Goal: Task Accomplishment & Management: Manage account settings

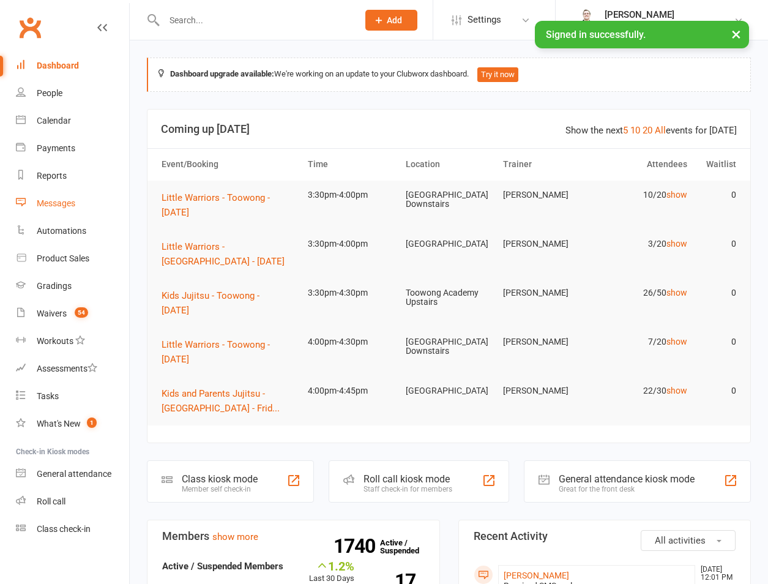
click at [75, 200] on div "Messages" at bounding box center [56, 203] width 39 height 10
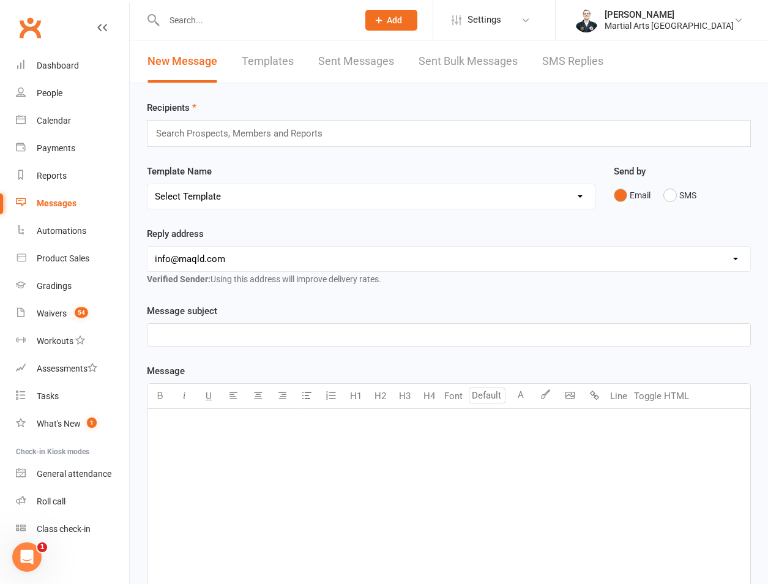
click at [544, 64] on link "SMS Replies" at bounding box center [572, 61] width 61 height 42
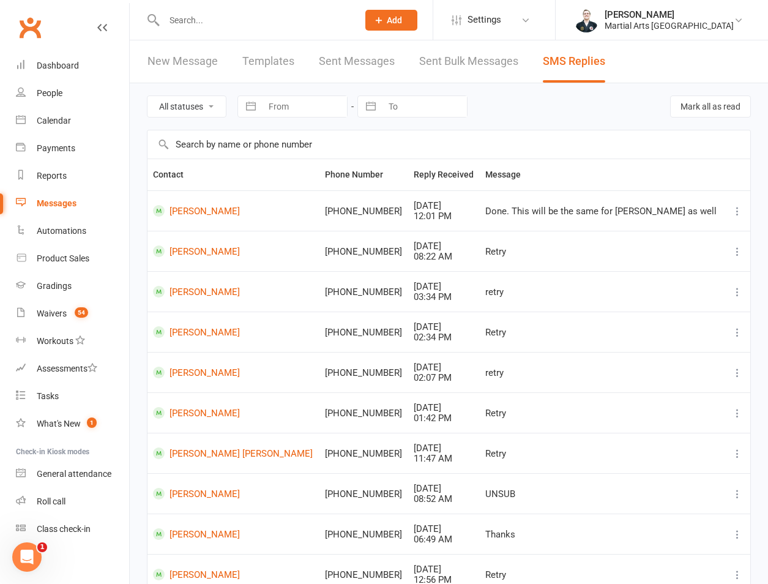
click at [227, 26] on input "text" at bounding box center [254, 20] width 189 height 17
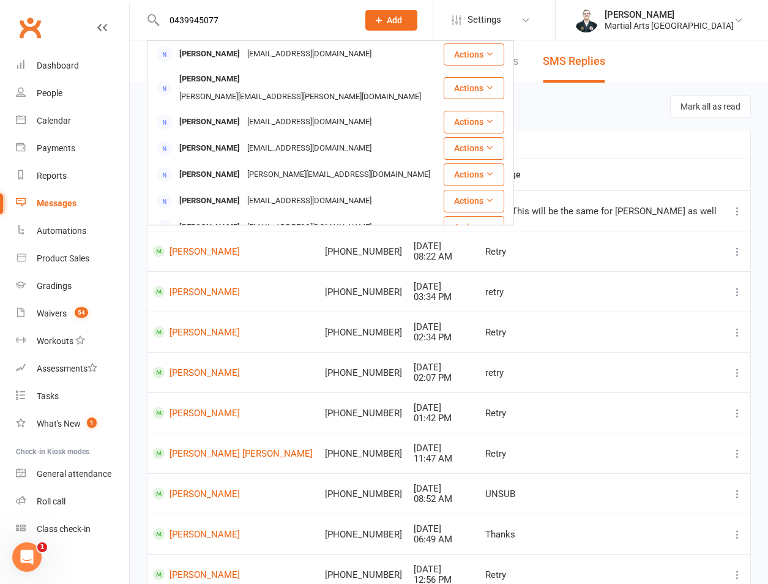
type input "0439945077"
click at [570, 106] on div "All statuses Read only Unread only Navigate forward to interact with the calend…" at bounding box center [449, 106] width 604 height 46
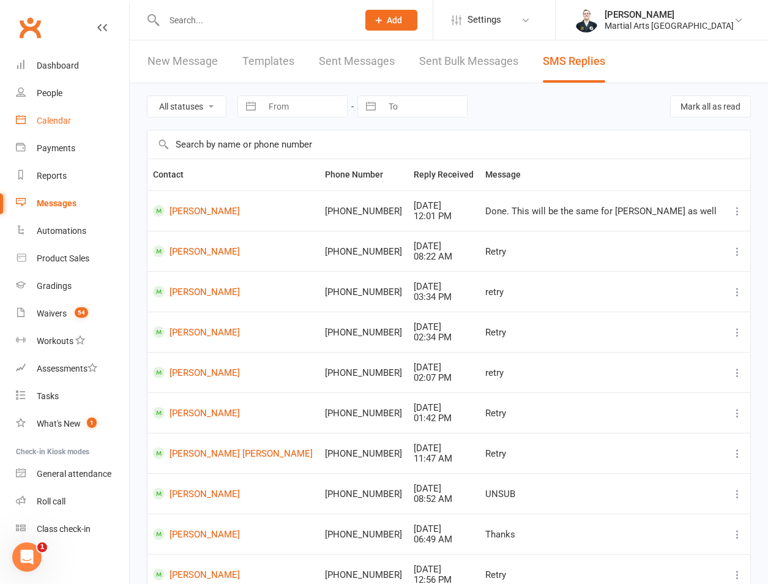
click at [36, 116] on link "Calendar" at bounding box center [72, 121] width 113 height 28
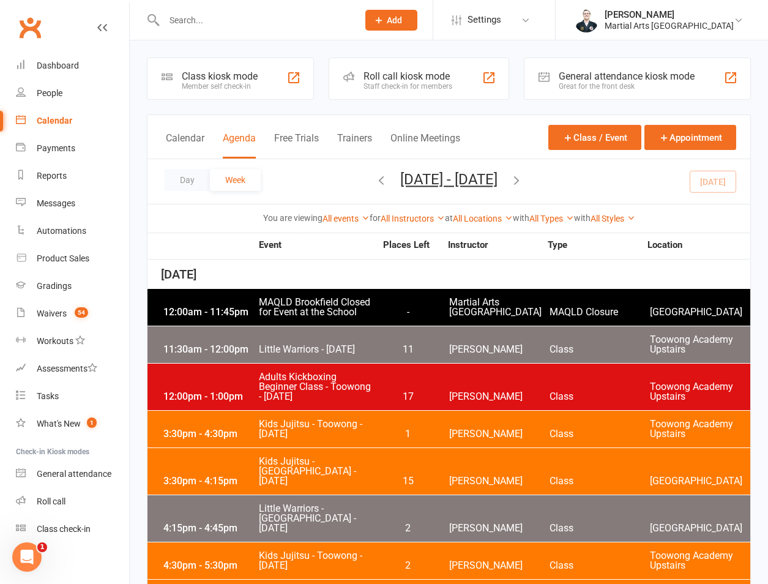
click at [238, 24] on input "text" at bounding box center [254, 20] width 189 height 17
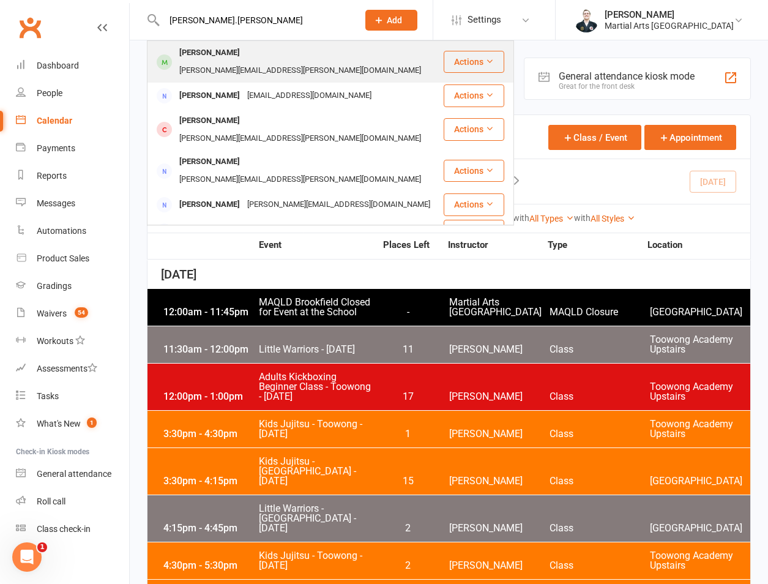
type input "lucy.lott"
click at [223, 55] on div "Alejandra Herrera" at bounding box center [210, 53] width 68 height 18
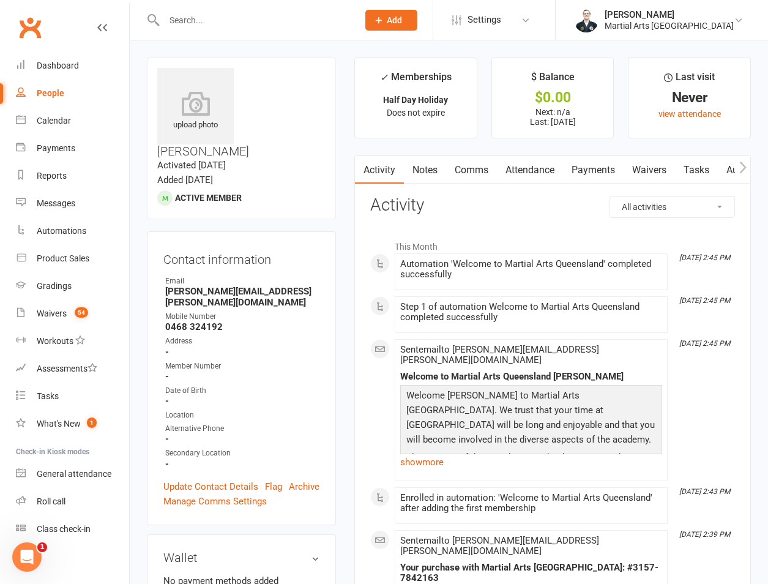
click at [216, 275] on div "Email" at bounding box center [242, 281] width 154 height 12
click at [210, 286] on strong "lucy.lott@uccommunity.org.au" at bounding box center [242, 297] width 154 height 22
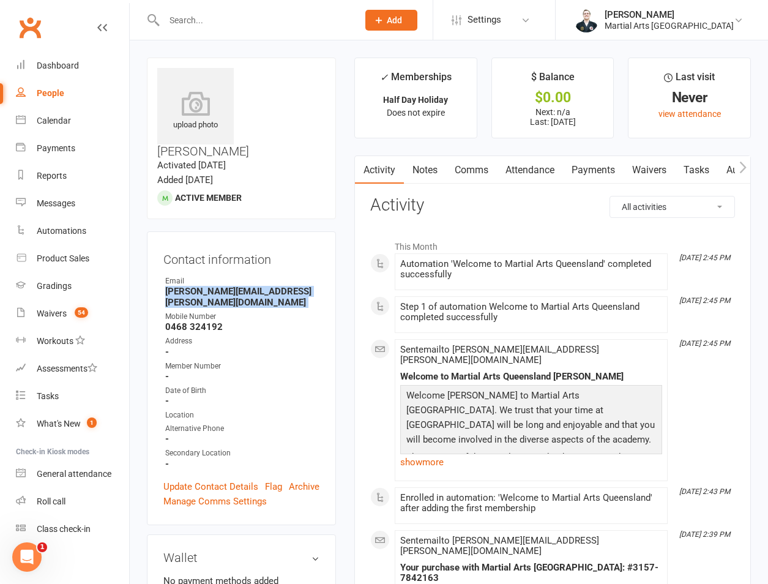
copy render-form-field "lucy.lott@uccommunity.org.au"
click at [273, 22] on input "text" at bounding box center [254, 20] width 189 height 17
paste input "lucy.lott@uccommunity.org.au"
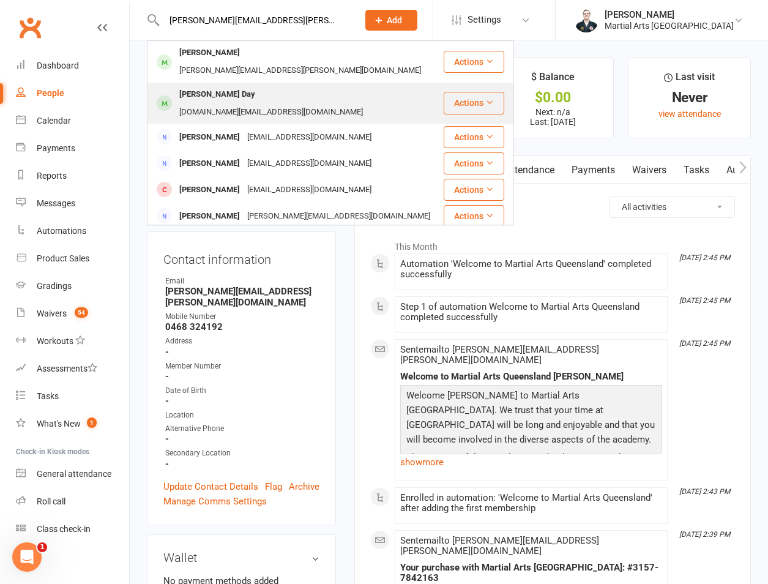
type input "lucy.lott@uccommunity.org.au"
click at [199, 86] on div "Archie Day" at bounding box center [217, 95] width 83 height 18
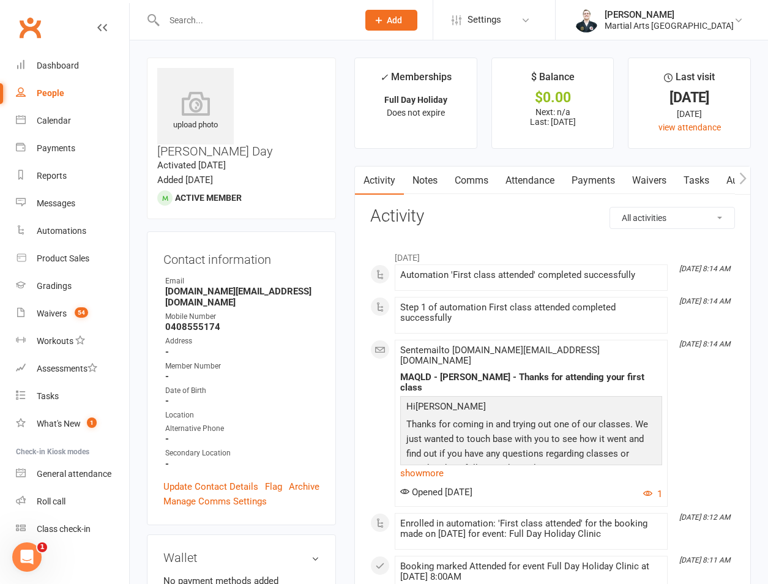
click at [225, 22] on input "text" at bounding box center [254, 20] width 189 height 17
paste input "lucy.lott@uccommunity.org.au"
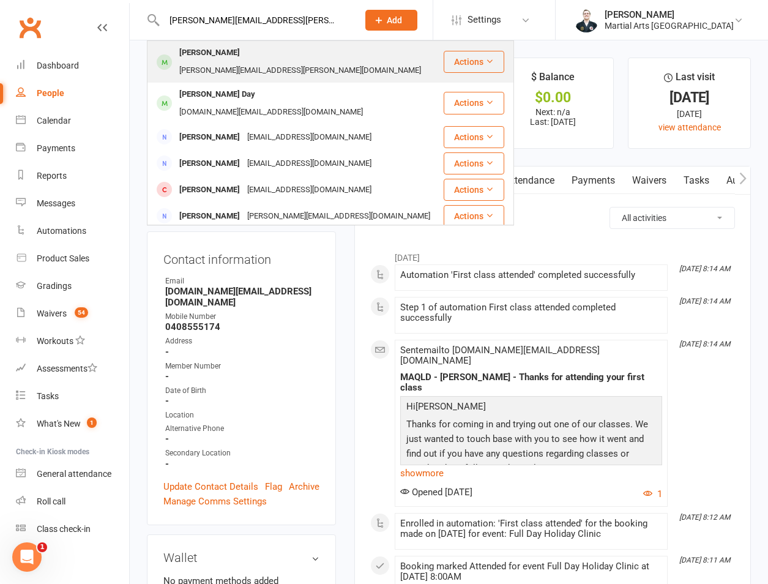
type input "lucy.lott@uccommunity.org.au"
click at [218, 51] on div "Alejandra Herrera" at bounding box center [210, 53] width 68 height 18
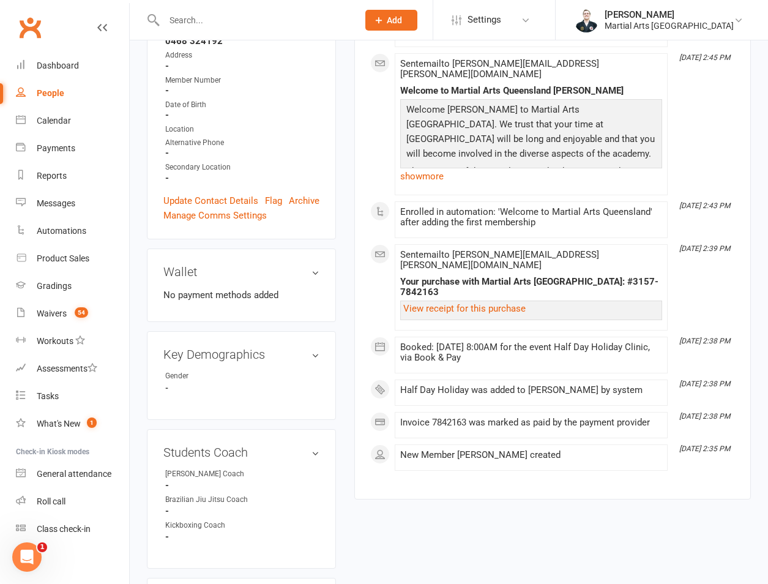
scroll to position [571, 0]
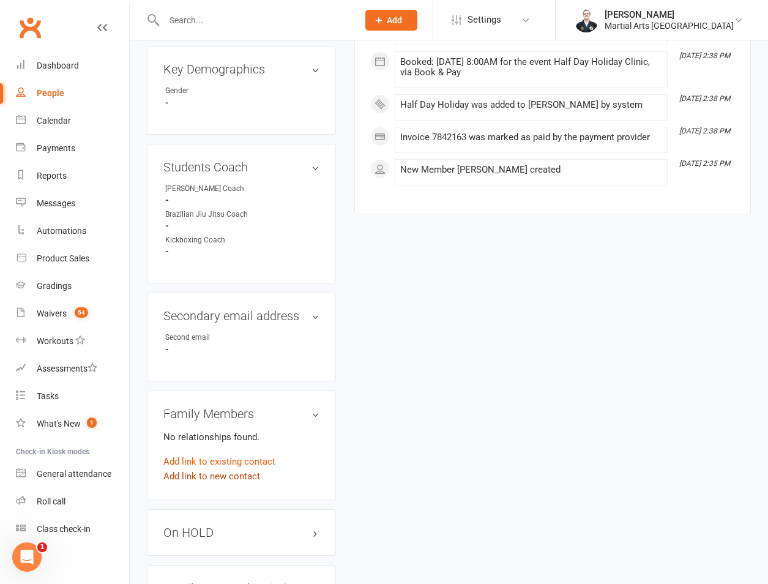
click at [221, 469] on link "Add link to new contact" at bounding box center [211, 476] width 97 height 15
click at [232, 458] on span "Member" at bounding box center [218, 463] width 34 height 11
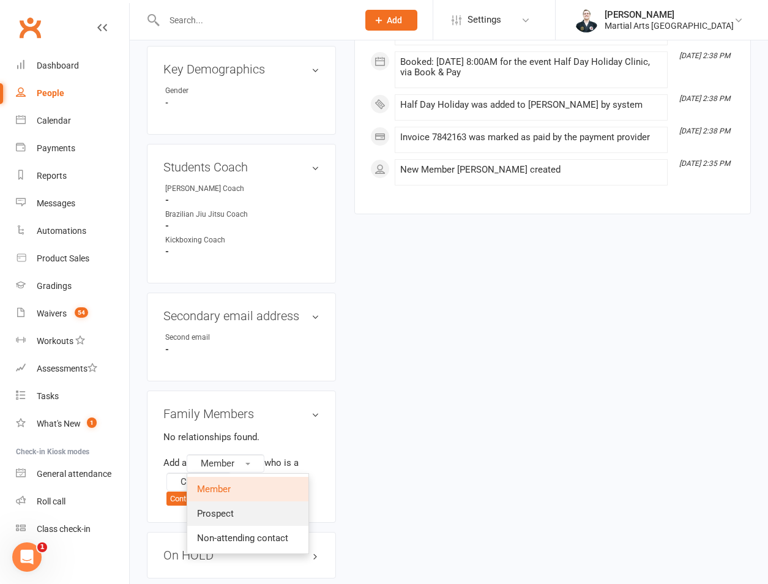
click at [232, 508] on span "Prospect" at bounding box center [215, 513] width 37 height 11
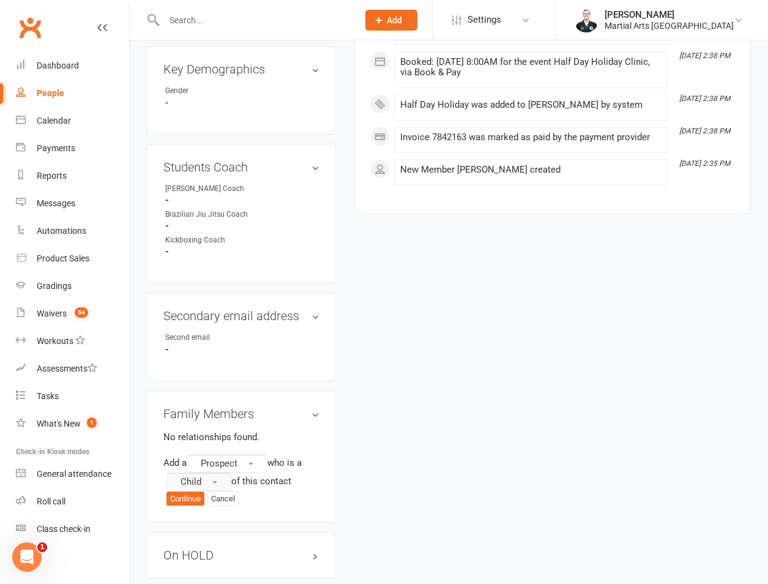
click at [223, 472] on button "Child" at bounding box center [198, 481] width 65 height 18
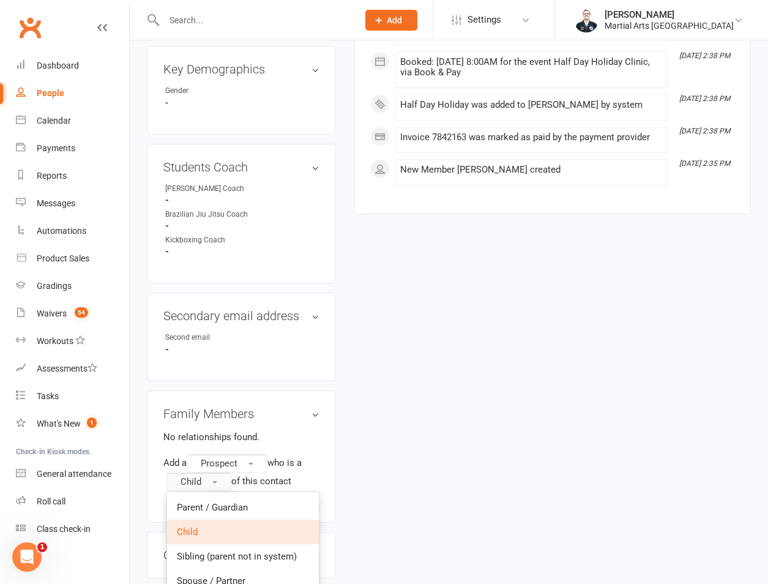
scroll to position [856, 0]
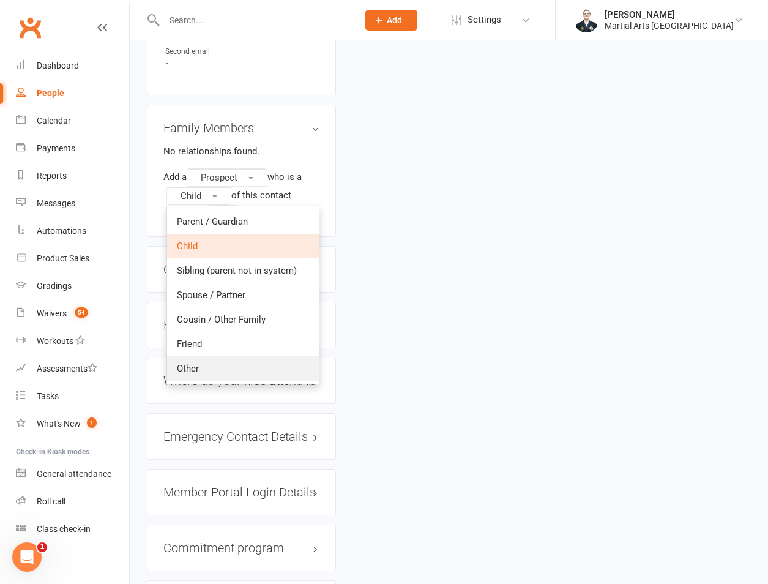
click at [247, 356] on link "Other" at bounding box center [243, 368] width 152 height 24
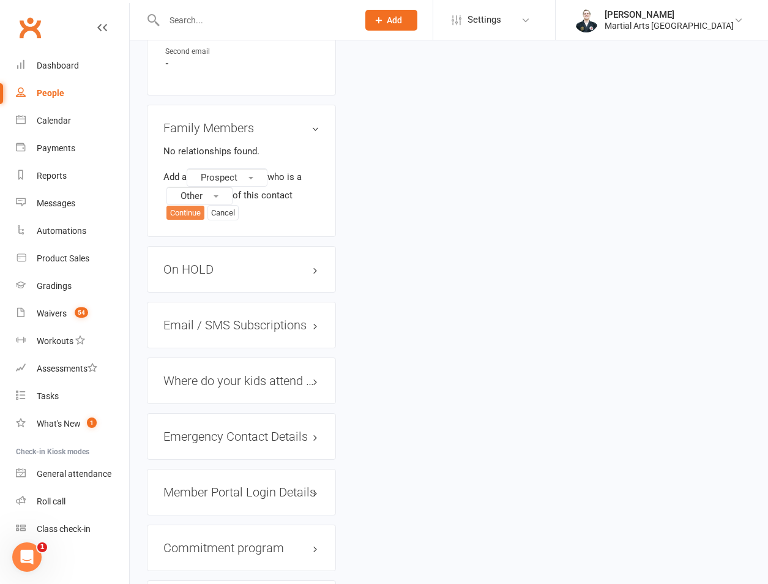
click at [187, 206] on button "Continue" at bounding box center [185, 213] width 38 height 15
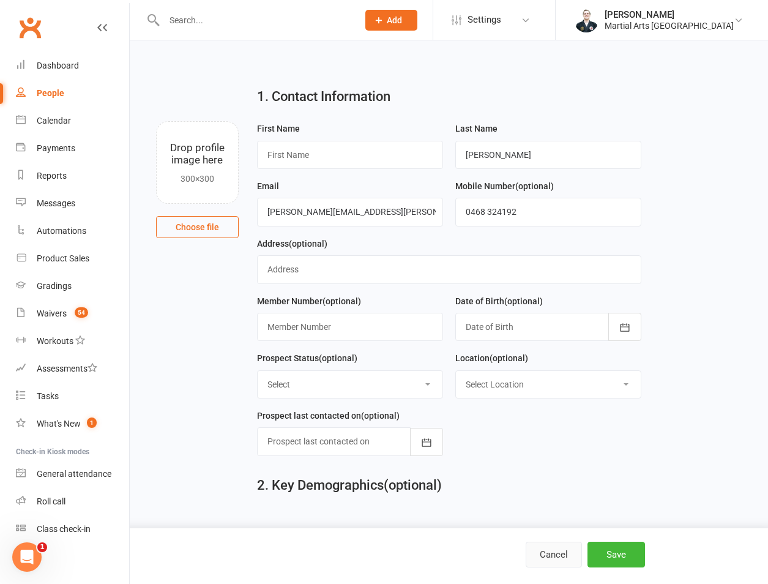
click at [566, 558] on button "Cancel" at bounding box center [553, 554] width 56 height 26
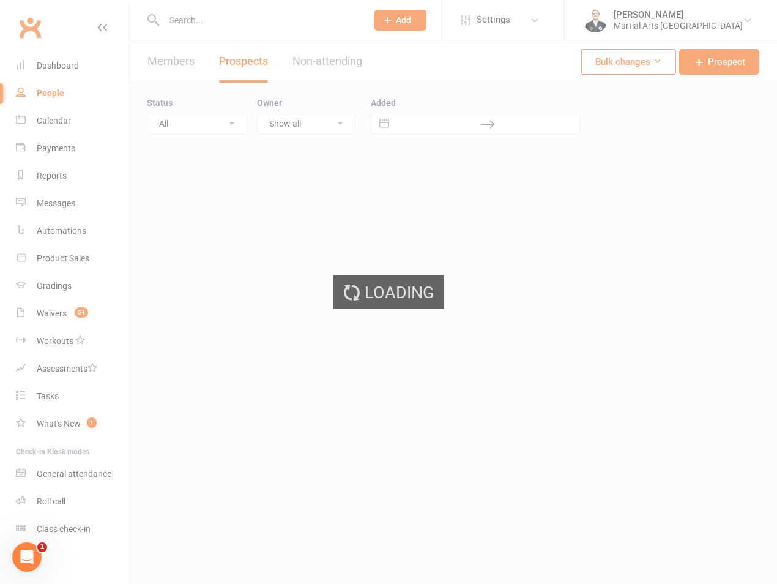
select select "100"
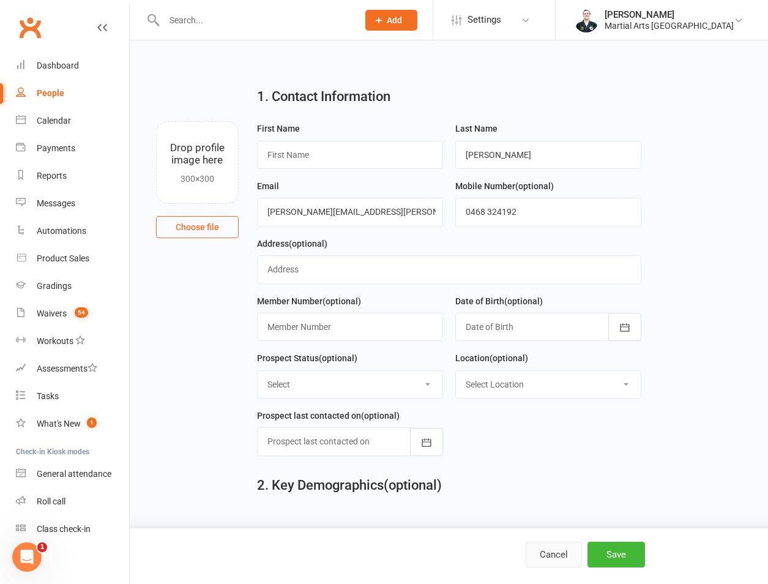
click at [544, 552] on button "Cancel" at bounding box center [553, 554] width 56 height 26
select select "100"
click at [528, 543] on button "Cancel" at bounding box center [553, 554] width 56 height 26
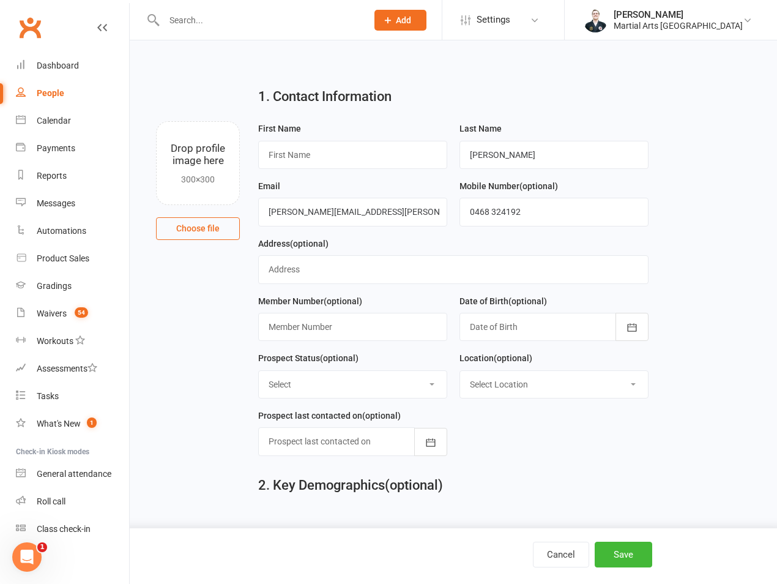
select select "100"
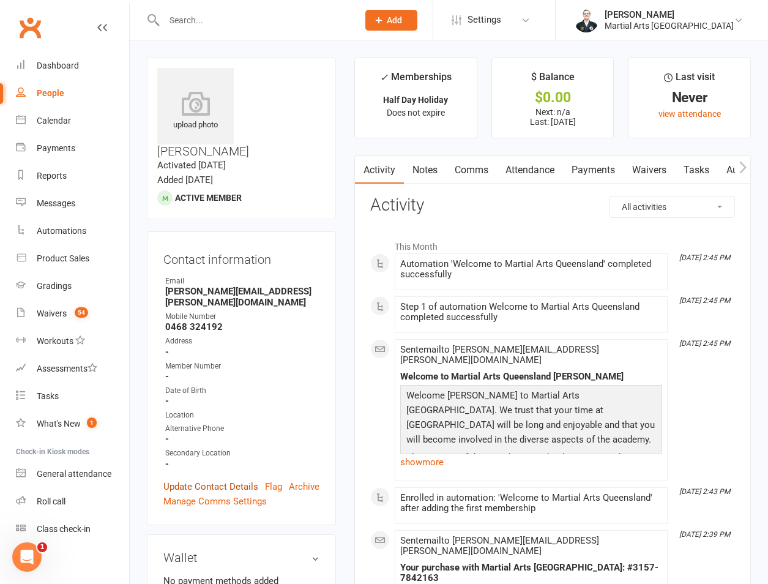
click at [232, 479] on link "Update Contact Details" at bounding box center [210, 486] width 95 height 15
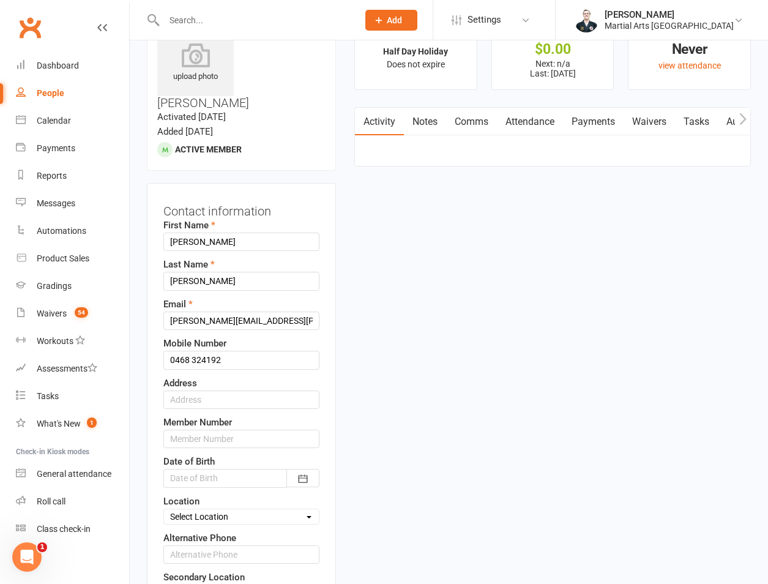
scroll to position [58, 0]
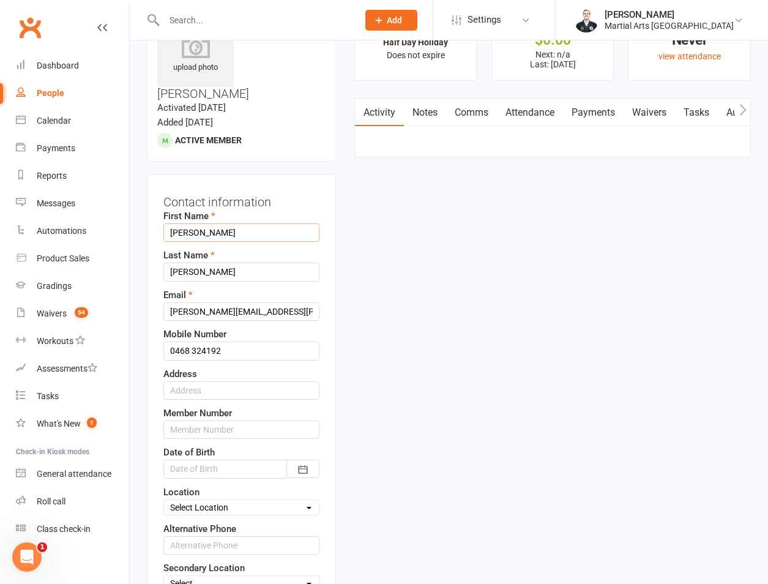
click at [188, 223] on input "Alejandra" at bounding box center [241, 232] width 156 height 18
type input "Polo"
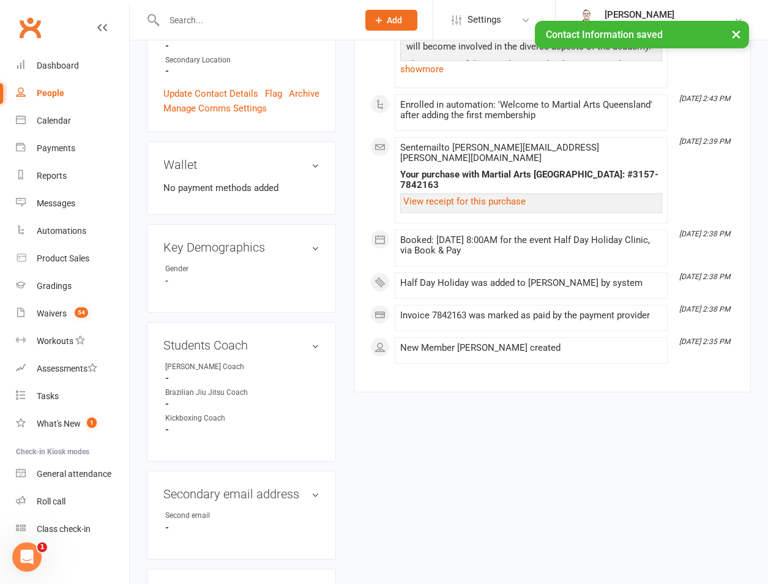
scroll to position [628, 0]
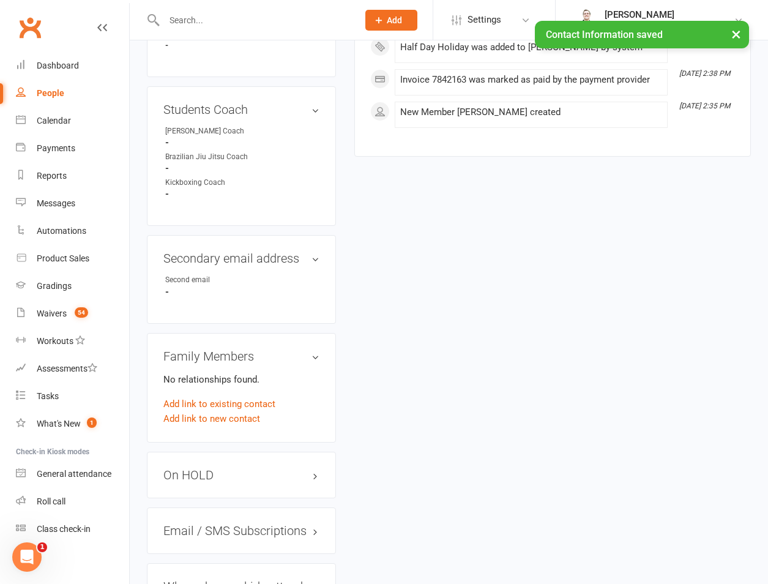
click at [232, 384] on div "Family Members No relationships found. Add link to existing contact Add link to…" at bounding box center [241, 388] width 189 height 110
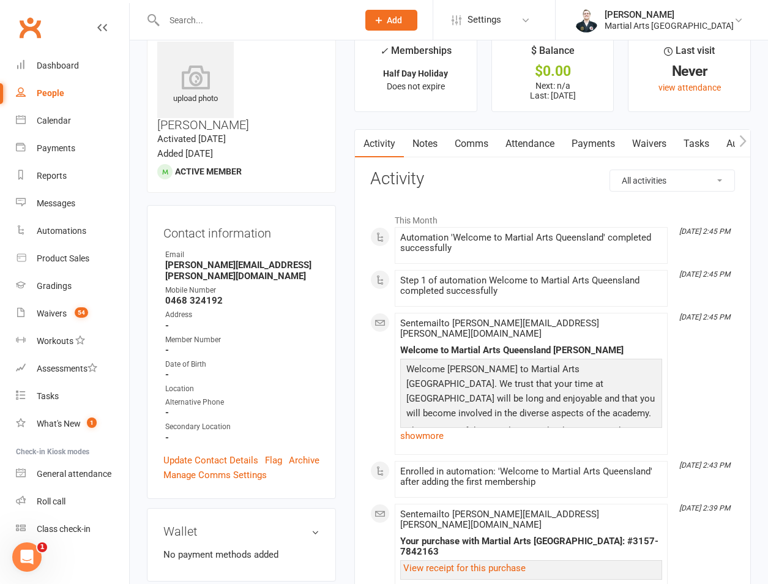
scroll to position [0, 0]
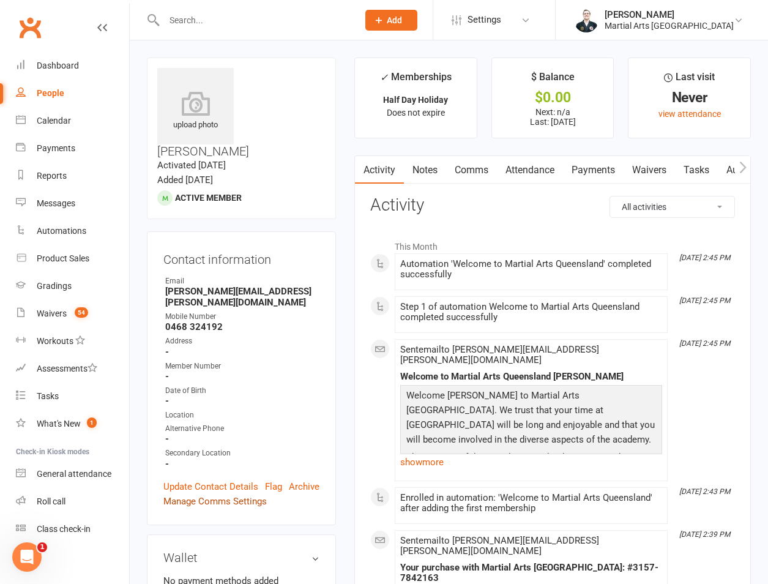
click at [223, 494] on link "Manage Comms Settings" at bounding box center [214, 501] width 103 height 15
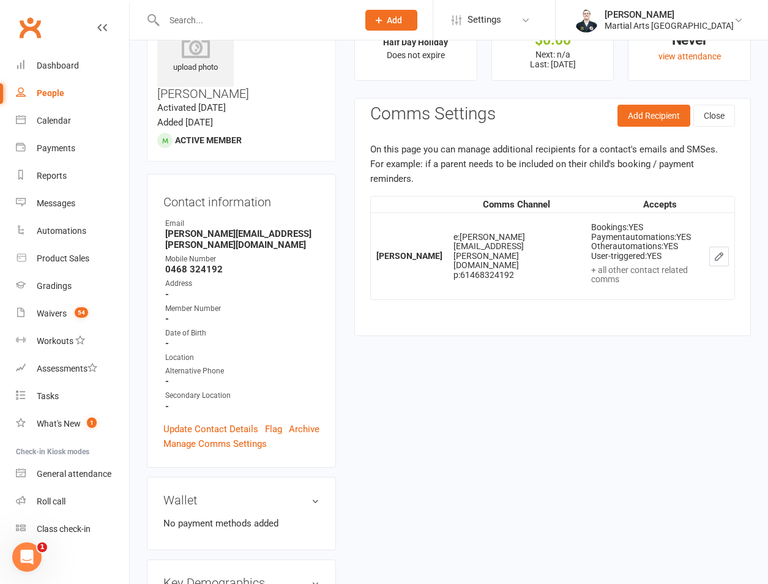
scroll to position [94, 0]
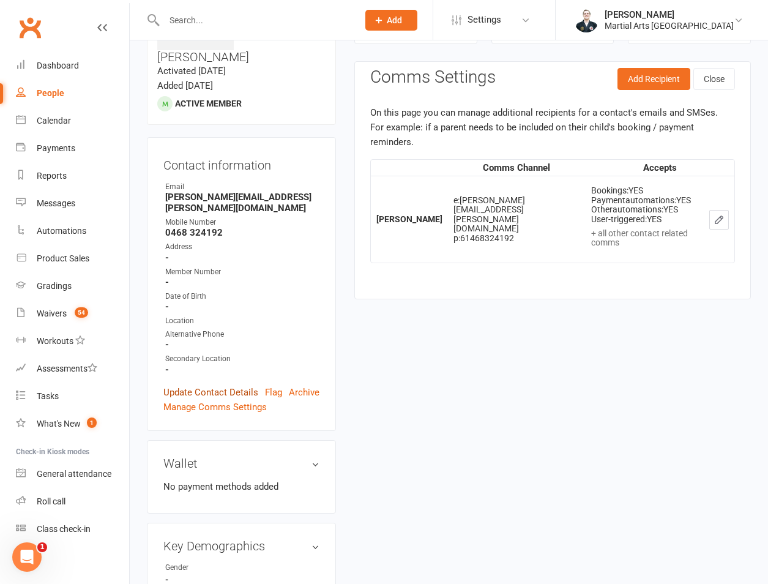
click at [201, 385] on link "Update Contact Details" at bounding box center [210, 392] width 95 height 15
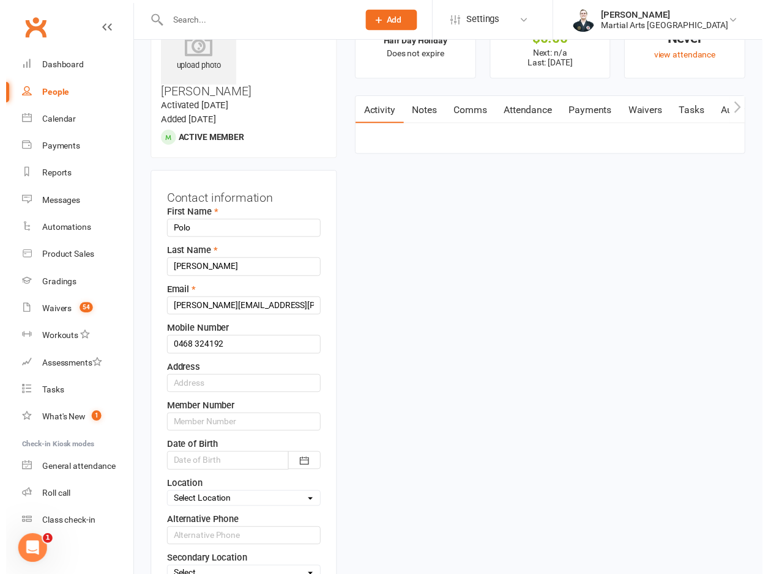
scroll to position [58, 0]
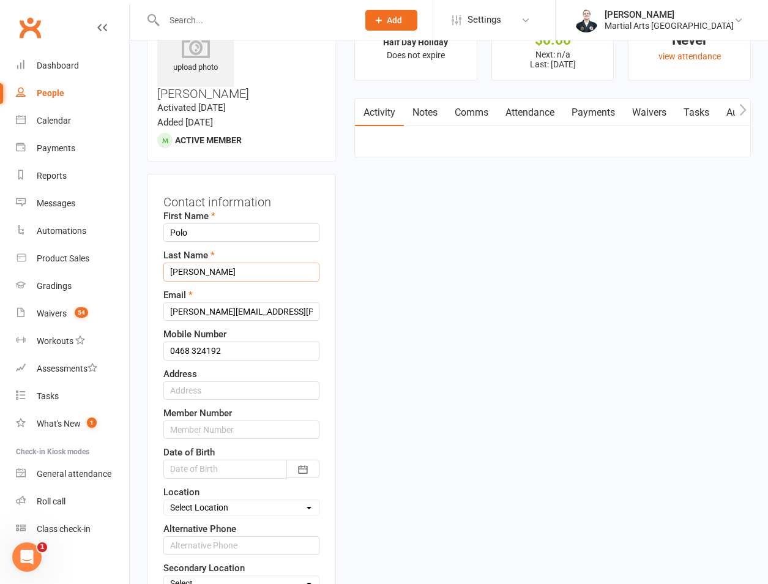
click at [205, 262] on input "Herrera" at bounding box center [241, 271] width 156 height 18
type input "Biernacka"
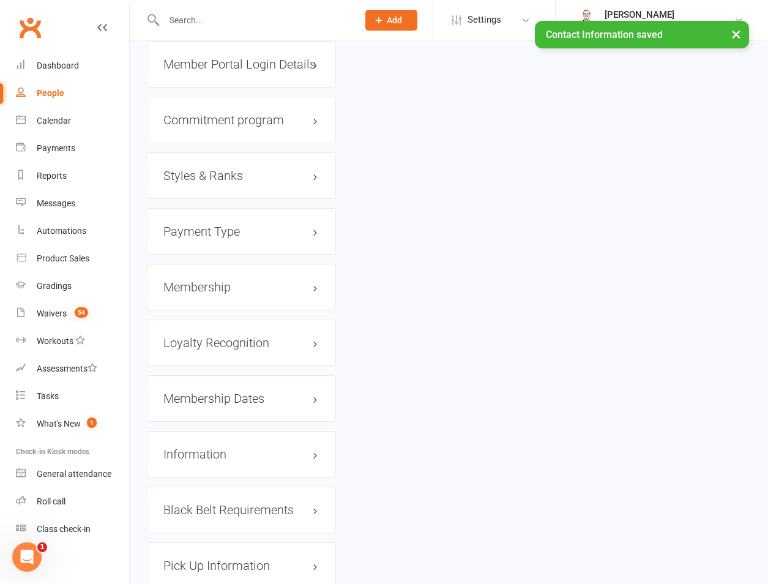
scroll to position [914, 0]
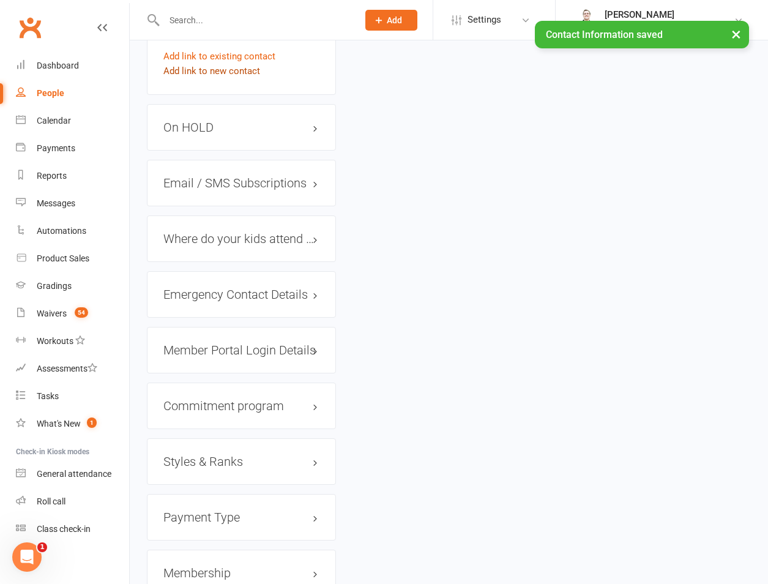
click at [201, 78] on link "Add link to new contact" at bounding box center [211, 71] width 97 height 15
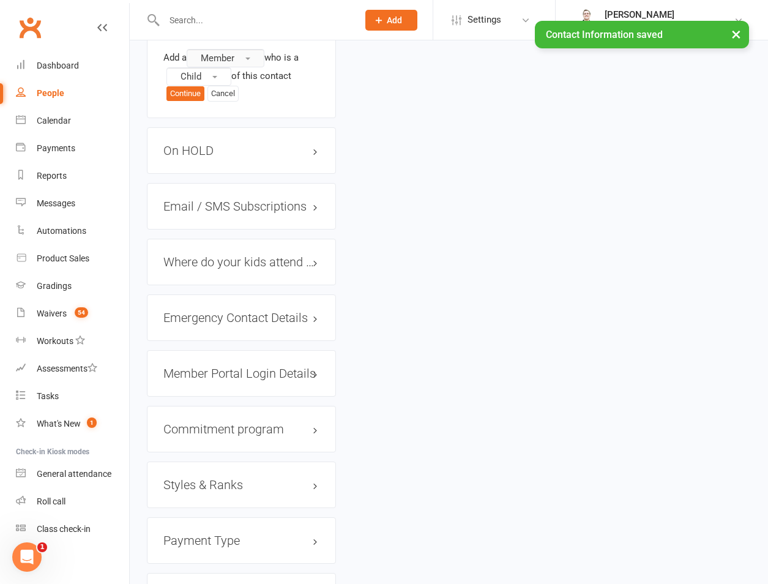
click at [234, 64] on span "Member" at bounding box center [218, 58] width 34 height 11
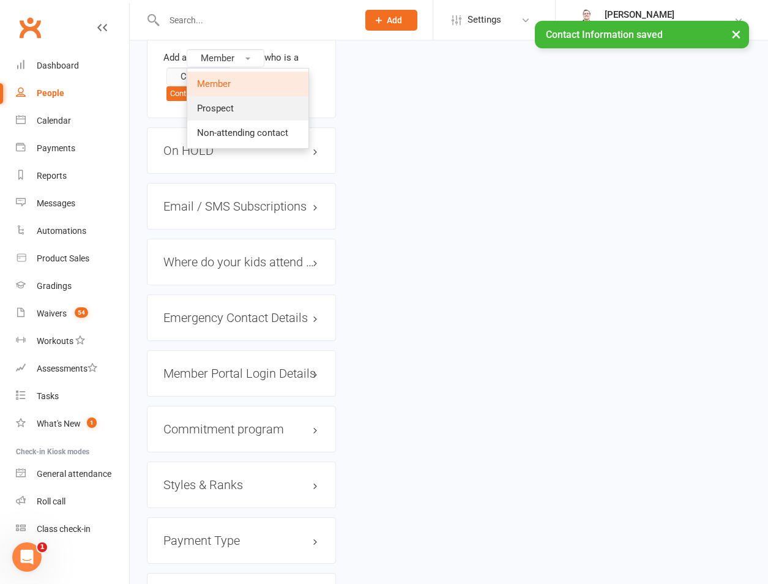
drag, startPoint x: 221, startPoint y: 121, endPoint x: 223, endPoint y: 101, distance: 20.3
click at [221, 114] on span "Prospect" at bounding box center [215, 108] width 37 height 11
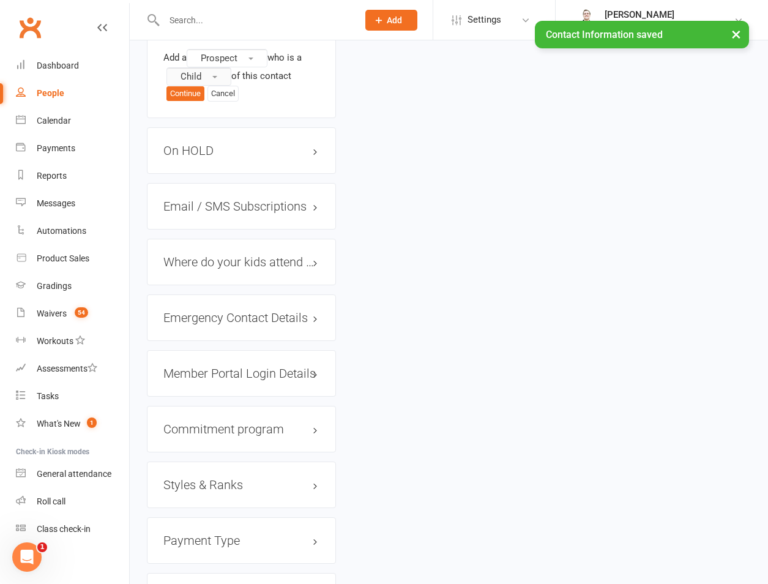
click at [221, 86] on button "Child" at bounding box center [198, 76] width 65 height 18
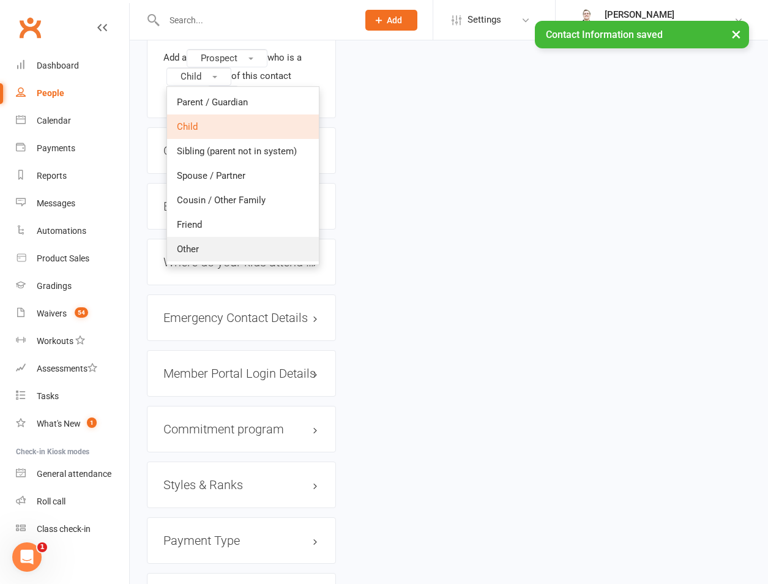
click at [205, 259] on link "Other" at bounding box center [243, 249] width 152 height 24
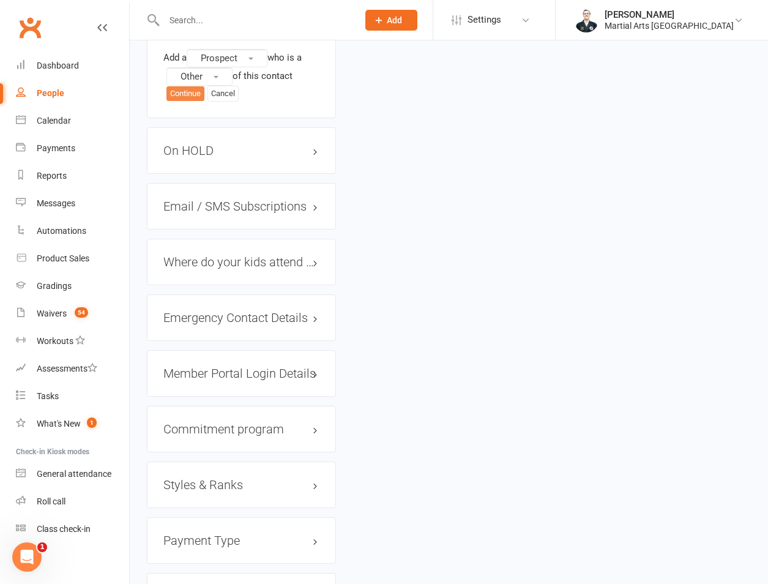
click at [181, 101] on button "Continue" at bounding box center [185, 93] width 38 height 15
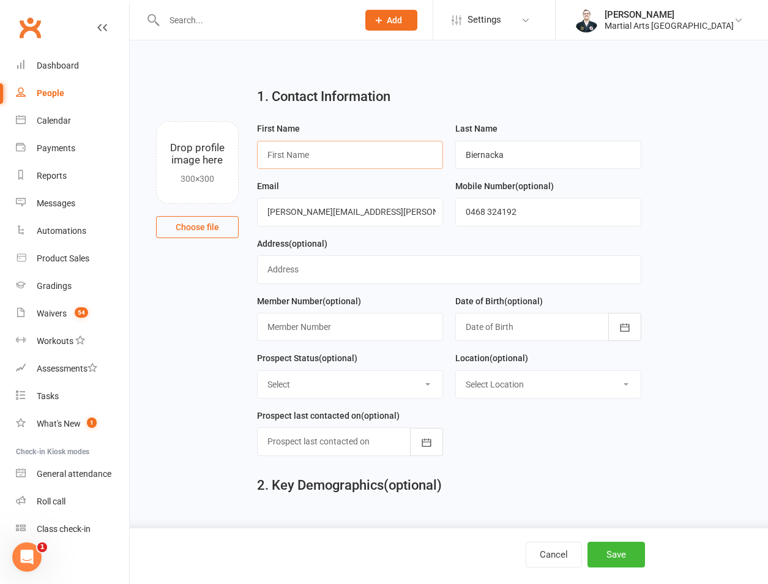
click at [289, 152] on input "text" at bounding box center [350, 155] width 186 height 28
type input "James"
type input "Kennedy"
click at [620, 558] on button "Save" at bounding box center [616, 554] width 58 height 26
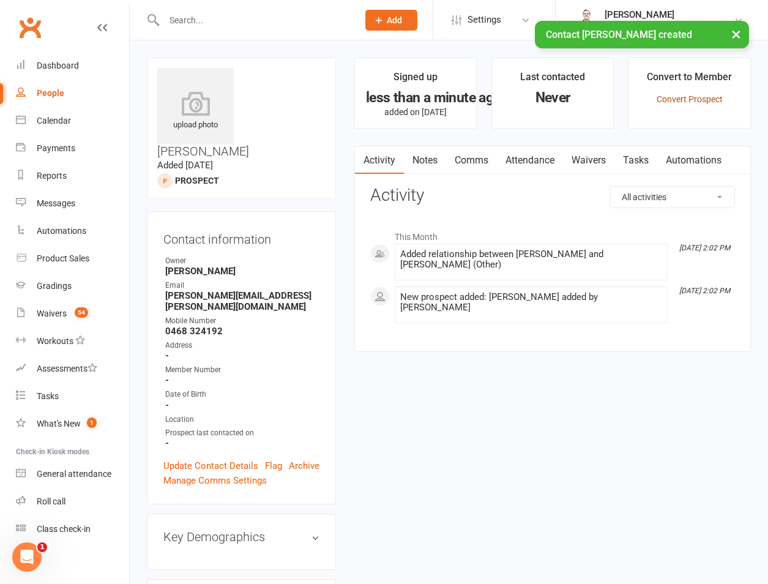
click at [715, 101] on link "Convert Prospect" at bounding box center [689, 99] width 66 height 10
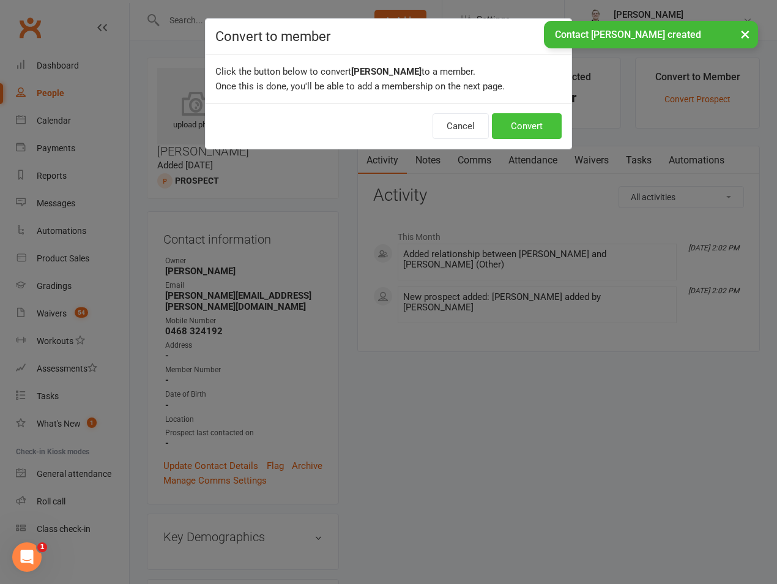
click at [539, 136] on button "Convert" at bounding box center [527, 126] width 70 height 26
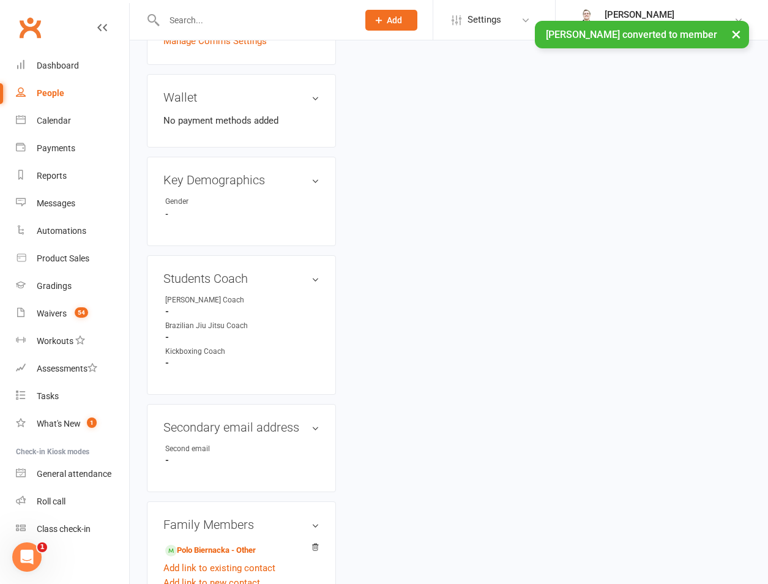
scroll to position [571, 0]
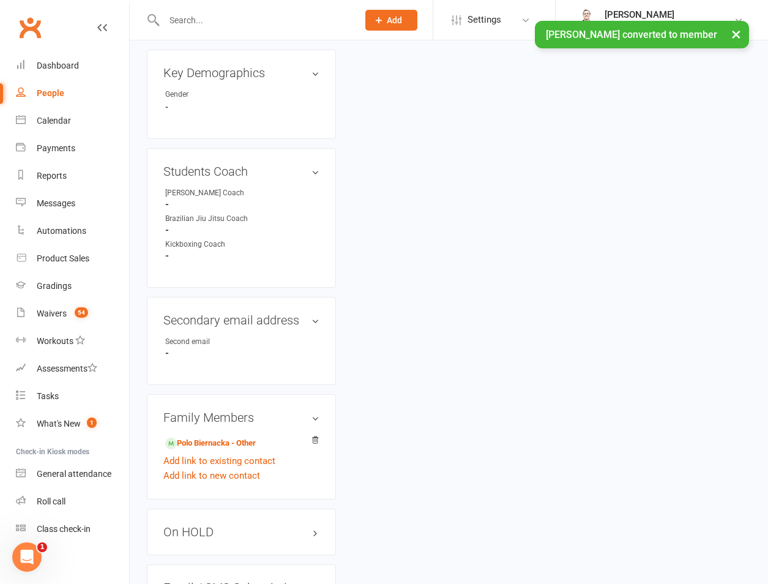
click at [192, 440] on div "Family Members Polo Biernacka - Other Add link to existing contact Add link to …" at bounding box center [241, 446] width 189 height 105
click at [194, 468] on link "Add link to new contact" at bounding box center [211, 475] width 97 height 15
click at [212, 455] on button "Member" at bounding box center [226, 464] width 78 height 18
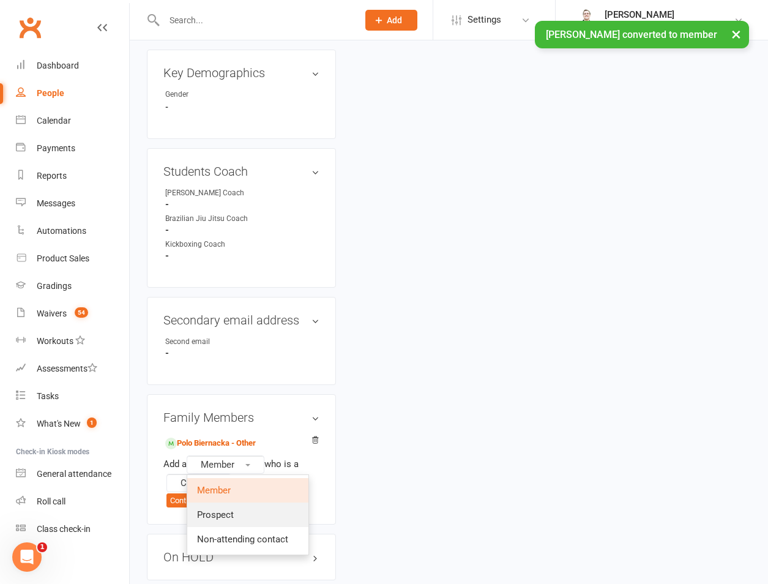
click at [229, 509] on span "Prospect" at bounding box center [215, 514] width 37 height 11
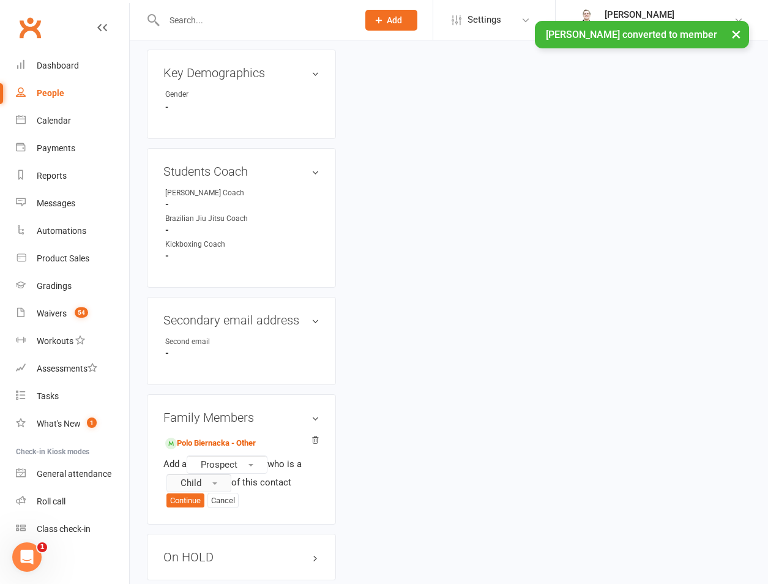
click at [220, 473] on button "Child" at bounding box center [198, 482] width 65 height 18
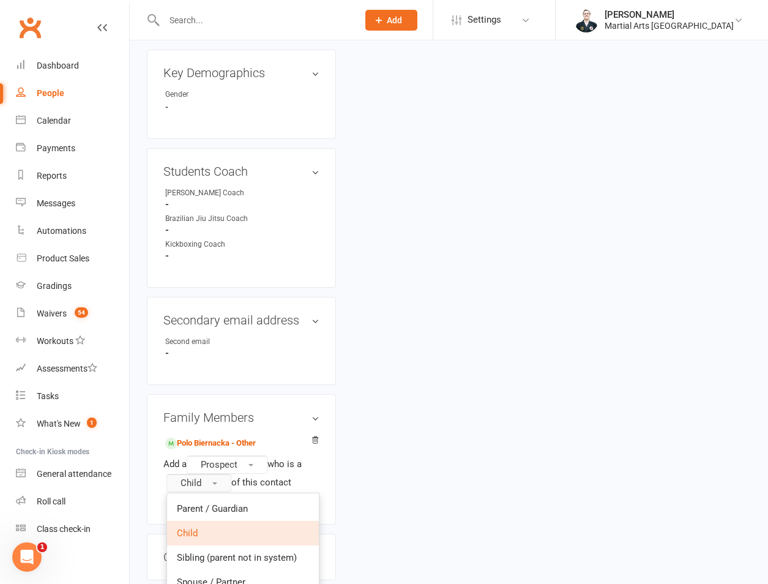
scroll to position [856, 0]
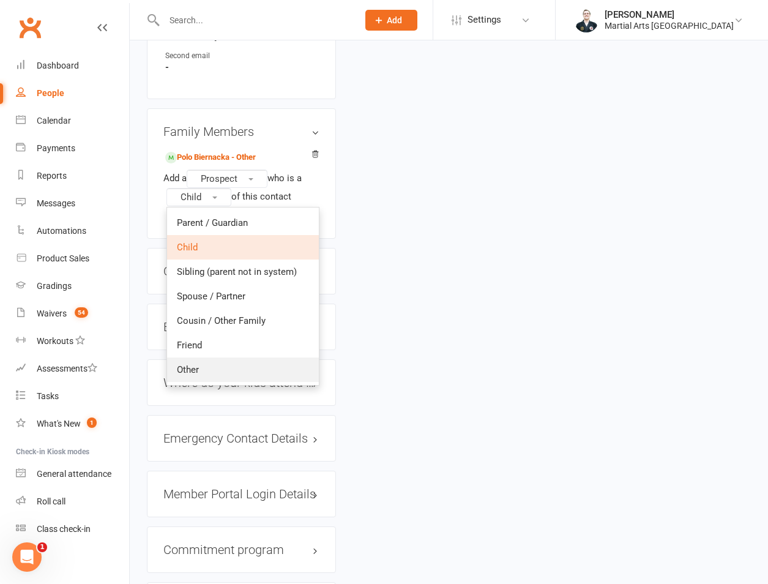
click at [207, 357] on link "Other" at bounding box center [243, 369] width 152 height 24
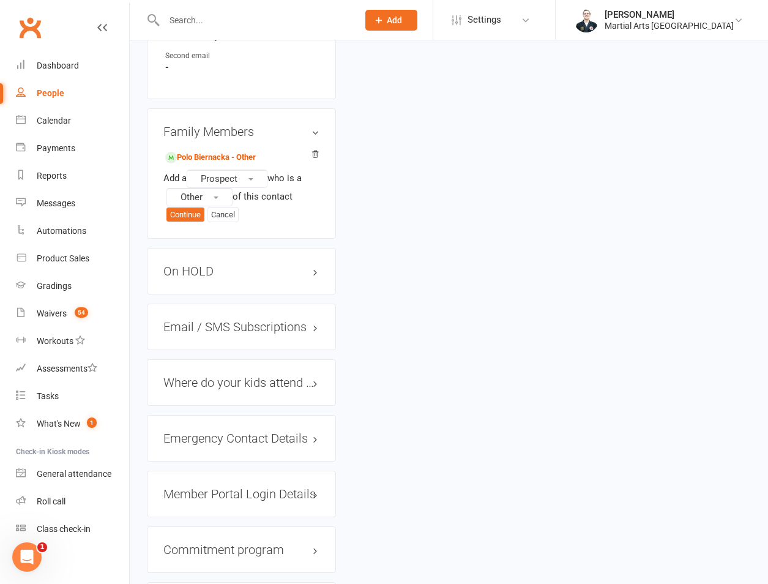
click at [179, 180] on div "Family Members Polo Biernacka - Other Add a Prospect who is a Other of this con…" at bounding box center [241, 173] width 189 height 130
click at [192, 207] on button "Continue" at bounding box center [185, 214] width 38 height 15
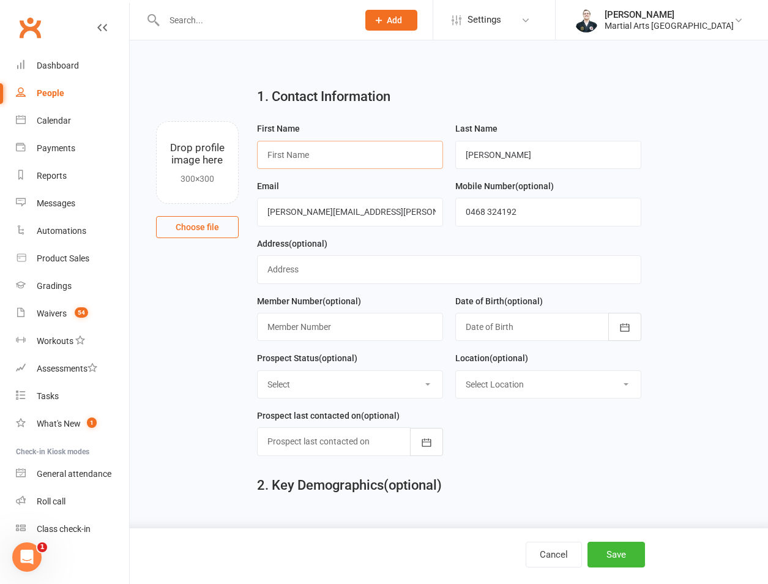
click at [313, 156] on input "text" at bounding box center [350, 155] width 186 height 28
type input "Matilda"
type input "Rose-Kennedy"
click at [636, 573] on div "Cancel Save" at bounding box center [384, 556] width 768 height 56
click at [623, 547] on button "Save" at bounding box center [616, 554] width 58 height 26
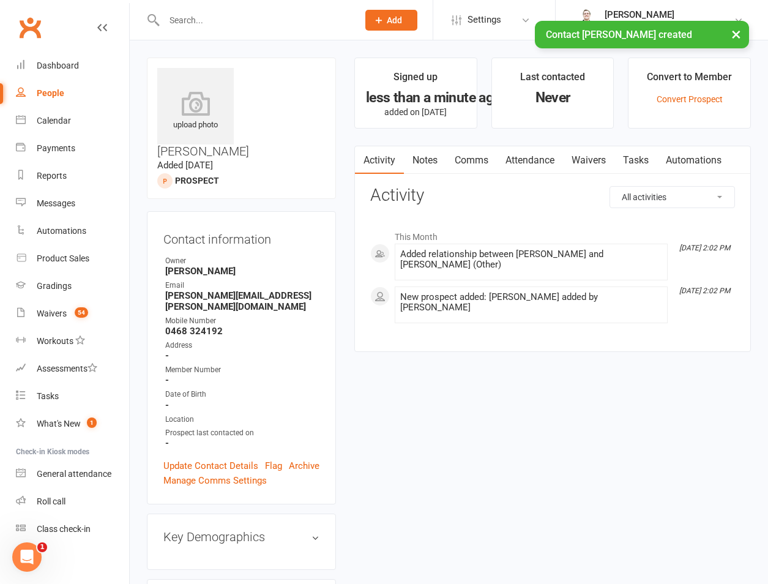
click at [724, 105] on li "Convert to Member Convert Prospect" at bounding box center [689, 93] width 123 height 71
click at [702, 99] on link "Convert Prospect" at bounding box center [689, 99] width 66 height 10
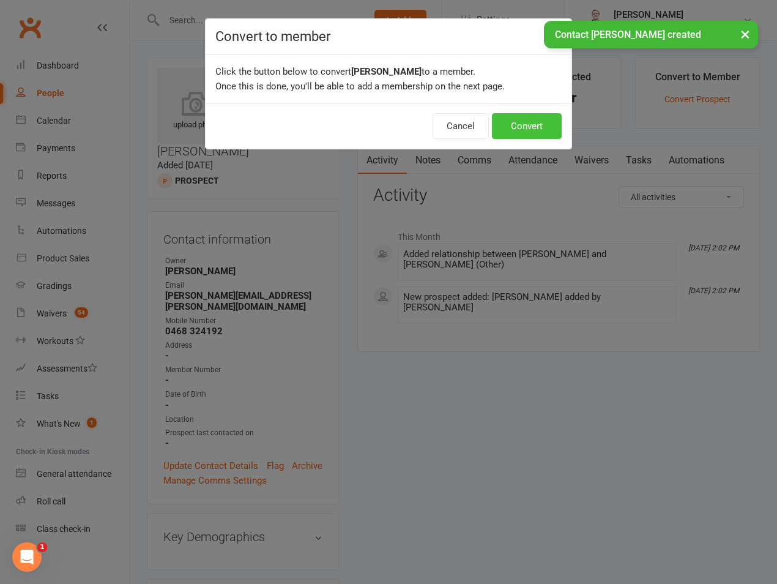
click at [530, 125] on button "Convert" at bounding box center [527, 126] width 70 height 26
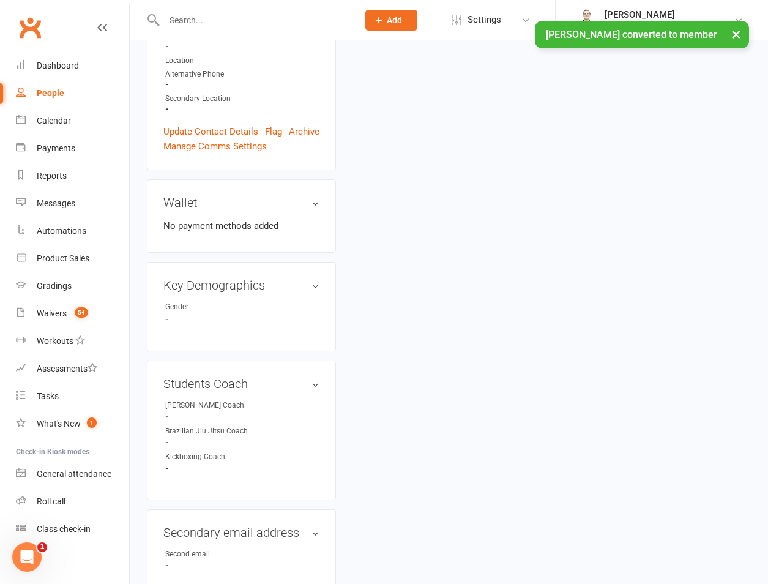
scroll to position [644, 0]
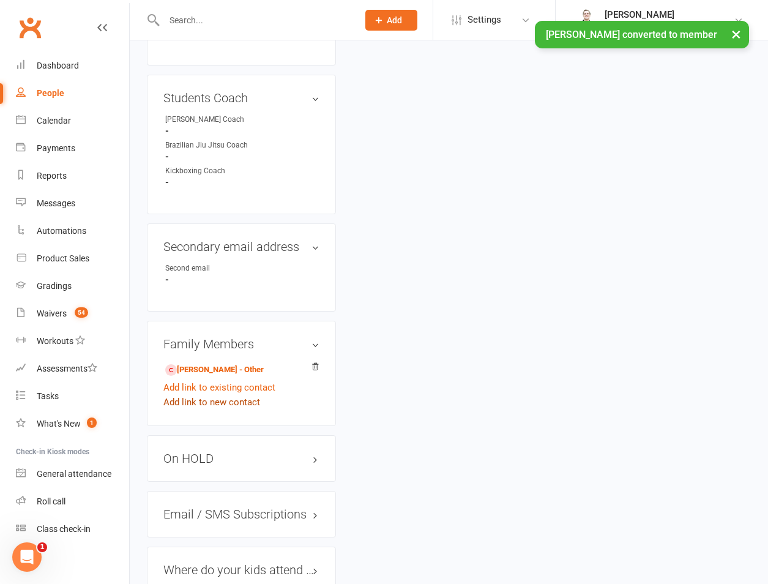
click at [242, 395] on link "Add link to new contact" at bounding box center [211, 402] width 97 height 15
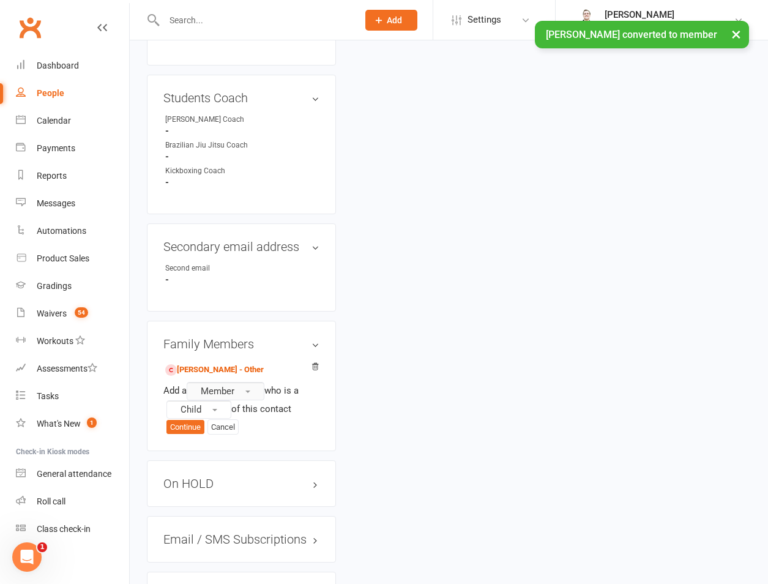
click at [250, 390] on span "button" at bounding box center [247, 391] width 5 height 2
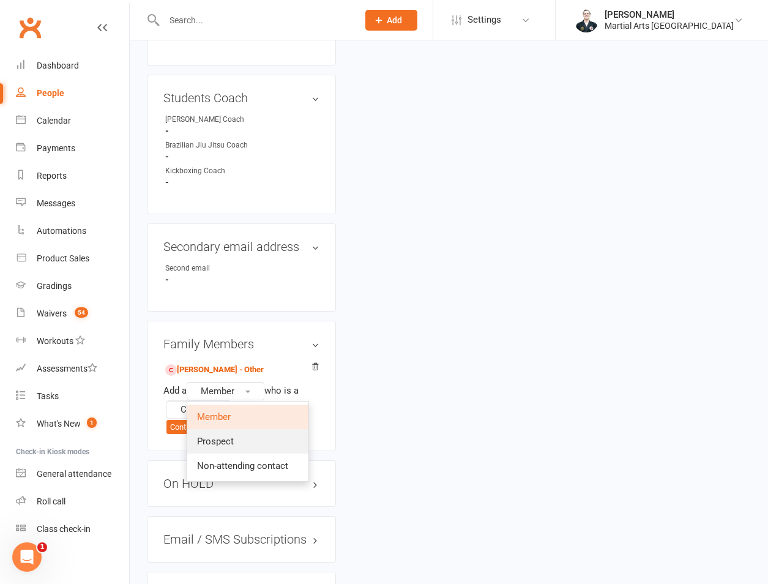
click at [249, 429] on link "Prospect" at bounding box center [247, 441] width 121 height 24
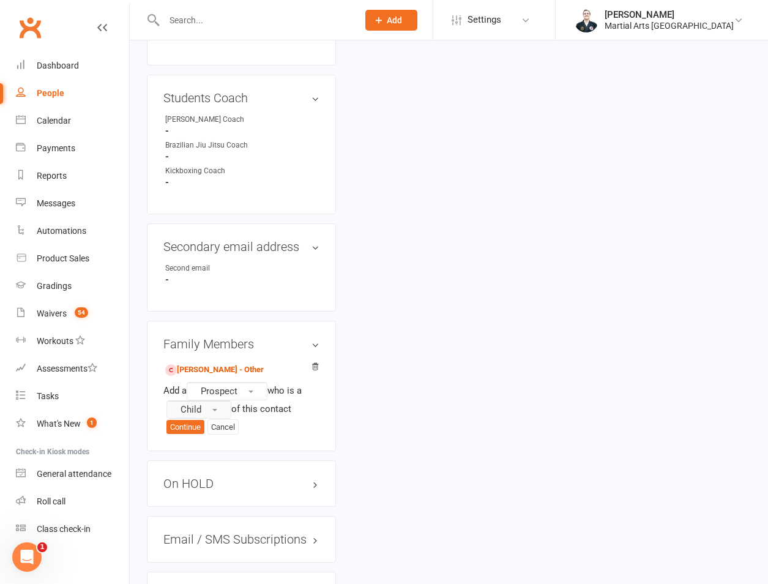
click at [181, 404] on span "Child" at bounding box center [190, 409] width 21 height 11
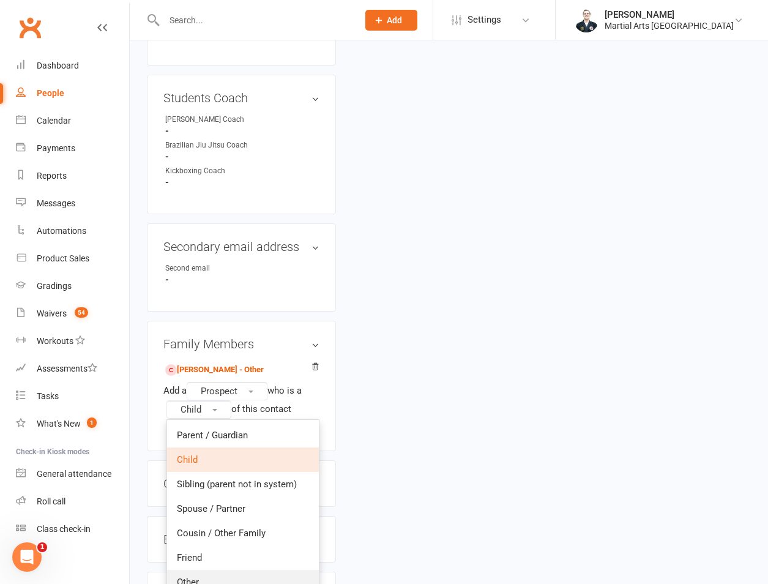
click at [201, 570] on link "Other" at bounding box center [243, 582] width 152 height 24
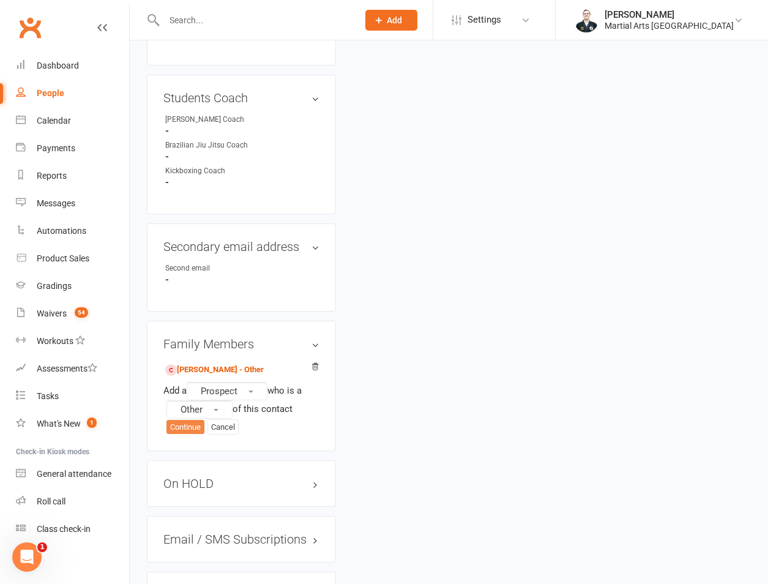
click at [181, 420] on button "Continue" at bounding box center [185, 427] width 38 height 15
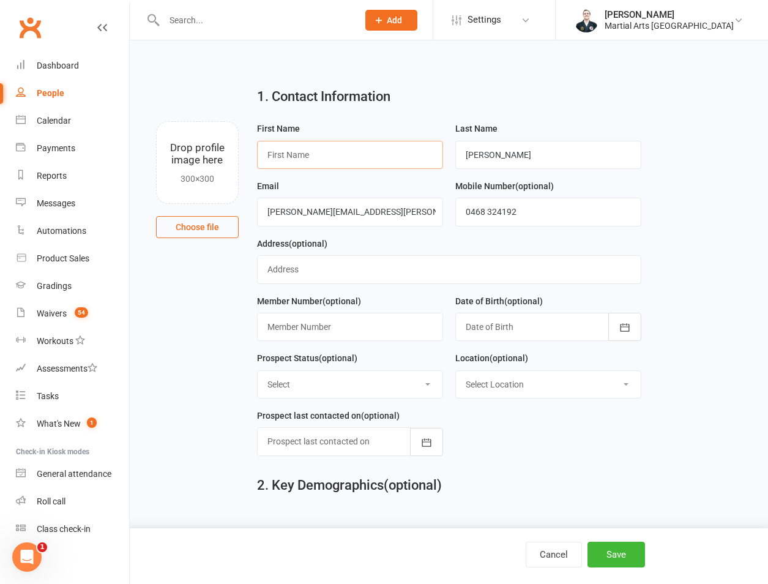
click at [311, 152] on input "text" at bounding box center [350, 155] width 186 height 28
type input "Kyanna"
type input "Whittington"
click at [616, 556] on button "Save" at bounding box center [616, 554] width 58 height 26
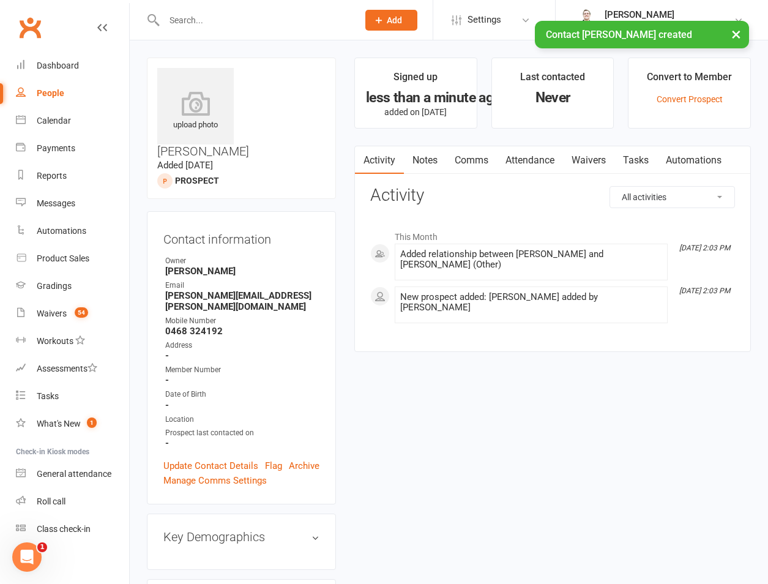
click at [704, 92] on li "Convert to Member Convert Prospect" at bounding box center [689, 93] width 123 height 71
click at [700, 99] on link "Convert Prospect" at bounding box center [689, 99] width 66 height 10
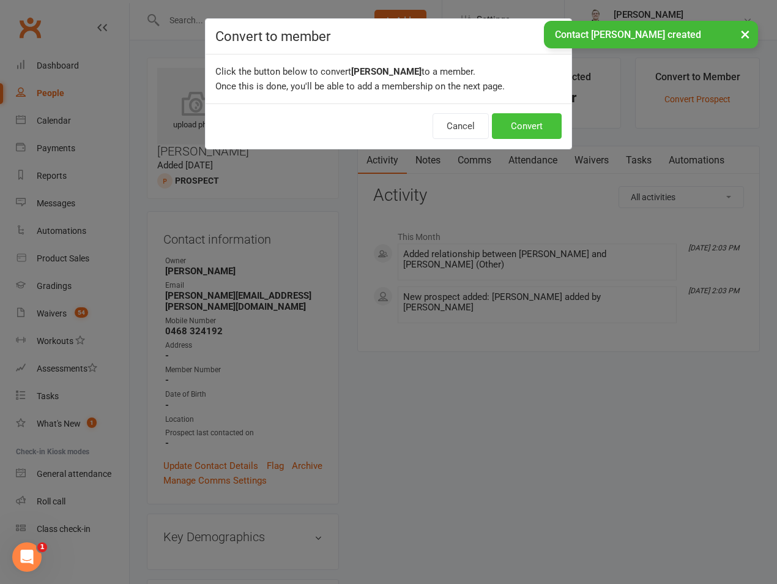
click at [526, 130] on button "Convert" at bounding box center [527, 126] width 70 height 26
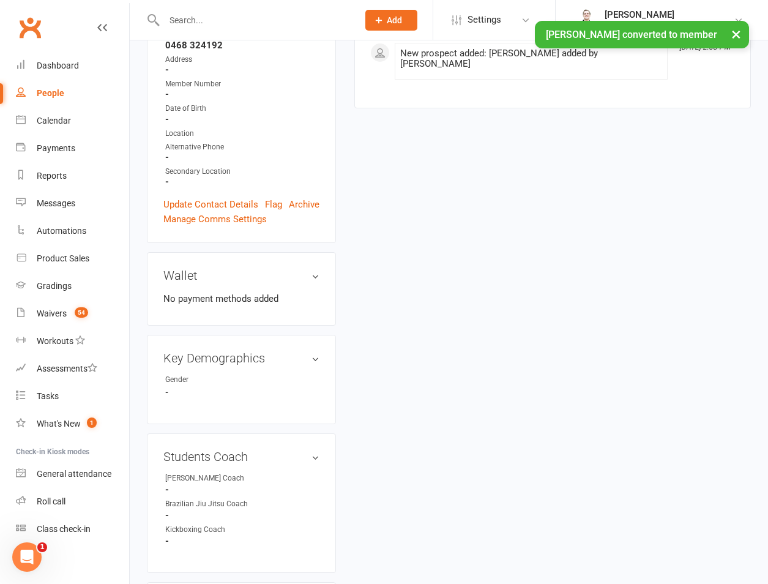
scroll to position [571, 0]
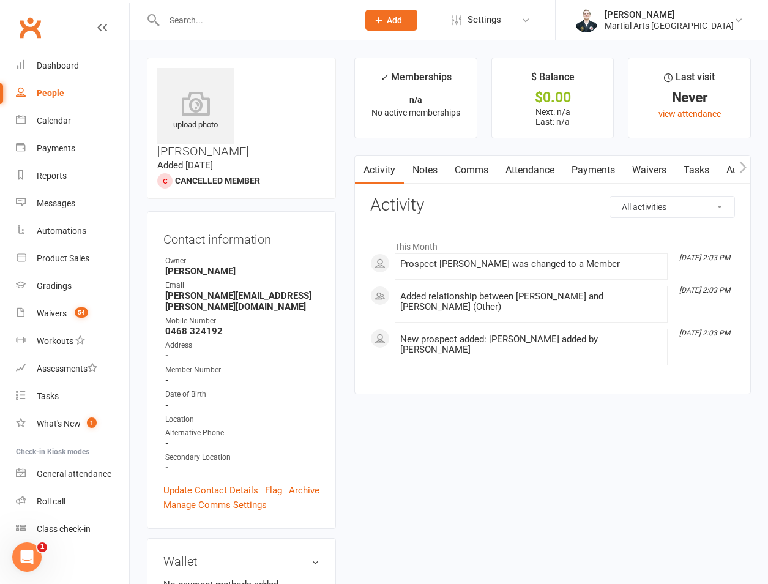
click at [232, 31] on div at bounding box center [248, 20] width 202 height 40
paste input "lucy.lott@uccommunity.org.au"
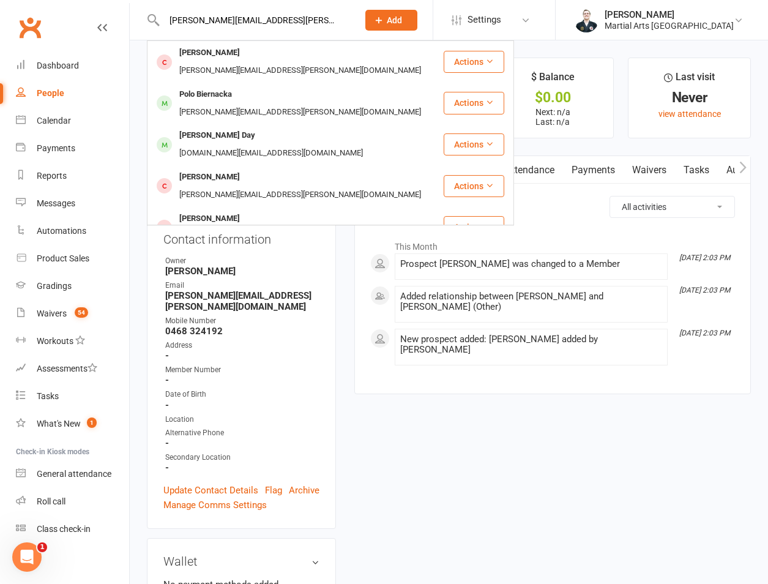
type input "lucy.lott@uccommunity.org.au"
click at [348, 248] on main "✓ Memberships n/a No active memberships $ Balance $0.00 Next: n/a Last: n/a Las…" at bounding box center [552, 232] width 415 height 349
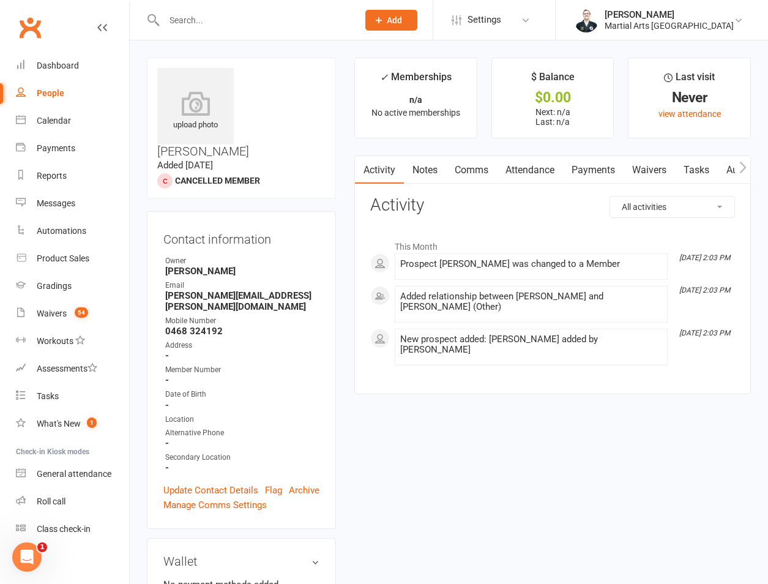
click at [221, 24] on input "text" at bounding box center [254, 20] width 189 height 17
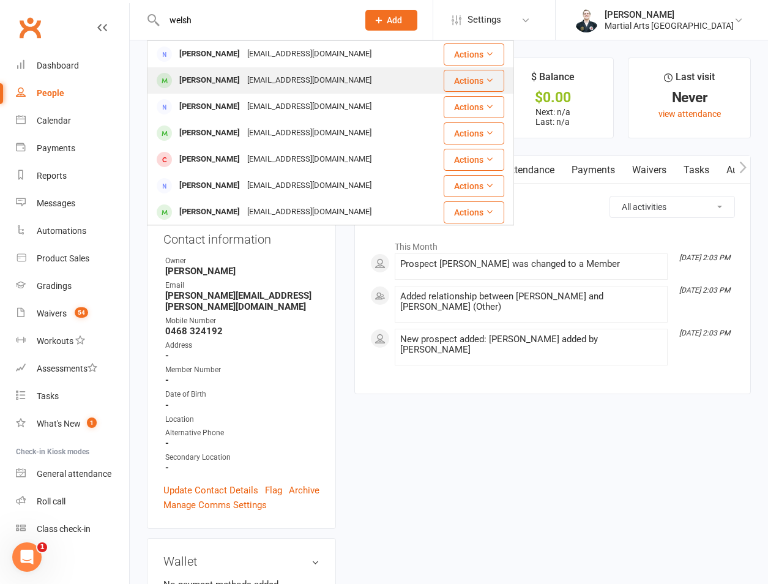
type input "welsh"
click at [185, 70] on div "Kevin Welsh drkevinwelsh@gmail.com" at bounding box center [295, 80] width 294 height 25
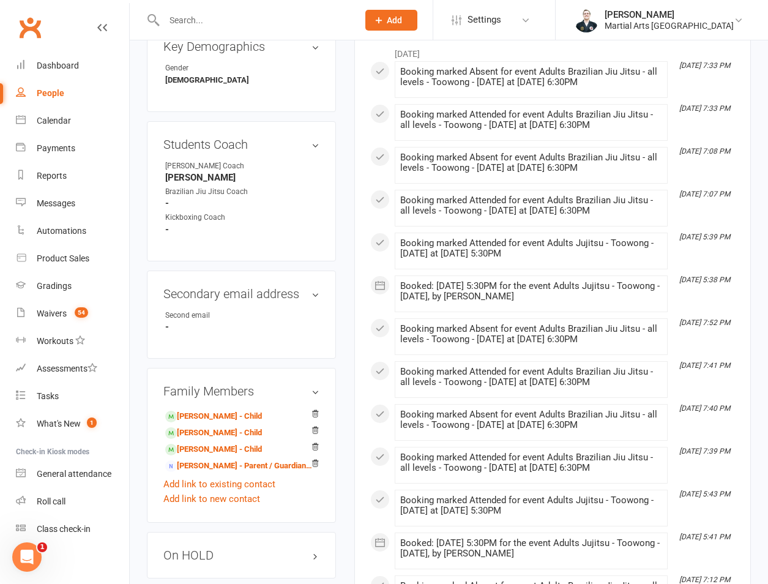
scroll to position [856, 0]
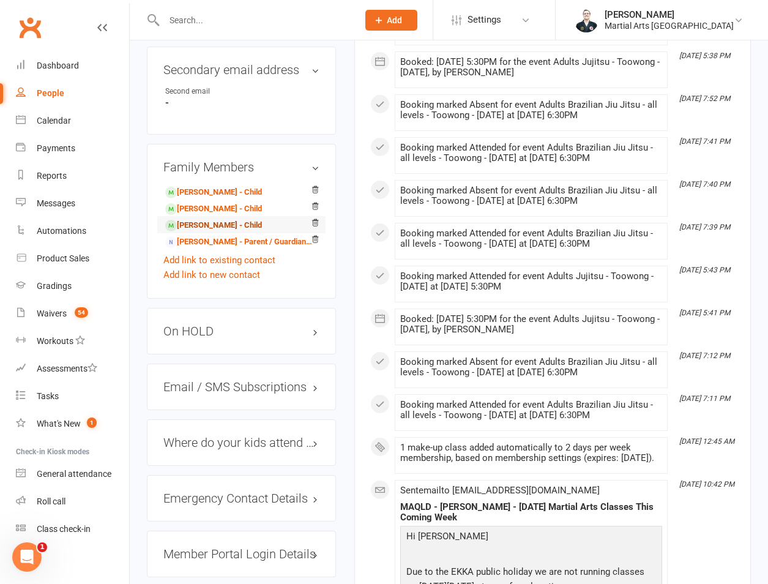
click at [194, 219] on link "Matilda Welsh - Child" at bounding box center [213, 225] width 97 height 13
click at [192, 202] on link "Kara Welsh - Child" at bounding box center [213, 208] width 97 height 13
click at [194, 186] on link "Duncan Welsh - Child" at bounding box center [213, 192] width 97 height 13
click at [240, 317] on div "On HOLD" at bounding box center [241, 331] width 189 height 46
click at [242, 324] on h3 "On HOLD" at bounding box center [241, 330] width 156 height 13
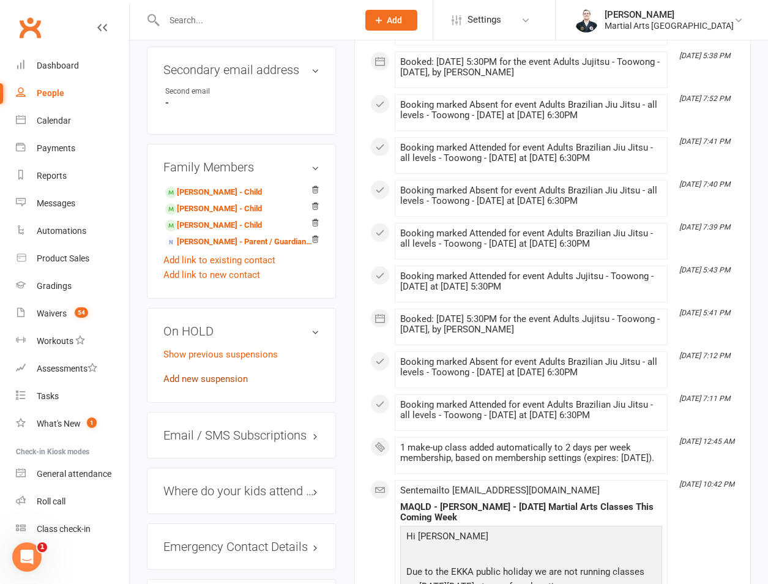
click at [192, 373] on link "Add new suspension" at bounding box center [205, 378] width 84 height 11
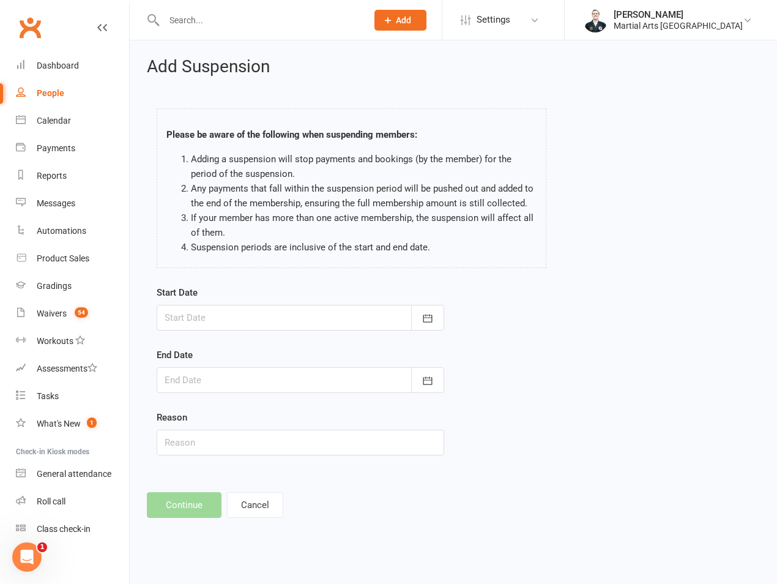
click at [245, 325] on div at bounding box center [301, 318] width 288 height 26
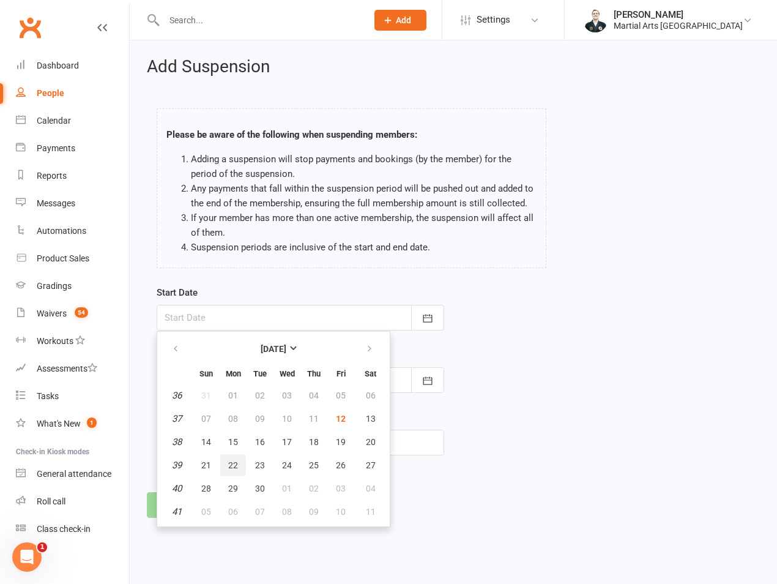
click at [227, 462] on button "22" at bounding box center [233, 465] width 26 height 22
type input "22 Sep 2025"
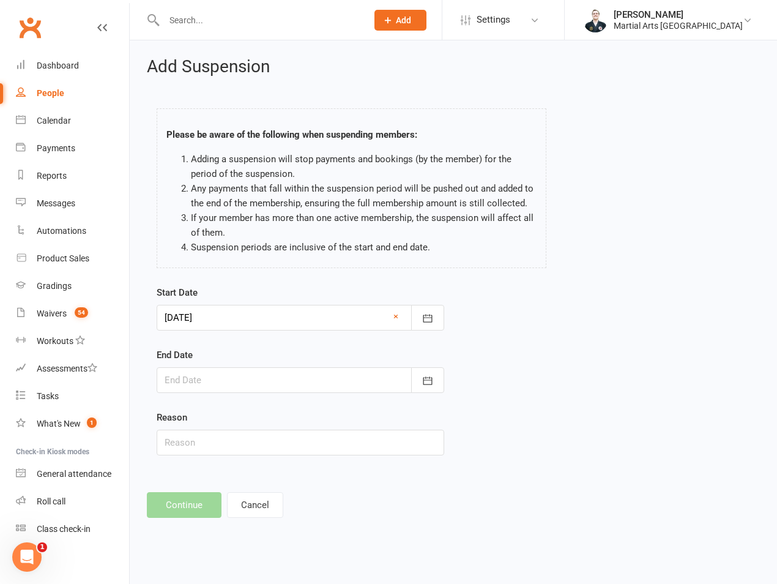
click at [236, 376] on div at bounding box center [301, 380] width 288 height 26
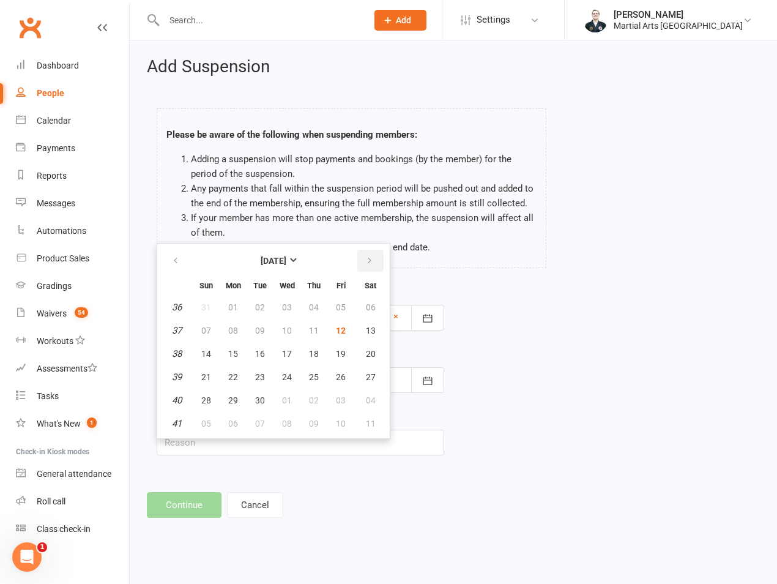
click at [370, 264] on icon "button" at bounding box center [369, 261] width 9 height 10
click at [199, 352] on button "12" at bounding box center [206, 354] width 26 height 22
type input "[DATE]"
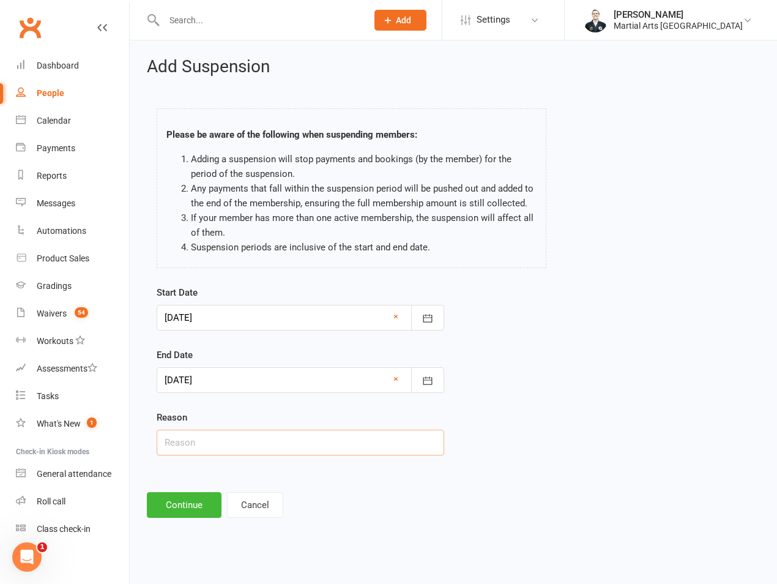
click at [203, 442] on input "text" at bounding box center [301, 442] width 288 height 26
type input "on hold"
click at [177, 508] on button "Continue" at bounding box center [184, 505] width 75 height 26
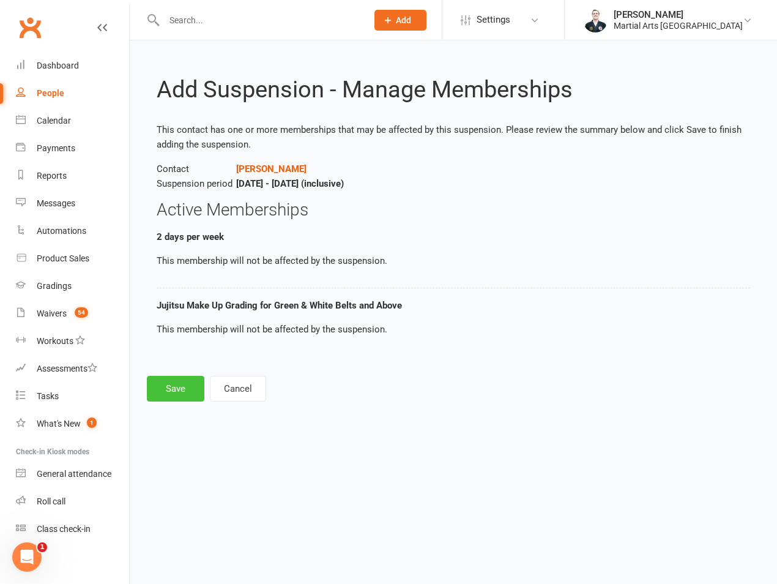
click at [174, 387] on button "Save" at bounding box center [176, 389] width 58 height 26
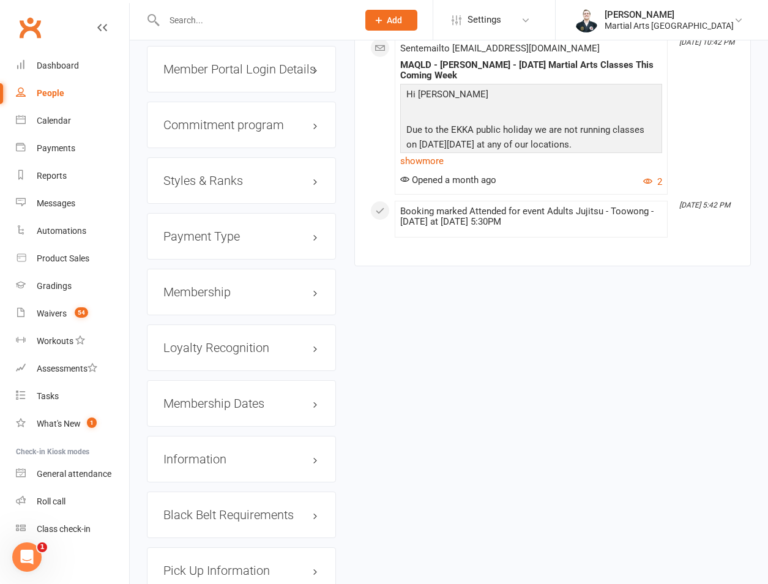
scroll to position [1416, 0]
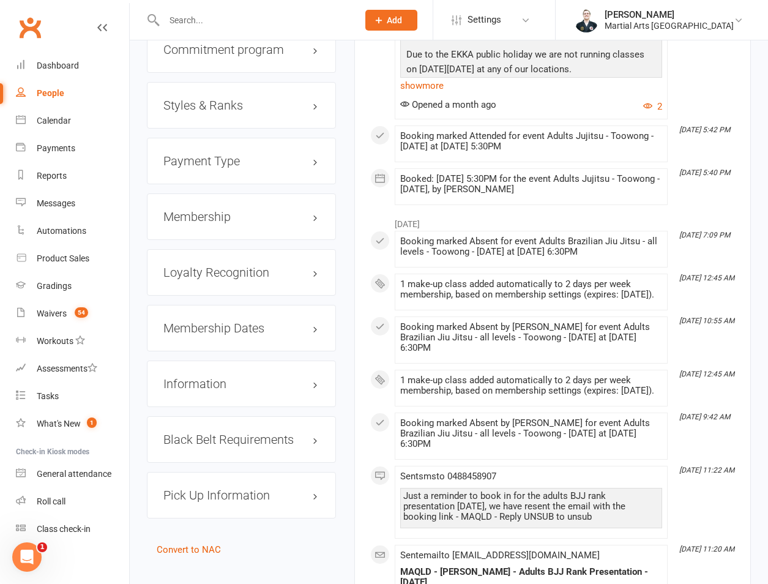
click at [209, 210] on h3 "Membership" at bounding box center [241, 216] width 156 height 13
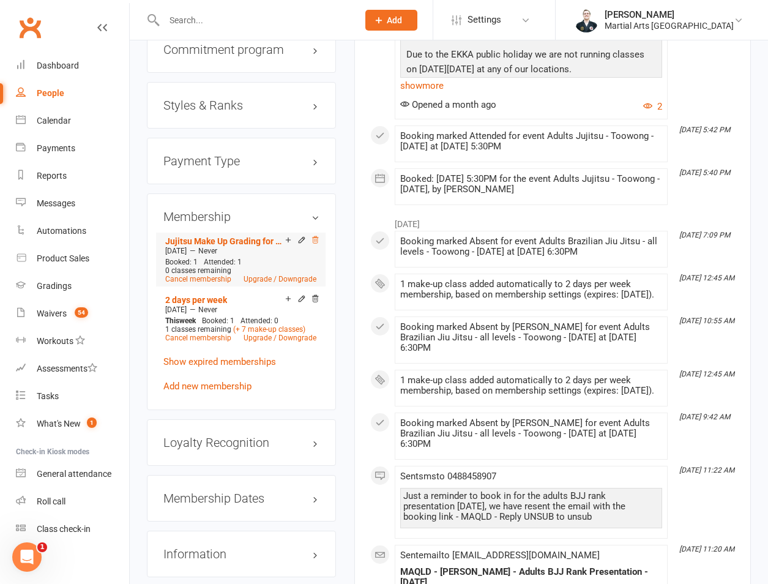
click at [313, 236] on icon at bounding box center [315, 240] width 9 height 9
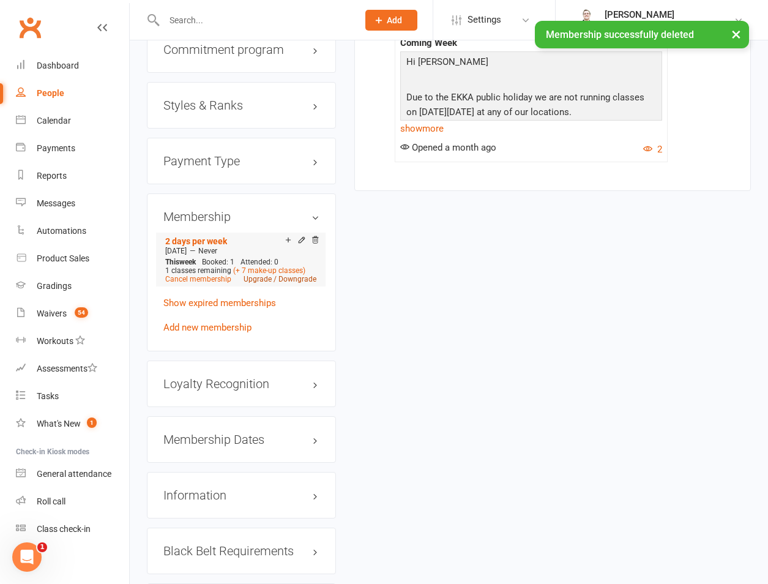
click at [260, 275] on link "Upgrade / Downgrade" at bounding box center [279, 279] width 73 height 9
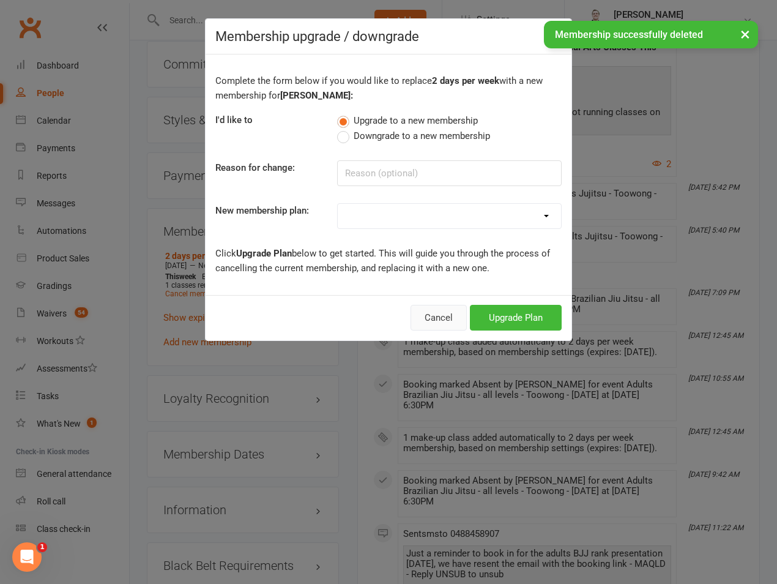
click at [429, 308] on button "Cancel" at bounding box center [438, 318] width 56 height 26
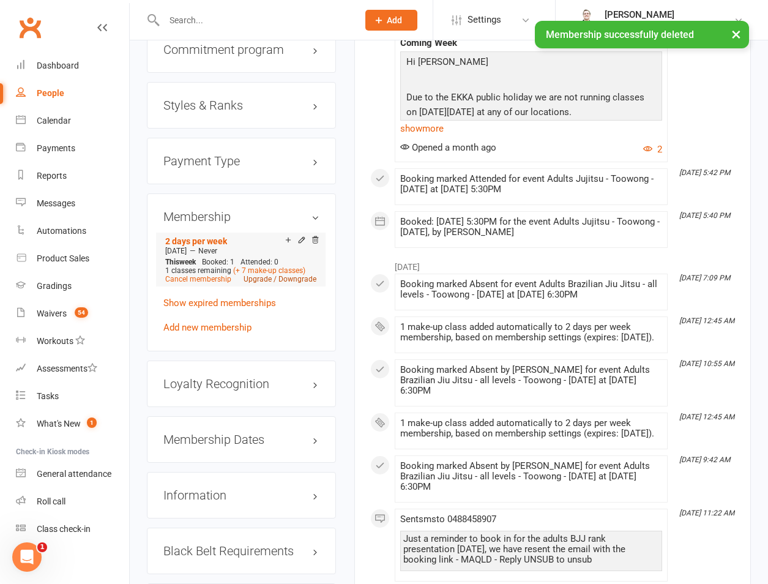
click at [299, 275] on link "Upgrade / Downgrade" at bounding box center [279, 279] width 73 height 9
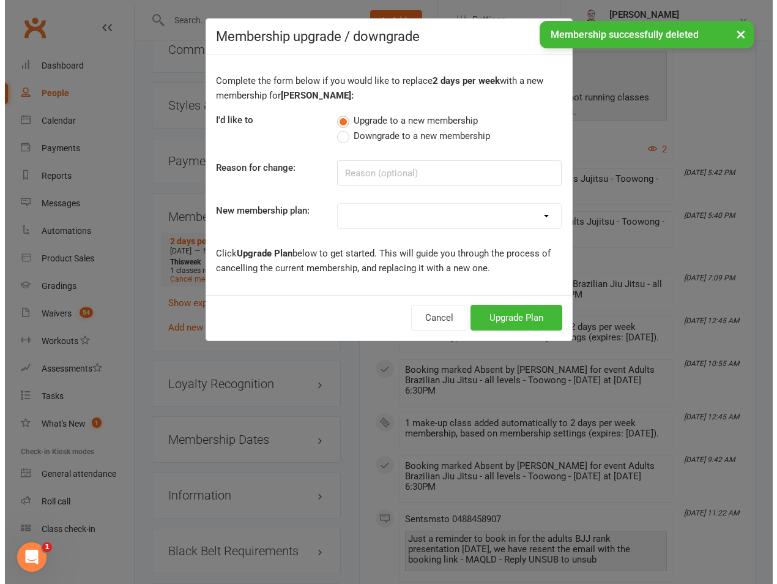
scroll to position [1402, 0]
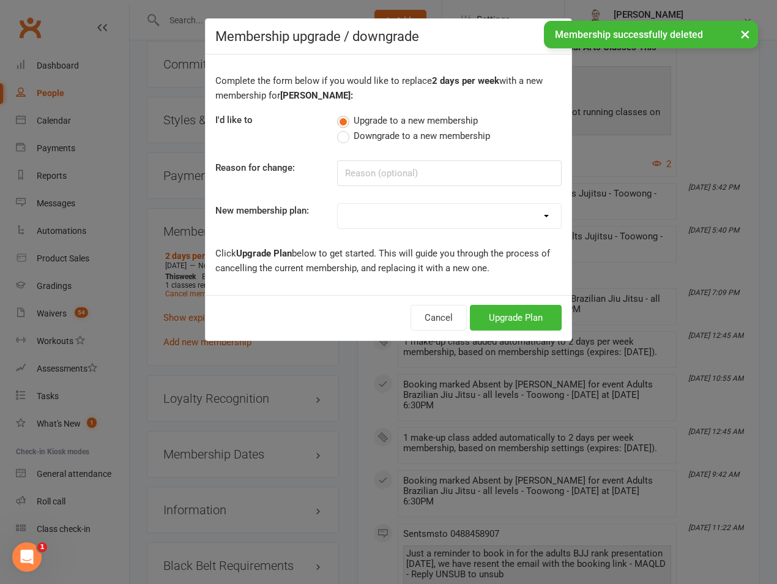
click at [425, 134] on span "Downgrade to a new membership" at bounding box center [422, 134] width 136 height 13
click at [345, 128] on input "Downgrade to a new membership" at bounding box center [341, 128] width 8 height 0
click at [388, 228] on select "1 day per week 2 days per week 1 Hour Preparation for Grading Clinic - Jujitsu …" at bounding box center [449, 216] width 223 height 24
select select "0"
click at [338, 204] on select "1 day per week 2 days per week 1 Hour Preparation for Grading Clinic - Jujitsu …" at bounding box center [449, 216] width 223 height 24
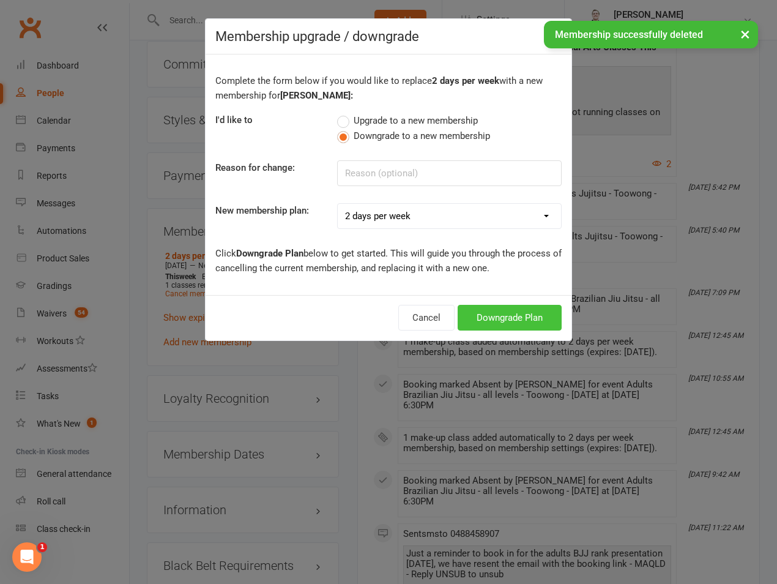
click at [530, 321] on button "Downgrade Plan" at bounding box center [510, 318] width 104 height 26
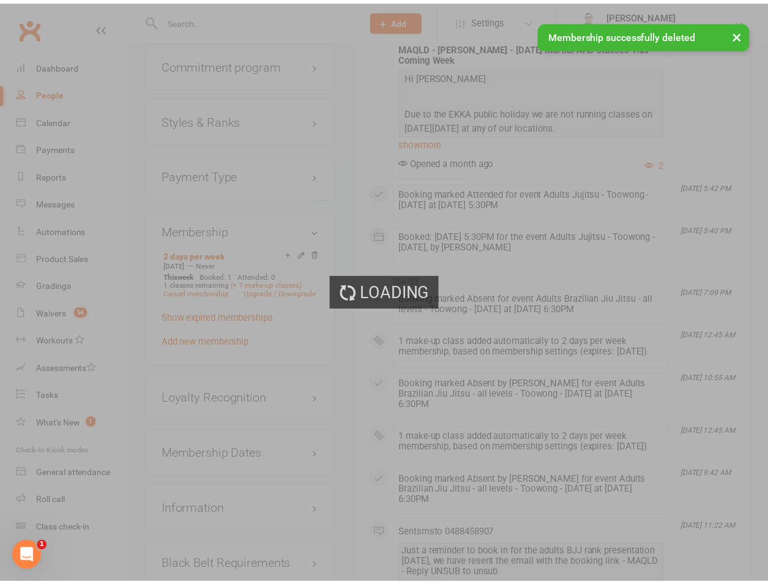
scroll to position [1416, 0]
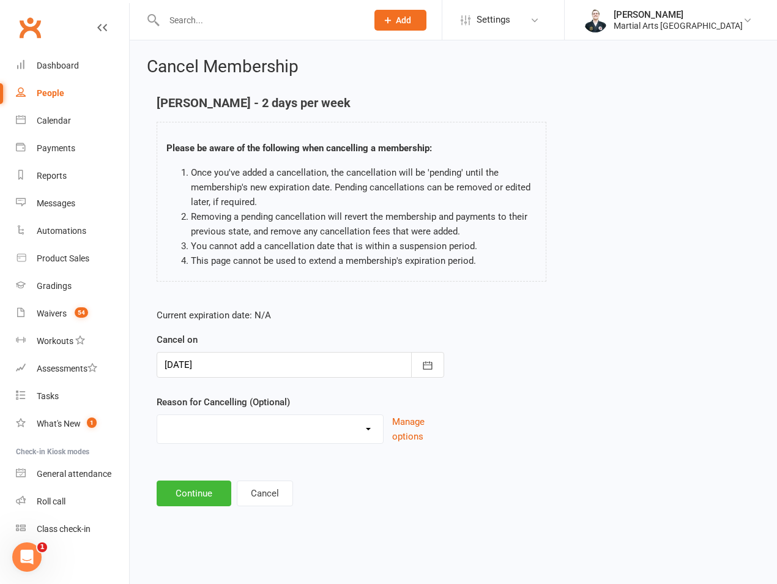
click at [264, 367] on div at bounding box center [301, 365] width 288 height 26
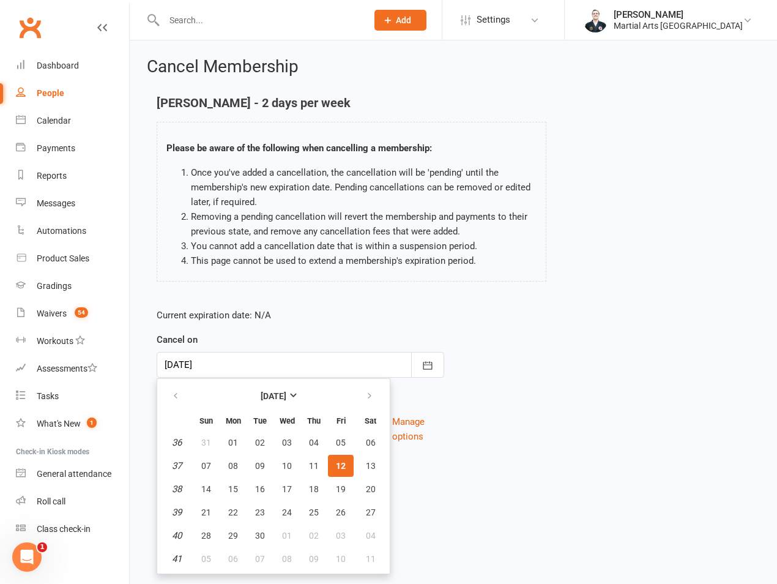
click at [449, 325] on div "Current expiration date: N/A Cancel on 12 Sep 2025 September 2025 Sun Mon Tue W…" at bounding box center [300, 380] width 306 height 162
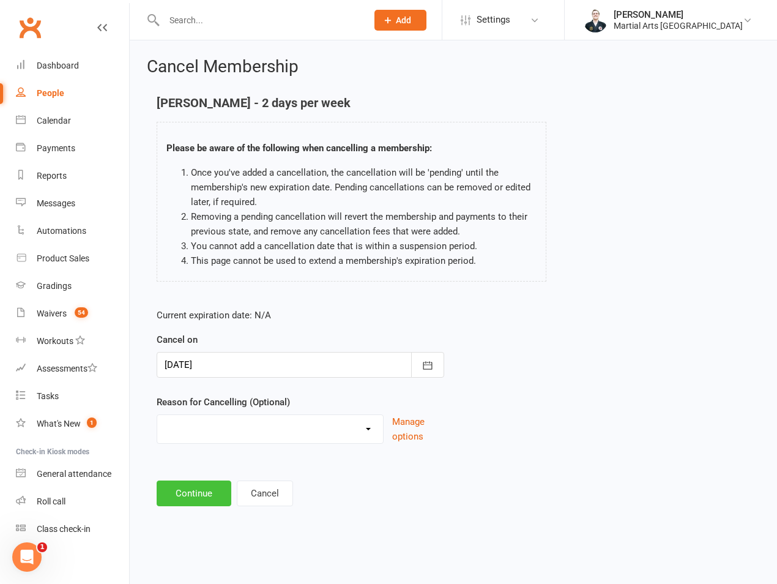
click at [177, 496] on button "Continue" at bounding box center [194, 493] width 75 height 26
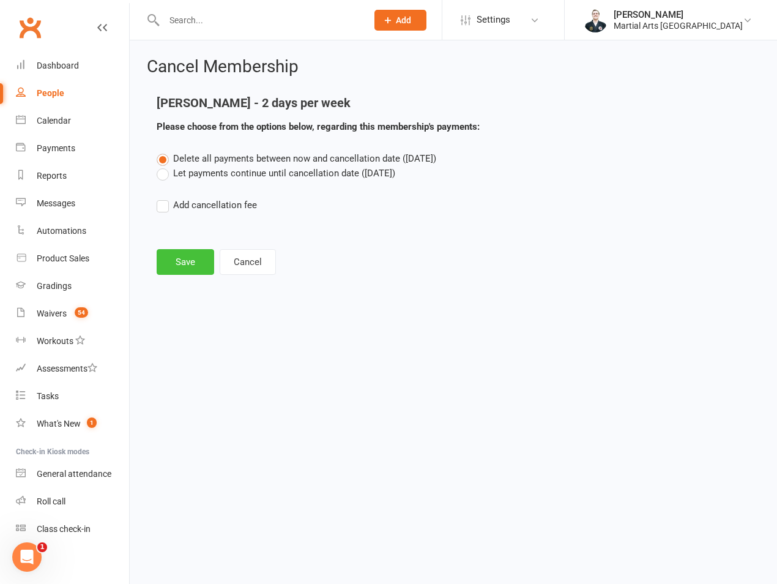
click at [192, 261] on button "Save" at bounding box center [186, 262] width 58 height 26
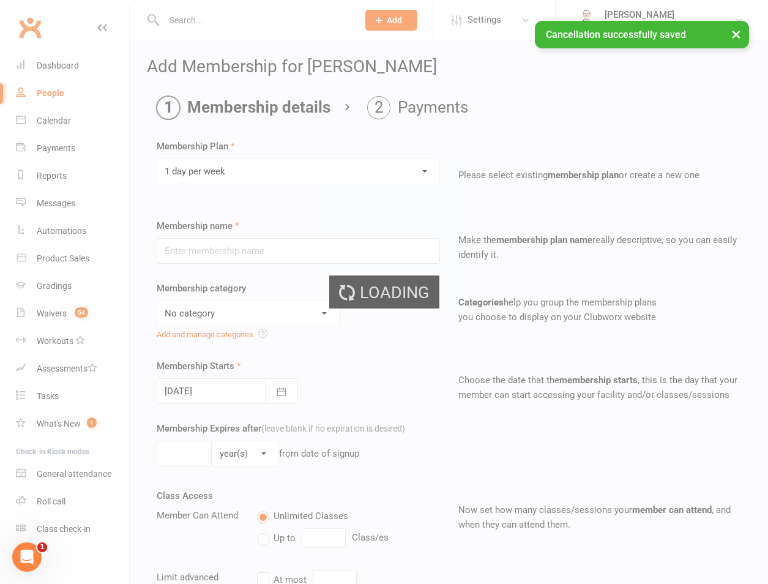
type input "1 day per week"
select select "3"
type input "0"
type input "1"
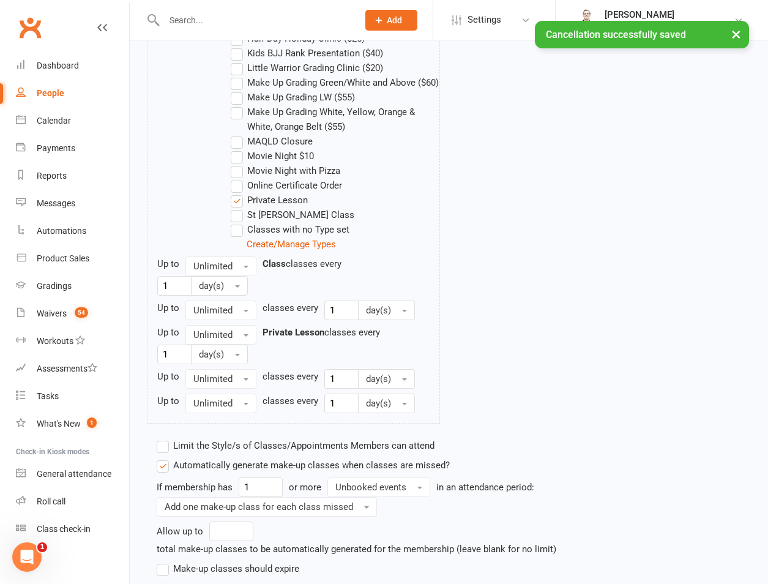
scroll to position [874, 0]
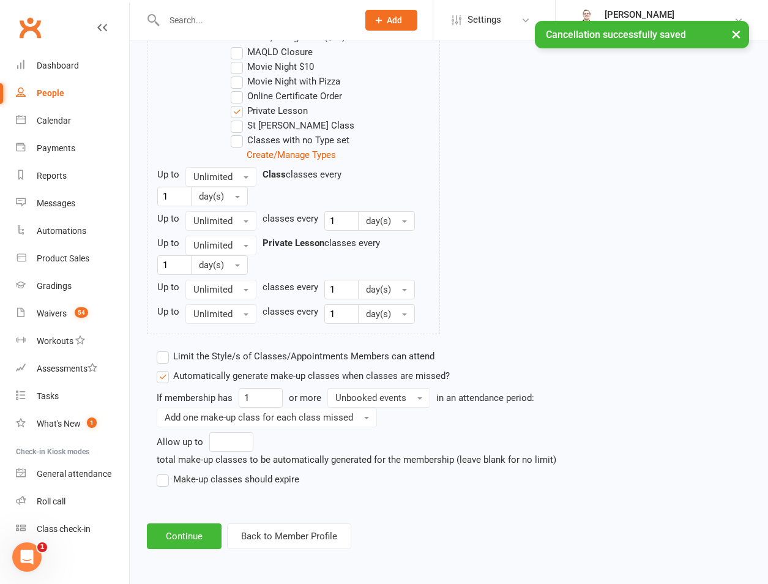
click at [199, 479] on label "Make-up classes should expire" at bounding box center [228, 479] width 143 height 15
click at [165, 472] on input "Make-up classes should expire" at bounding box center [161, 472] width 8 height 0
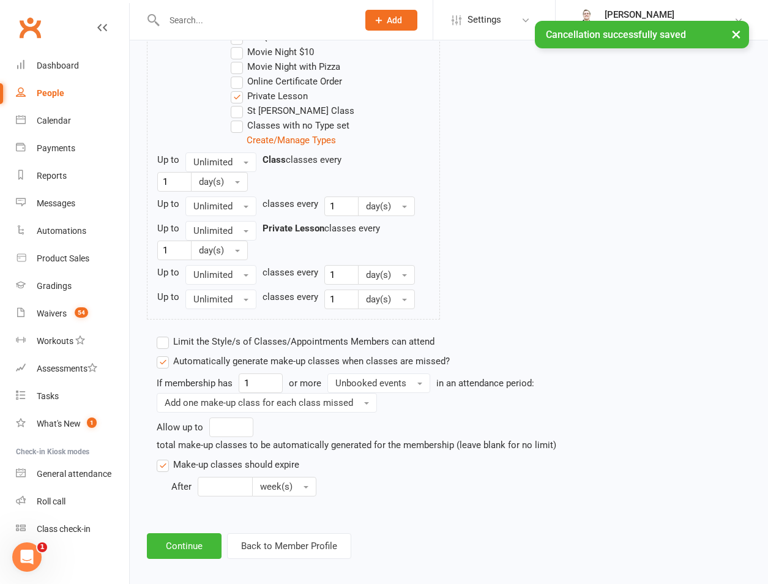
click at [203, 496] on input "number" at bounding box center [225, 487] width 55 height 20
type input "12"
click at [398, 388] on span "Unbooked events" at bounding box center [370, 382] width 71 height 11
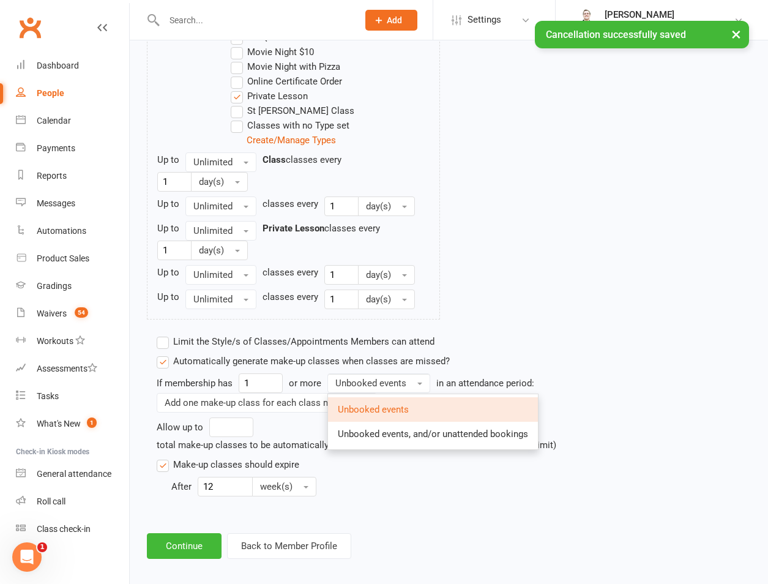
drag, startPoint x: 399, startPoint y: 404, endPoint x: 392, endPoint y: 435, distance: 32.1
click at [392, 421] on link "Unbooked events" at bounding box center [433, 409] width 210 height 24
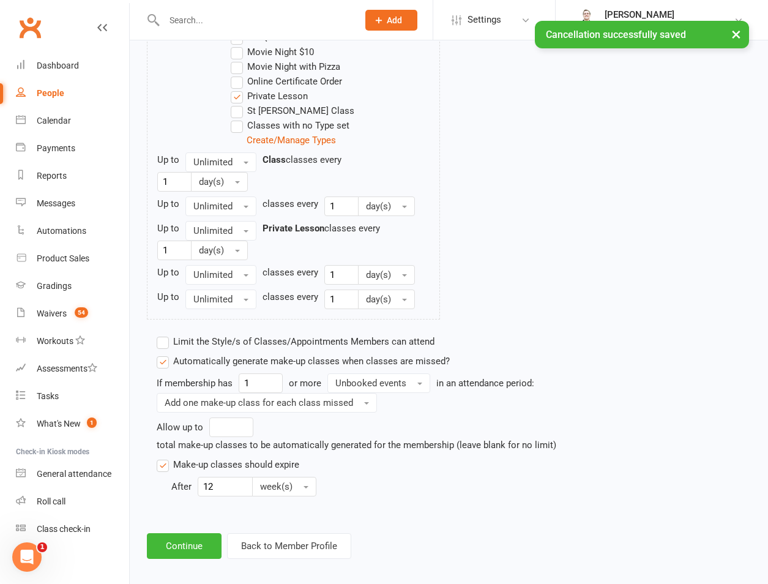
click at [390, 409] on div "If membership has 1 or more Unbooked events in an attendance period: Add one ma…" at bounding box center [374, 392] width 434 height 39
click at [405, 389] on button "Unbooked events" at bounding box center [378, 383] width 103 height 20
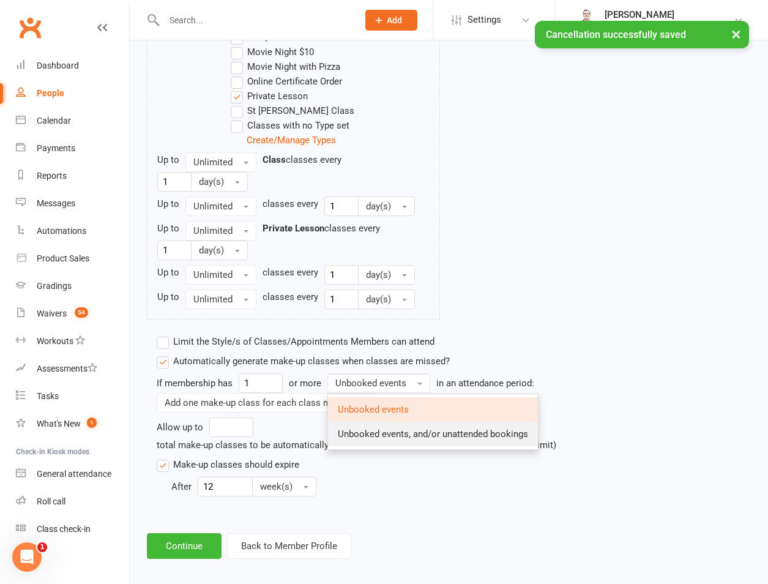
click at [405, 439] on span "Unbooked events, and/or unattended bookings" at bounding box center [433, 433] width 190 height 11
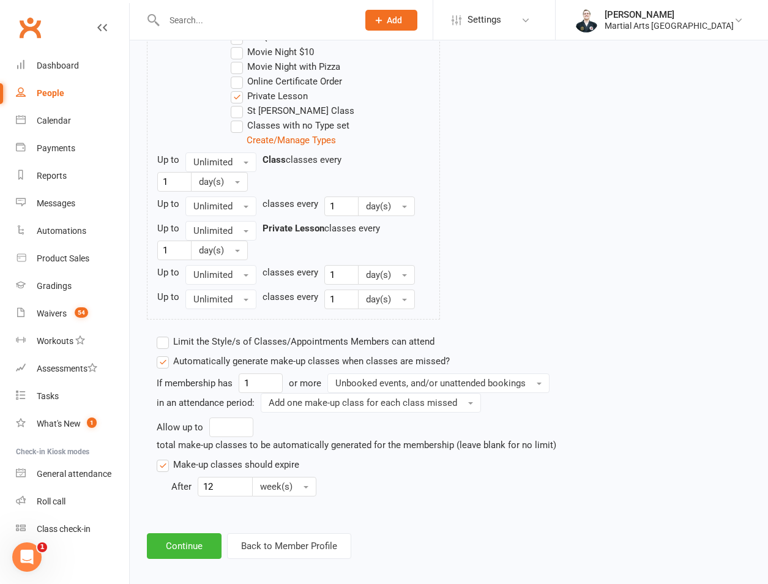
click at [199, 559] on button "Continue" at bounding box center [184, 546] width 75 height 26
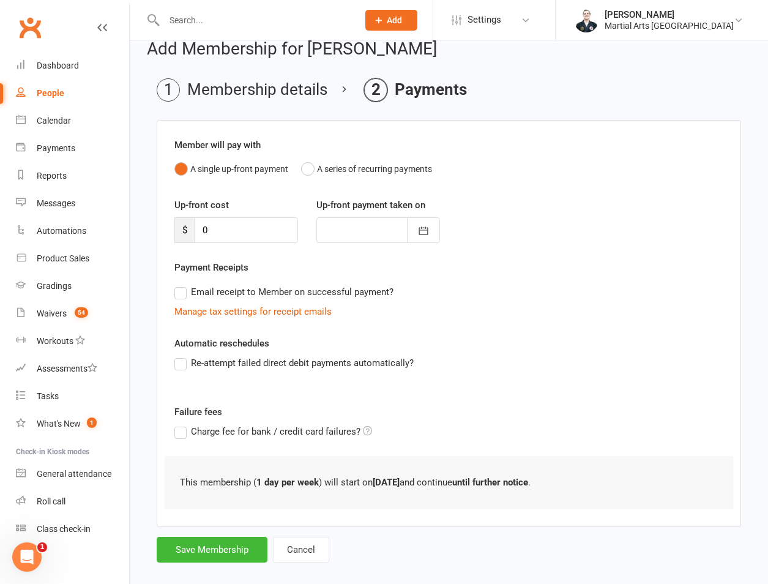
scroll to position [34, 0]
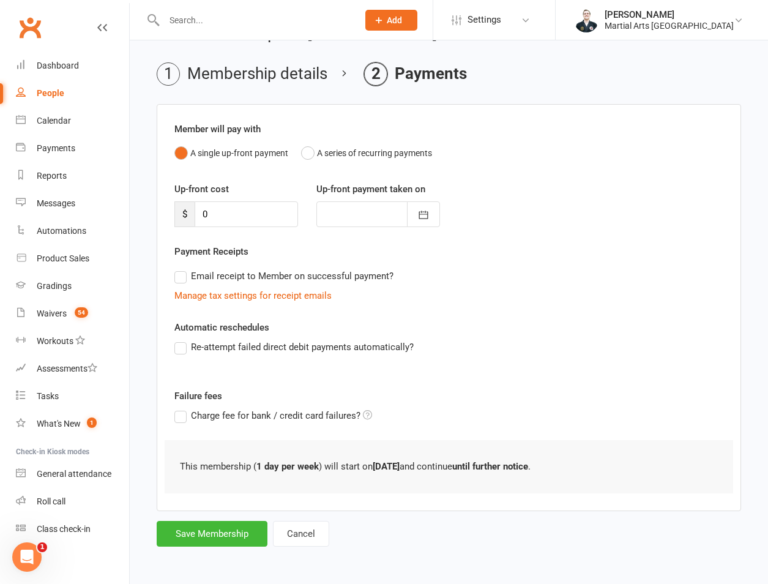
click at [214, 518] on form "Member will pay with A single up-front payment A series of recurring payments U…" at bounding box center [449, 325] width 584 height 442
click at [212, 543] on button "Save Membership" at bounding box center [212, 534] width 111 height 26
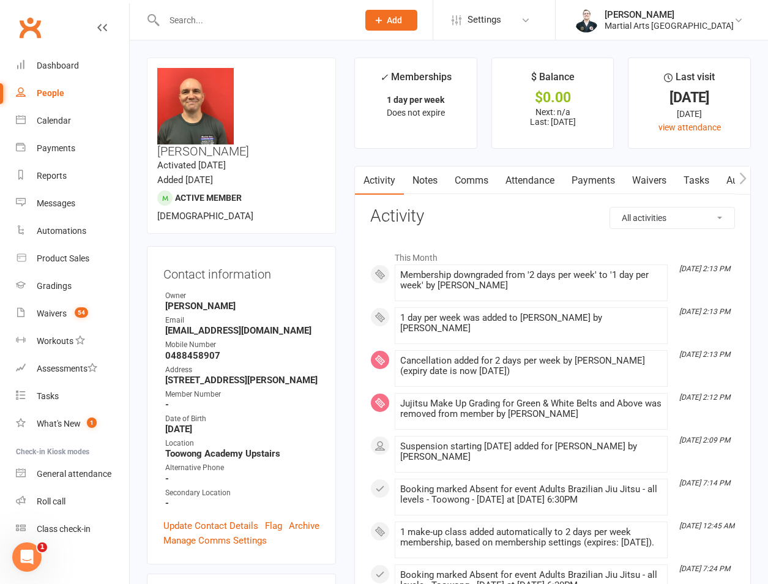
click at [247, 18] on input "text" at bounding box center [254, 20] width 189 height 17
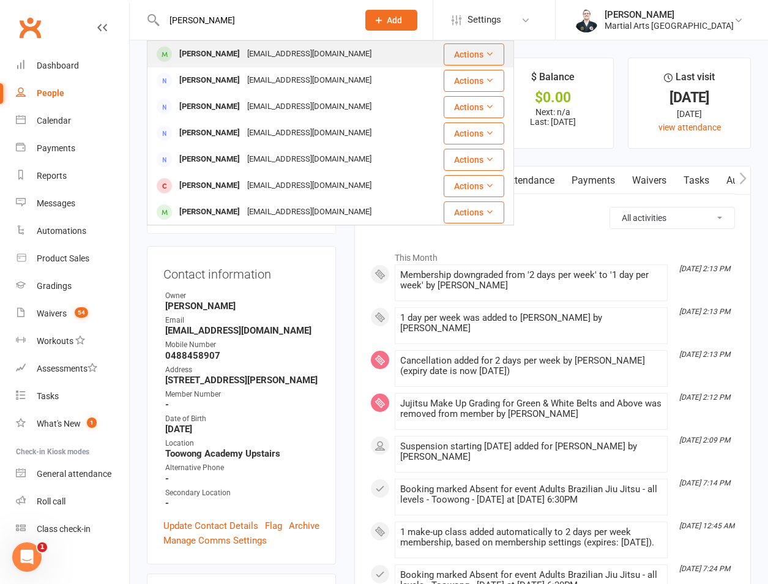
type input "frakie webb"
click at [207, 46] on div "Frankie Webb" at bounding box center [210, 54] width 68 height 18
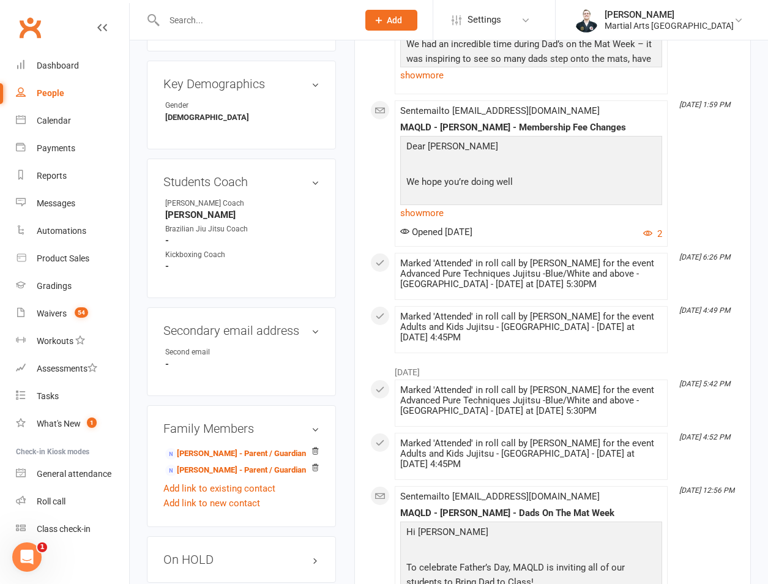
scroll to position [856, 0]
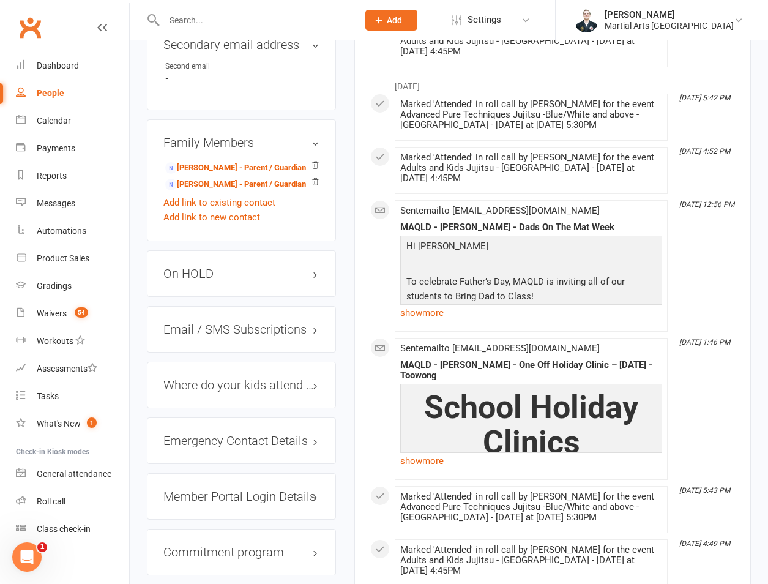
click at [201, 267] on h3 "On HOLD" at bounding box center [241, 273] width 156 height 13
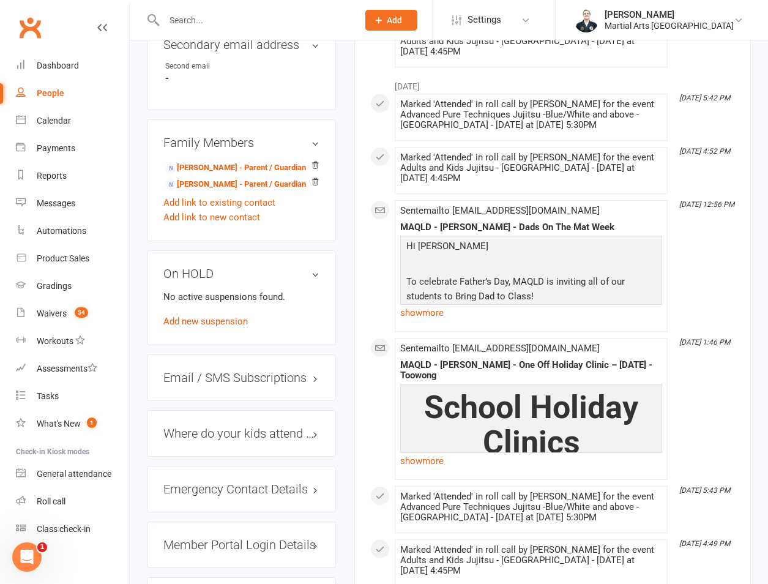
click at [196, 289] on div "No active suspensions found. Add new suspension" at bounding box center [241, 308] width 156 height 39
click at [188, 316] on link "Add new suspension" at bounding box center [205, 321] width 84 height 11
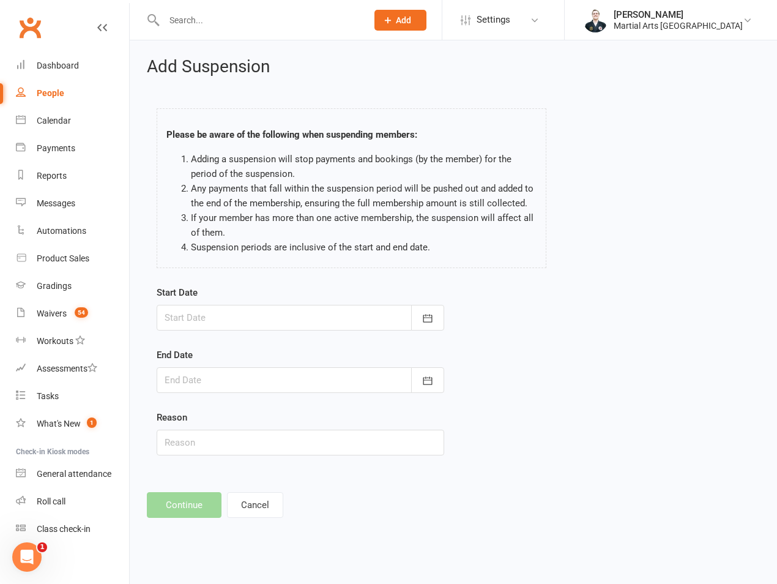
click at [210, 317] on div at bounding box center [301, 318] width 288 height 26
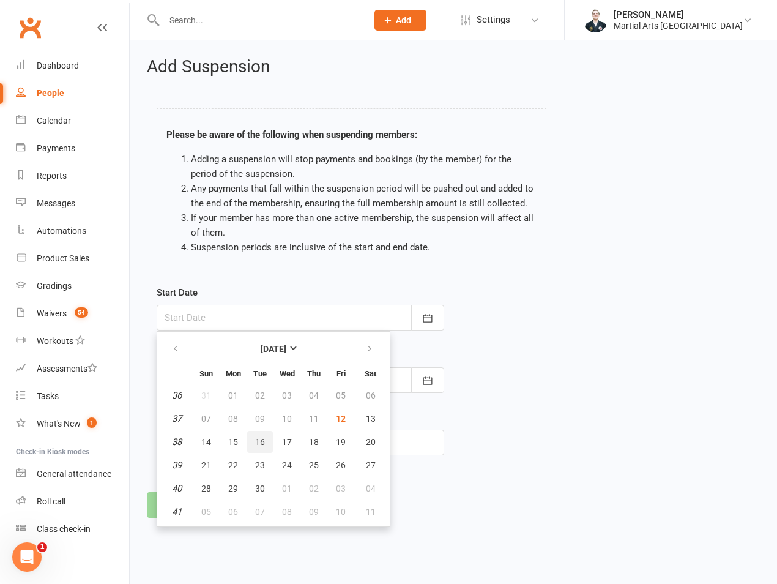
click at [251, 442] on button "16" at bounding box center [260, 442] width 26 height 22
type input "16 Sep 2025"
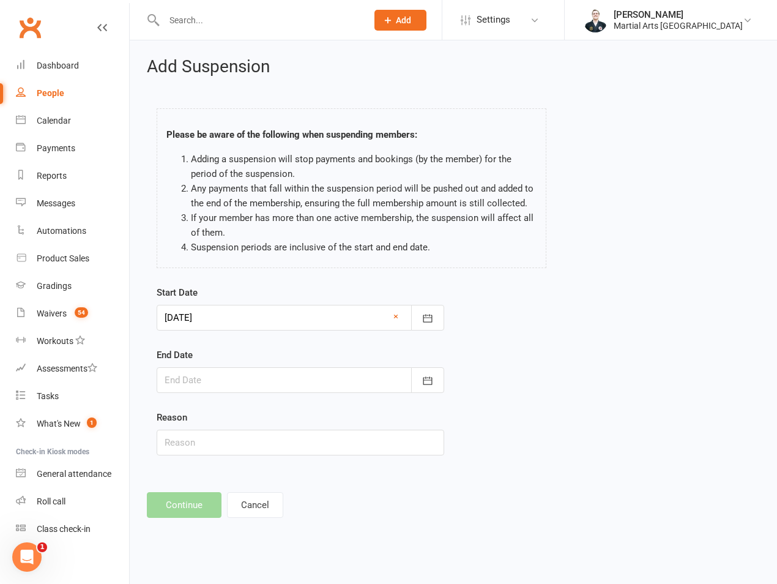
click at [247, 384] on div at bounding box center [301, 380] width 288 height 26
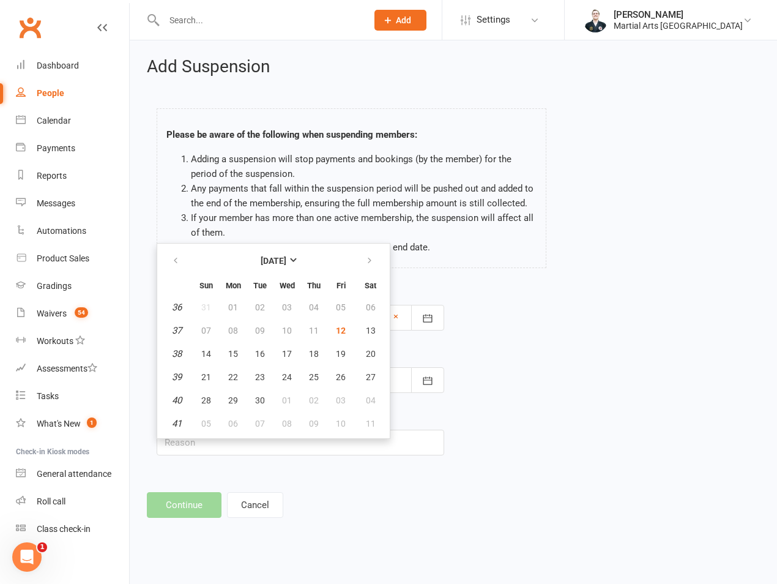
click at [383, 270] on th at bounding box center [370, 260] width 31 height 27
drag, startPoint x: 376, startPoint y: 264, endPoint x: 357, endPoint y: 288, distance: 30.1
click at [374, 264] on button "button" at bounding box center [370, 261] width 26 height 22
click at [240, 349] on button "13" at bounding box center [233, 354] width 26 height 22
type input "13 Oct 2025"
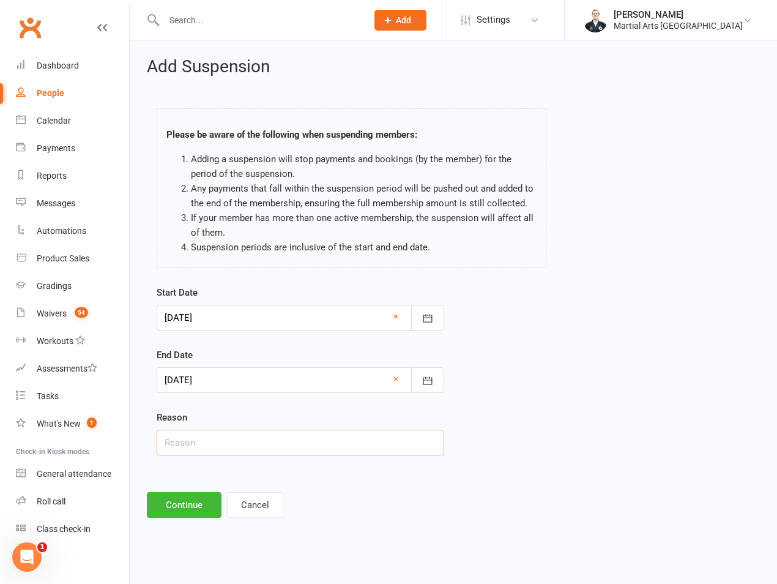
click at [221, 437] on input "text" at bounding box center [301, 442] width 288 height 26
type input "on hold"
click at [190, 508] on button "Continue" at bounding box center [184, 505] width 75 height 26
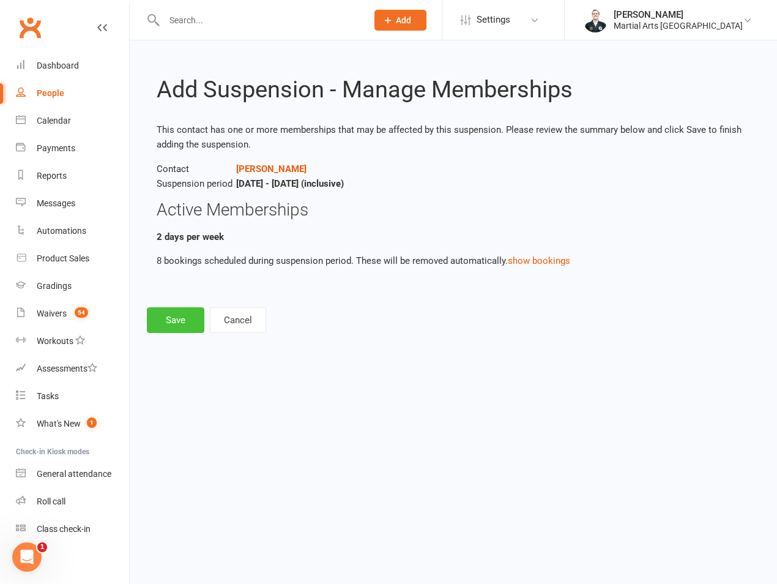
click at [174, 332] on button "Save" at bounding box center [176, 320] width 58 height 26
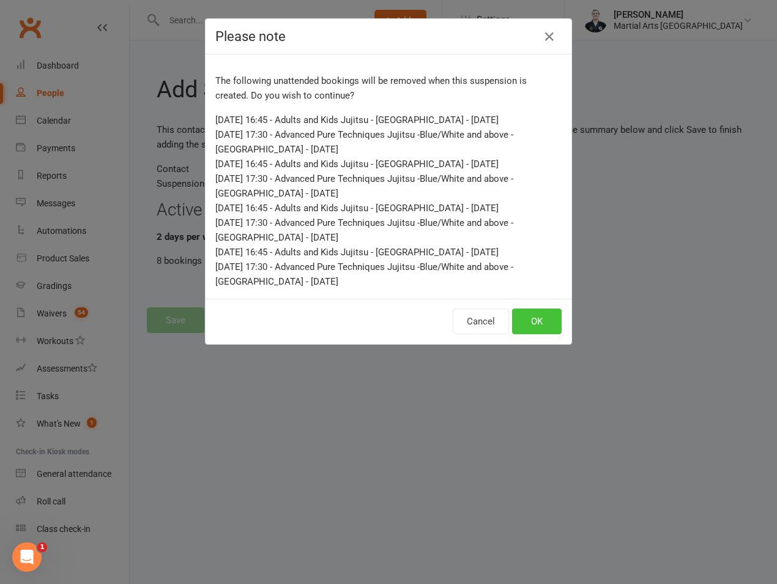
click at [528, 321] on button "OK" at bounding box center [537, 321] width 50 height 26
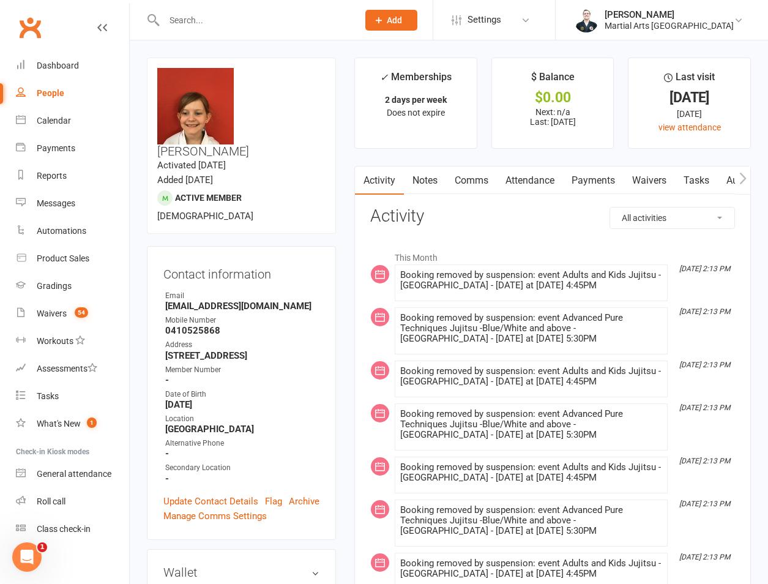
click at [177, 15] on input "text" at bounding box center [254, 20] width 189 height 17
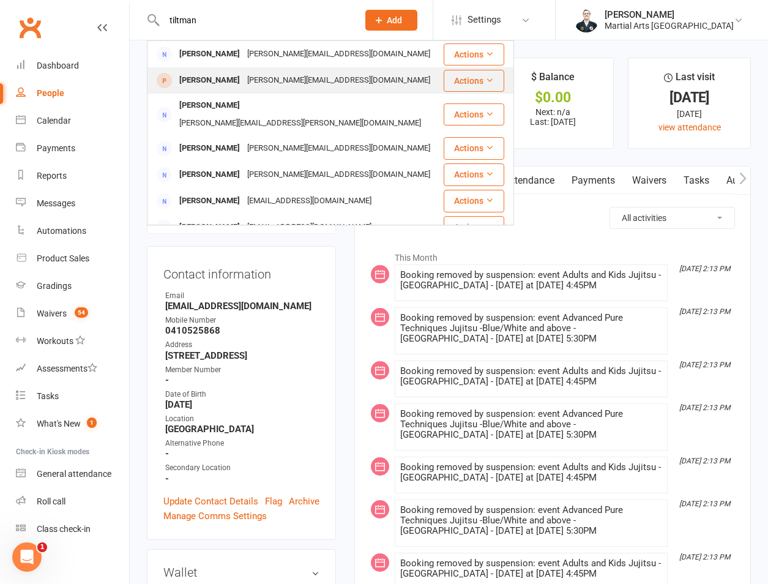
type input "tiltman"
click at [221, 72] on div "Saxon Tiltman" at bounding box center [210, 81] width 68 height 18
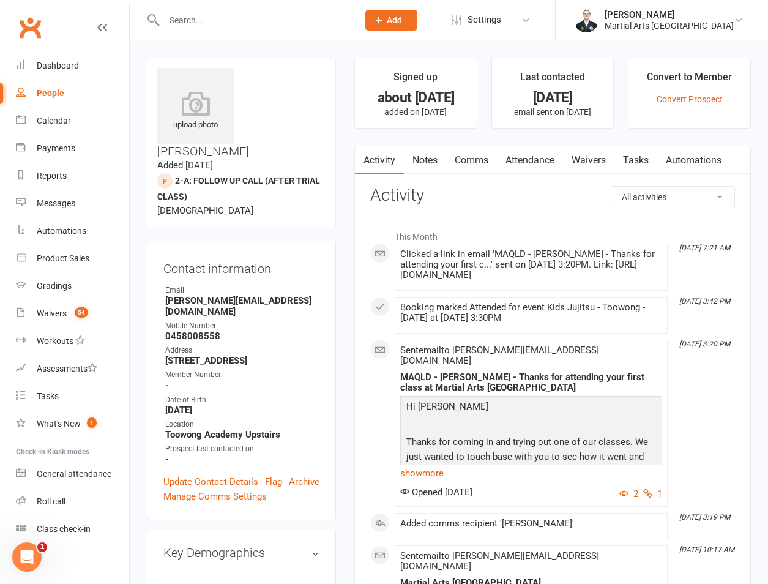
click at [198, 15] on input "text" at bounding box center [254, 20] width 189 height 17
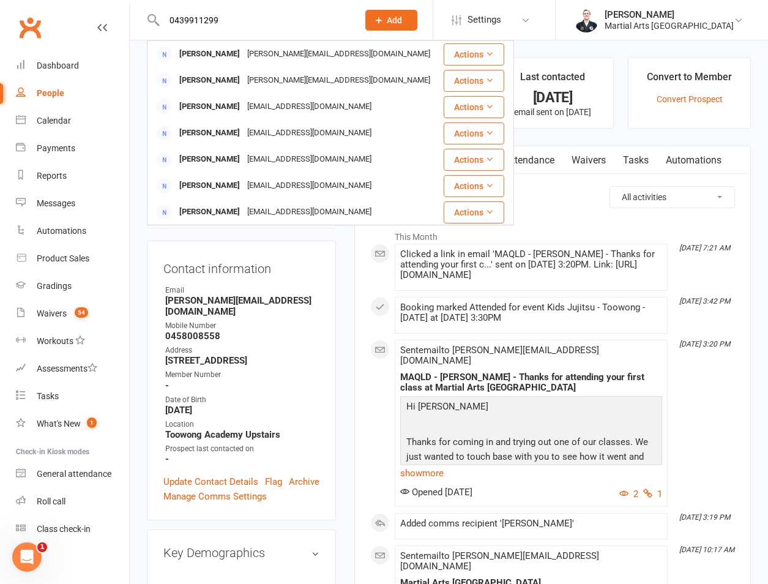
click at [227, 15] on input "0439911299" at bounding box center [254, 20] width 189 height 17
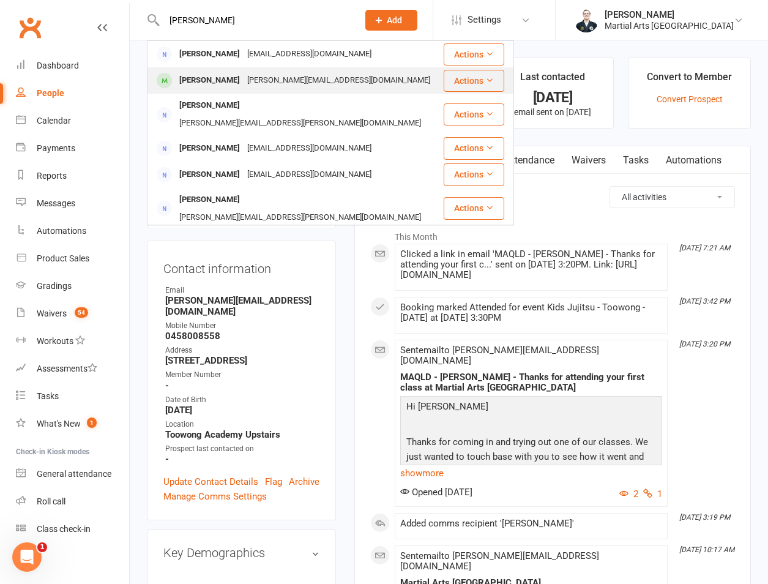
type input "eric tran"
click at [205, 88] on div "Eric Tran" at bounding box center [210, 81] width 68 height 18
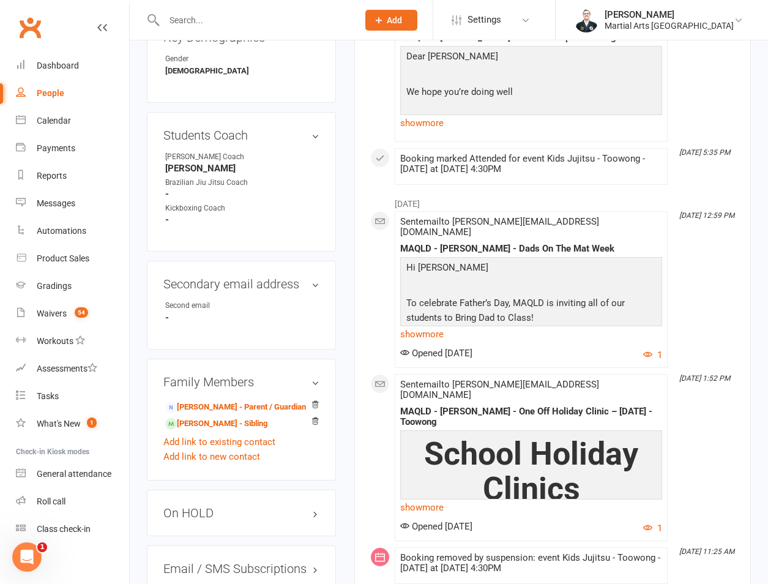
scroll to position [856, 0]
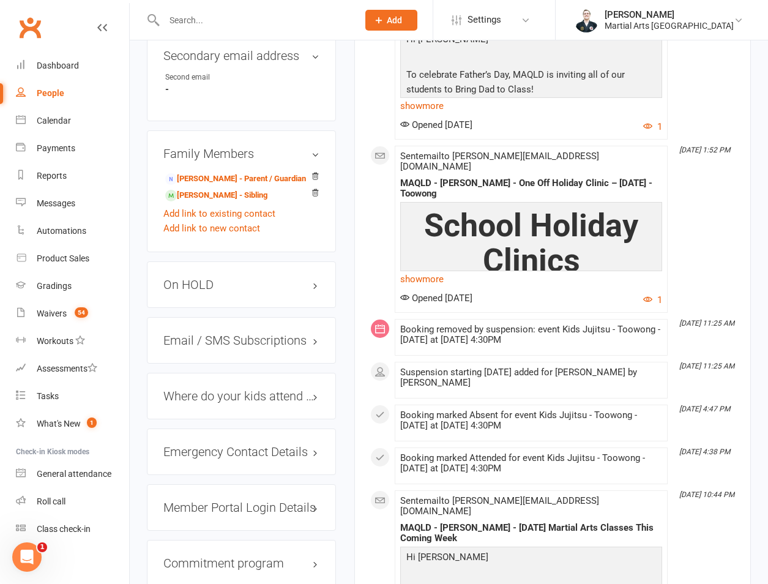
click at [212, 278] on h3 "On HOLD" at bounding box center [241, 284] width 156 height 13
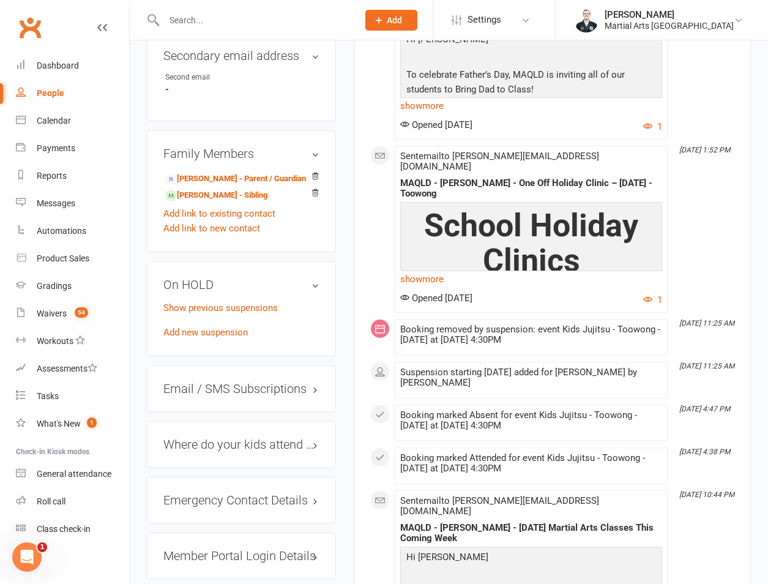
click at [212, 278] on h3 "On HOLD" at bounding box center [241, 284] width 156 height 13
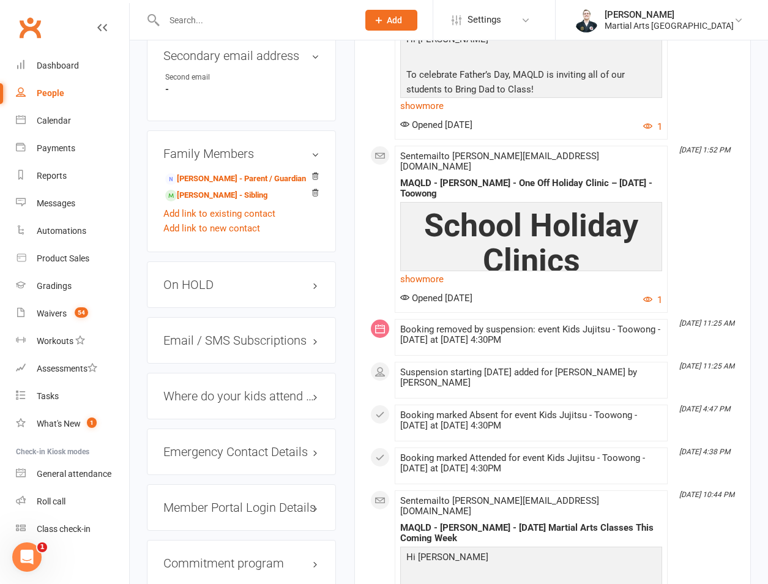
drag, startPoint x: 183, startPoint y: 7, endPoint x: 190, endPoint y: 15, distance: 10.4
click at [183, 7] on div at bounding box center [248, 20] width 202 height 40
click at [192, 17] on input "text" at bounding box center [254, 20] width 189 height 17
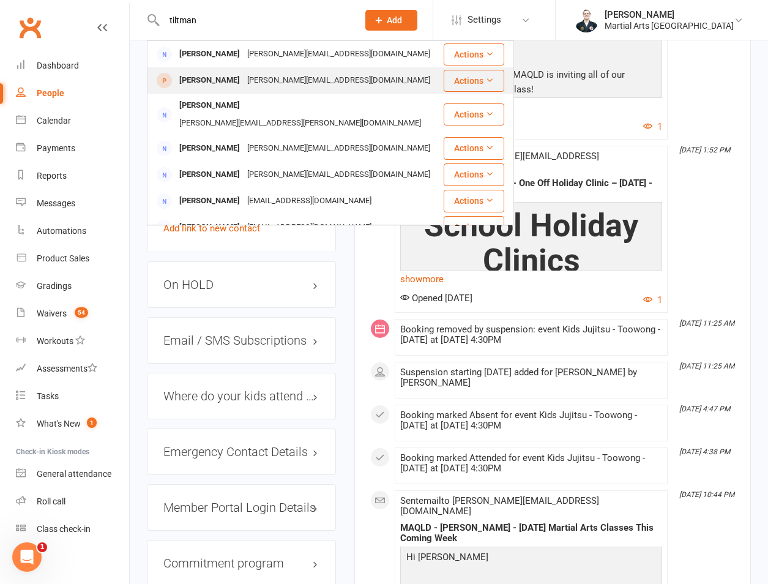
type input "tiltman"
click at [229, 84] on div "Saxon Tiltman" at bounding box center [210, 81] width 68 height 18
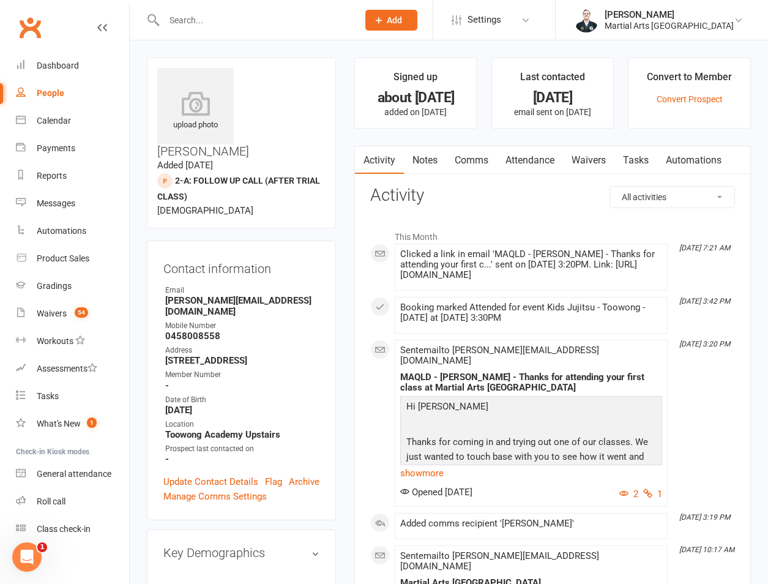
click at [524, 160] on link "Attendance" at bounding box center [530, 160] width 66 height 28
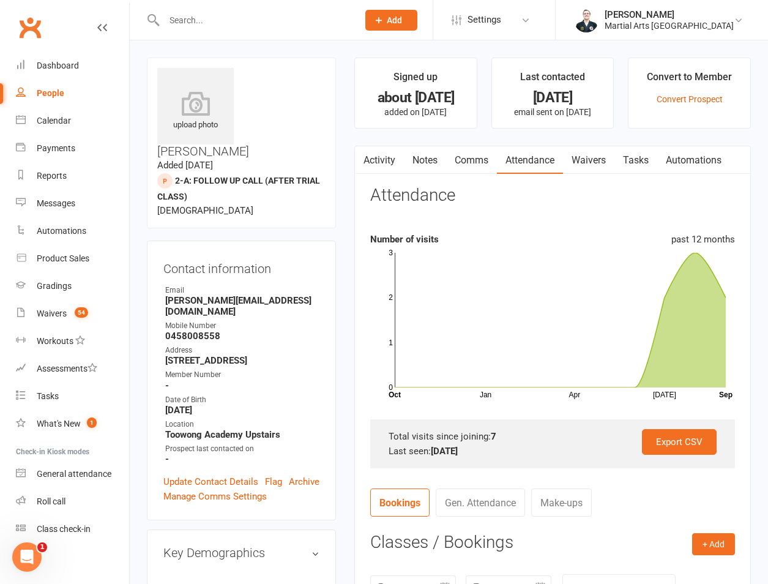
scroll to position [286, 0]
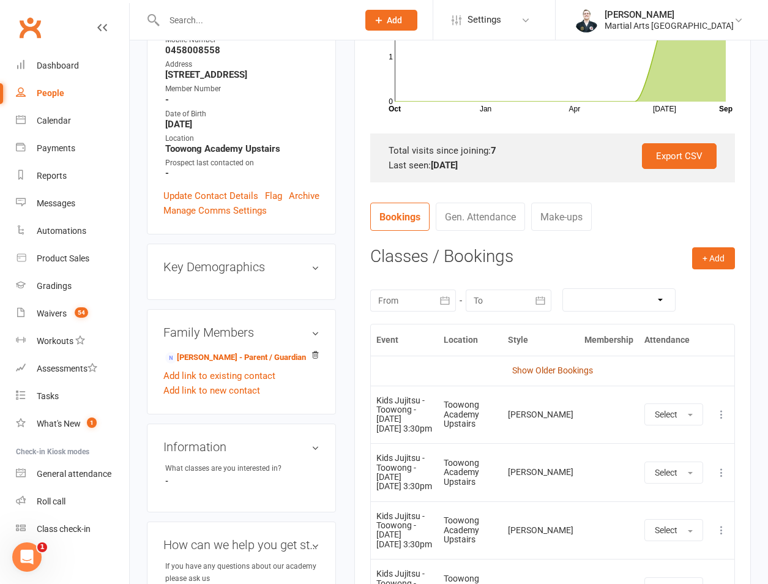
click at [544, 369] on link "Show Older Bookings" at bounding box center [552, 370] width 81 height 10
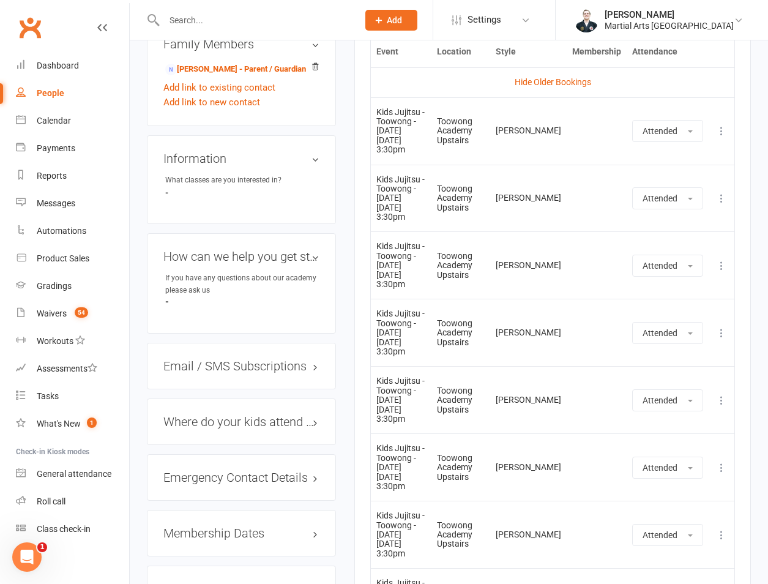
scroll to position [0, 0]
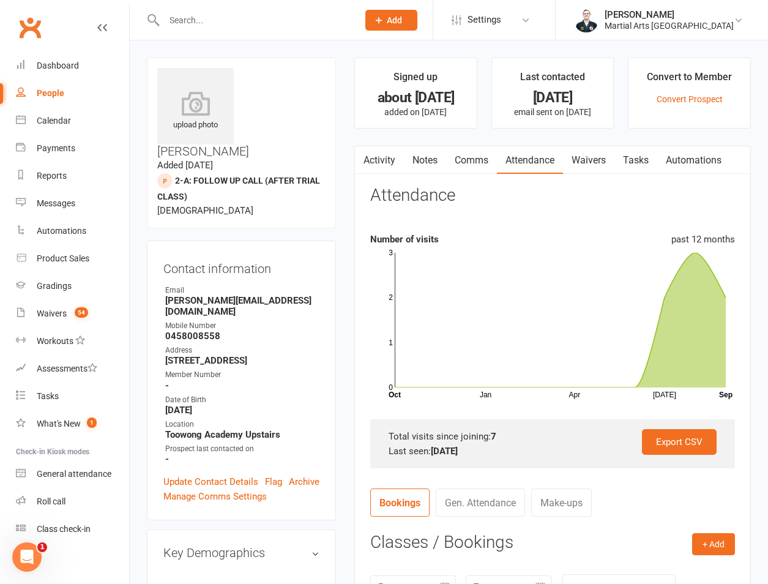
click at [704, 105] on li "Convert to Member Convert Prospect" at bounding box center [689, 93] width 123 height 71
click at [706, 97] on link "Convert Prospect" at bounding box center [689, 99] width 66 height 10
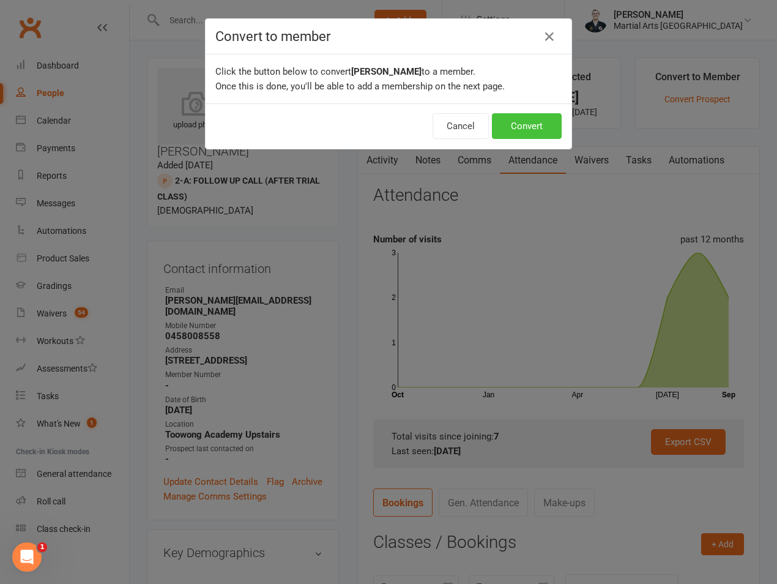
click at [524, 138] on button "Convert" at bounding box center [527, 126] width 70 height 26
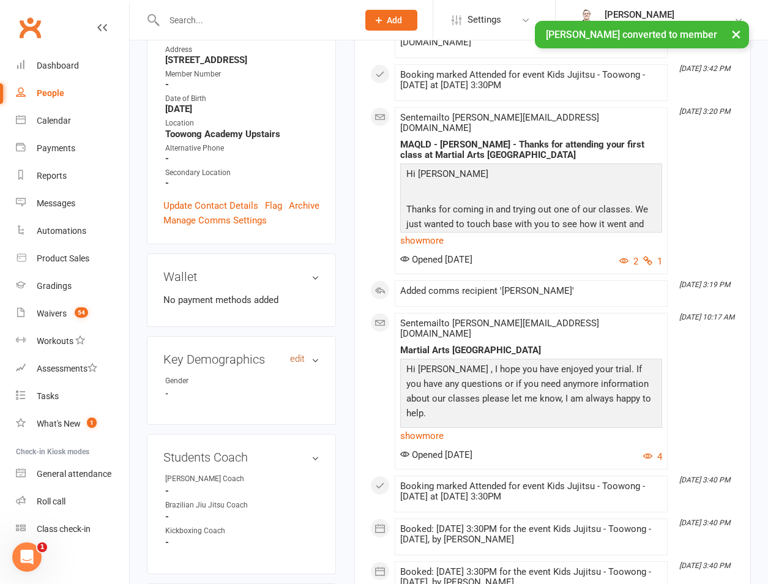
click at [295, 354] on link "edit" at bounding box center [297, 359] width 15 height 10
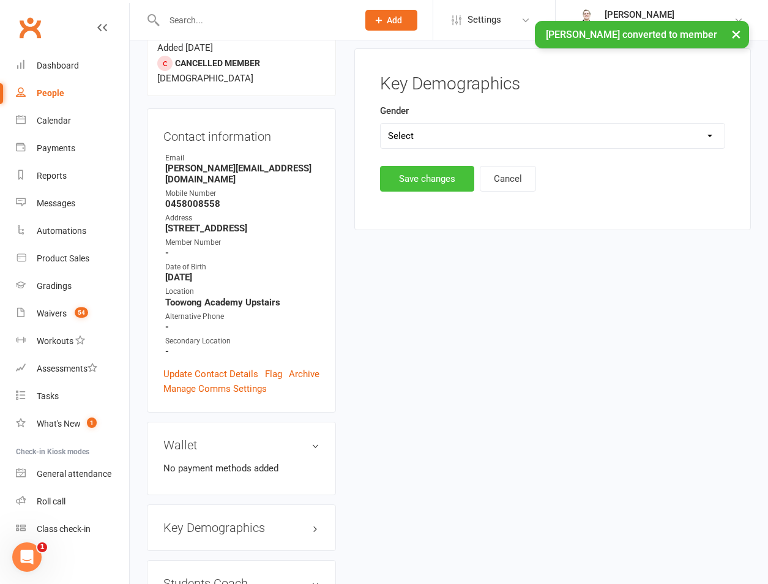
scroll to position [105, 0]
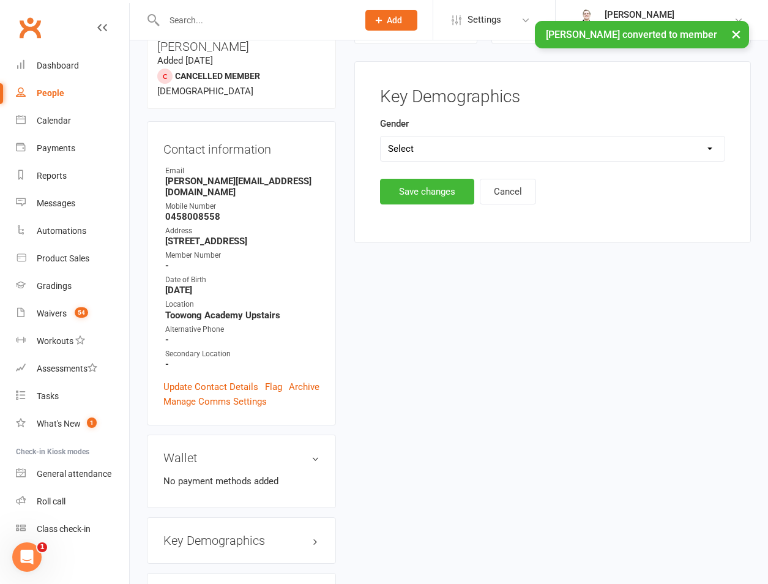
click at [478, 147] on select "Select Male Female" at bounding box center [553, 148] width 344 height 24
select select "[DEMOGRAPHIC_DATA]"
click at [381, 136] on select "Select Male Female" at bounding box center [553, 148] width 344 height 24
click at [412, 189] on button "Save changes" at bounding box center [427, 192] width 94 height 26
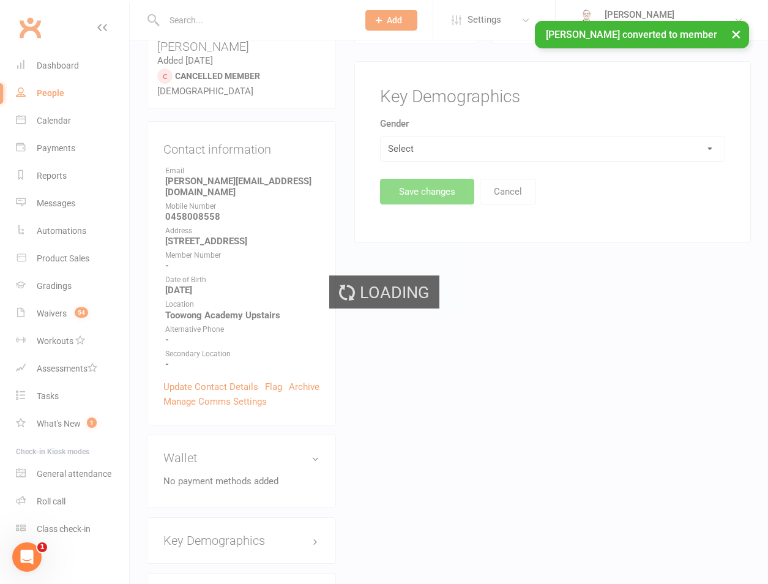
scroll to position [390, 0]
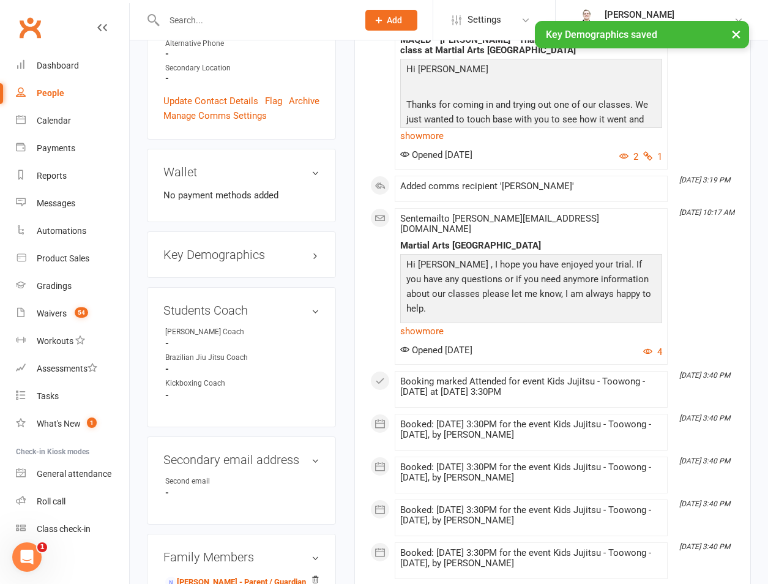
click at [293, 287] on div "Students Coach edit Ronin Ryu Jujitsu Coach - Brazilian Jiu Jitsu Coach - Kickb…" at bounding box center [241, 357] width 189 height 140
click at [297, 305] on link "edit" at bounding box center [297, 310] width 15 height 10
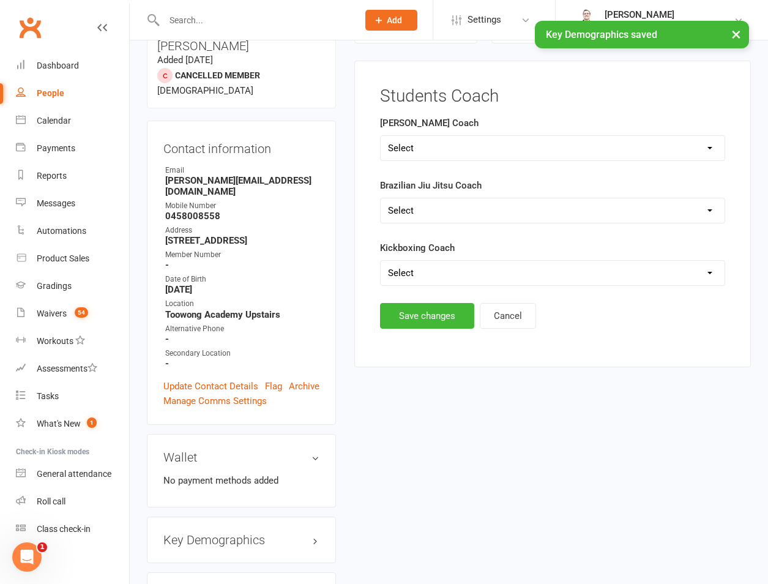
scroll to position [105, 0]
drag, startPoint x: 427, startPoint y: 147, endPoint x: 429, endPoint y: 162, distance: 14.8
click at [427, 147] on select "Select Shane Rob Matthew Quinton Brandon Richard Andrew Dan Kyle" at bounding box center [553, 148] width 344 height 24
select select "[PERSON_NAME]"
click at [381, 136] on select "Select Shane Rob Matthew Quinton Brandon Richard Andrew Dan Kyle" at bounding box center [553, 148] width 344 height 24
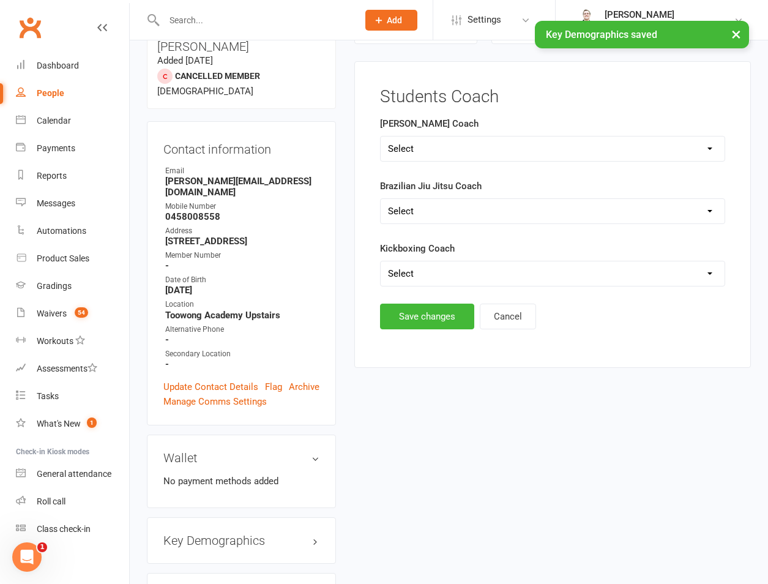
click at [407, 290] on main "Students Coach Ronin Ryu Jujitsu Coach Select Shane Rob Matthew Quinton Brandon…" at bounding box center [552, 208] width 365 height 242
click at [401, 306] on button "Save changes" at bounding box center [427, 316] width 94 height 26
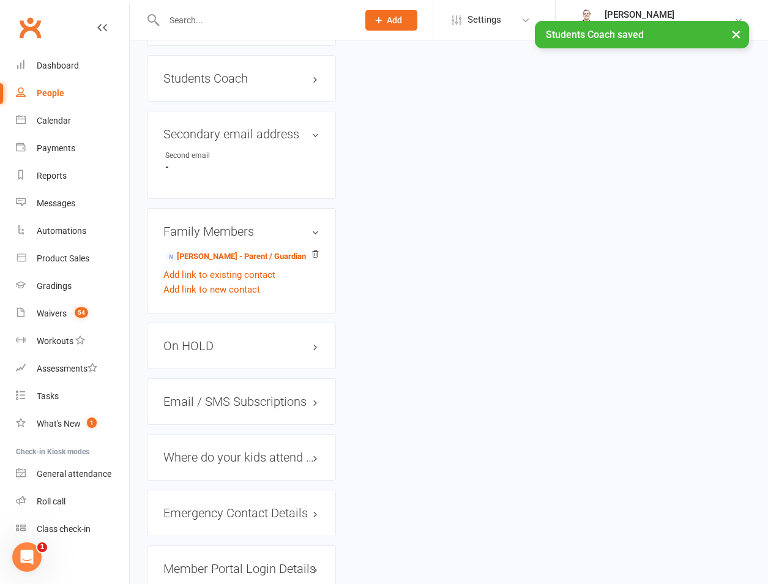
scroll to position [961, 0]
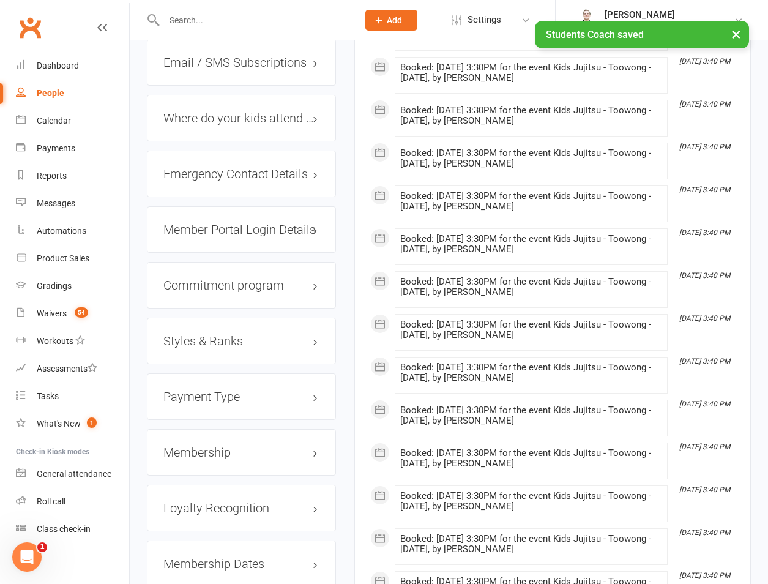
click at [198, 317] on div "Styles & Ranks" at bounding box center [241, 340] width 189 height 46
click at [201, 334] on h3 "Styles & Ranks" at bounding box center [241, 340] width 156 height 13
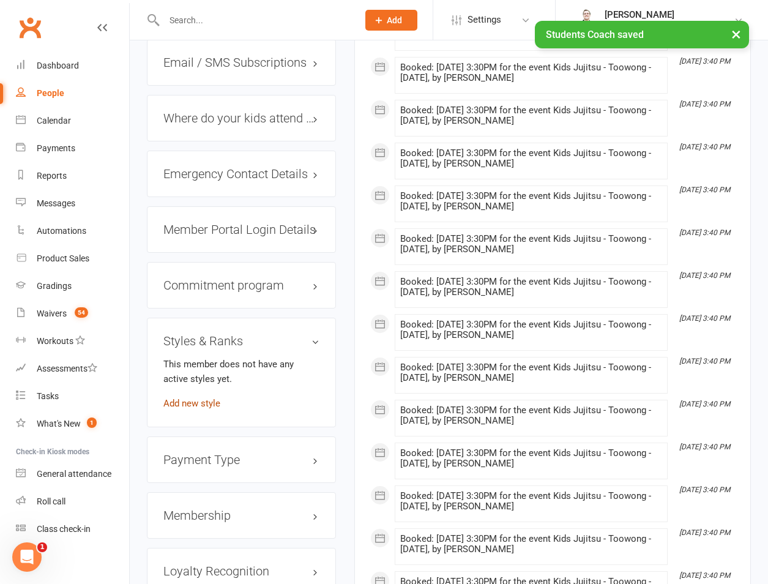
click at [194, 398] on link "Add new style" at bounding box center [191, 403] width 57 height 11
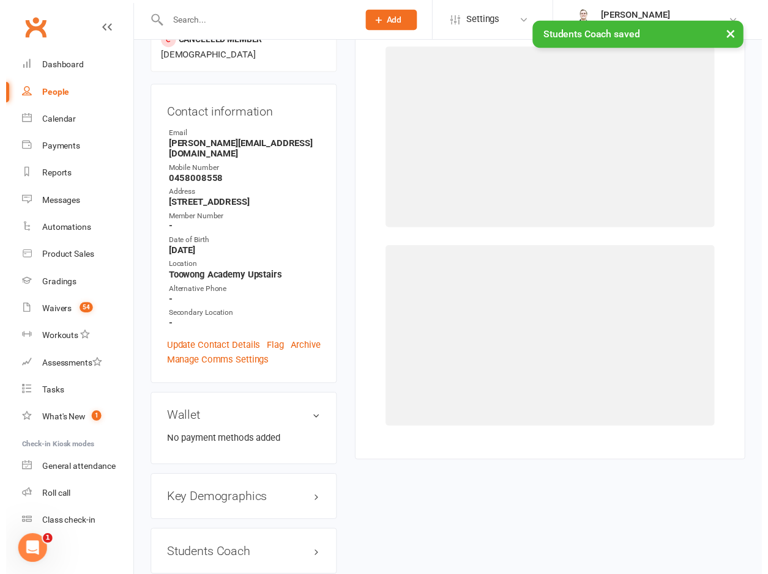
scroll to position [105, 0]
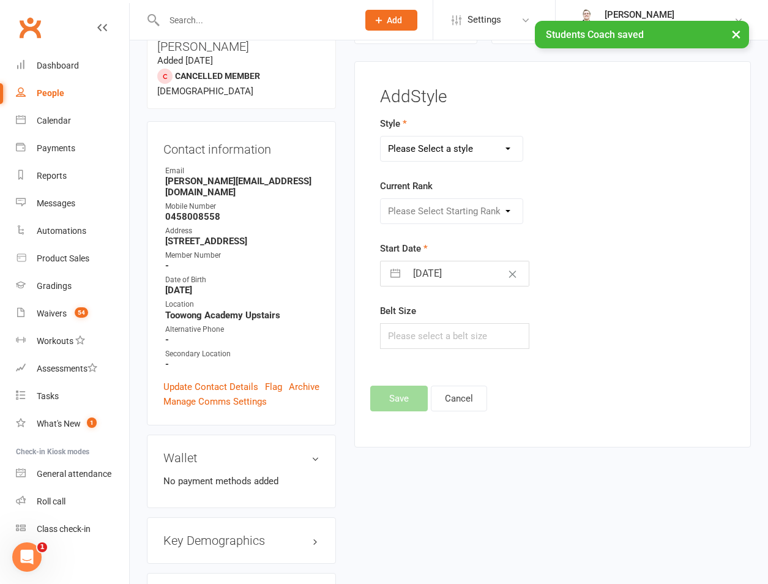
click at [436, 160] on select "Please Select a style Brazilian Jiu Jitsu PUMMA Kickboxing Kids Brazilian Jiu J…" at bounding box center [452, 148] width 142 height 24
click at [381, 136] on select "Please Select a style Brazilian Jiu Jitsu PUMMA Kickboxing Kids Brazilian Jiu J…" at bounding box center [452, 148] width 142 height 24
drag, startPoint x: 429, startPoint y: 143, endPoint x: 429, endPoint y: 156, distance: 12.8
click at [429, 143] on select "Brazilian Jiu Jitsu PUMMA Kickboxing Kids Brazilian Jiu Jitsu Monkeys Kids Kick…" at bounding box center [452, 148] width 142 height 24
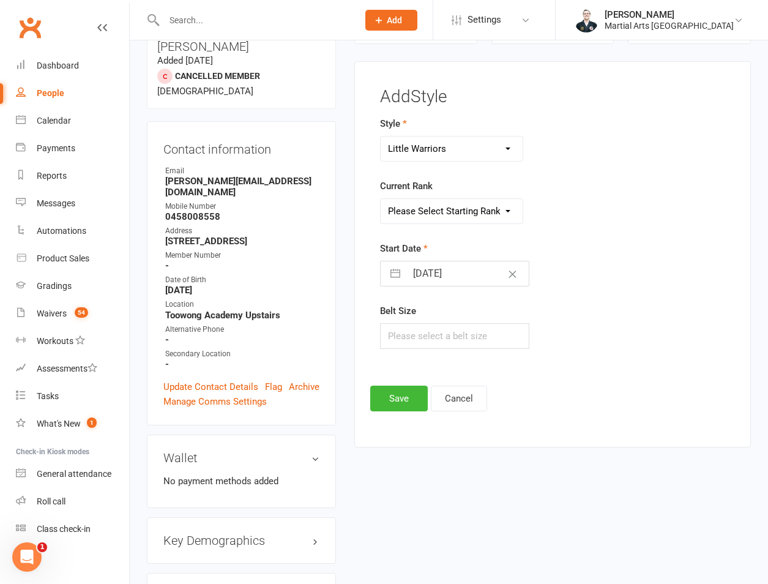
select select "695"
click at [381, 136] on select "Brazilian Jiu Jitsu PUMMA Kickboxing Kids Brazilian Jiu Jitsu Monkeys Kids Kick…" at bounding box center [452, 148] width 142 height 24
click at [440, 206] on select "Please Select Starting Rank Warrior That Moved Up 10. White belt 11. Yellow & W…" at bounding box center [452, 211] width 142 height 24
select select "6246"
click at [381, 199] on select "Please Select Starting Rank Warrior That Moved Up 10. White belt 11. Yellow & W…" at bounding box center [452, 211] width 142 height 24
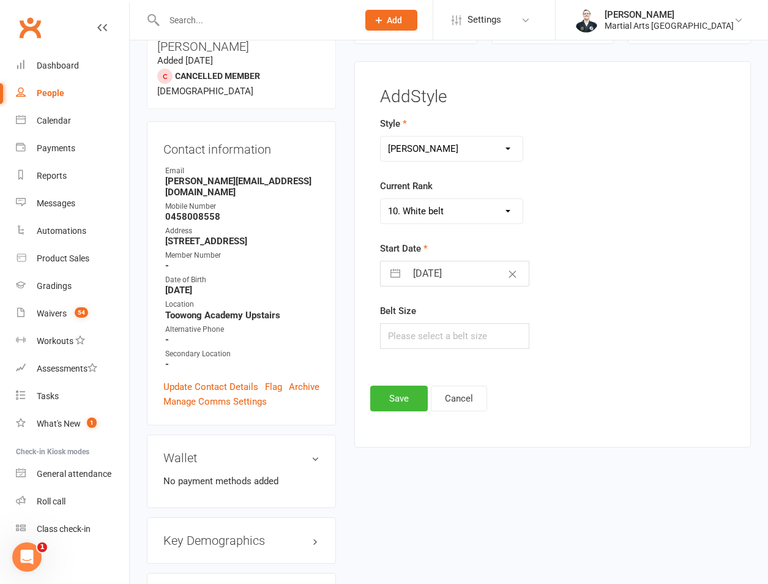
click at [421, 273] on input "12 Sep 2025" at bounding box center [467, 273] width 122 height 24
select select "7"
select select "2025"
select select "8"
select select "2025"
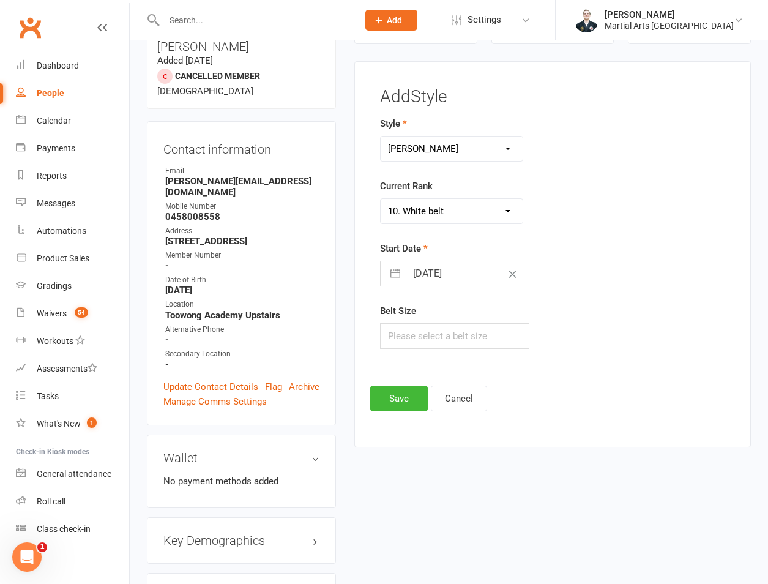
select select "9"
select select "2025"
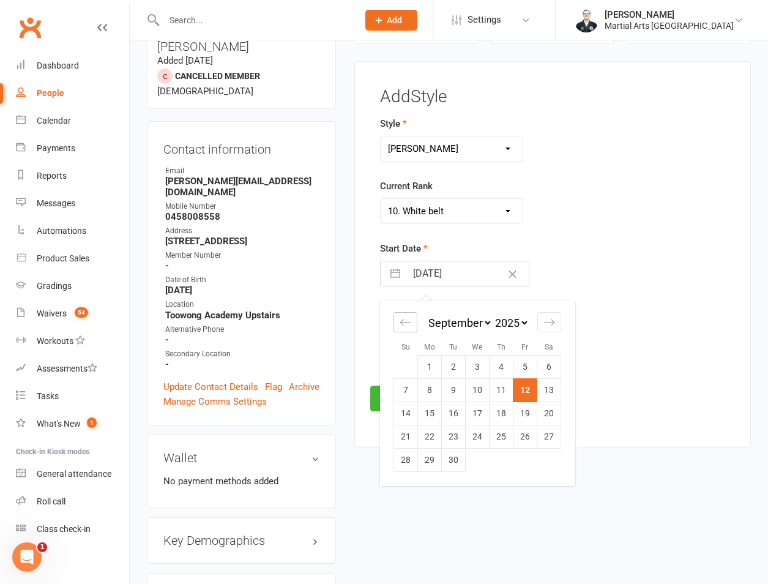
click at [412, 332] on div "Move backward to switch to the previous month." at bounding box center [405, 322] width 24 height 20
select select "6"
select select "2025"
click at [445, 391] on td "5" at bounding box center [454, 389] width 24 height 23
type input "05 Aug 2025"
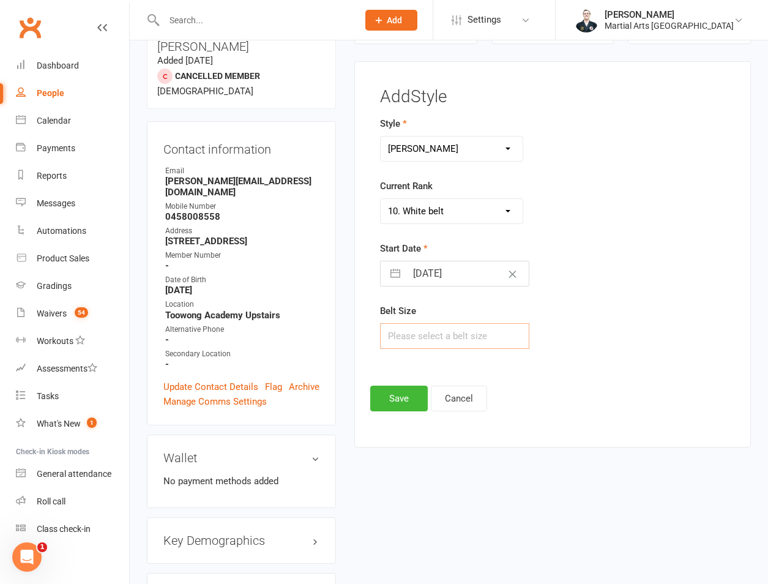
click at [438, 341] on input "text" at bounding box center [454, 336] width 149 height 26
type input "00"
click at [401, 402] on button "Save" at bounding box center [399, 398] width 58 height 26
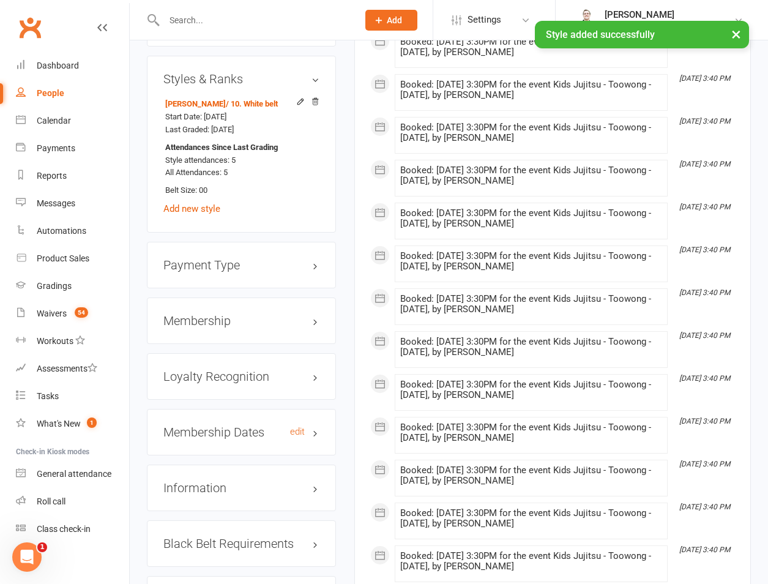
scroll to position [1232, 0]
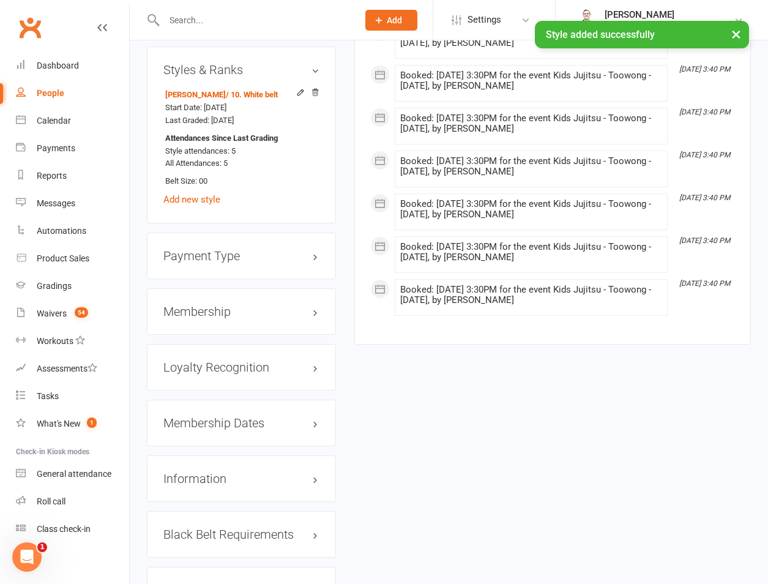
click at [207, 305] on h3 "Membership" at bounding box center [241, 311] width 156 height 13
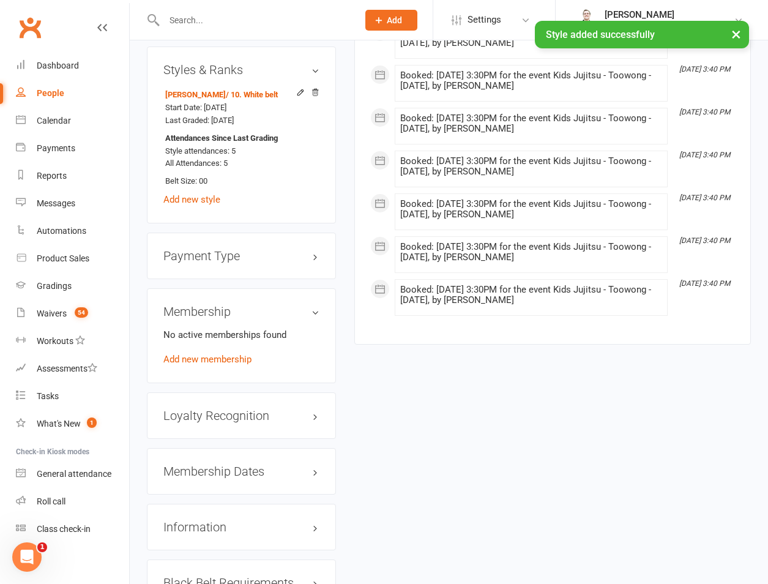
click at [183, 314] on div "Membership No active memberships found Add new membership" at bounding box center [241, 335] width 189 height 95
click at [198, 354] on link "Add new membership" at bounding box center [207, 359] width 88 height 11
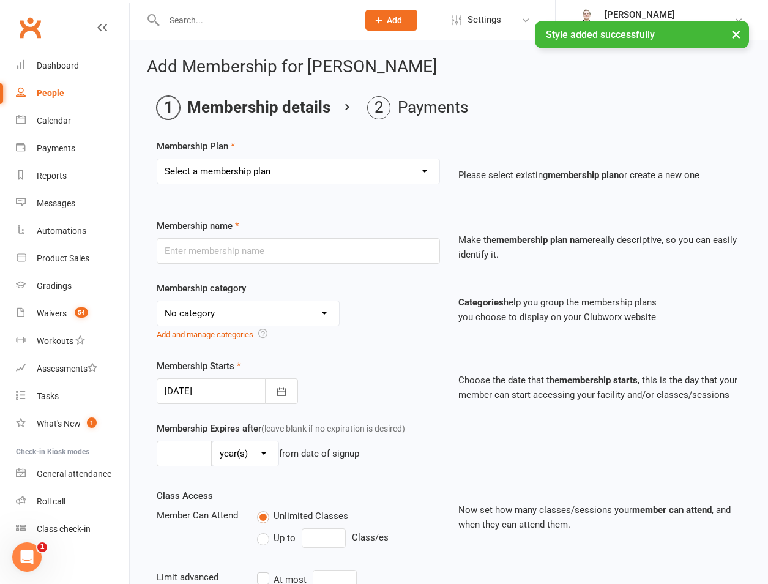
drag, startPoint x: 288, startPoint y: 174, endPoint x: 277, endPoint y: 185, distance: 15.6
click at [286, 174] on select "Select a membership plan Create new Membership Plan 1 day per week 2 days per w…" at bounding box center [298, 171] width 282 height 24
select select "1"
click at [157, 159] on select "Select a membership plan Create new Membership Plan 1 day per week 2 days per w…" at bounding box center [298, 171] width 282 height 24
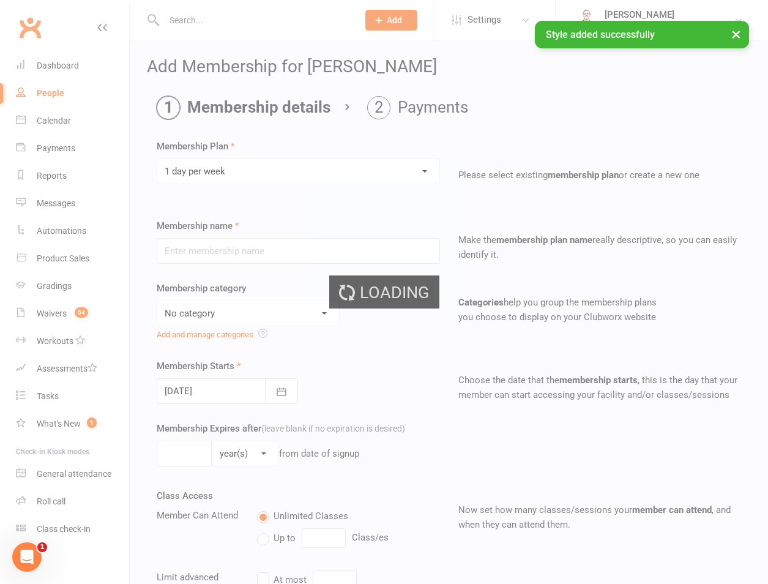
type input "1 day per week"
select select "3"
type input "0"
type input "1"
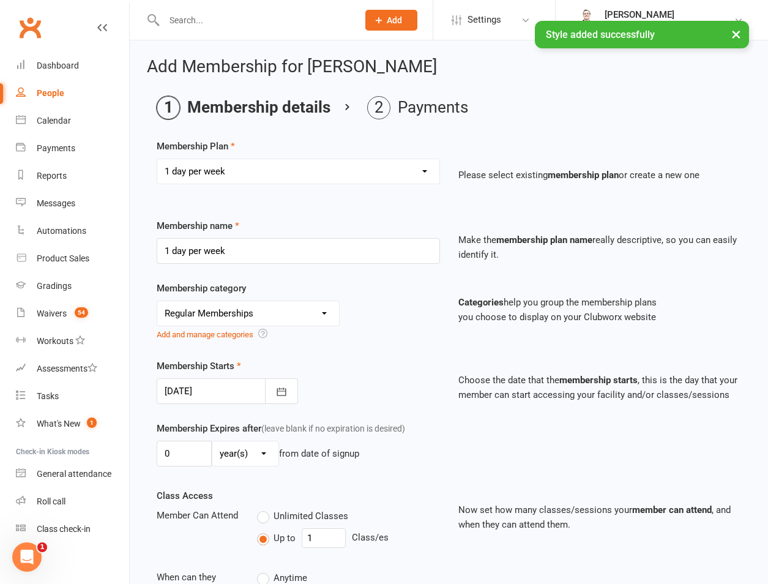
click at [209, 391] on div at bounding box center [227, 391] width 141 height 26
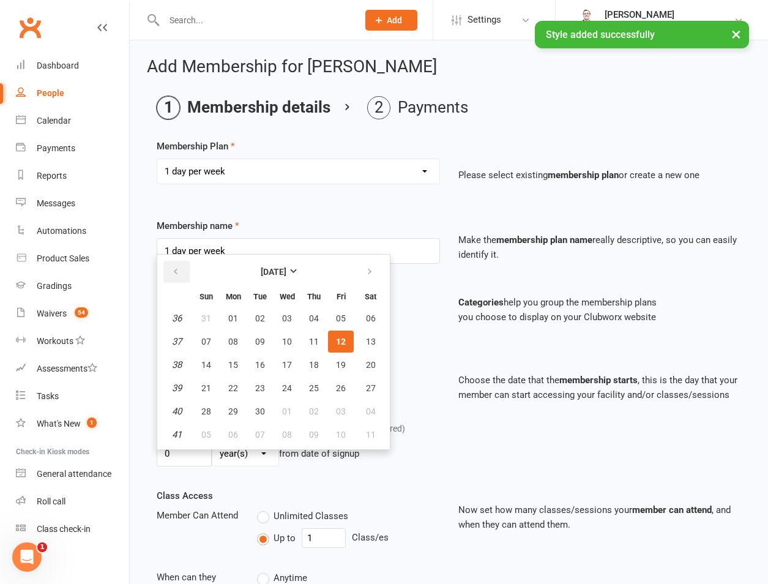
click at [172, 264] on button "button" at bounding box center [176, 272] width 26 height 22
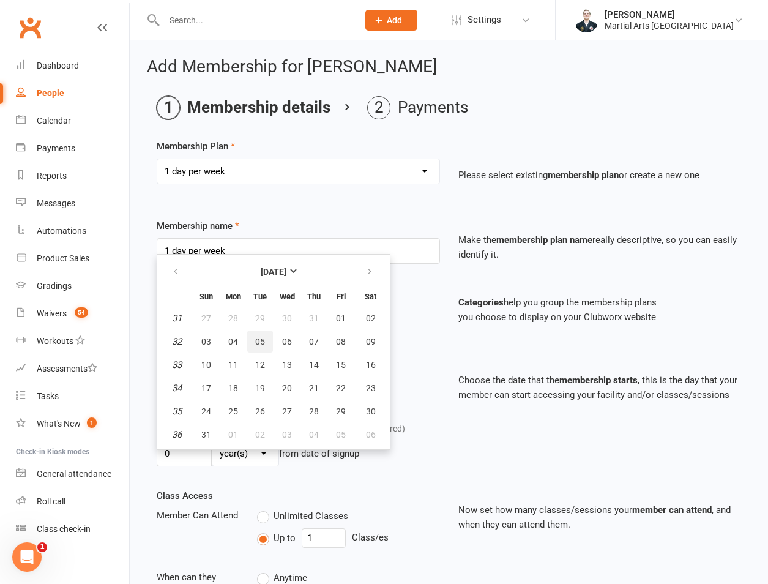
click at [255, 343] on span "05" at bounding box center [260, 341] width 10 height 10
type input "05 Aug 2025"
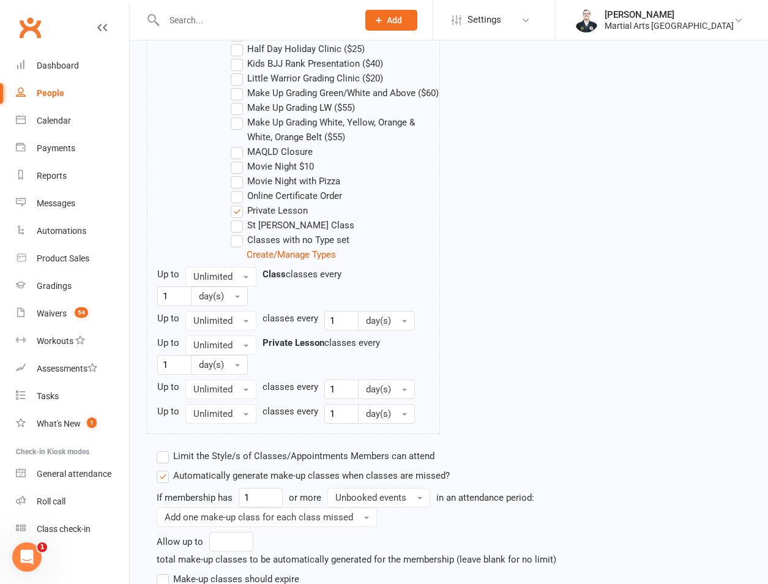
scroll to position [874, 0]
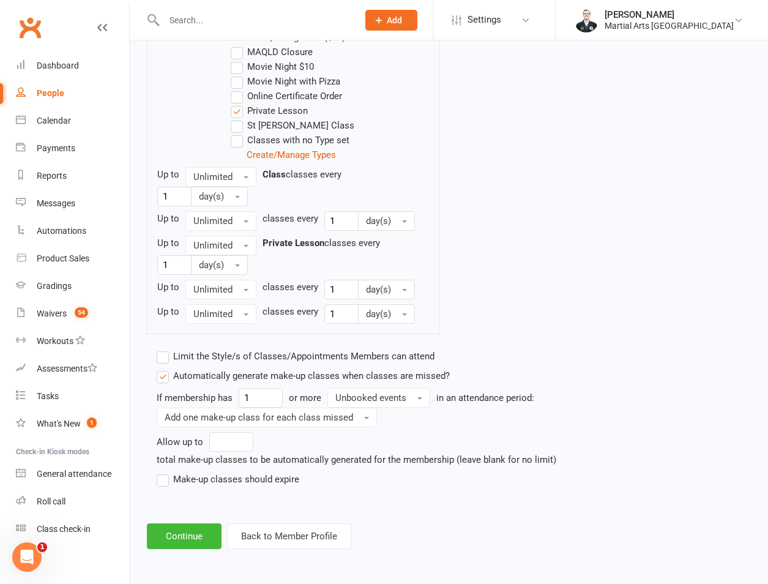
click at [216, 486] on label "Make-up classes should expire" at bounding box center [228, 479] width 143 height 15
click at [165, 472] on input "Make-up classes should expire" at bounding box center [161, 472] width 8 height 0
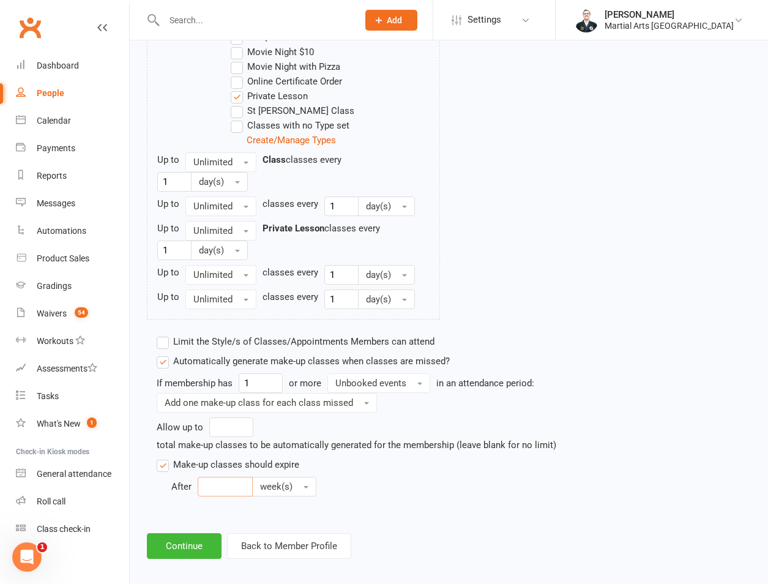
click at [232, 494] on input "number" at bounding box center [225, 487] width 55 height 20
type input "12"
click at [410, 393] on button "Unbooked events" at bounding box center [378, 383] width 103 height 20
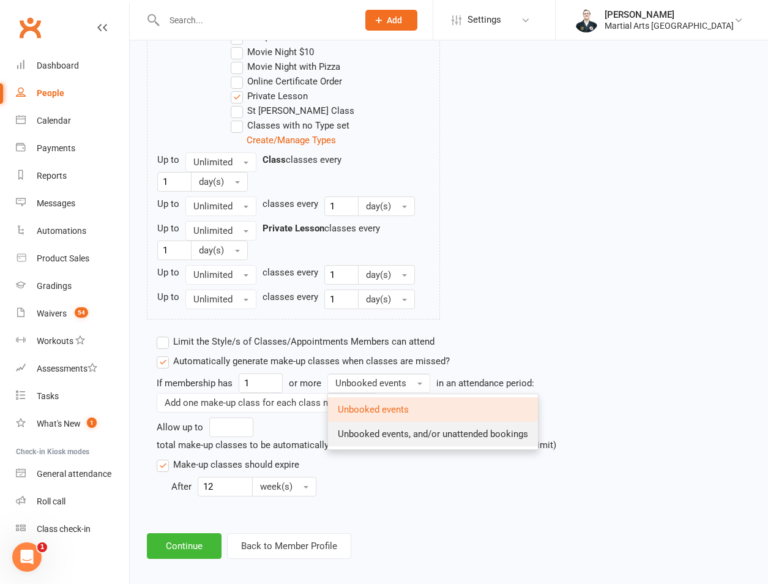
click at [445, 439] on span "Unbooked events, and/or unattended bookings" at bounding box center [433, 433] width 190 height 11
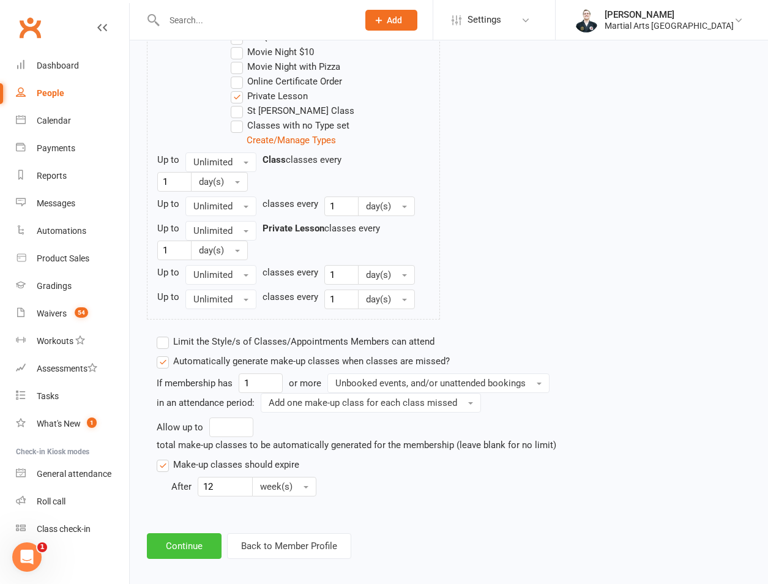
click at [187, 559] on button "Continue" at bounding box center [184, 546] width 75 height 26
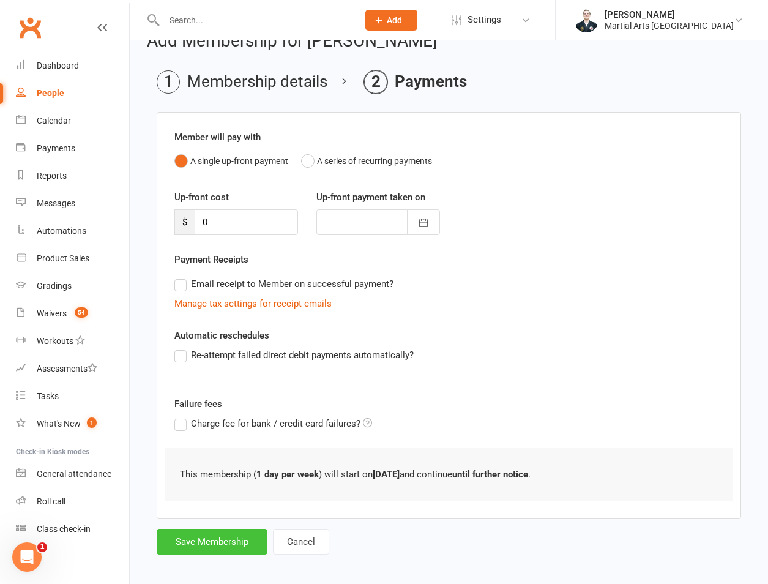
scroll to position [34, 0]
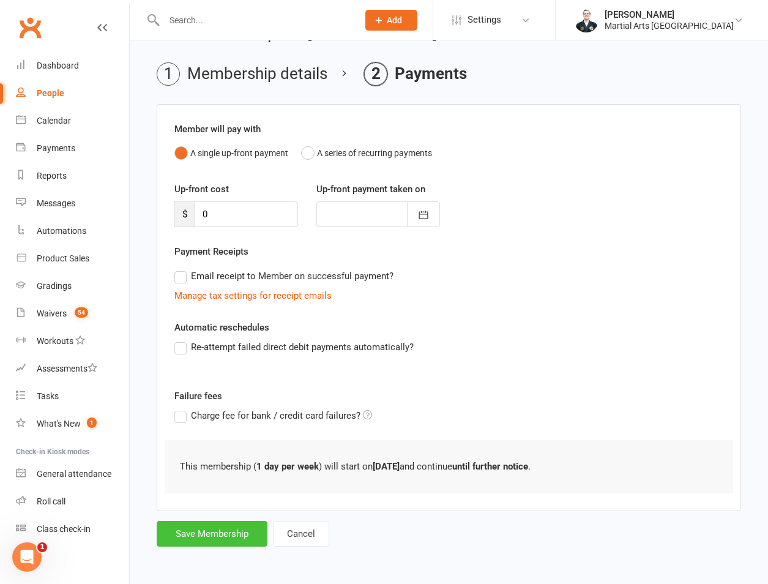
click at [223, 530] on button "Save Membership" at bounding box center [212, 534] width 111 height 26
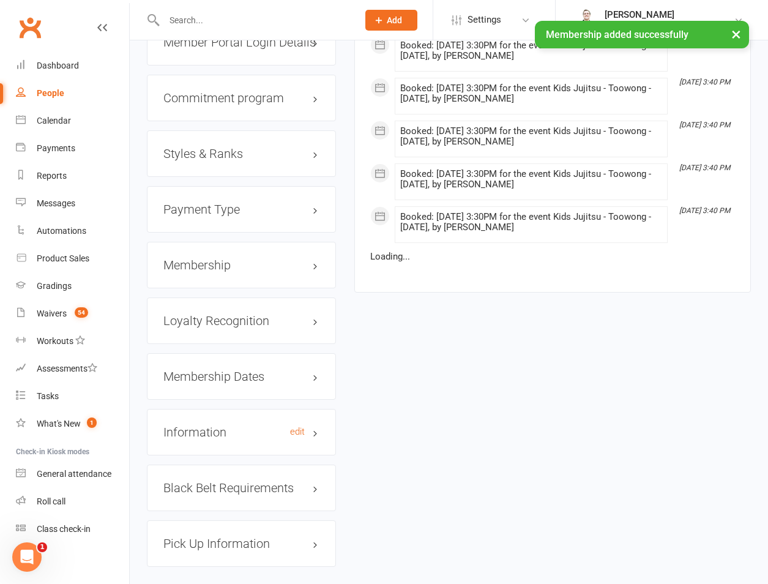
scroll to position [1331, 0]
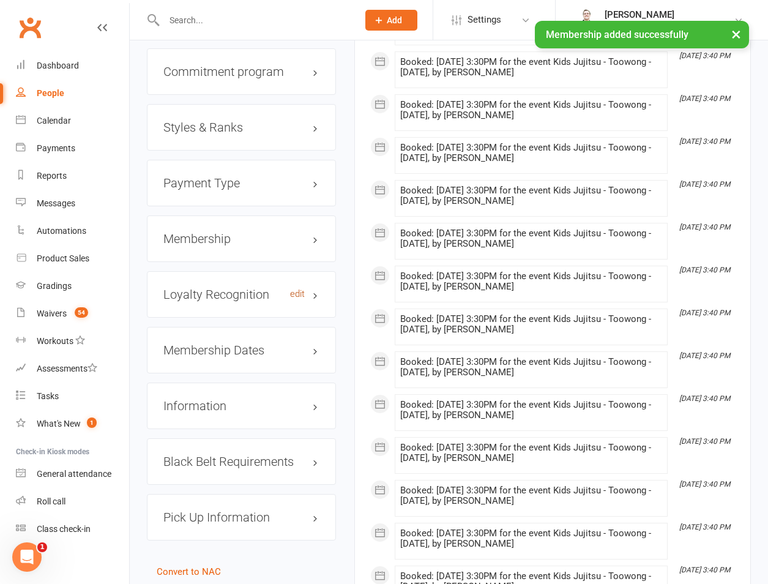
click at [299, 289] on link "edit" at bounding box center [297, 294] width 15 height 10
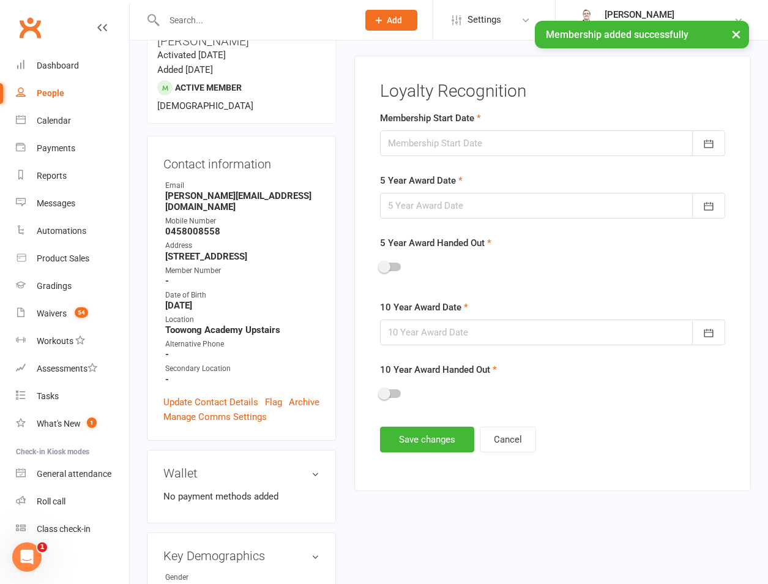
scroll to position [105, 0]
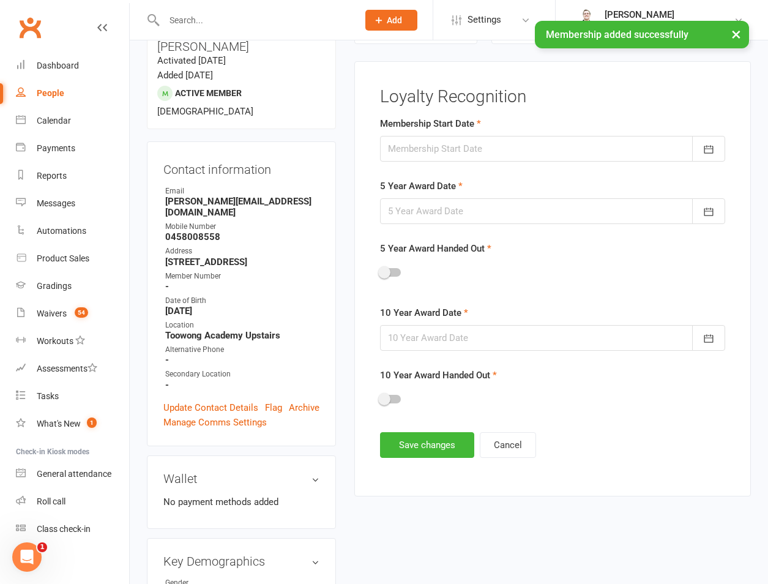
click at [473, 150] on div at bounding box center [552, 149] width 345 height 26
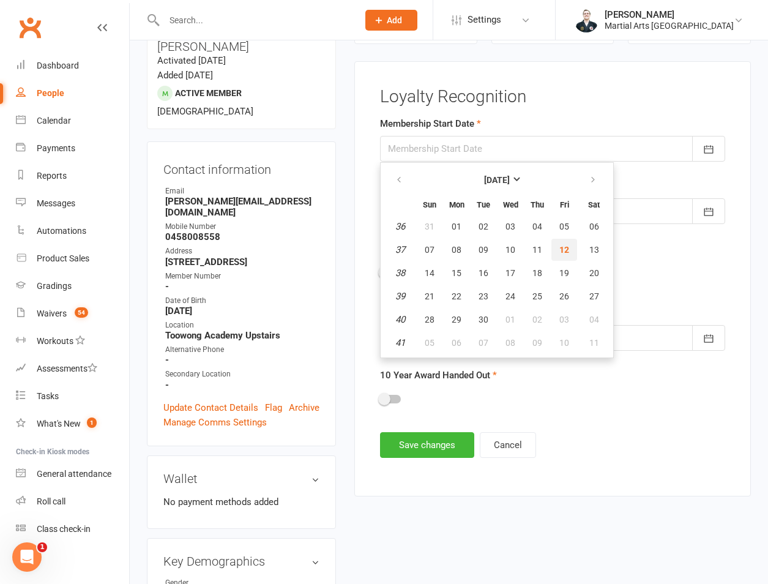
click at [555, 246] on button "12" at bounding box center [564, 250] width 26 height 22
type input "12 Sep 2025"
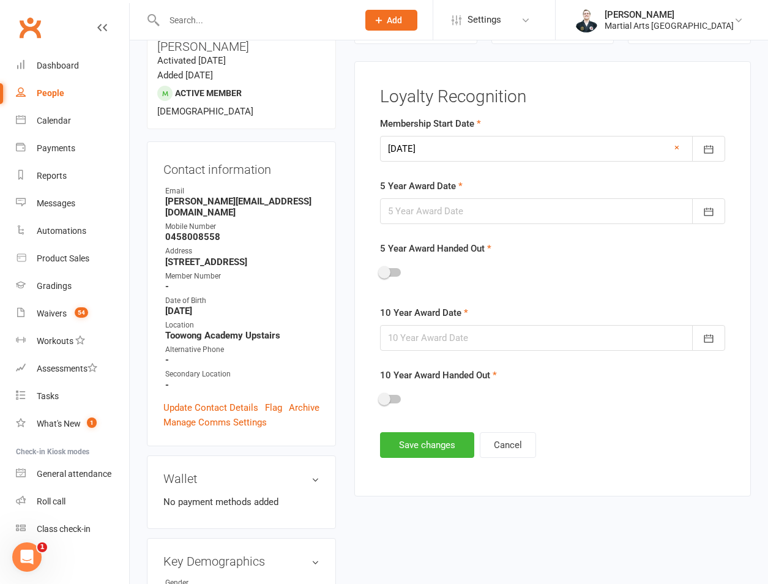
click at [500, 211] on div at bounding box center [552, 211] width 345 height 26
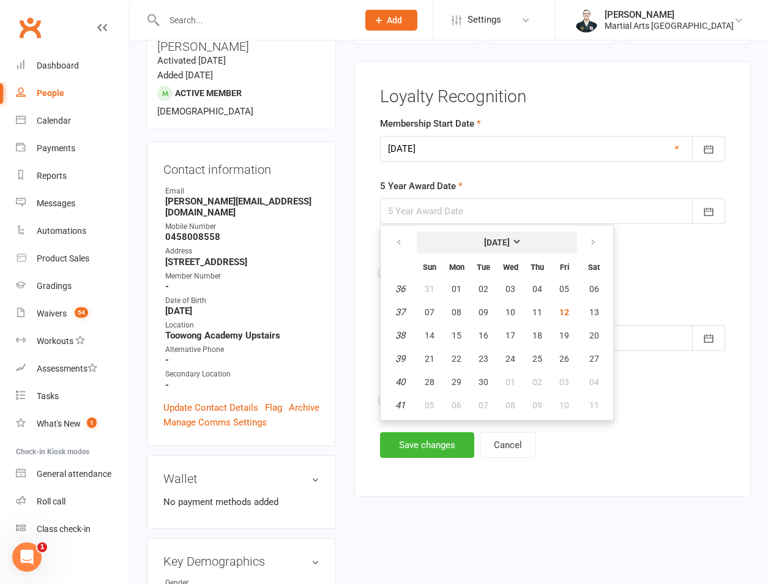
click at [486, 242] on strong "September 2025" at bounding box center [497, 242] width 26 height 10
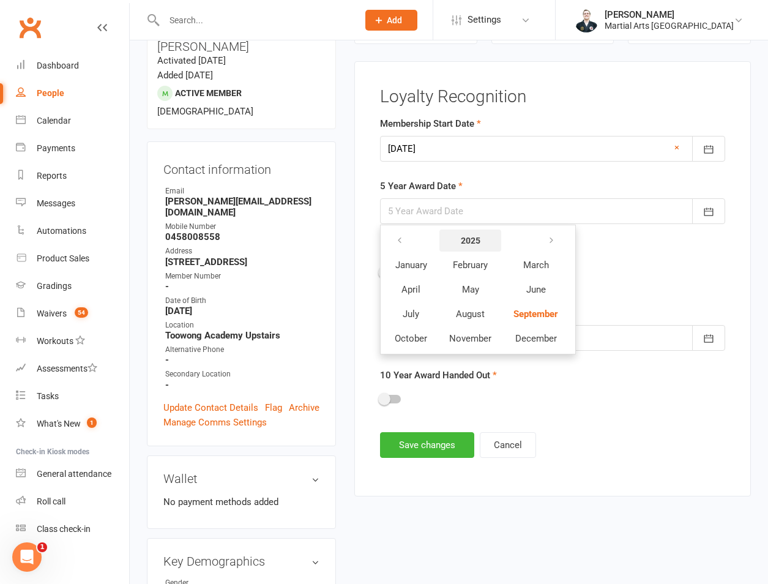
click at [486, 242] on button "2025" at bounding box center [470, 240] width 62 height 22
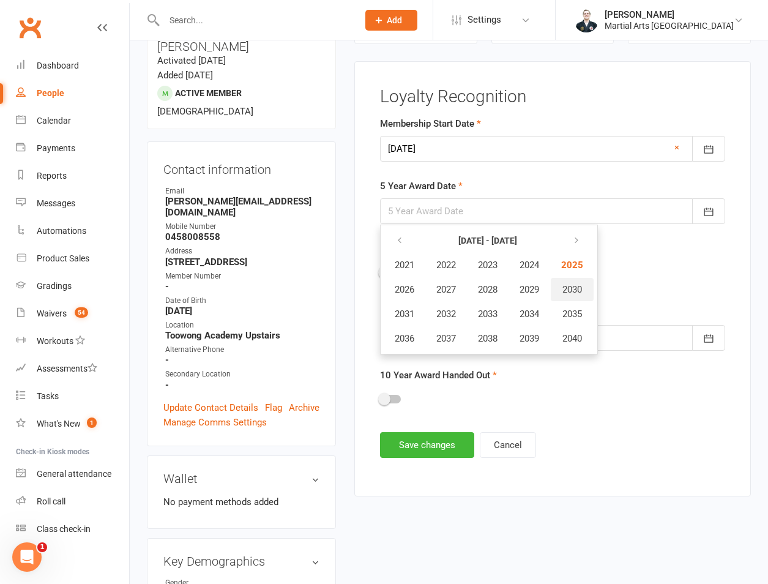
click at [582, 294] on span "2030" at bounding box center [572, 289] width 20 height 11
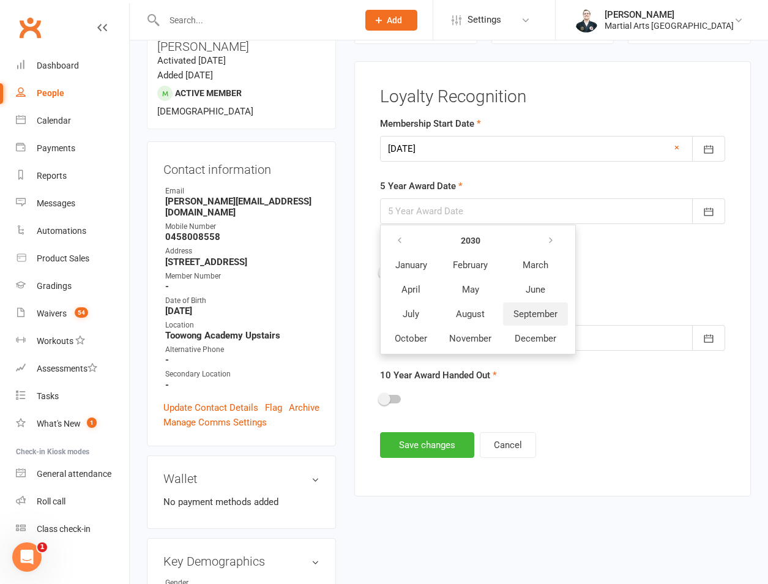
click at [528, 314] on span "September" at bounding box center [535, 313] width 44 height 11
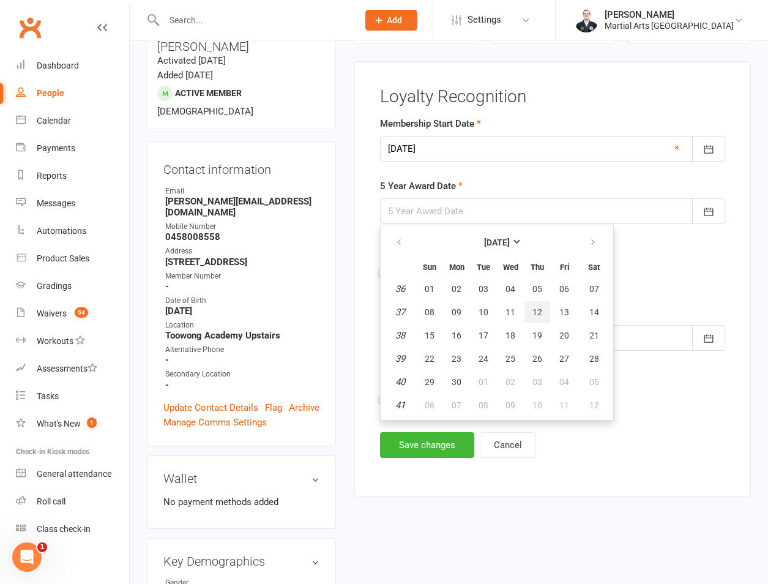
click at [535, 317] on button "12" at bounding box center [537, 312] width 26 height 22
type input "12 Sep 2030"
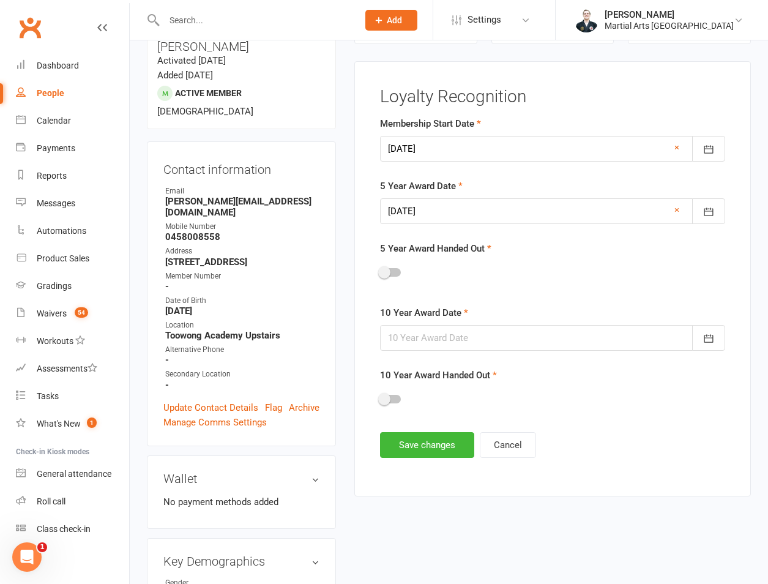
click at [510, 325] on div at bounding box center [552, 338] width 345 height 26
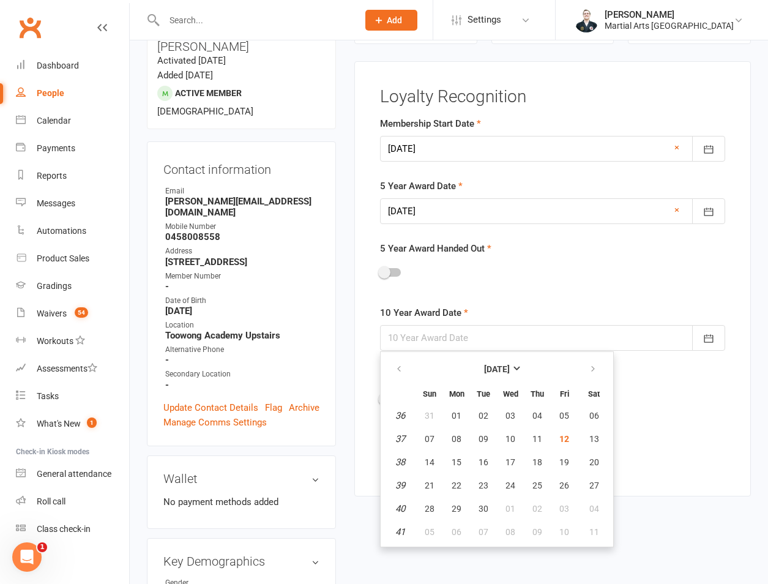
click at [431, 336] on div at bounding box center [552, 338] width 345 height 26
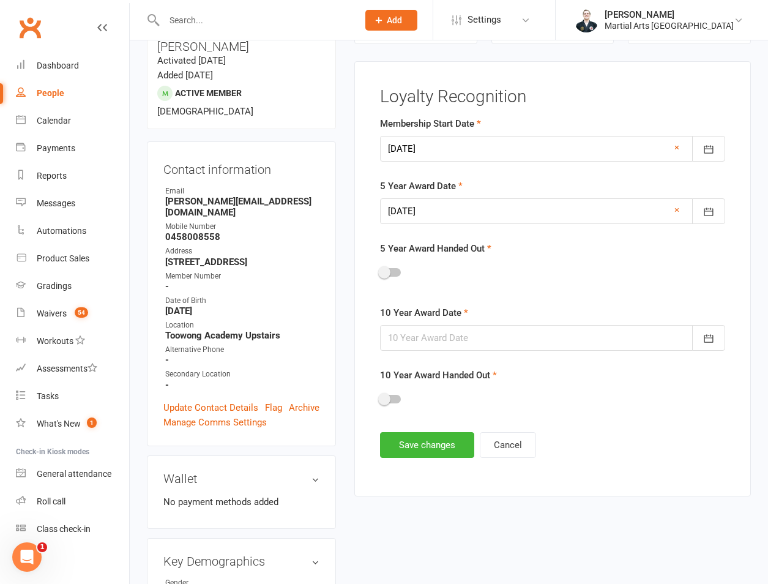
click at [447, 341] on div at bounding box center [552, 338] width 345 height 26
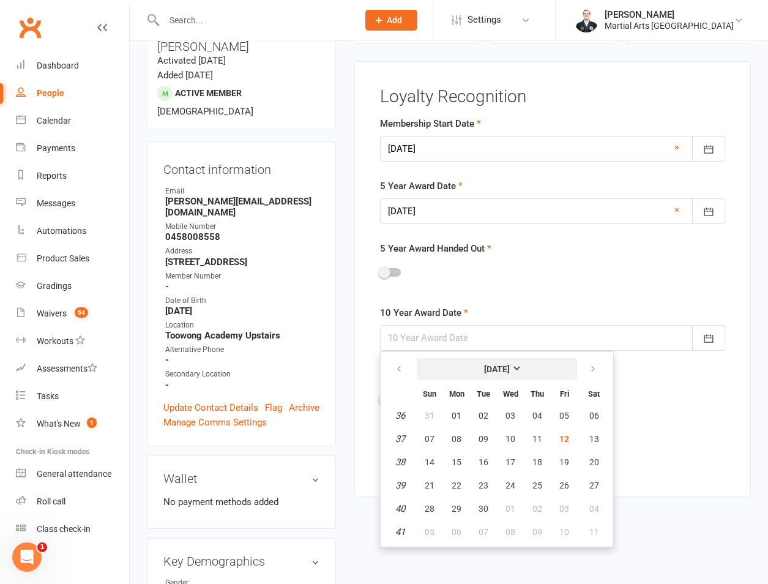
click at [436, 367] on button "September 2025" at bounding box center [497, 369] width 160 height 22
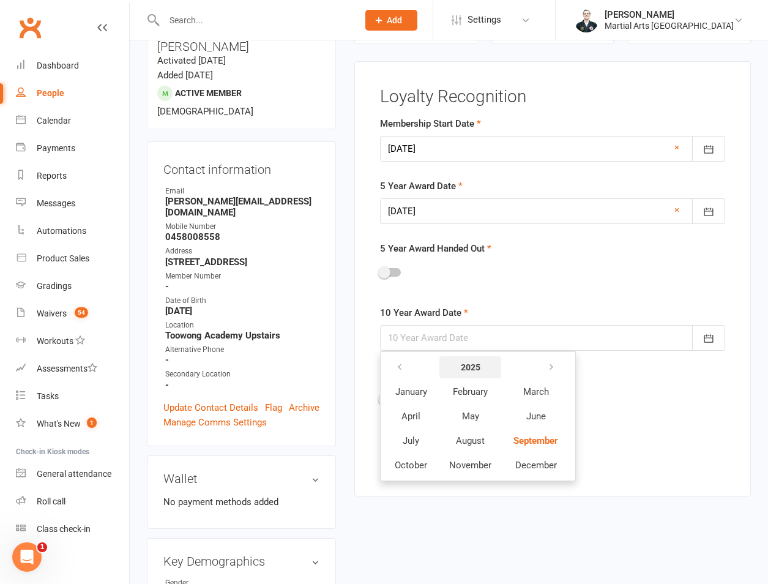
click at [489, 378] on button "2025" at bounding box center [470, 367] width 62 height 22
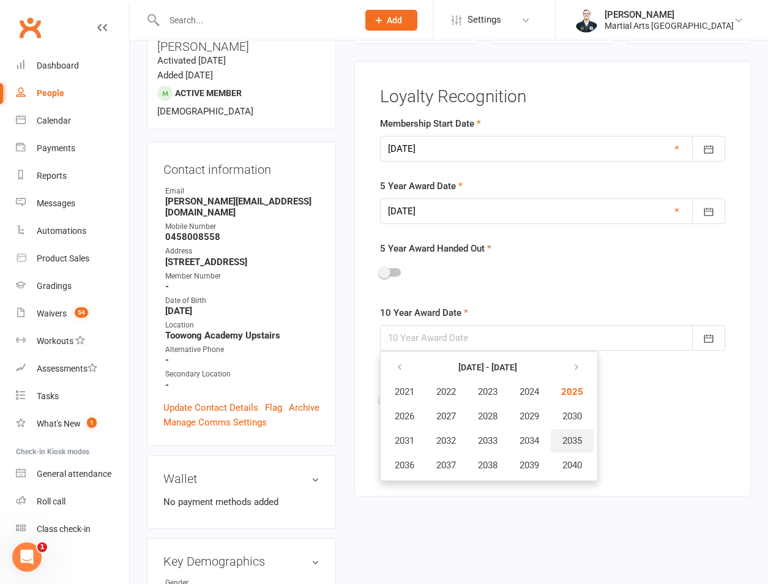
click at [565, 433] on button "2035" at bounding box center [572, 440] width 43 height 23
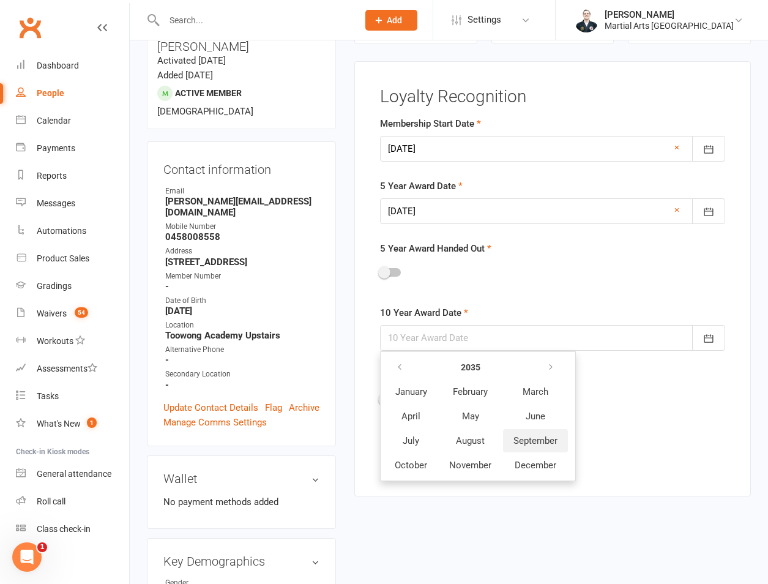
click at [543, 444] on span "September" at bounding box center [535, 440] width 44 height 11
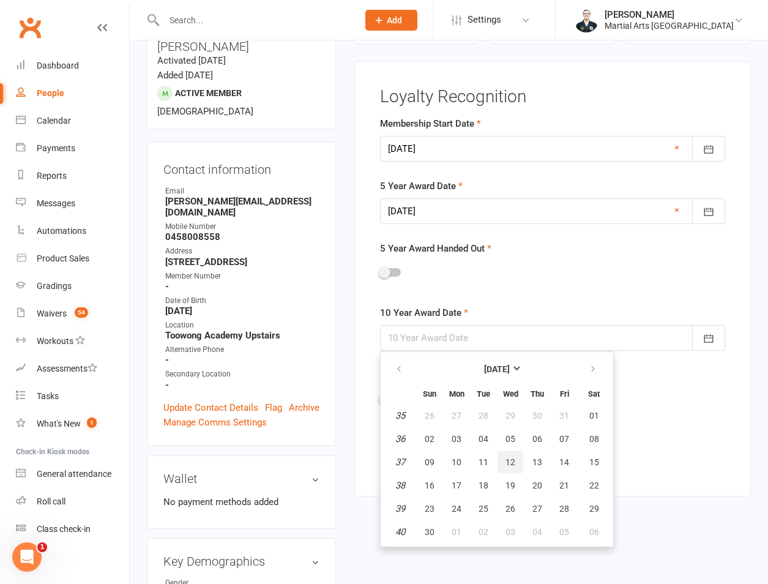
click at [517, 457] on button "12" at bounding box center [510, 462] width 26 height 22
type input "12 Sep 2035"
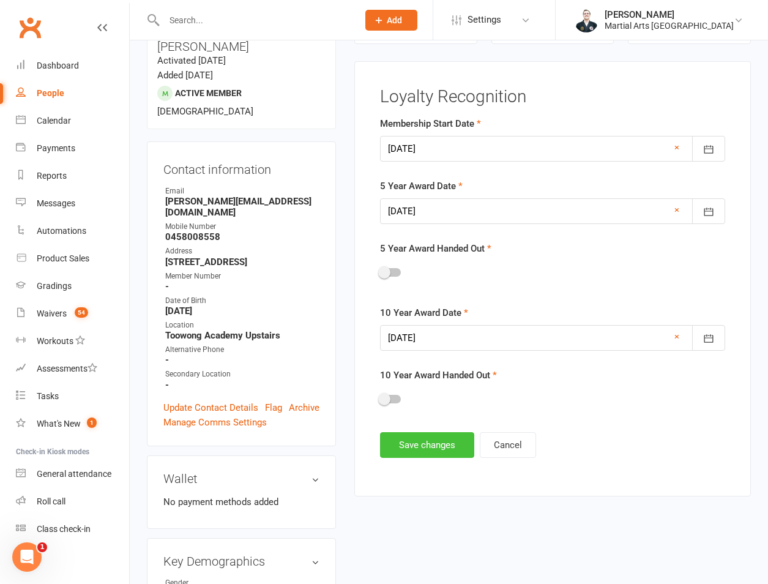
click at [420, 457] on button "Save changes" at bounding box center [427, 445] width 94 height 26
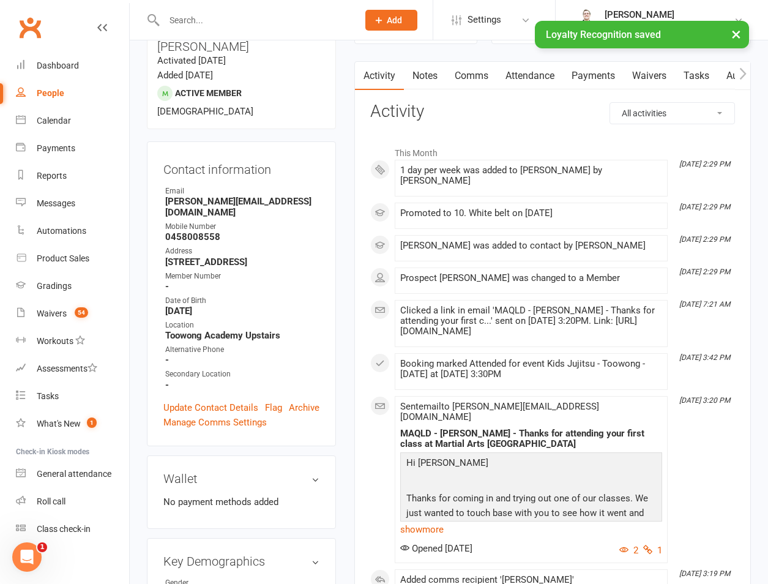
click at [517, 72] on link "Attendance" at bounding box center [530, 76] width 66 height 28
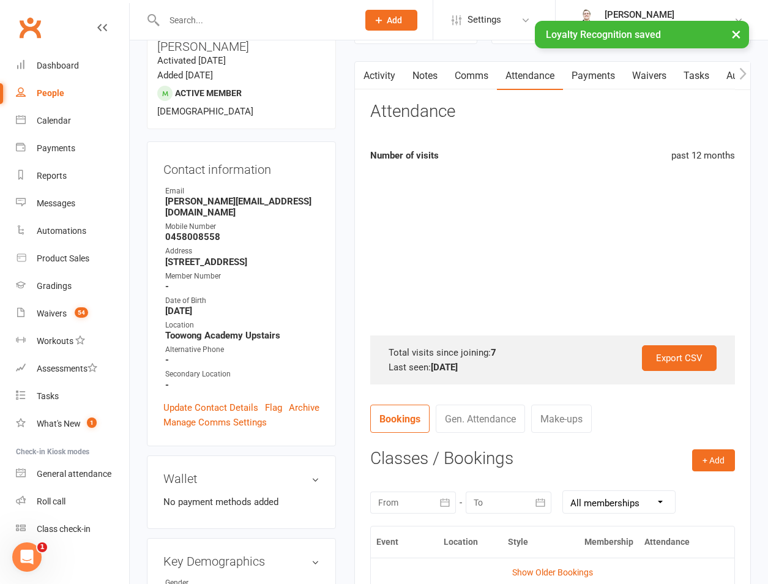
scroll to position [390, 0]
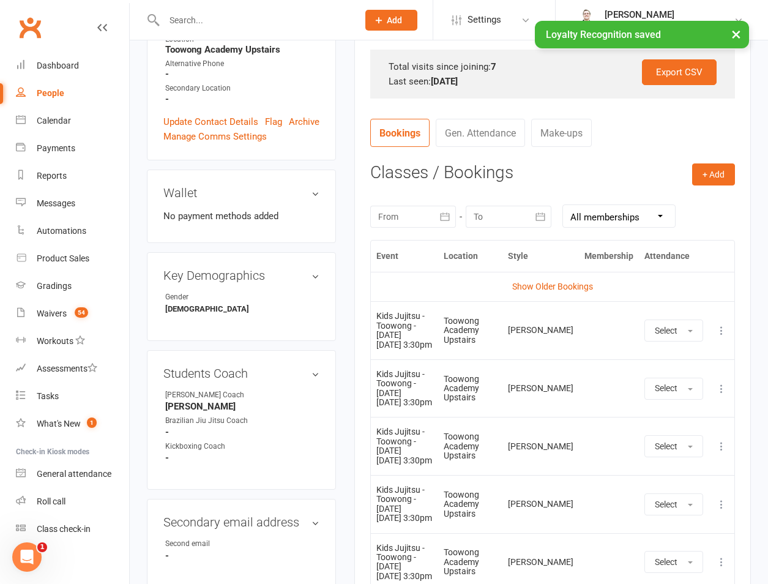
click at [444, 226] on button "button" at bounding box center [445, 217] width 22 height 22
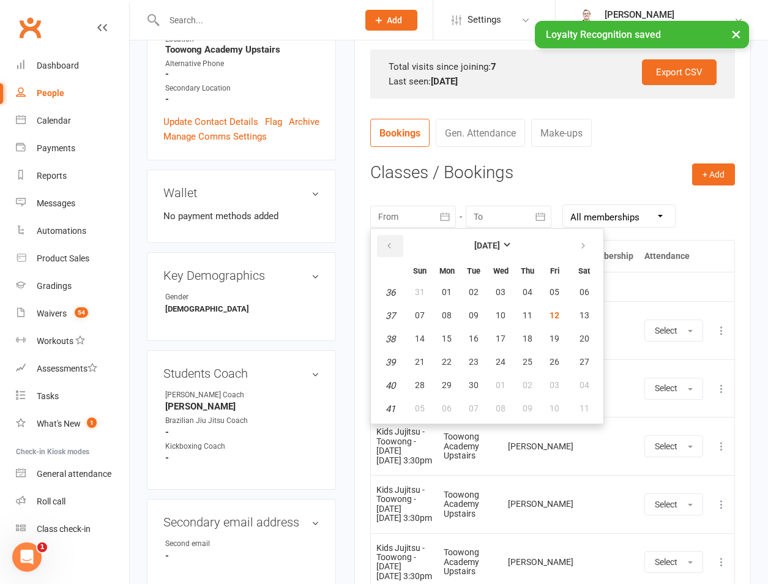
click at [394, 251] on button "button" at bounding box center [390, 246] width 26 height 22
click at [464, 319] on button "05" at bounding box center [474, 316] width 26 height 22
type input "05 Aug 2025"
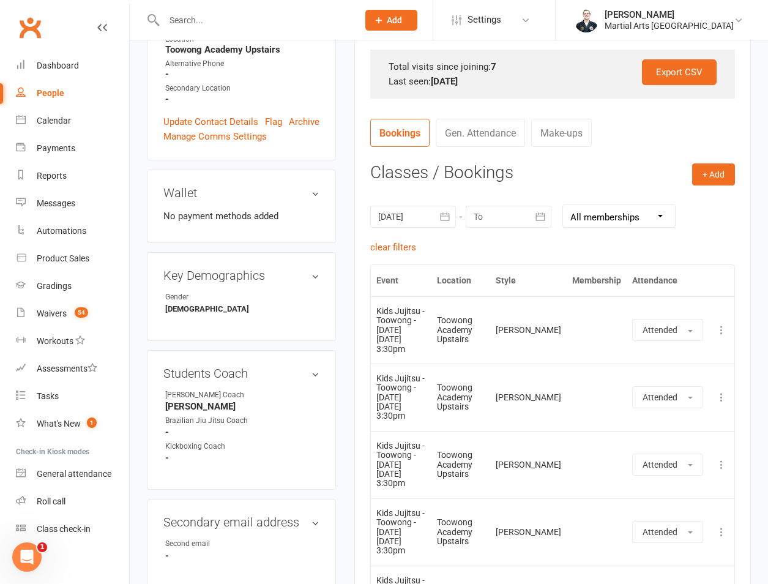
click at [717, 334] on icon at bounding box center [721, 330] width 12 height 12
click at [660, 371] on link "View event" at bounding box center [667, 378] width 121 height 24
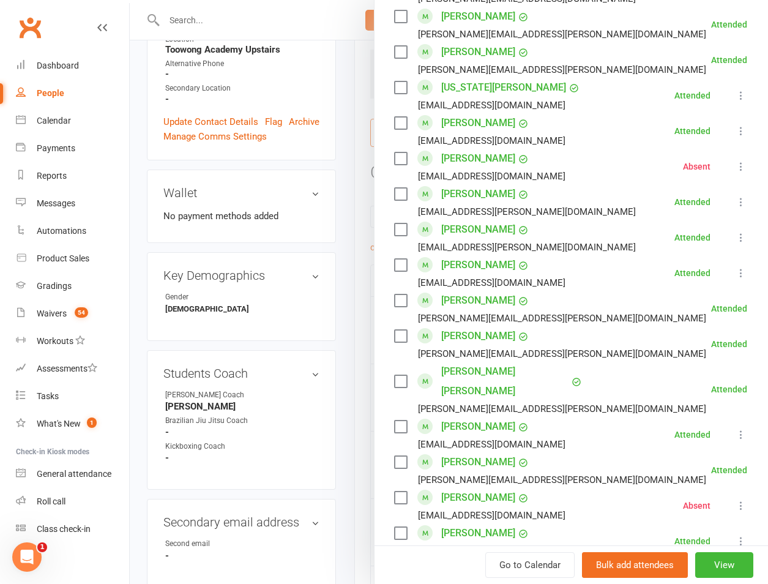
scroll to position [1713, 0]
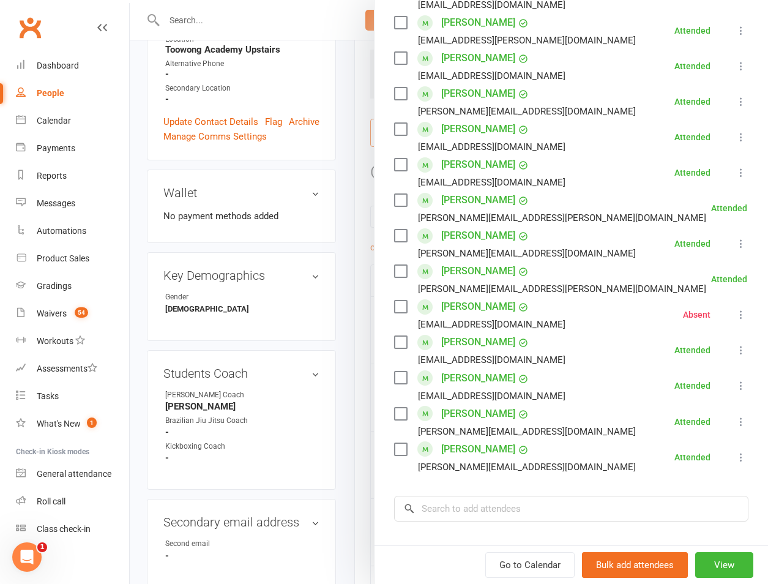
drag, startPoint x: 708, startPoint y: 162, endPoint x: 728, endPoint y: 173, distance: 23.0
click at [713, 226] on li "Saxon Tiltman sally.tiltman@hotmail.com Attended More info Remove Mark absent U…" at bounding box center [571, 243] width 354 height 35
click at [733, 236] on button at bounding box center [740, 243] width 15 height 15
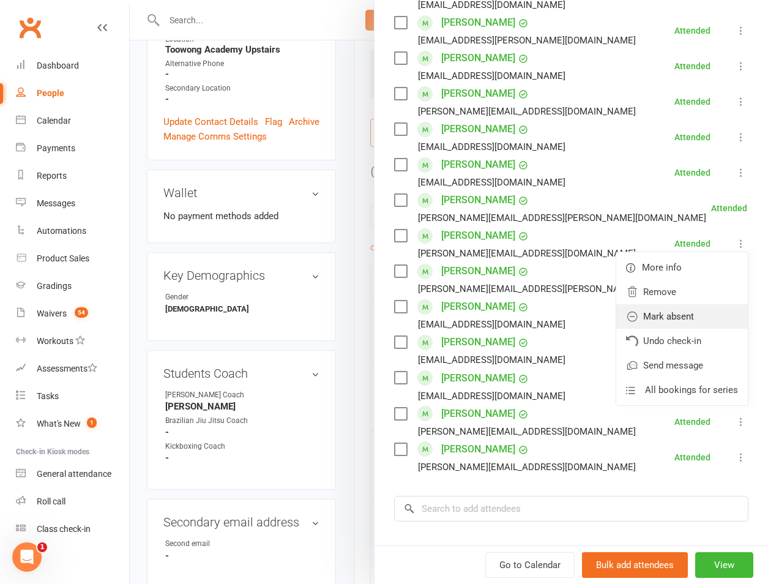
click at [662, 304] on link "Mark absent" at bounding box center [682, 316] width 132 height 24
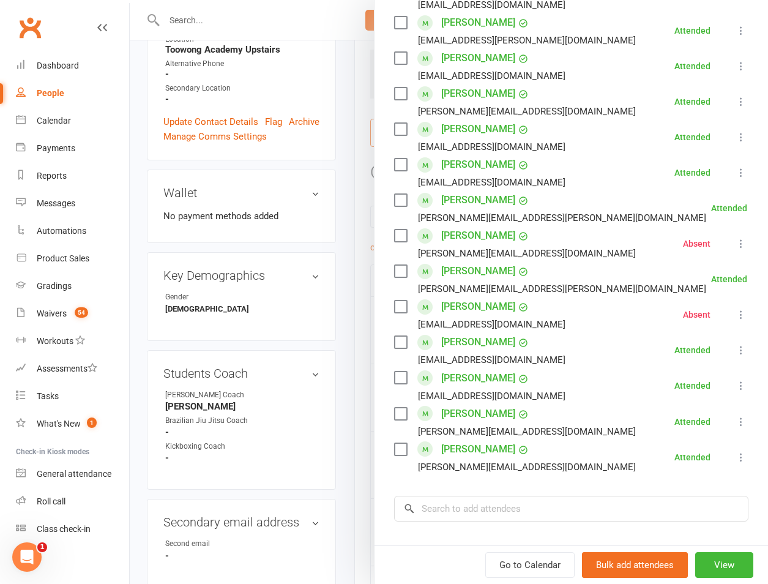
click at [735, 237] on icon at bounding box center [741, 243] width 12 height 12
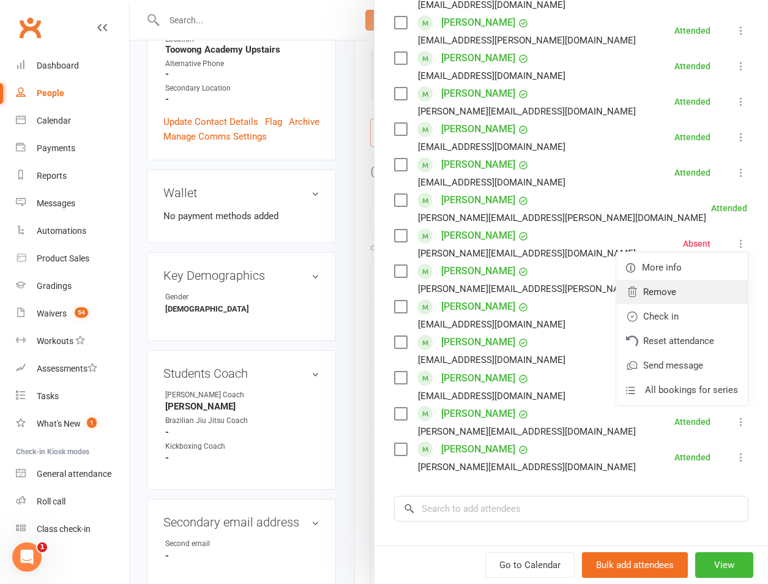
click at [653, 280] on link "Remove" at bounding box center [682, 292] width 132 height 24
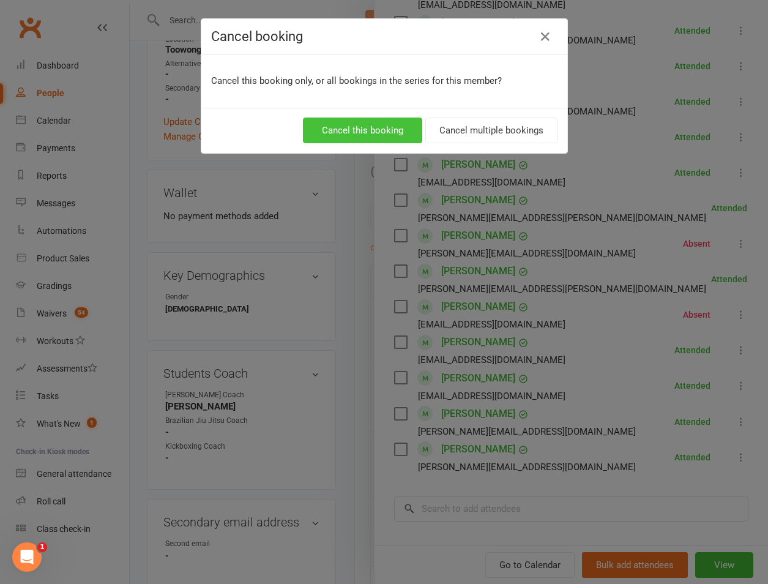
click at [361, 136] on button "Cancel this booking" at bounding box center [362, 130] width 119 height 26
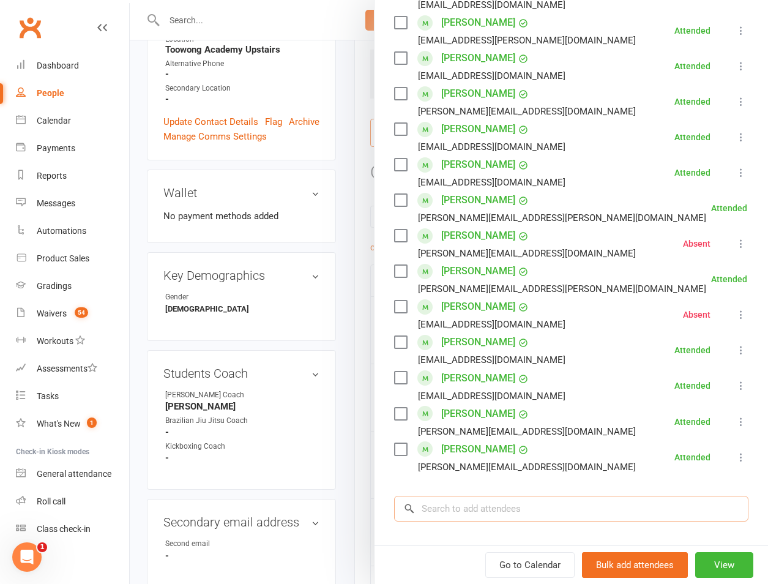
click at [510, 496] on input "search" at bounding box center [571, 509] width 354 height 26
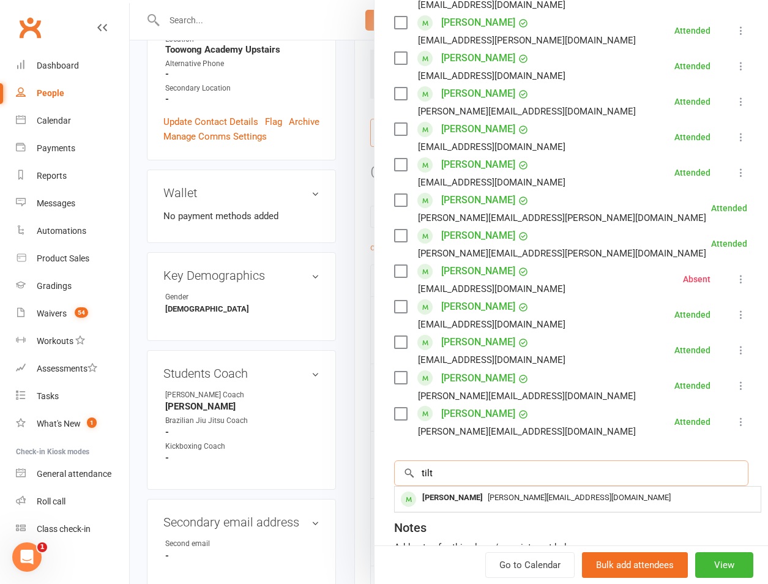
type input "tilt"
click at [530, 489] on div "sally.tiltman@hotmail.com" at bounding box center [577, 498] width 356 height 18
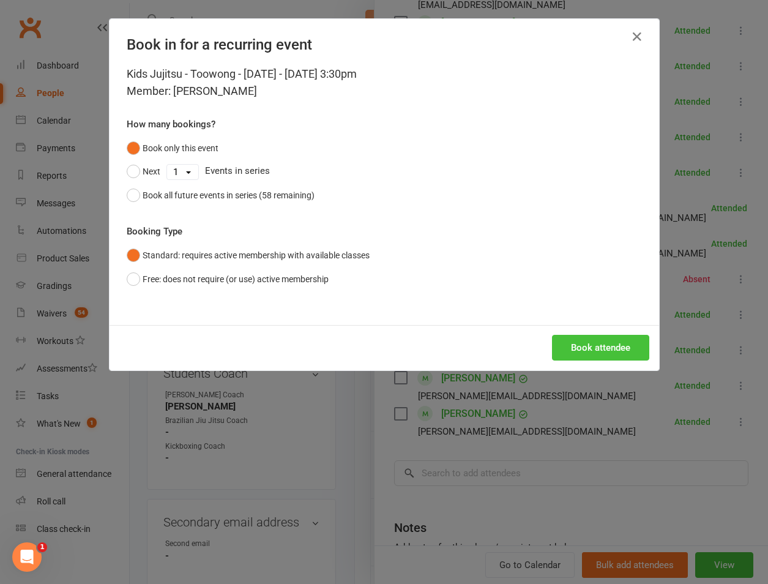
click at [577, 340] on button "Book attendee" at bounding box center [600, 348] width 97 height 26
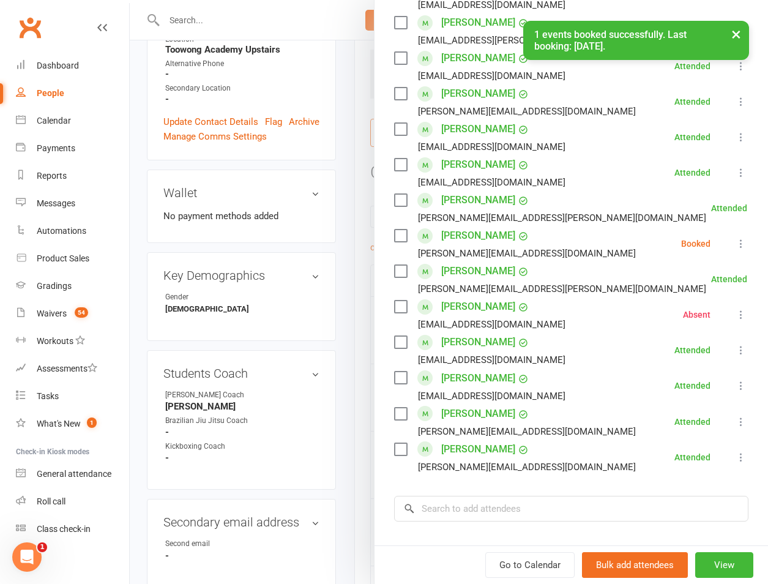
click at [735, 237] on icon at bounding box center [741, 243] width 12 height 12
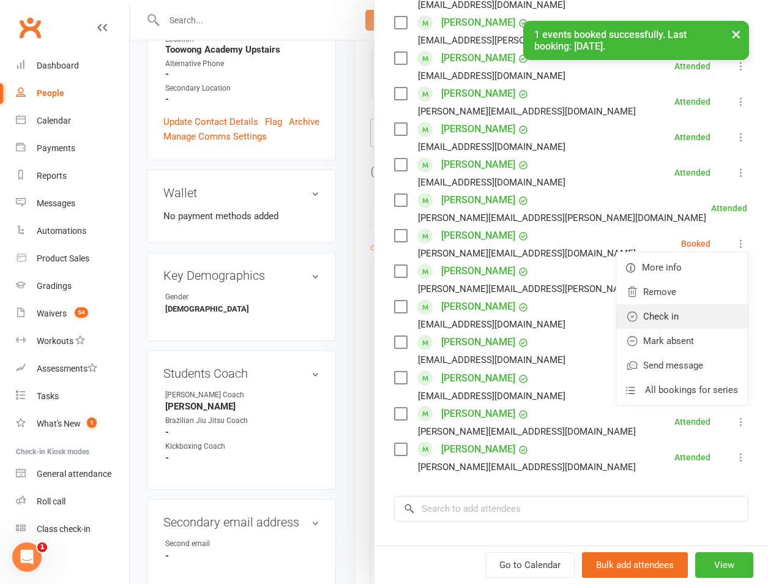
drag, startPoint x: 662, startPoint y: 235, endPoint x: 645, endPoint y: 248, distance: 20.9
click at [660, 304] on link "Check in" at bounding box center [682, 316] width 132 height 24
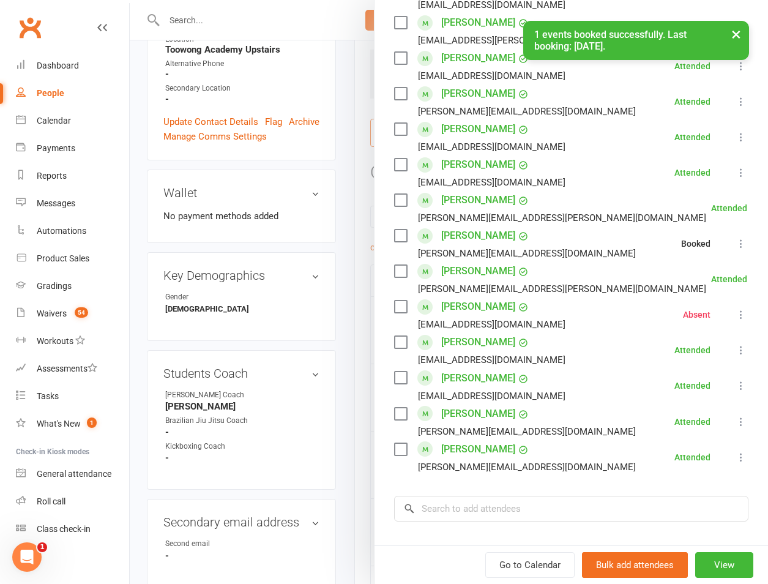
click at [284, 272] on div at bounding box center [449, 292] width 638 height 584
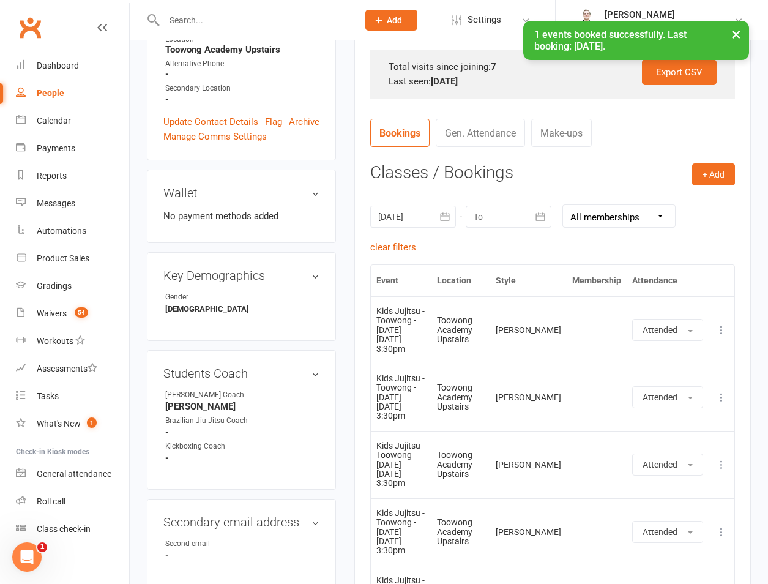
click at [726, 391] on icon at bounding box center [721, 397] width 12 height 12
click at [651, 444] on link "View event" at bounding box center [667, 445] width 121 height 24
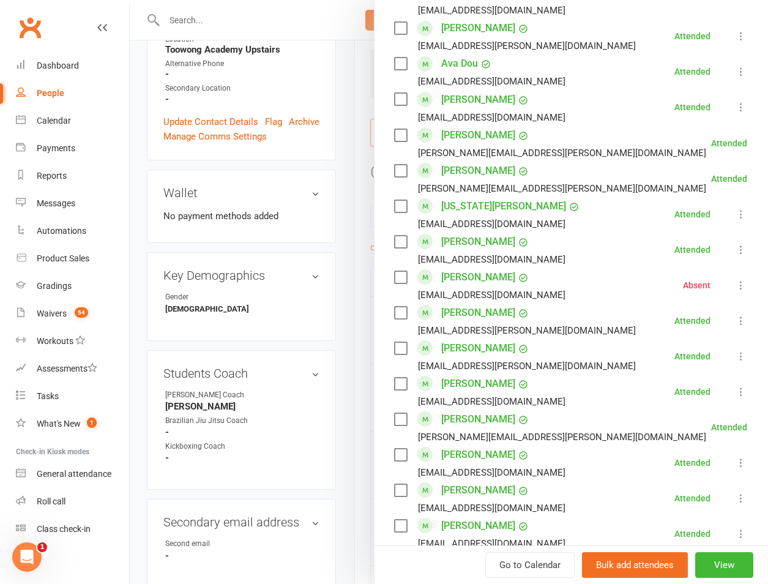
scroll to position [1677, 0]
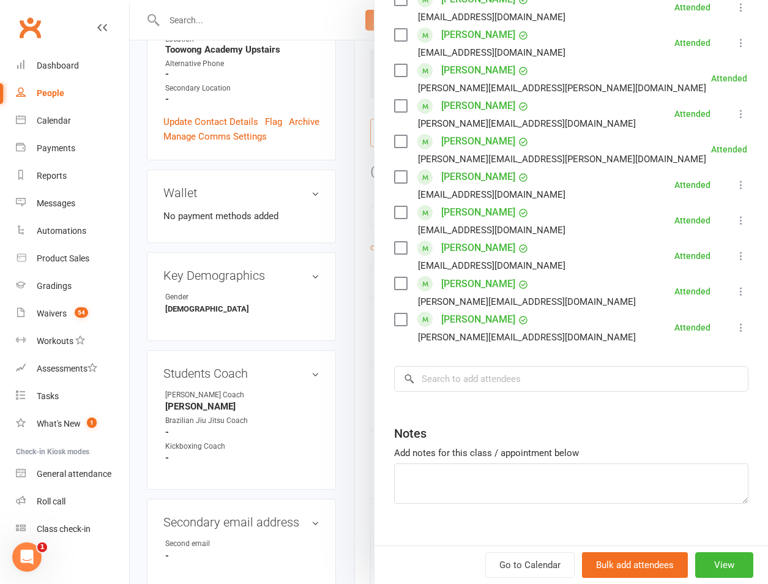
click at [722, 108] on li "Saxon Tiltman sally.tiltman@hotmail.com Attended More info Remove Mark absent U…" at bounding box center [571, 113] width 354 height 35
click at [735, 108] on icon at bounding box center [741, 114] width 12 height 12
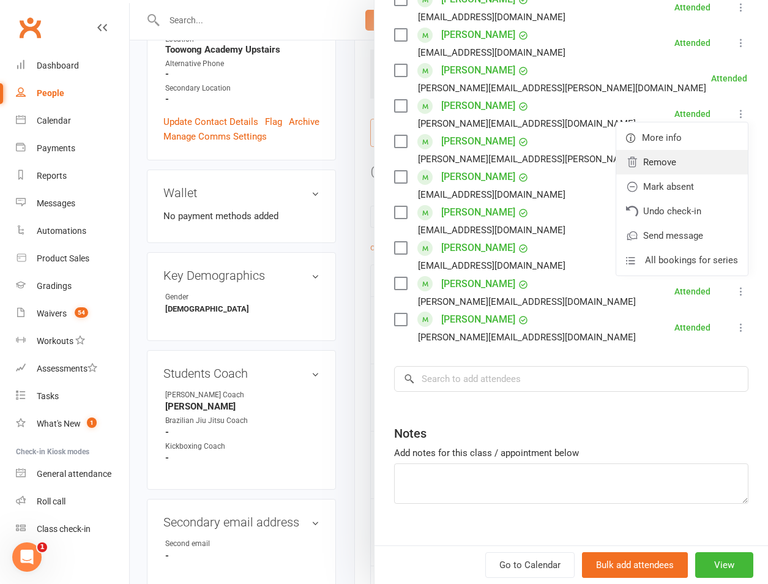
click at [680, 150] on link "Remove" at bounding box center [682, 162] width 132 height 24
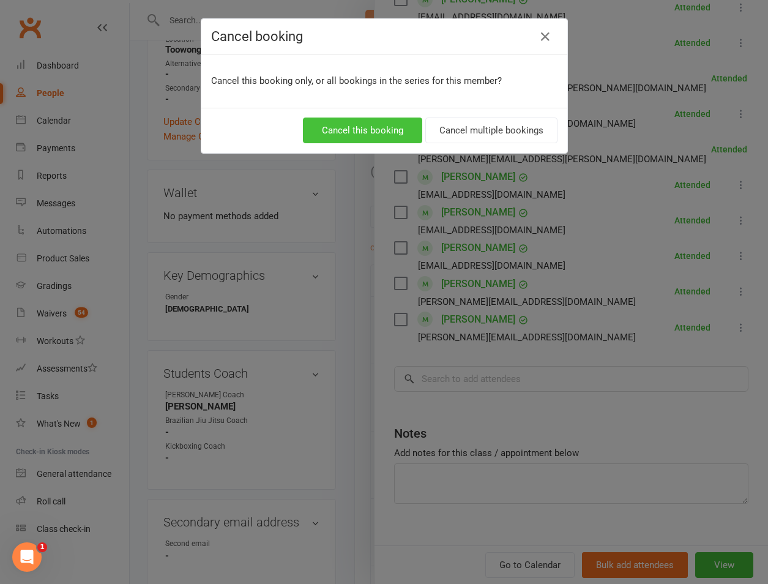
click at [399, 128] on button "Cancel this booking" at bounding box center [362, 130] width 119 height 26
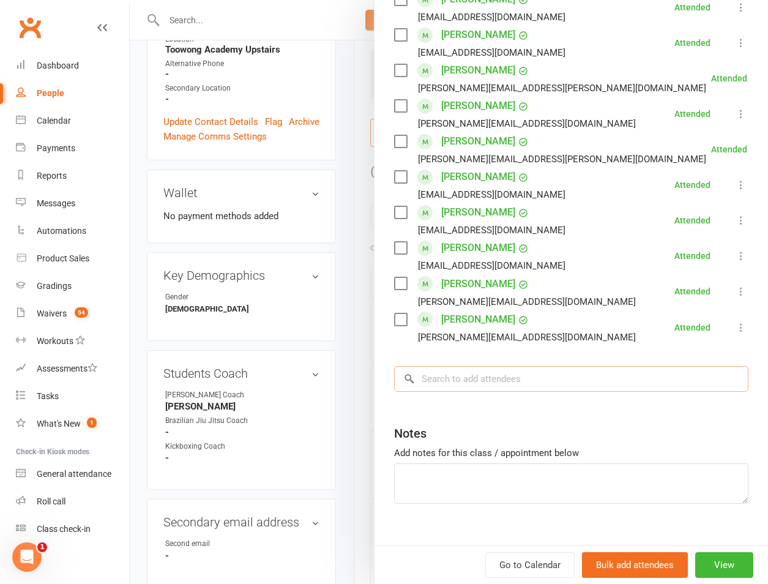
click at [491, 366] on input "search" at bounding box center [571, 379] width 354 height 26
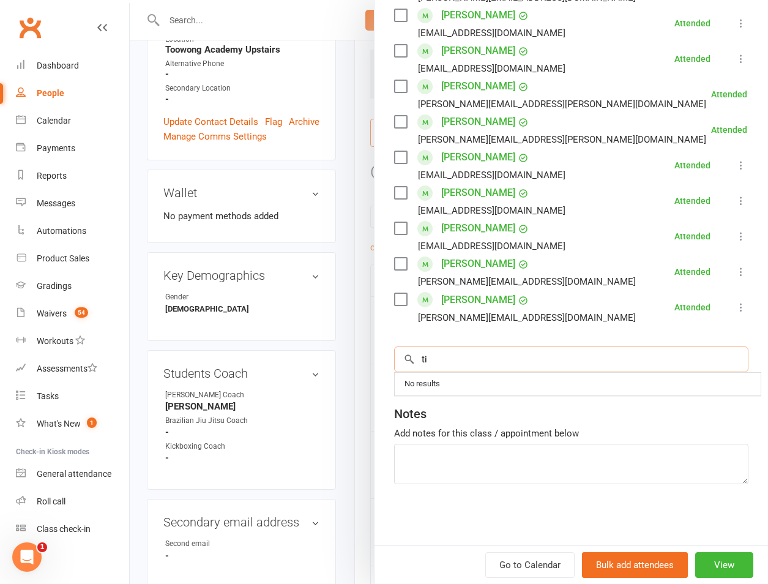
scroll to position [1651, 0]
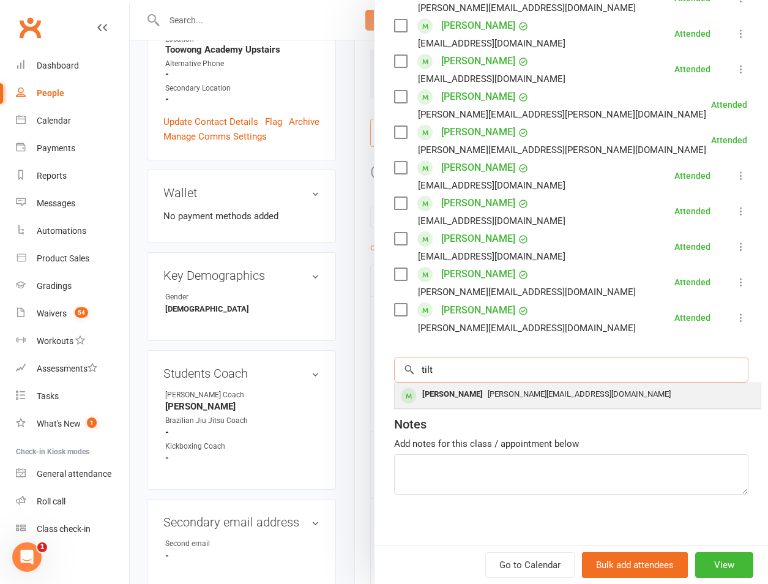
type input "tilt"
click at [488, 389] on span "sally.tiltman@hotmail.com" at bounding box center [579, 393] width 183 height 9
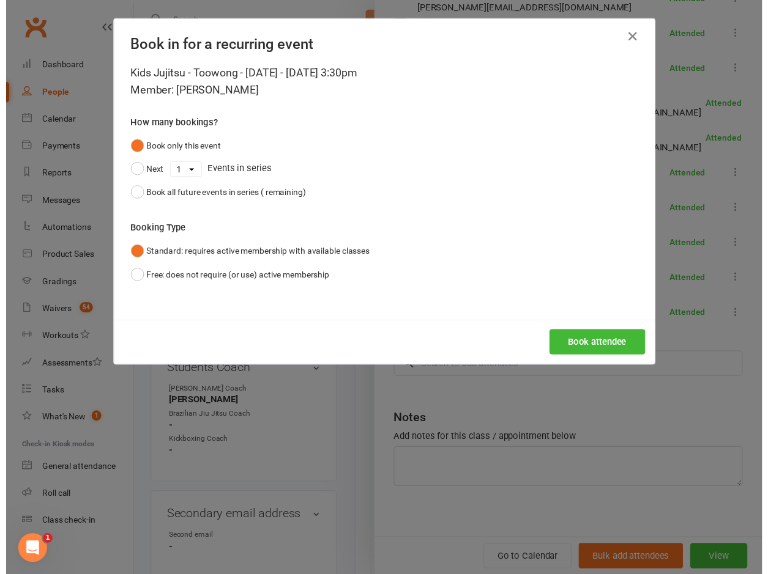
scroll to position [1642, 0]
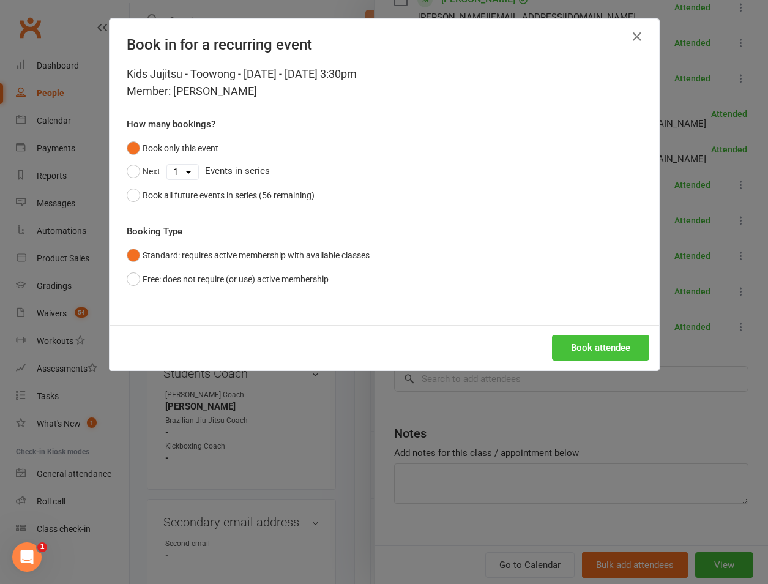
click at [577, 345] on button "Book attendee" at bounding box center [600, 348] width 97 height 26
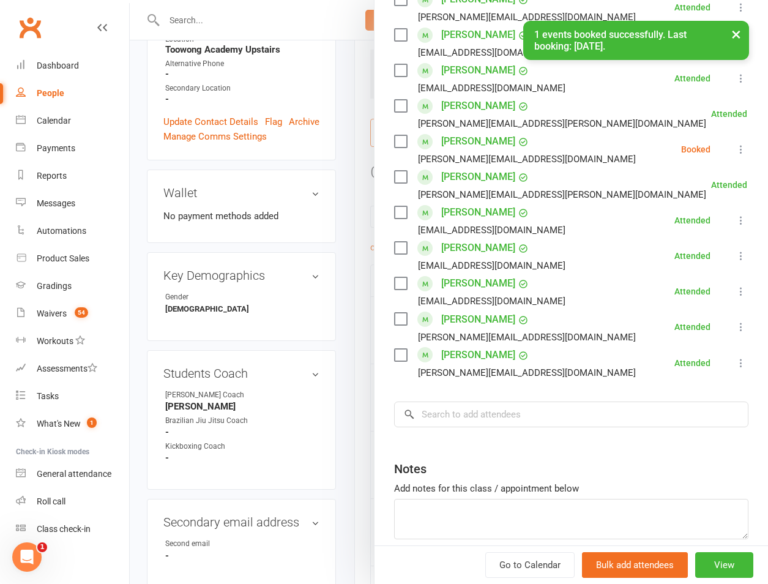
scroll to position [1651, 0]
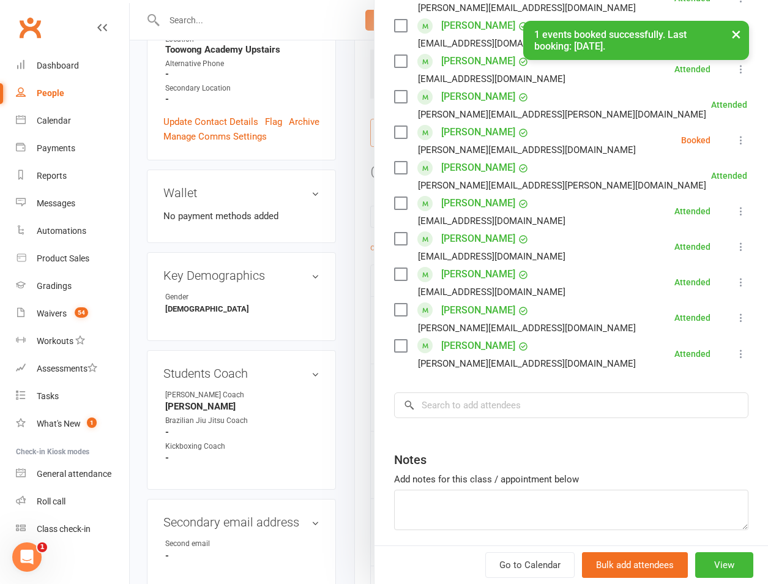
click at [735, 134] on icon at bounding box center [741, 140] width 12 height 12
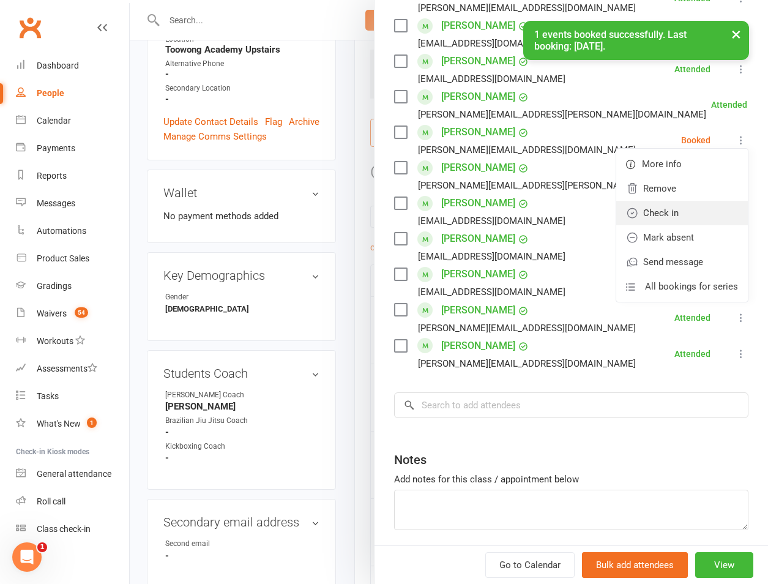
click at [671, 201] on link "Check in" at bounding box center [682, 213] width 132 height 24
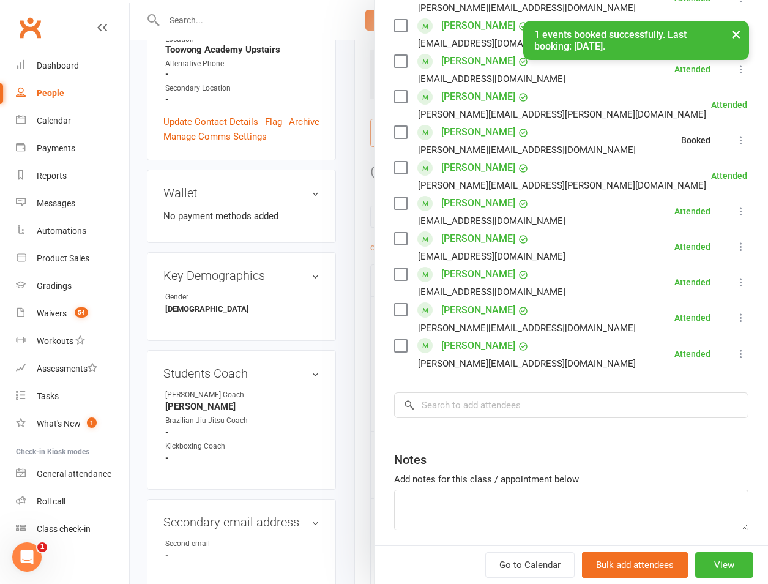
click at [326, 222] on div at bounding box center [449, 292] width 638 height 584
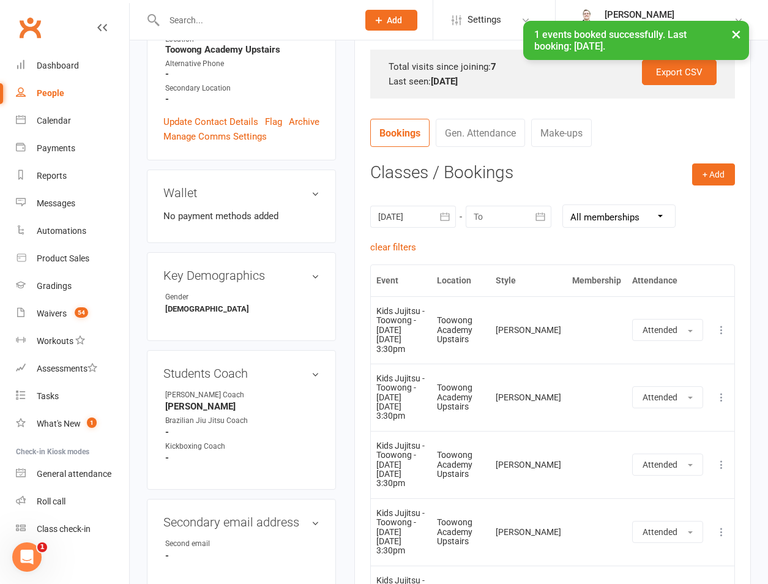
click at [713, 462] on td "More info View event Remove booking" at bounding box center [721, 464] width 26 height 67
click at [722, 470] on icon at bounding box center [721, 464] width 12 height 12
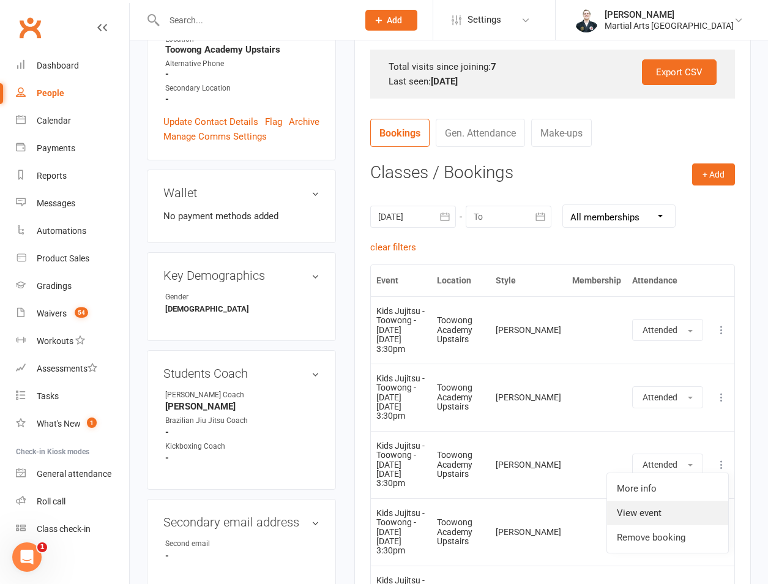
click at [684, 512] on link "View event" at bounding box center [667, 512] width 121 height 24
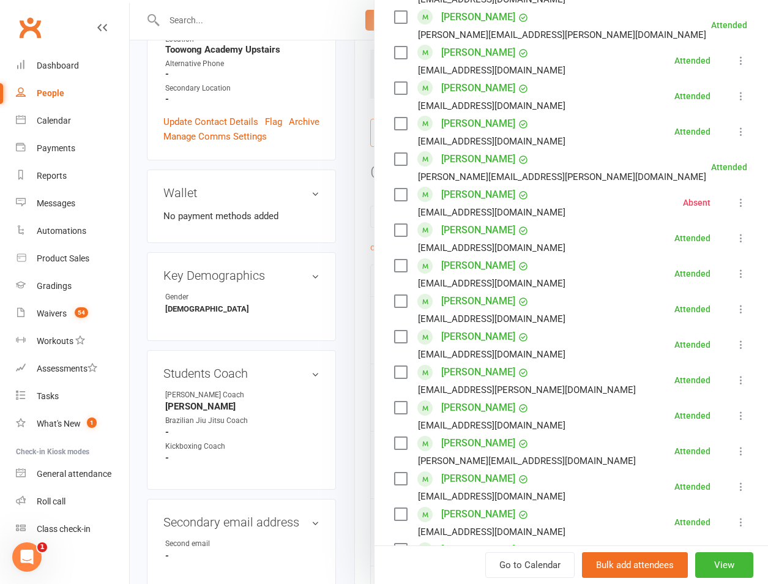
scroll to position [1570, 0]
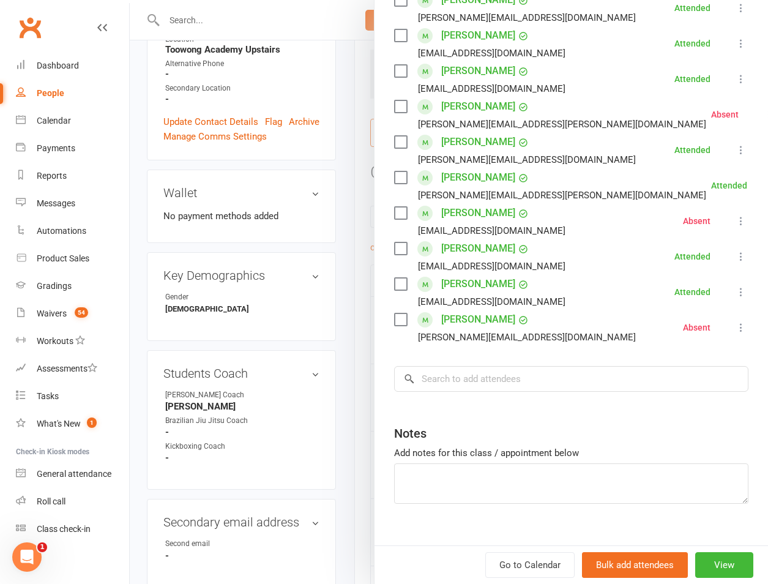
click at [708, 132] on li "Saxon Tiltman sally.tiltman@hotmail.com Attended More info Remove Mark absent U…" at bounding box center [571, 149] width 354 height 35
click at [735, 144] on icon at bounding box center [741, 150] width 12 height 12
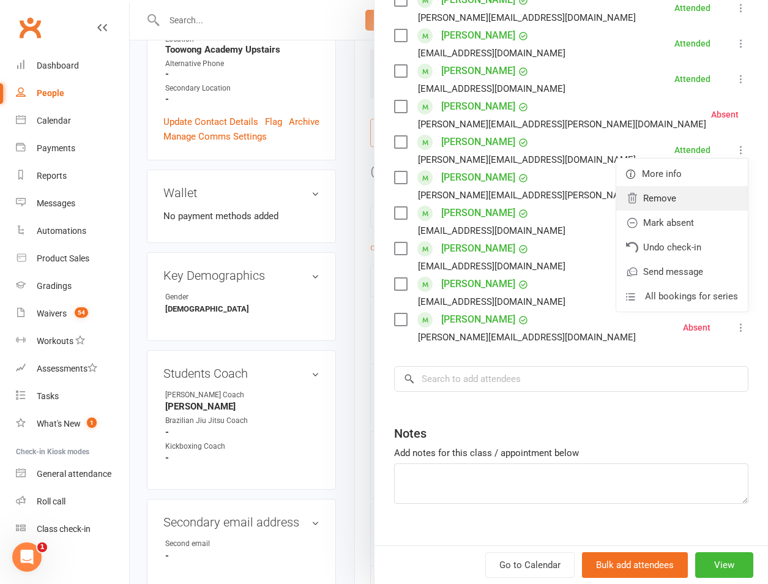
click at [638, 186] on link "Remove" at bounding box center [682, 198] width 132 height 24
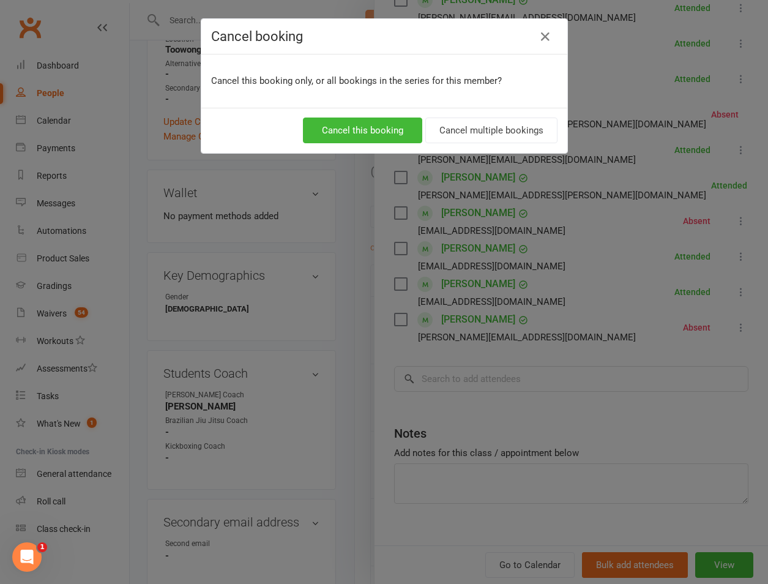
click at [326, 108] on div "Cancel this booking Cancel multiple bookings" at bounding box center [384, 130] width 366 height 45
click at [328, 117] on button "Cancel this booking" at bounding box center [362, 130] width 119 height 26
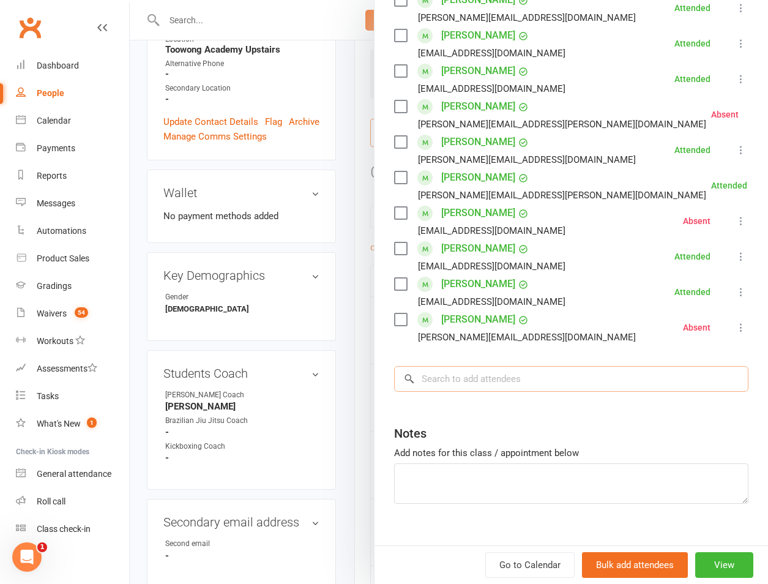
click at [517, 371] on input "search" at bounding box center [571, 379] width 354 height 26
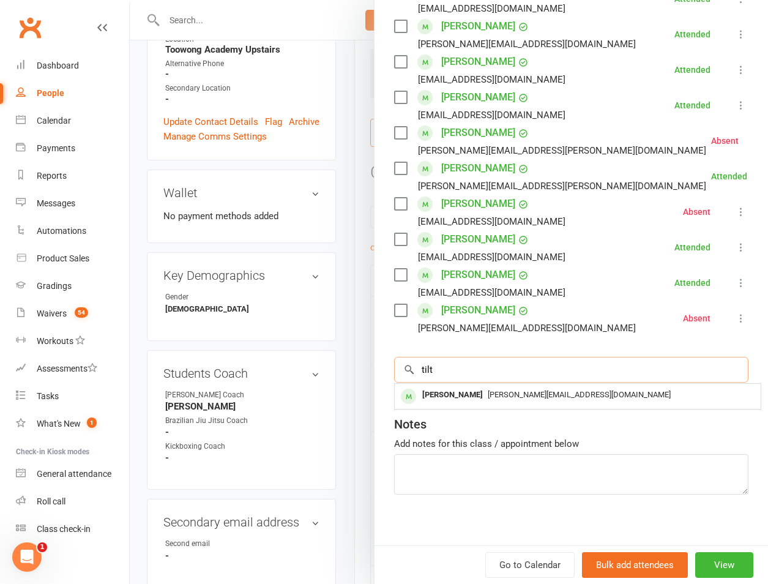
type input "tilt"
click at [477, 386] on div "sally.tiltman@hotmail.com" at bounding box center [577, 395] width 356 height 18
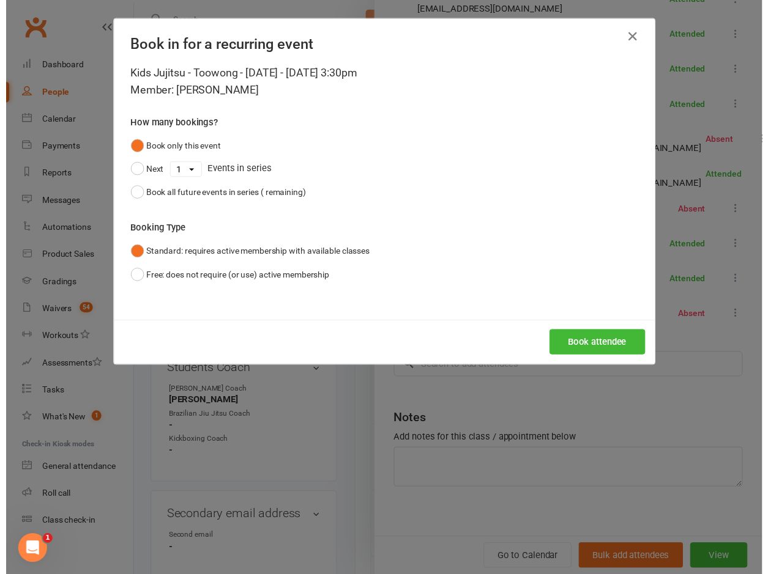
scroll to position [1535, 0]
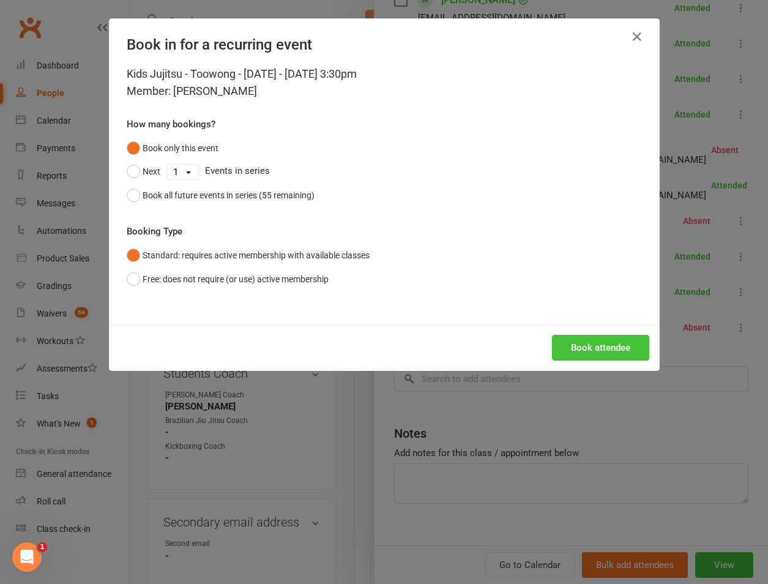
click at [552, 341] on button "Book attendee" at bounding box center [600, 348] width 97 height 26
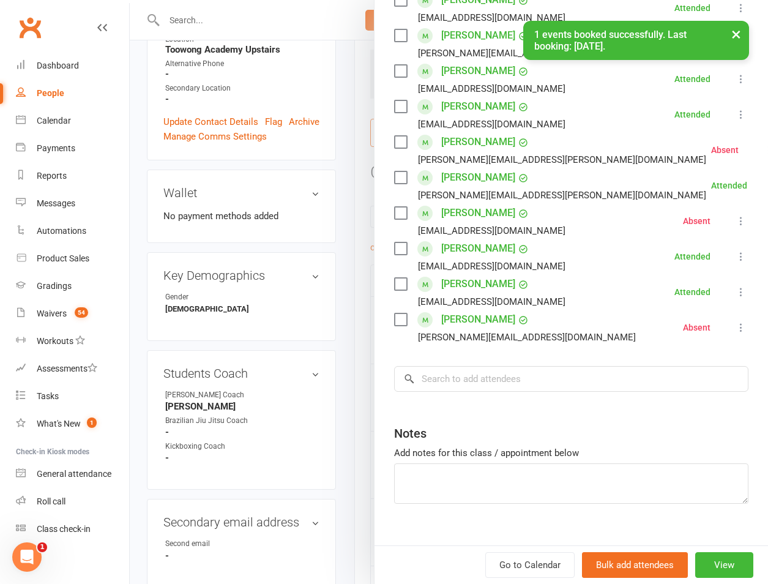
scroll to position [1544, 0]
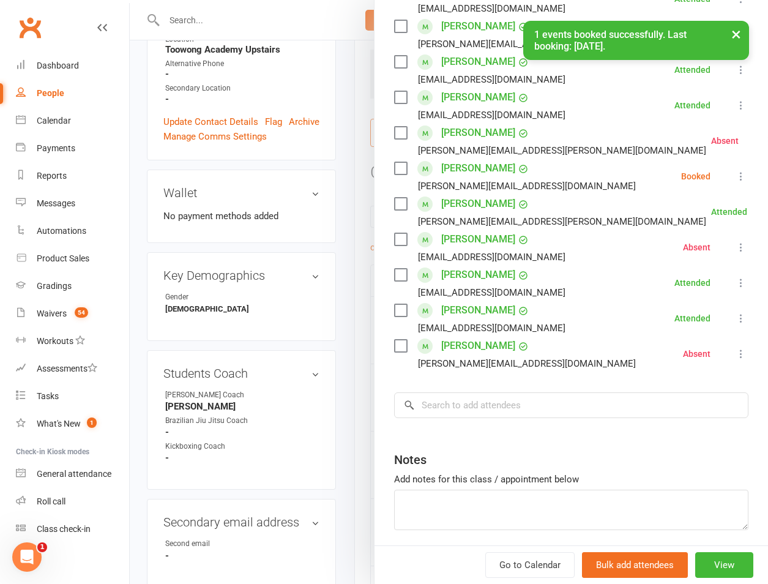
click at [735, 170] on icon at bounding box center [741, 176] width 12 height 12
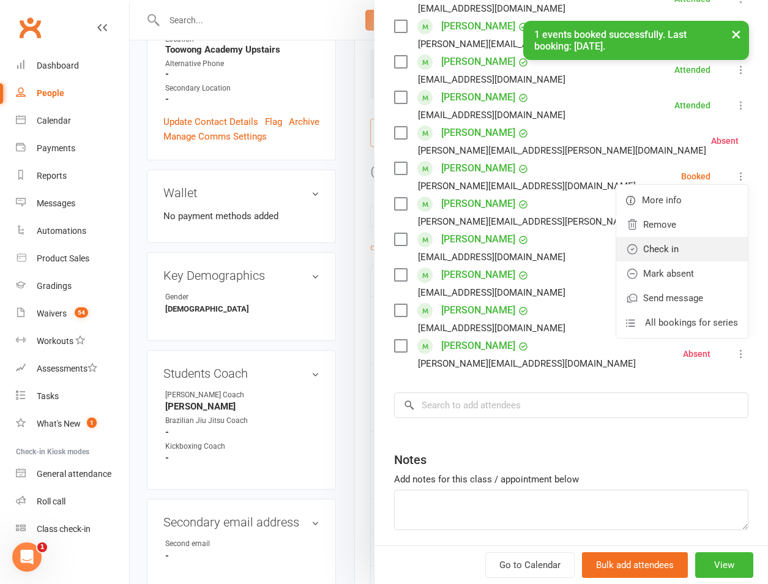
drag, startPoint x: 678, startPoint y: 224, endPoint x: 447, endPoint y: 240, distance: 231.8
click at [677, 237] on link "Check in" at bounding box center [682, 249] width 132 height 24
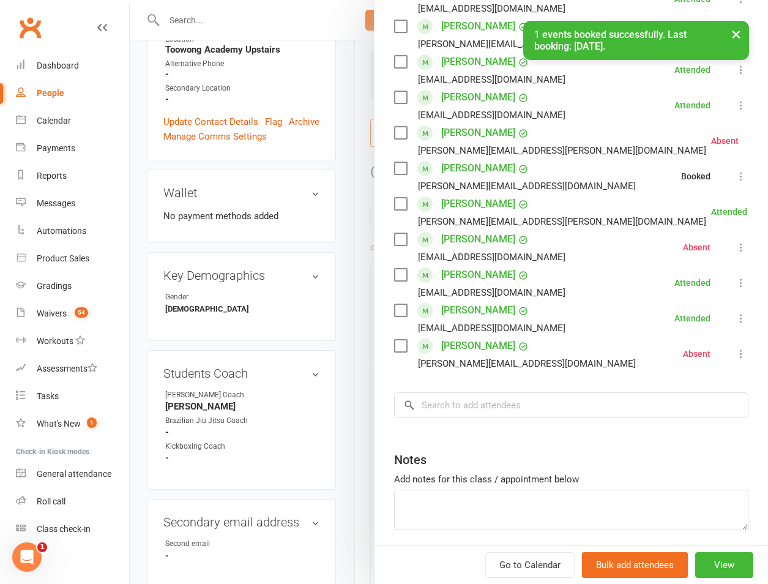
click at [317, 250] on div at bounding box center [449, 292] width 638 height 584
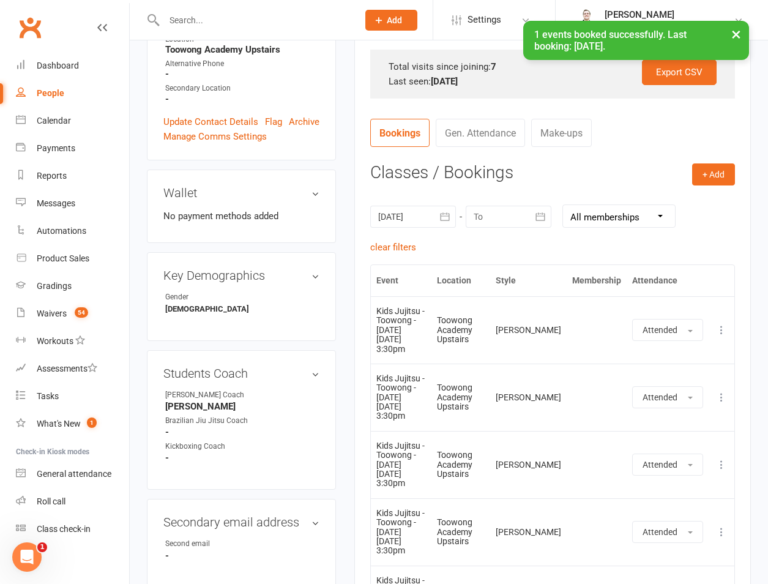
scroll to position [675, 0]
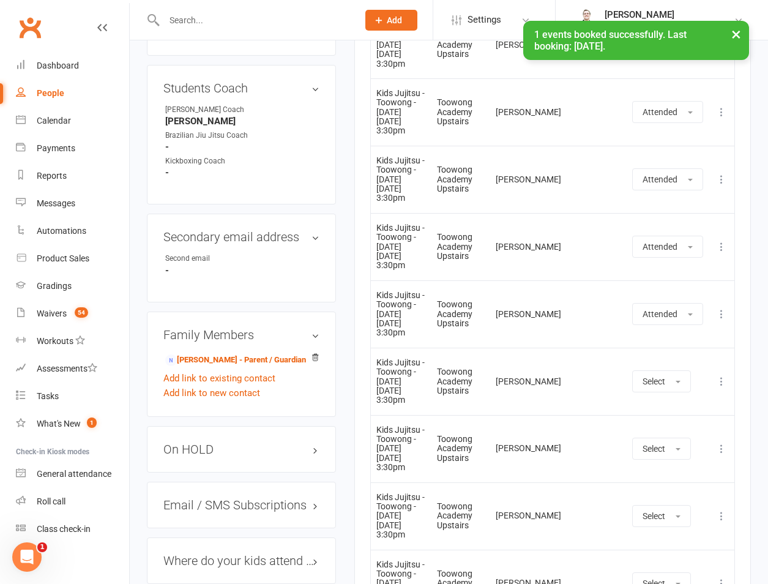
click at [726, 242] on icon at bounding box center [721, 246] width 12 height 12
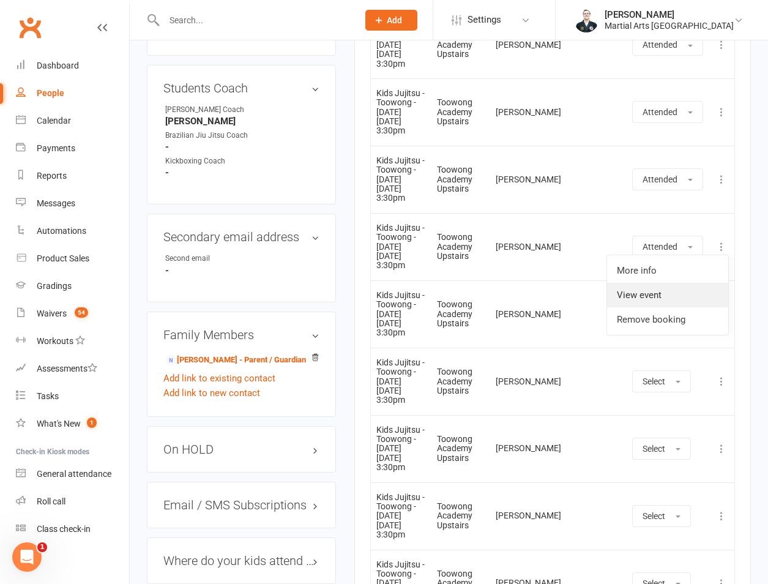
click at [682, 303] on link "View event" at bounding box center [667, 295] width 121 height 24
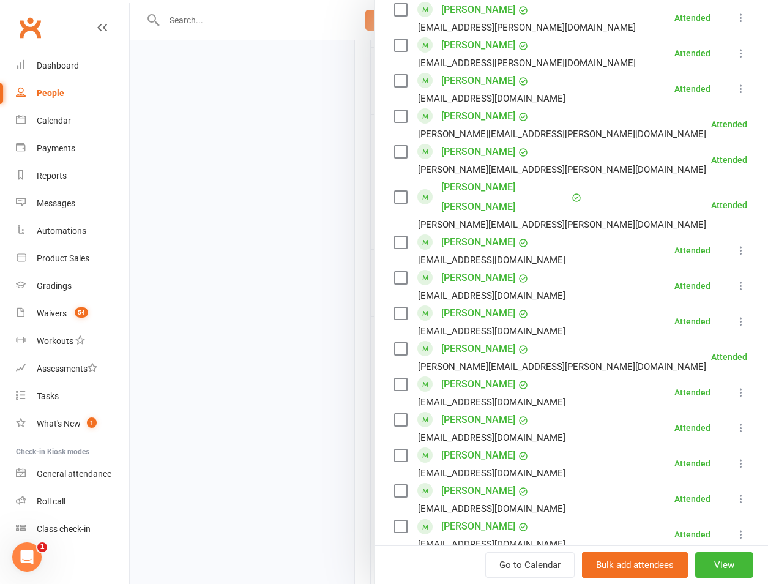
scroll to position [1427, 0]
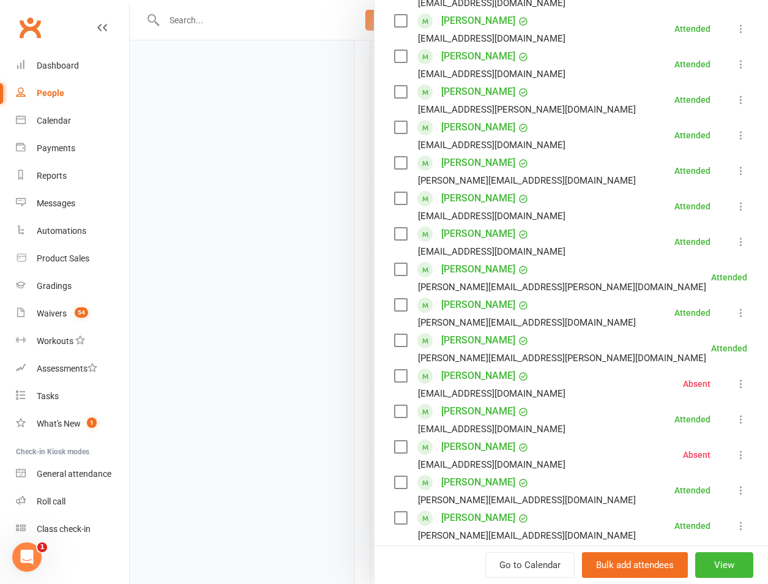
click at [735, 306] on icon at bounding box center [741, 312] width 12 height 12
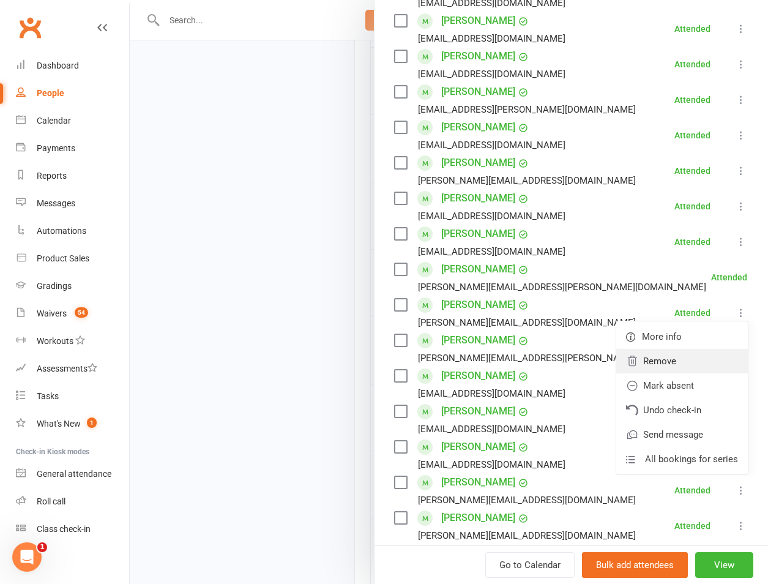
click at [627, 349] on link "Remove" at bounding box center [682, 361] width 132 height 24
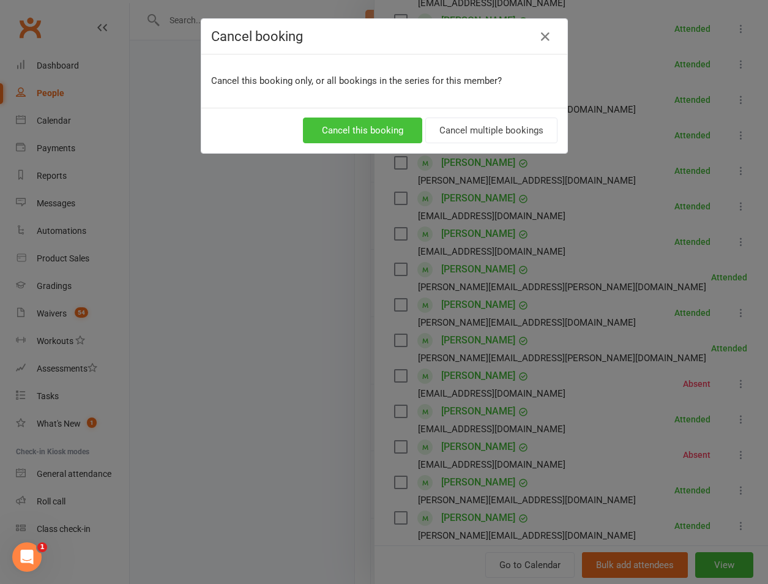
click at [354, 117] on button "Cancel this booking" at bounding box center [362, 130] width 119 height 26
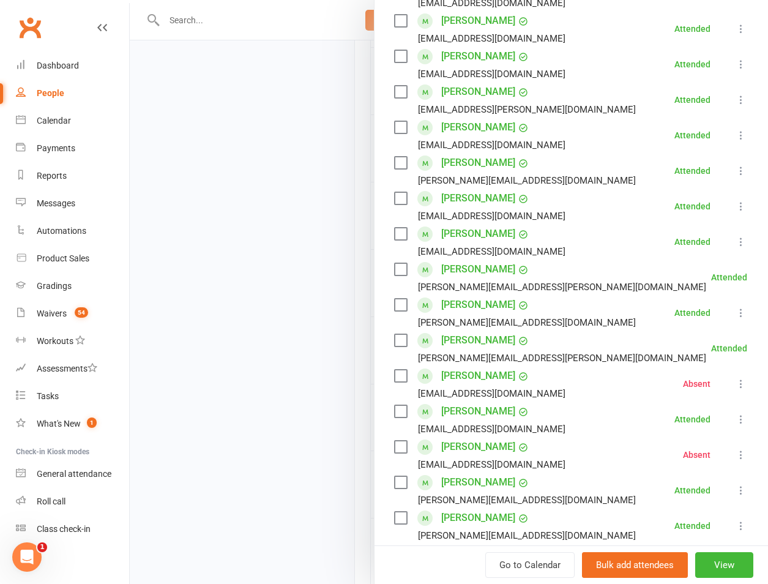
click at [475, 564] on input "search" at bounding box center [571, 577] width 354 height 26
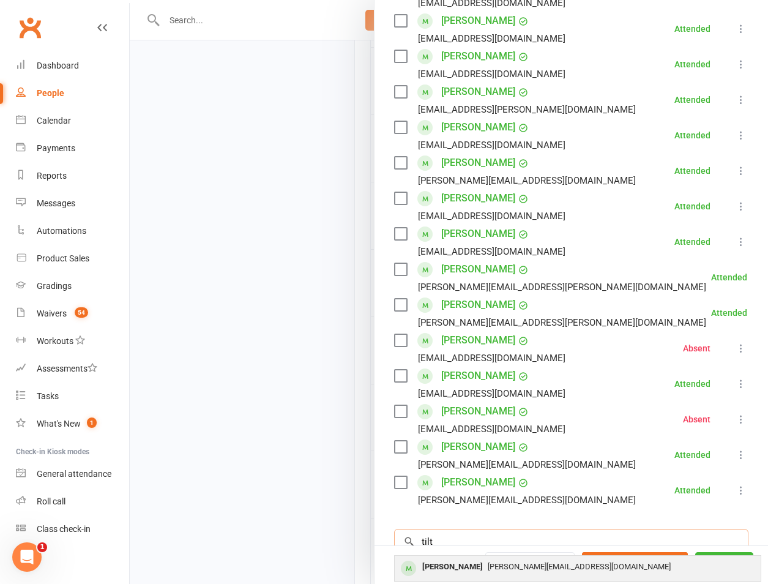
type input "tilt"
click at [429, 558] on div "Saxon Tiltman" at bounding box center [452, 567] width 70 height 18
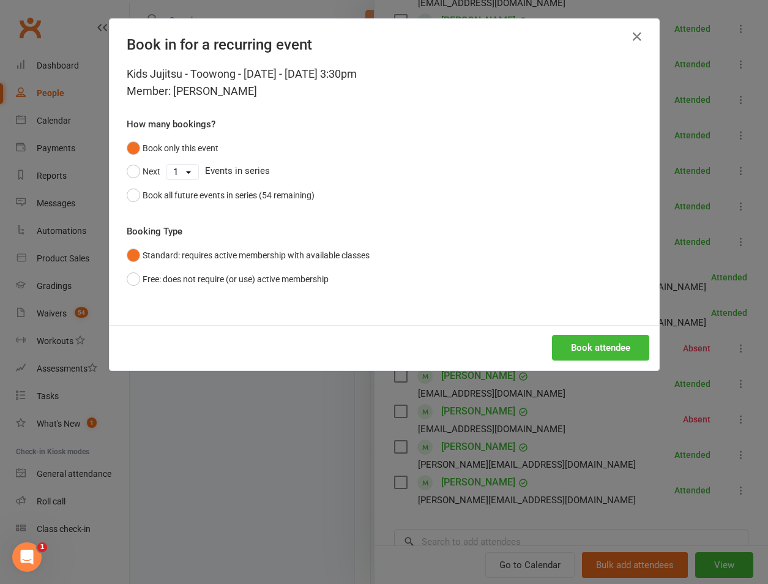
click at [605, 365] on div "Book attendee" at bounding box center [384, 347] width 549 height 45
click at [598, 356] on button "Book attendee" at bounding box center [600, 348] width 97 height 26
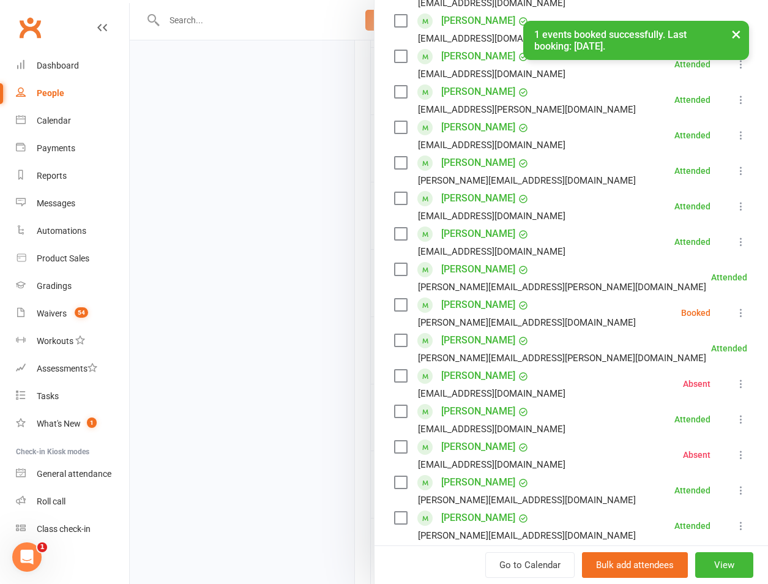
click at [722, 259] on li "Emerson Thorpe Elyce.thorpe@gmail.com Attended More info Remove Mark absent Und…" at bounding box center [571, 276] width 354 height 35
click at [735, 306] on icon at bounding box center [741, 312] width 12 height 12
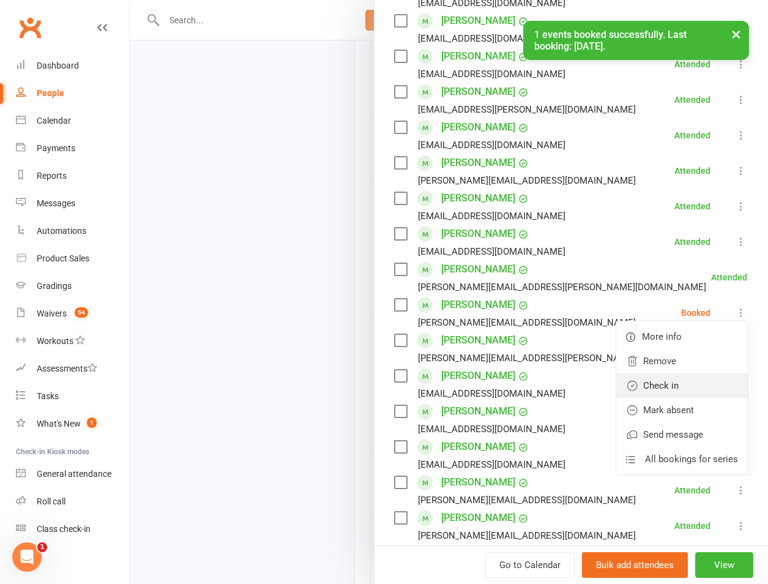
drag, startPoint x: 677, startPoint y: 341, endPoint x: 629, endPoint y: 343, distance: 47.8
click at [675, 373] on link "Check in" at bounding box center [682, 385] width 132 height 24
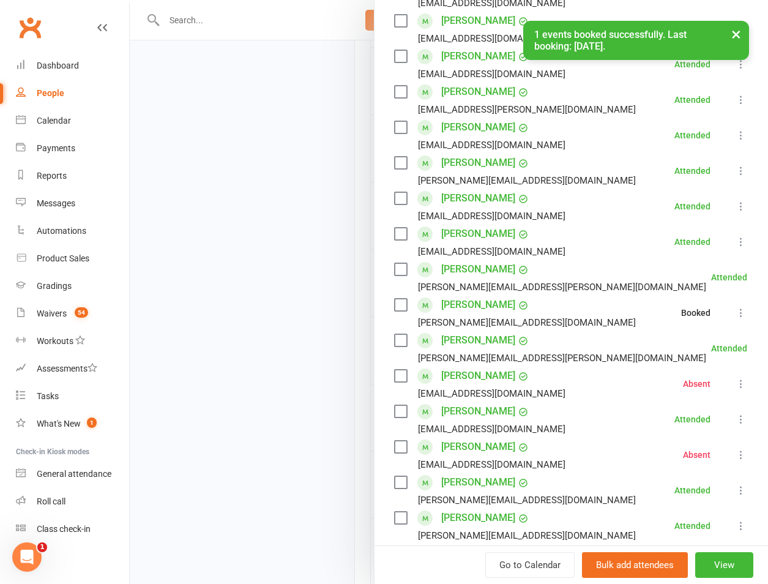
click at [288, 303] on div at bounding box center [449, 292] width 638 height 584
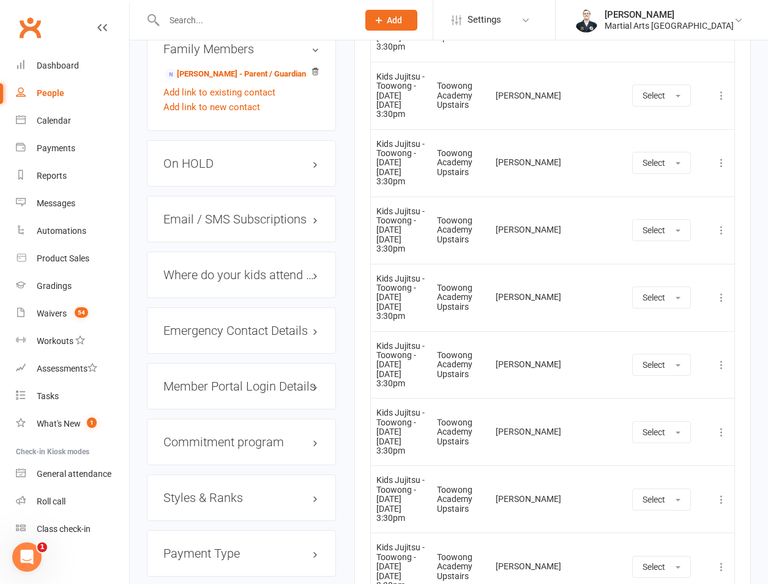
scroll to position [675, 0]
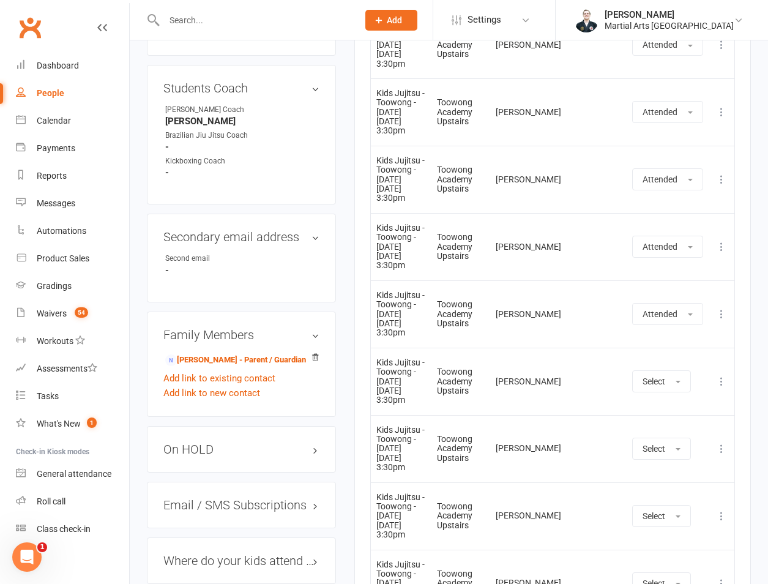
click at [728, 317] on button at bounding box center [721, 313] width 15 height 15
click at [675, 356] on link "View event" at bounding box center [667, 362] width 121 height 24
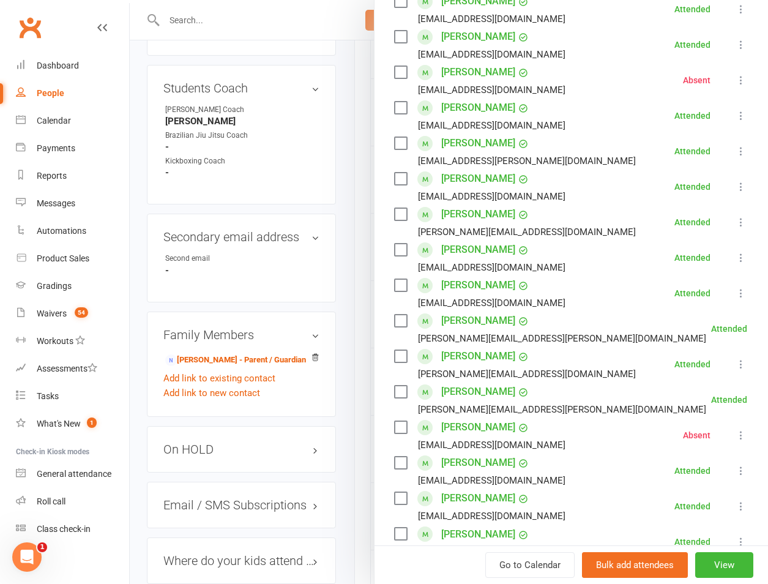
scroll to position [1677, 0]
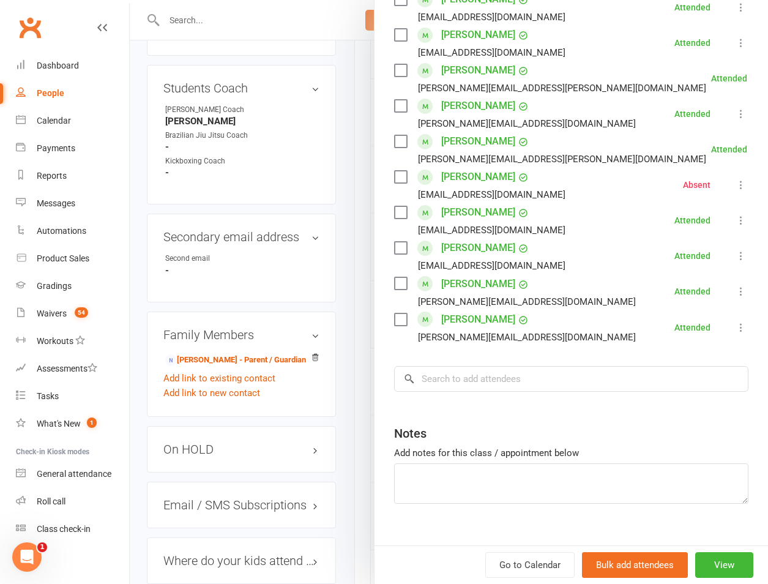
click at [733, 106] on button at bounding box center [740, 113] width 15 height 15
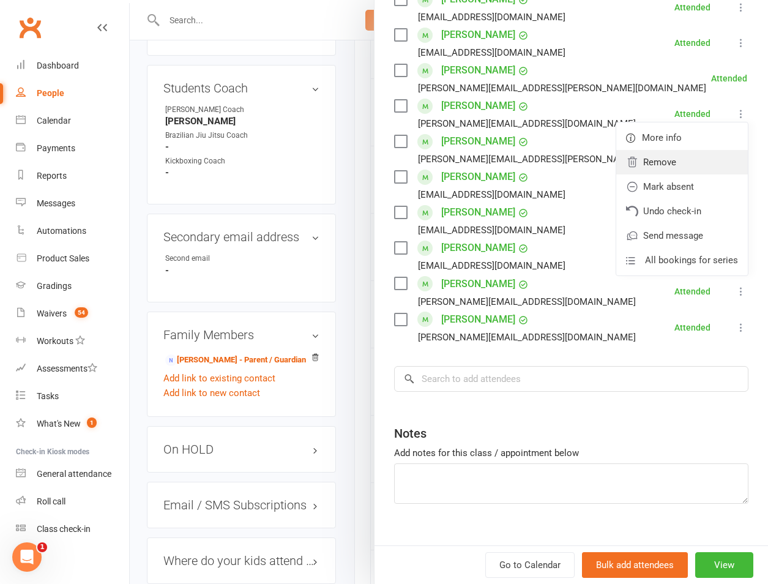
click at [671, 150] on link "Remove" at bounding box center [682, 162] width 132 height 24
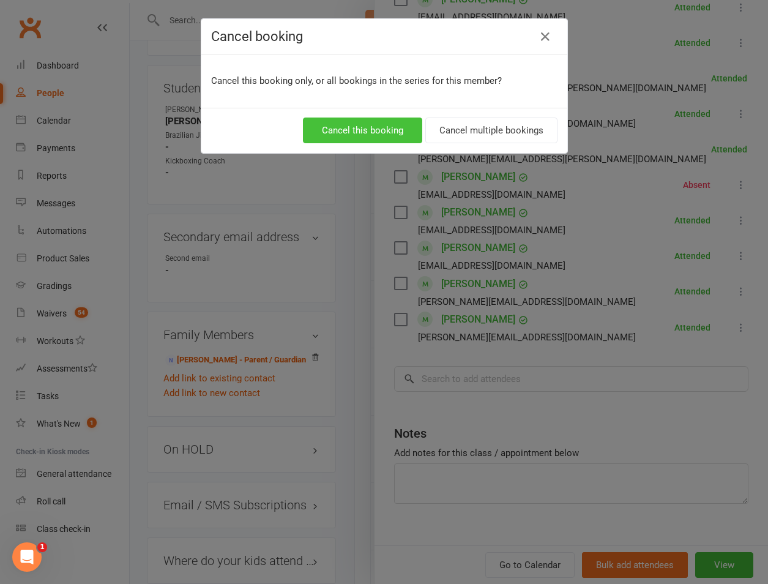
click at [350, 128] on button "Cancel this booking" at bounding box center [362, 130] width 119 height 26
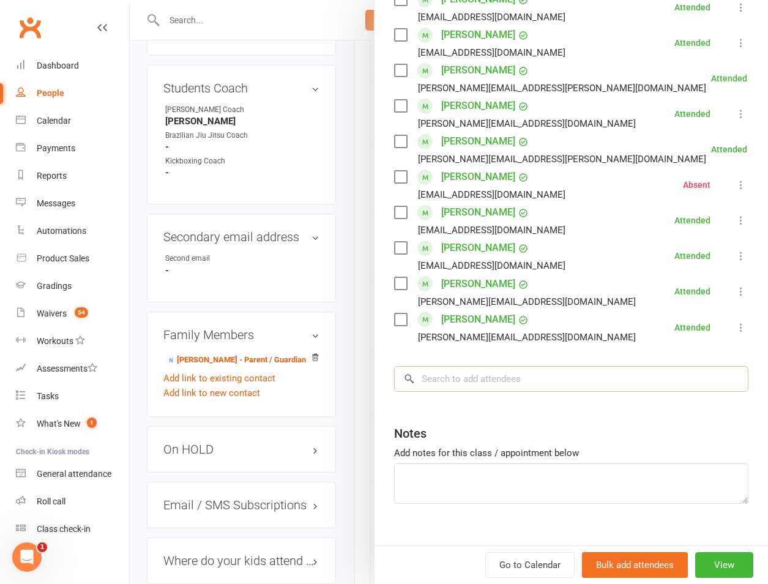
click at [449, 366] on input "search" at bounding box center [571, 379] width 354 height 26
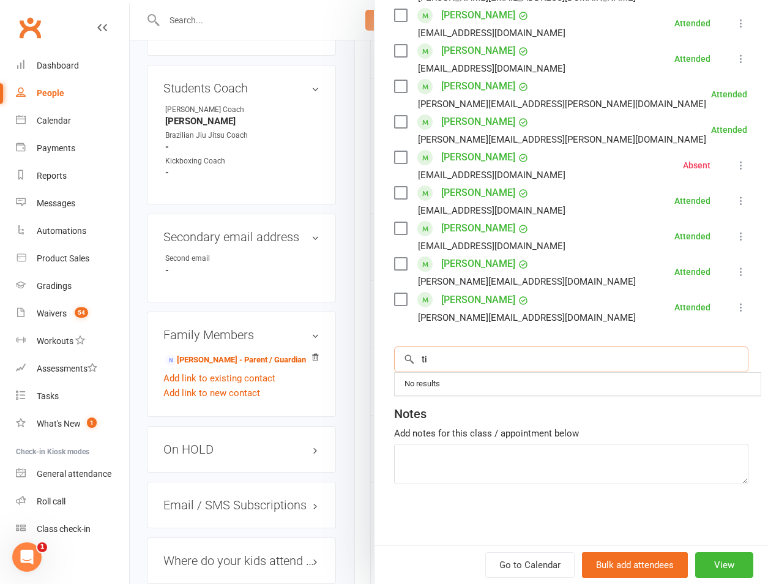
scroll to position [1651, 0]
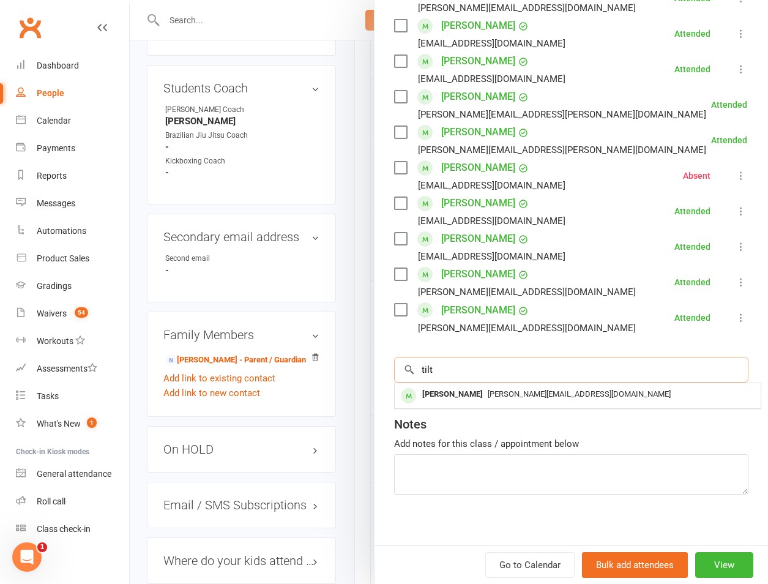
type input "tilt"
click at [445, 385] on div "Saxon Tiltman" at bounding box center [452, 394] width 70 height 18
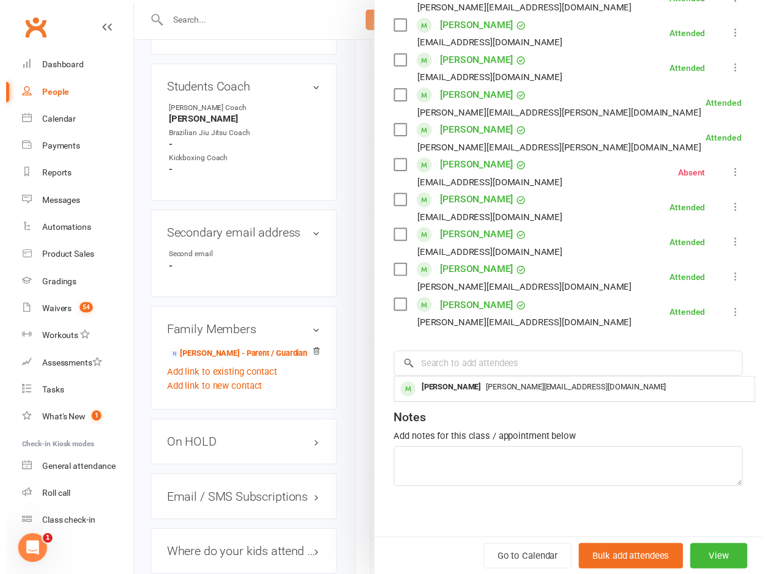
scroll to position [1642, 0]
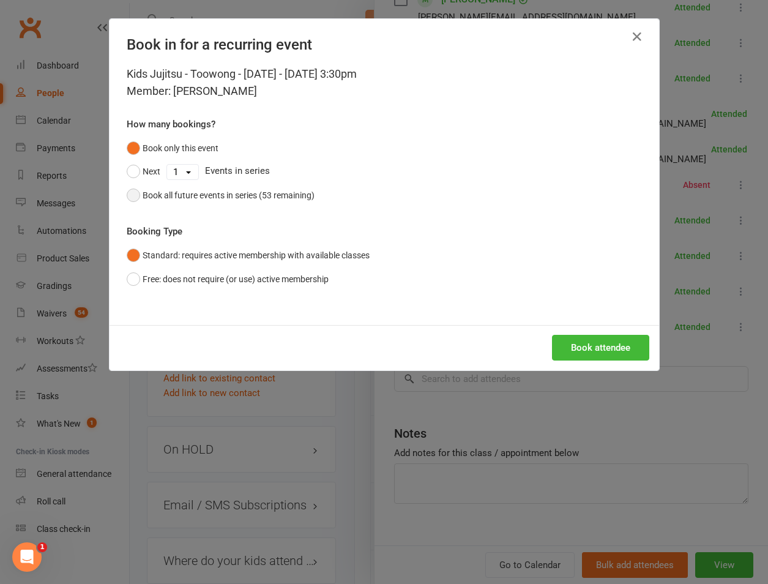
click at [227, 189] on div "Book all future events in series (53 remaining)" at bounding box center [229, 194] width 172 height 13
click at [596, 338] on button "Book attendee" at bounding box center [600, 348] width 97 height 26
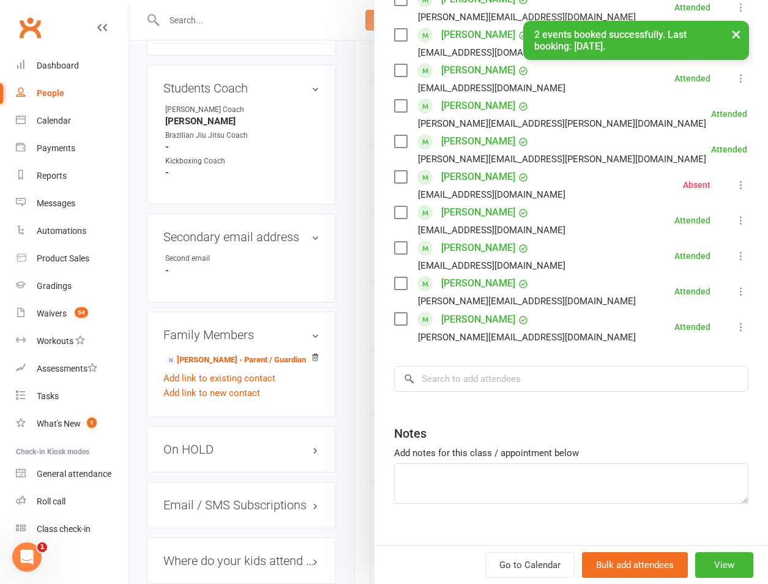
scroll to position [1651, 0]
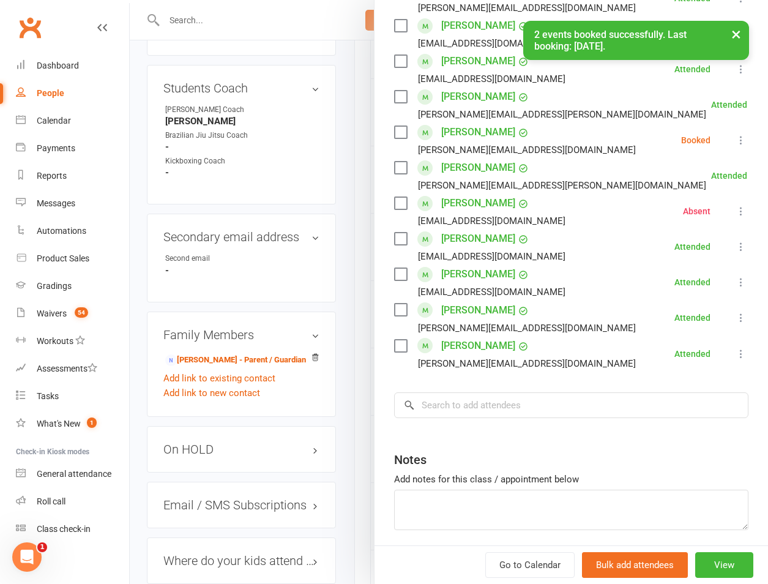
click at [735, 134] on icon at bounding box center [741, 140] width 12 height 12
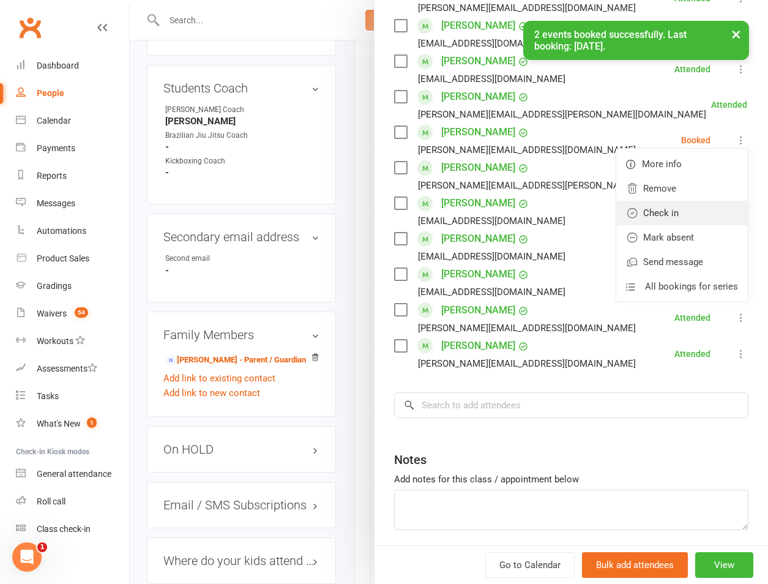
click at [655, 201] on link "Check in" at bounding box center [682, 213] width 132 height 24
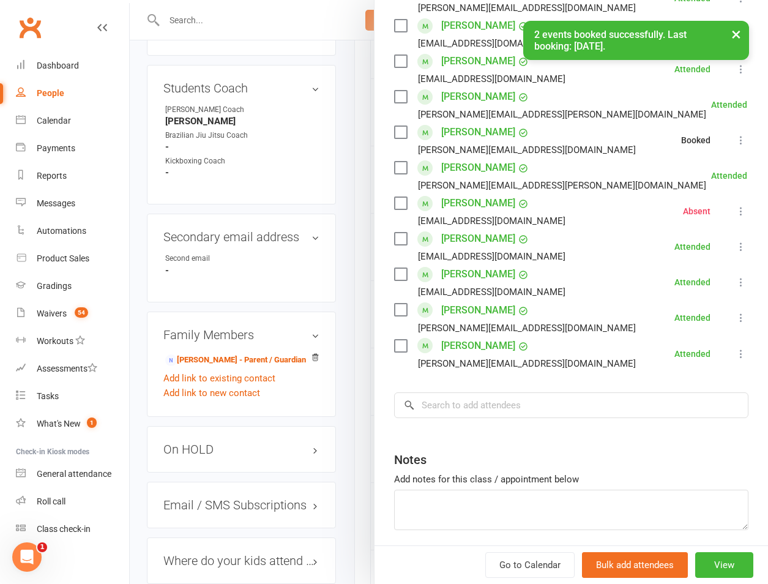
click at [317, 204] on div at bounding box center [449, 292] width 638 height 584
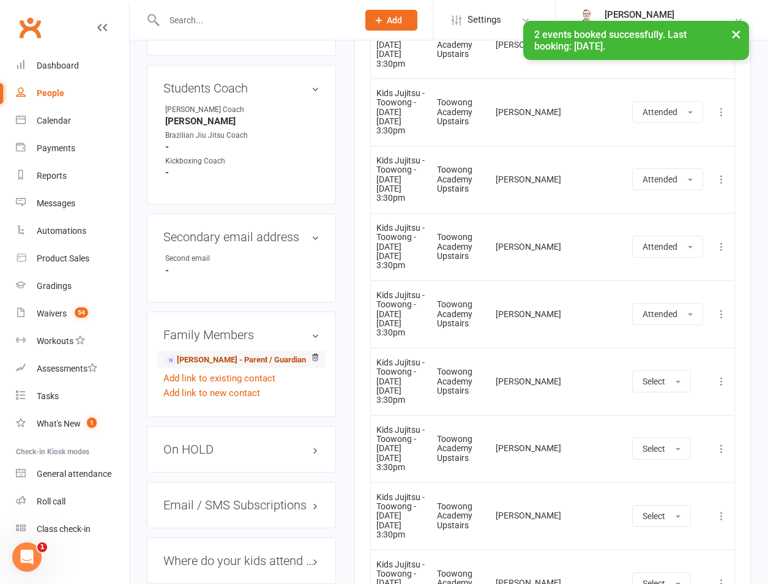
scroll to position [1247, 0]
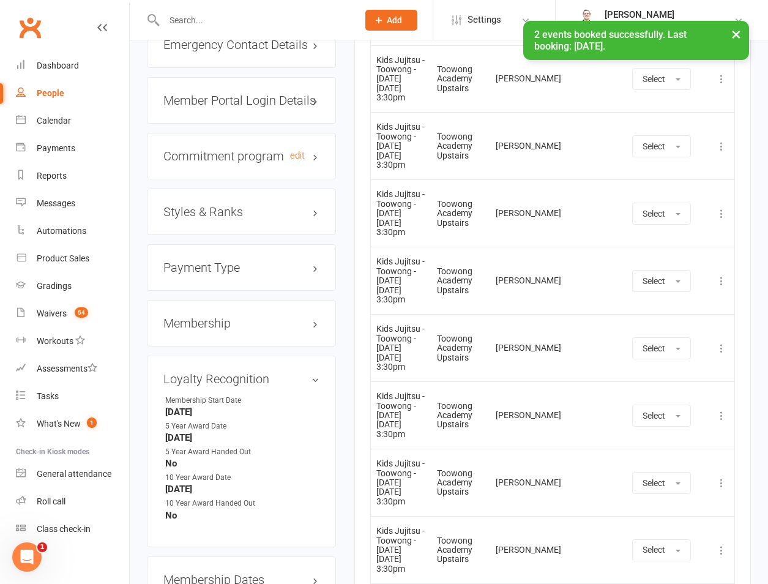
click at [225, 149] on h3 "Commitment program edit" at bounding box center [241, 155] width 156 height 13
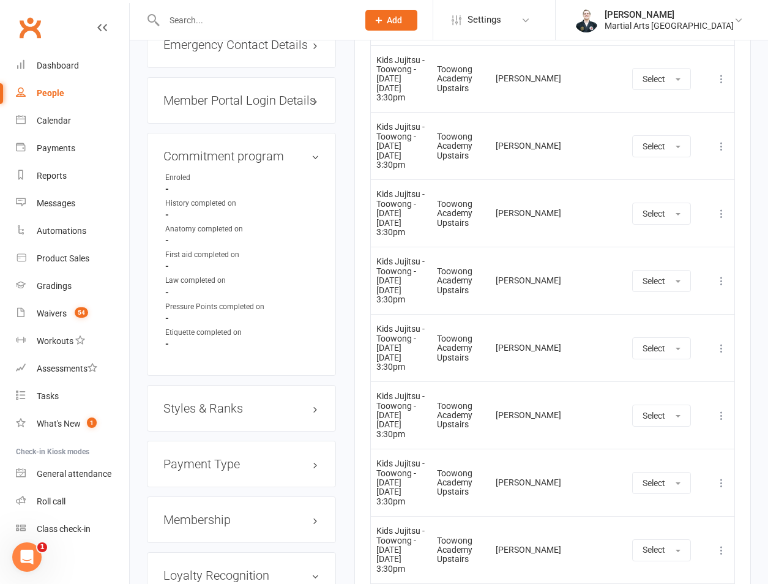
click at [245, 94] on h3 "Member Portal Login Details" at bounding box center [241, 100] width 156 height 13
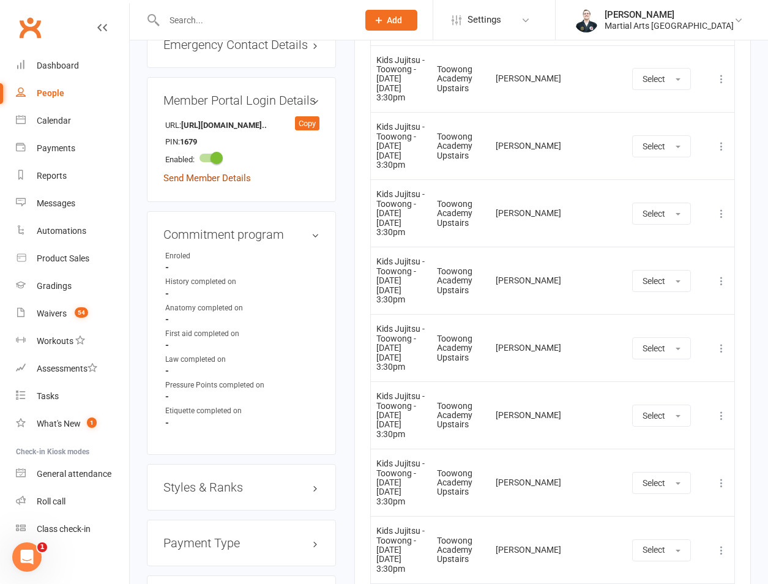
click at [198, 173] on link "Send Member Details" at bounding box center [206, 178] width 87 height 11
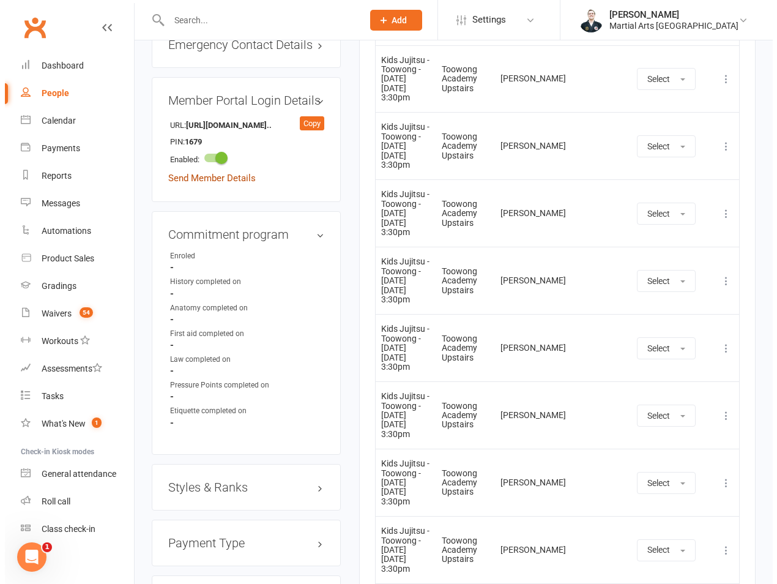
scroll to position [1217, 0]
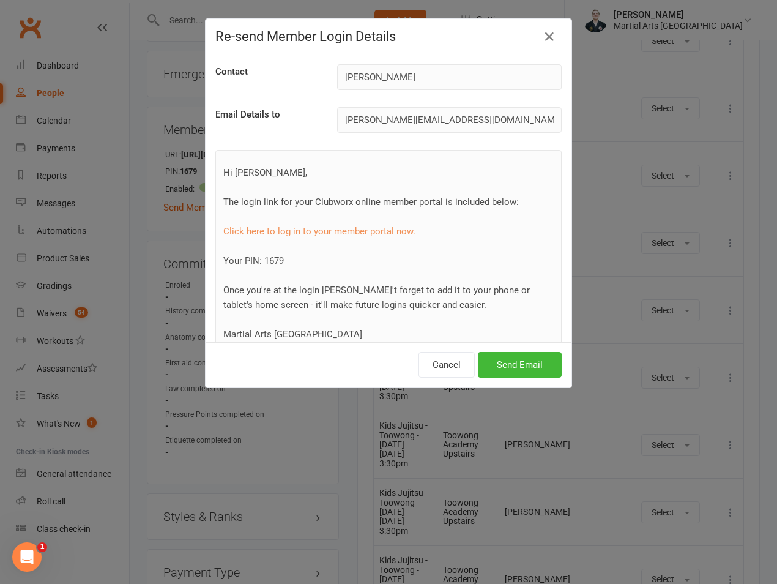
click at [508, 378] on div "Cancel Send Email" at bounding box center [389, 364] width 366 height 45
click at [515, 367] on button "Send Email" at bounding box center [520, 365] width 84 height 26
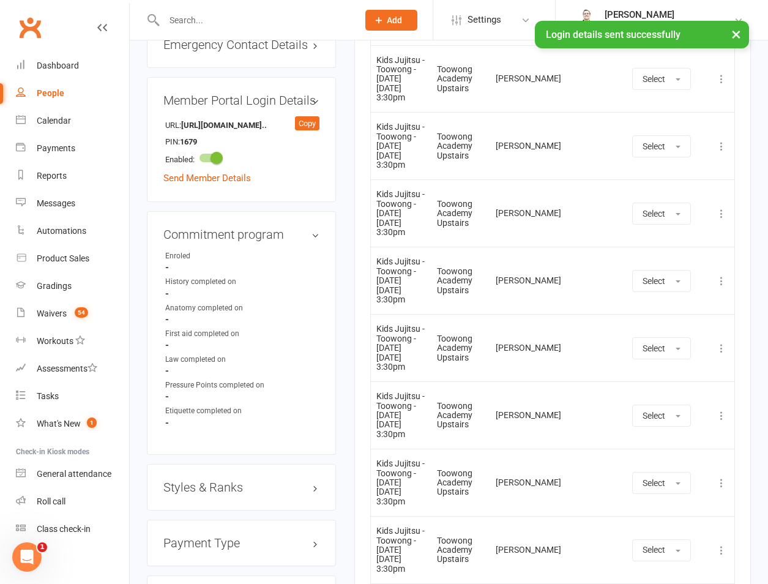
scroll to position [0, 0]
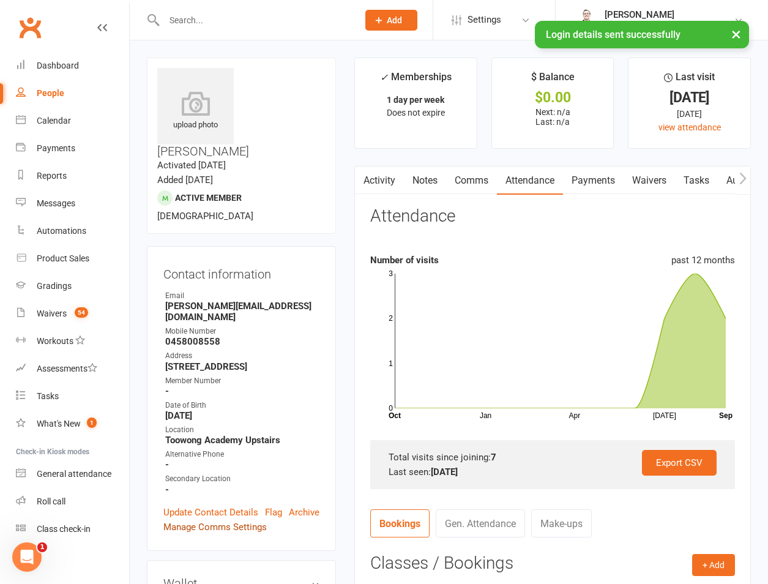
click at [214, 519] on link "Manage Comms Settings" at bounding box center [214, 526] width 103 height 15
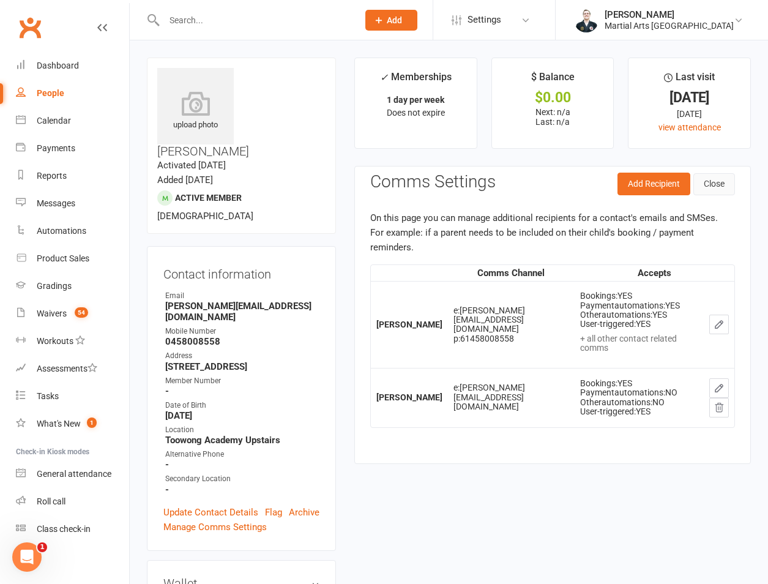
click at [724, 187] on button "Close" at bounding box center [714, 184] width 42 height 22
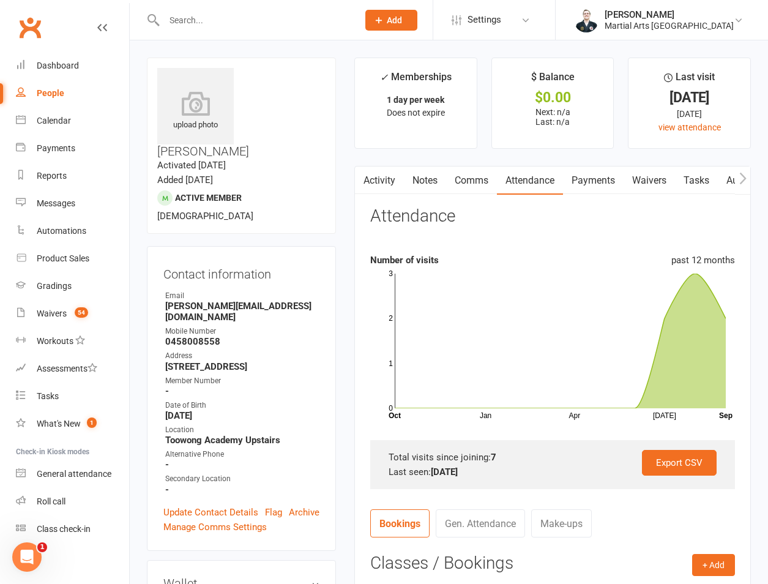
click at [387, 182] on link "Activity" at bounding box center [379, 180] width 49 height 28
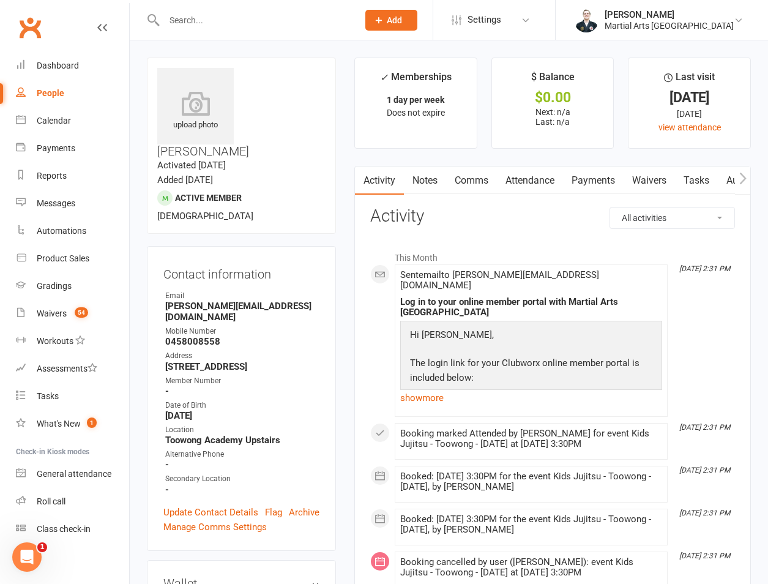
click at [267, 18] on input "text" at bounding box center [254, 20] width 189 height 17
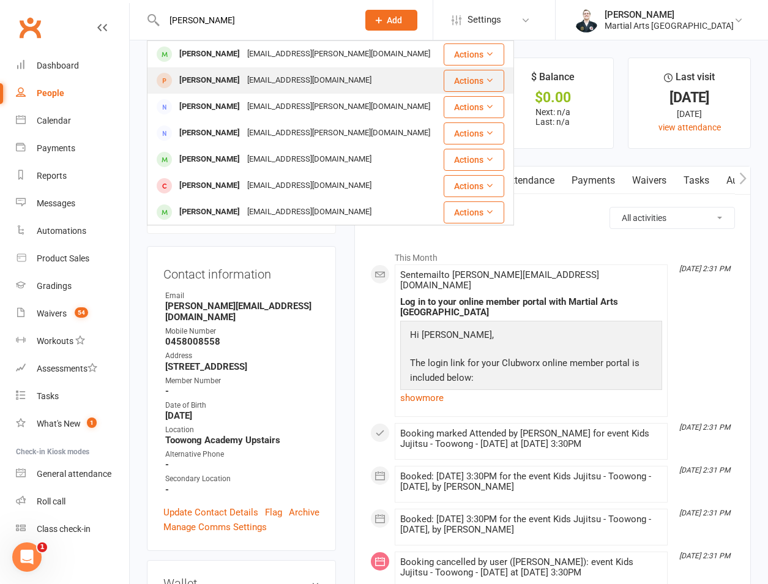
type input "vitor brag"
click at [231, 79] on div "[PERSON_NAME]" at bounding box center [210, 81] width 68 height 18
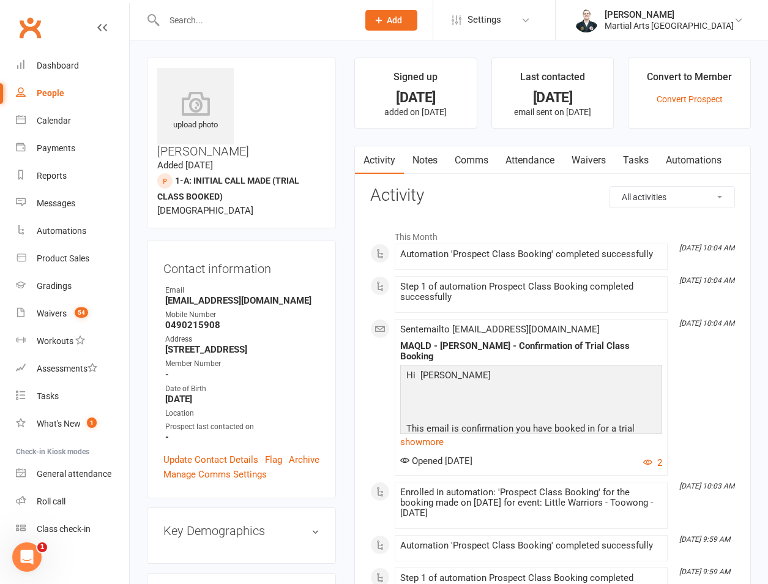
click at [522, 165] on link "Attendance" at bounding box center [530, 160] width 66 height 28
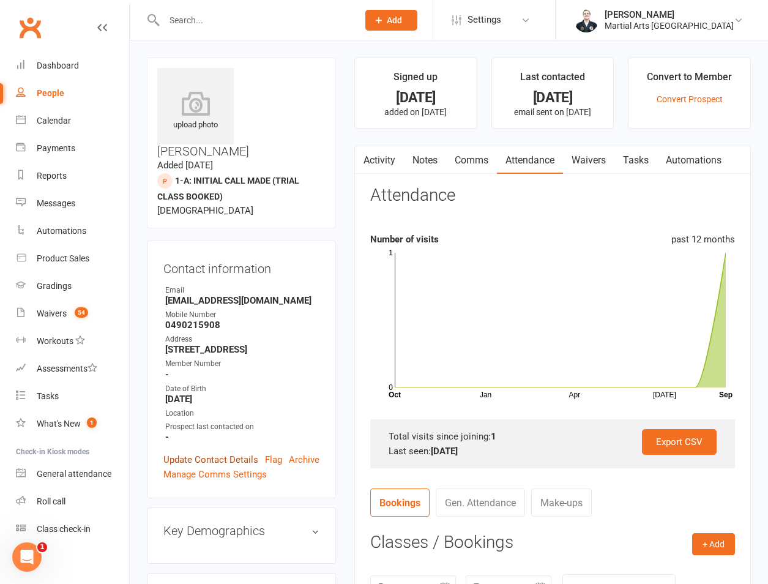
click at [212, 452] on link "Update Contact Details" at bounding box center [210, 459] width 95 height 15
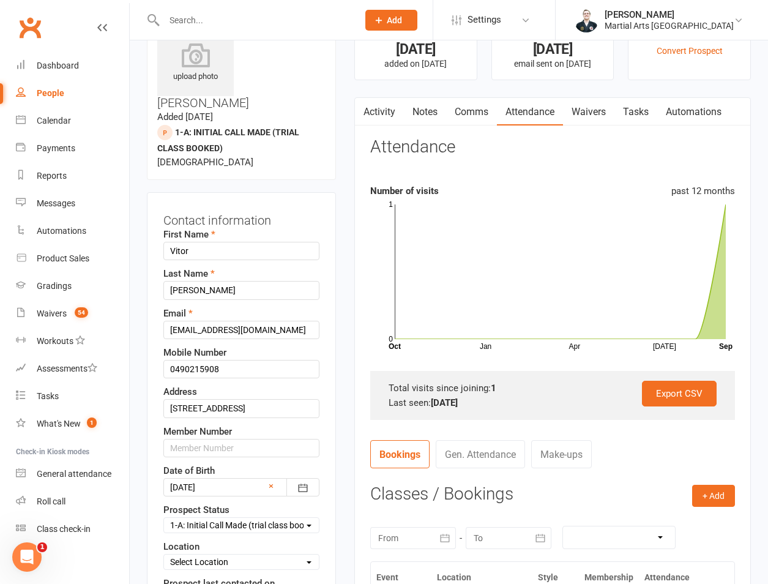
scroll to position [58, 0]
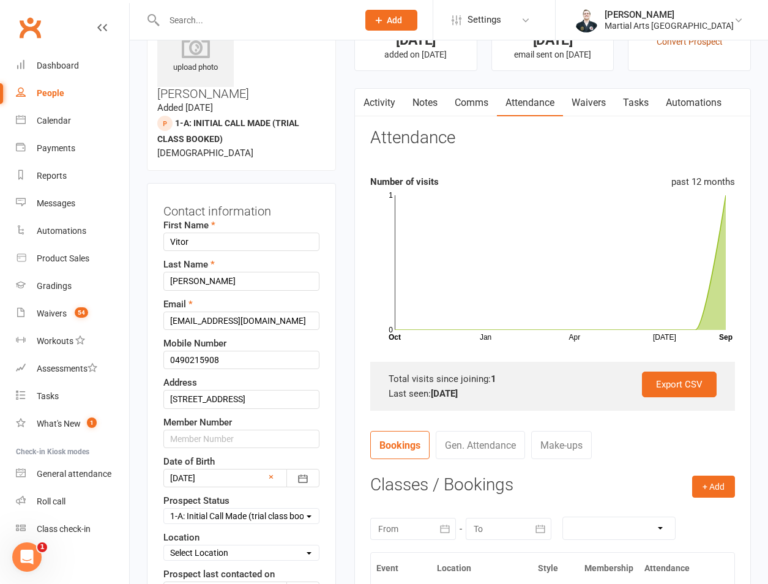
click at [695, 42] on link "Convert Prospect" at bounding box center [689, 42] width 66 height 10
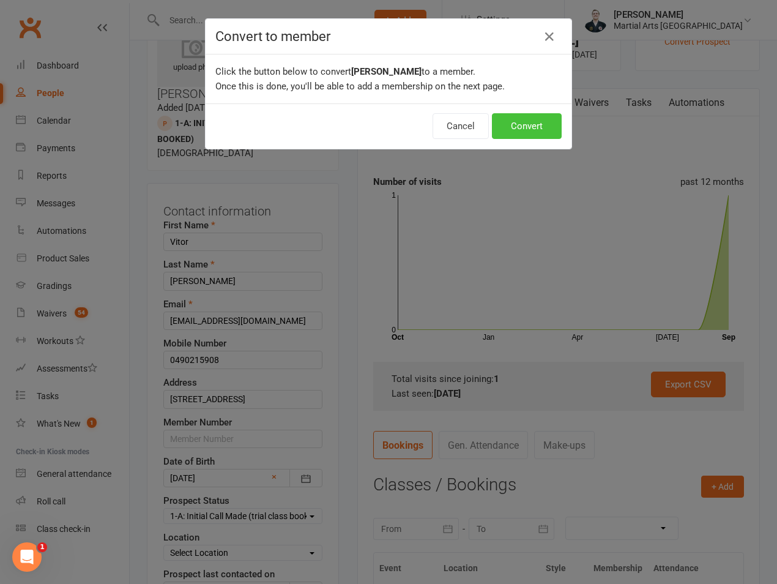
click at [506, 116] on button "Convert" at bounding box center [527, 126] width 70 height 26
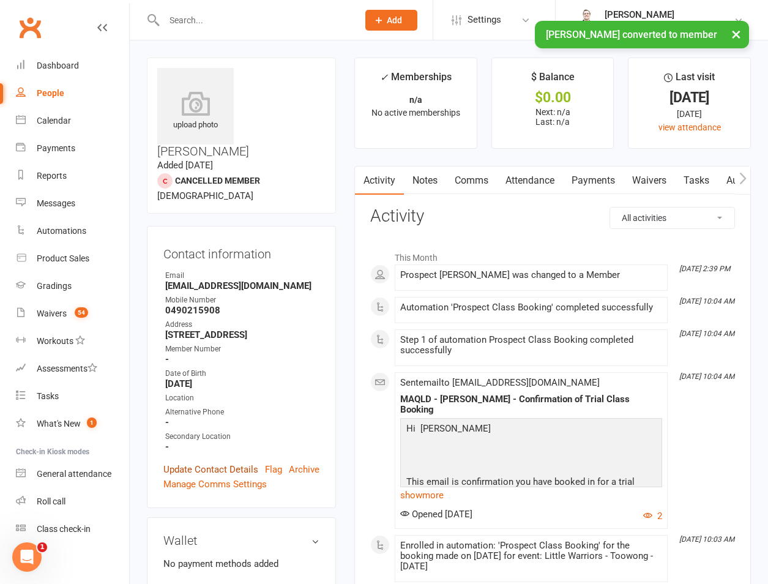
click at [249, 462] on link "Update Contact Details" at bounding box center [210, 469] width 95 height 15
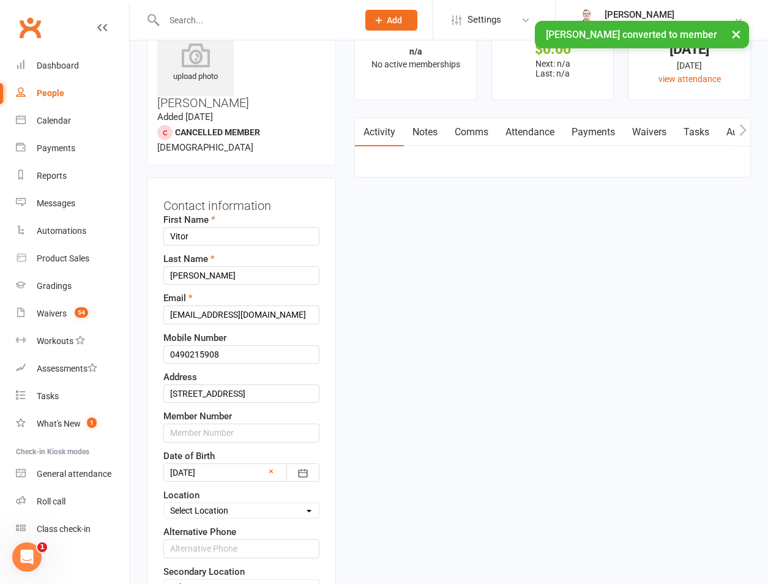
scroll to position [58, 0]
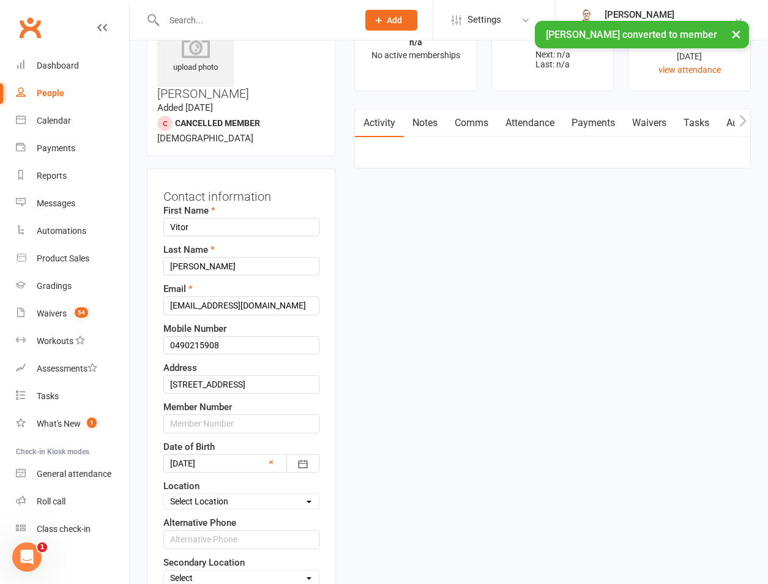
click at [242, 478] on div "Location Select Location Brookfield State School Jamboree Heights Academy ONLIN…" at bounding box center [241, 493] width 156 height 31
click at [240, 494] on select "Select Location Brookfield State School Jamboree Heights Academy ONLINE - Zoom …" at bounding box center [241, 500] width 155 height 13
select select "9"
click at [164, 494] on select "Select Location Brookfield State School Jamboree Heights Academy ONLINE - Zoom …" at bounding box center [241, 500] width 155 height 13
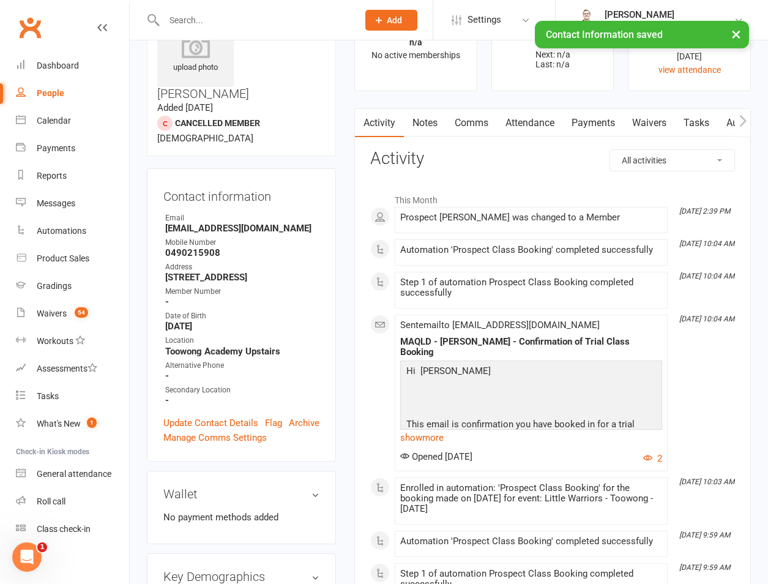
drag, startPoint x: 295, startPoint y: 554, endPoint x: 297, endPoint y: 545, distance: 9.4
click at [0, 0] on link "edit" at bounding box center [0, 0] width 0 height 0
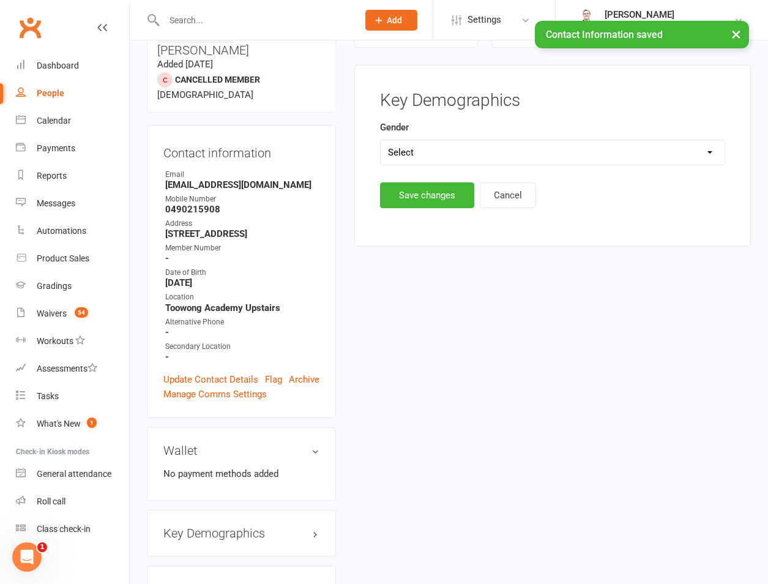
scroll to position [105, 0]
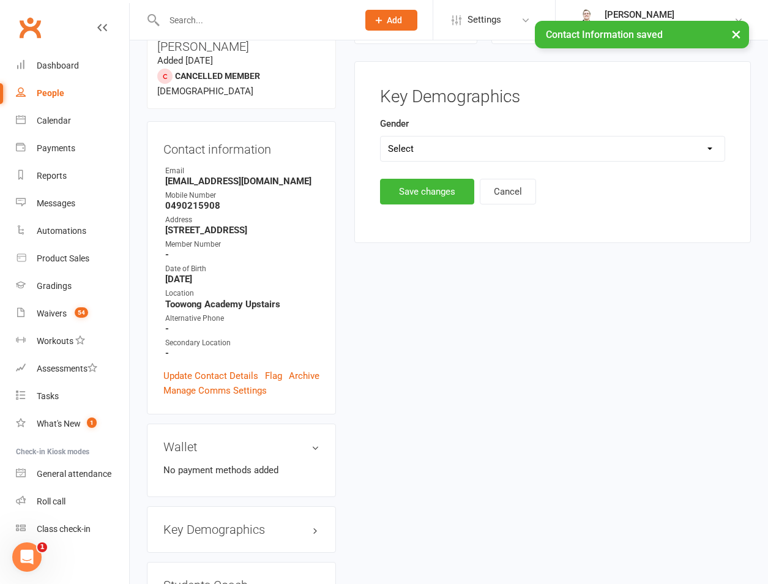
drag, startPoint x: 460, startPoint y: 147, endPoint x: 451, endPoint y: 160, distance: 15.8
click at [460, 149] on select "Select Male Female" at bounding box center [553, 148] width 344 height 24
select select "Male"
click at [381, 136] on select "Select Male Female" at bounding box center [553, 148] width 344 height 24
click at [423, 189] on button "Save changes" at bounding box center [427, 192] width 94 height 26
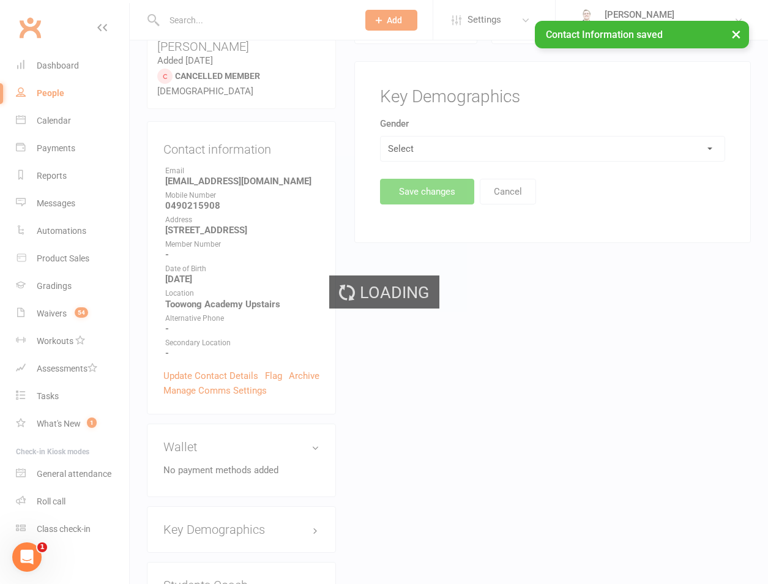
scroll to position [390, 0]
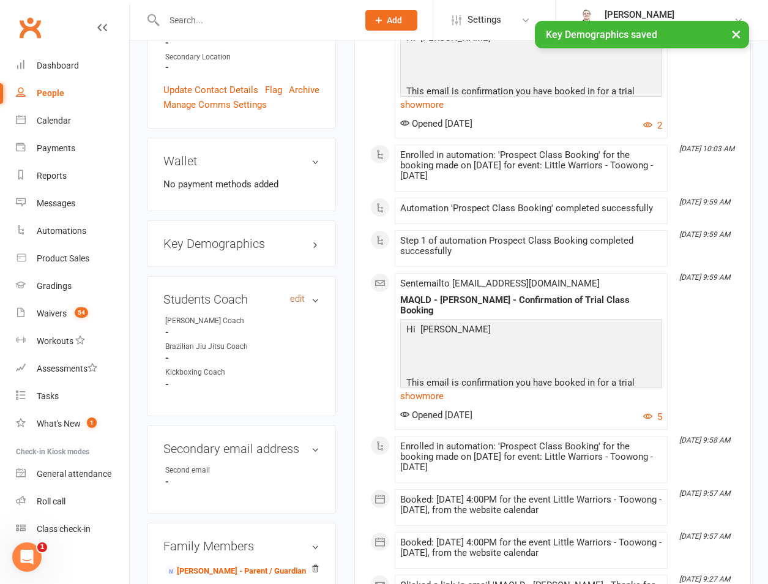
click at [295, 294] on link "edit" at bounding box center [297, 299] width 15 height 10
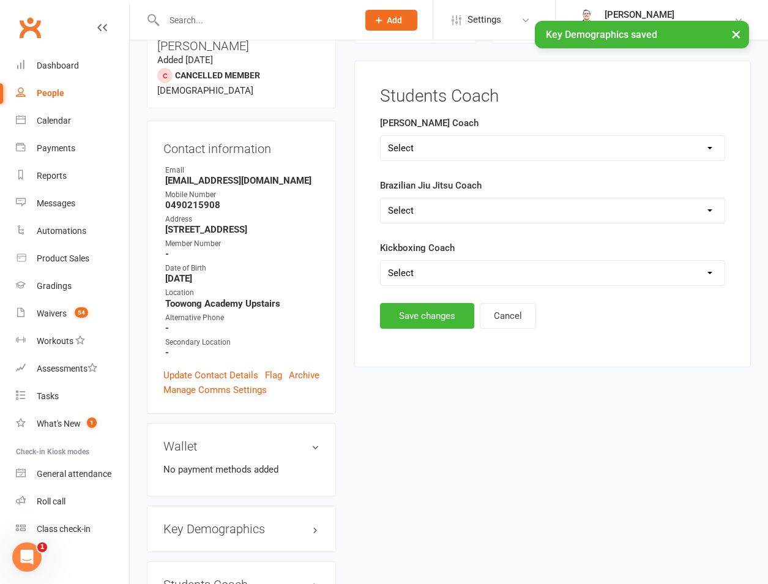
scroll to position [105, 0]
click at [427, 152] on select "Select Shane Rob Matthew Quinton Brandon Richard Andrew Dan Kyle" at bounding box center [553, 148] width 344 height 24
select select "Quinton"
click at [381, 136] on select "Select Shane Rob Matthew Quinton Brandon Richard Andrew Dan Kyle" at bounding box center [553, 148] width 344 height 24
click at [416, 316] on button "Save changes" at bounding box center [427, 316] width 94 height 26
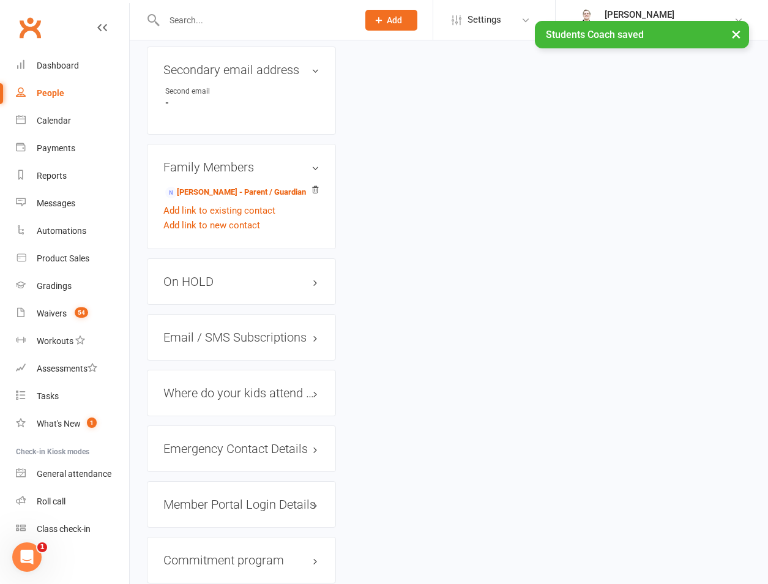
scroll to position [961, 0]
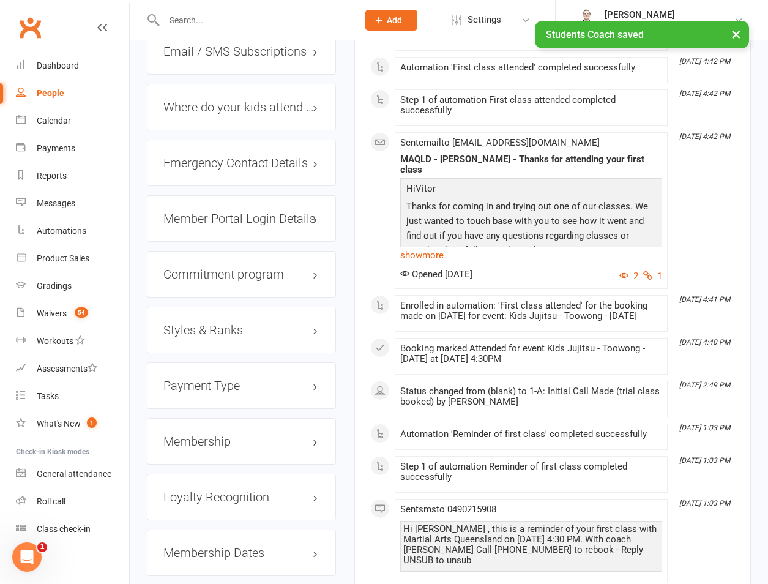
click at [223, 323] on h3 "Styles & Ranks" at bounding box center [241, 329] width 156 height 13
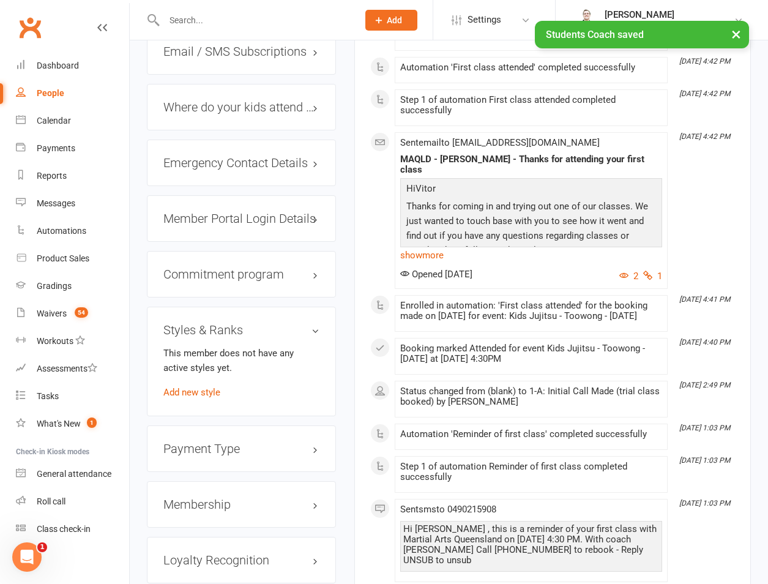
click at [205, 358] on div "This member does not have any active styles yet. Add new style" at bounding box center [241, 373] width 156 height 54
click at [199, 387] on link "Add new style" at bounding box center [191, 392] width 57 height 11
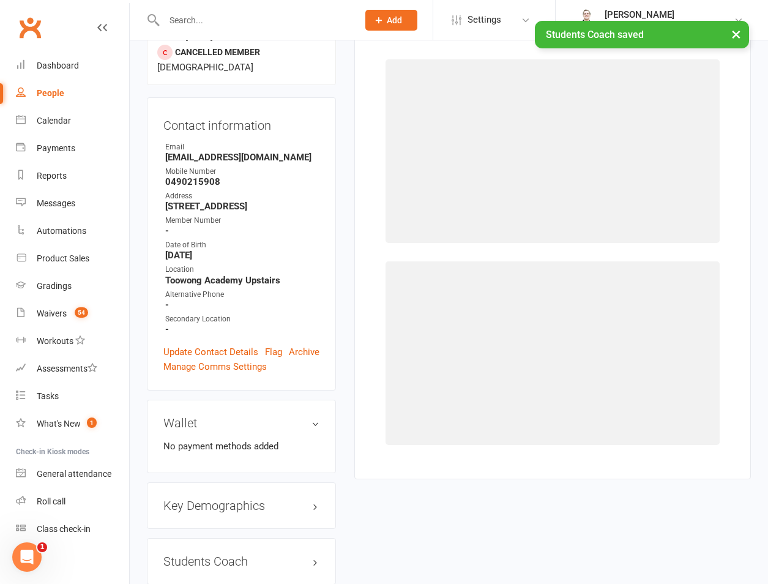
scroll to position [105, 0]
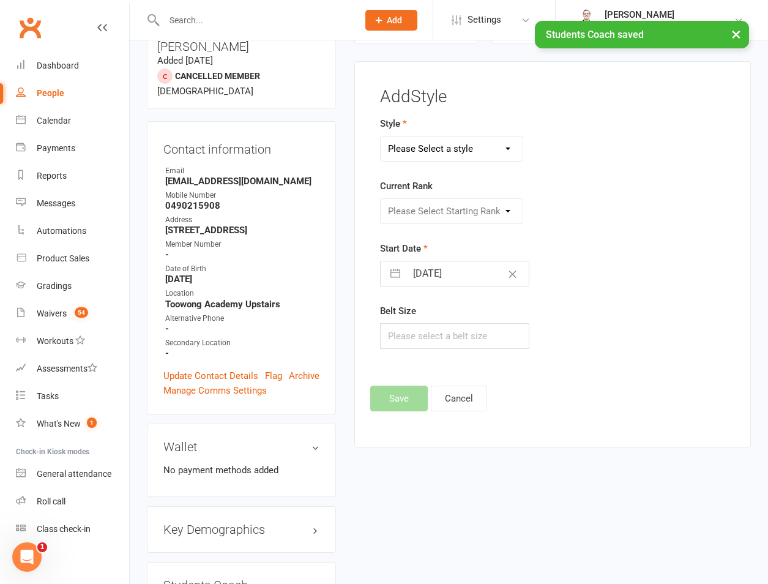
click at [438, 150] on select "Please Select a style Brazilian Jiu Jitsu PUMMA Kickboxing Kids Brazilian Jiu J…" at bounding box center [452, 148] width 142 height 24
select select "700"
click at [381, 136] on select "Please Select a style Brazilian Jiu Jitsu PUMMA Kickboxing Kids Brazilian Jiu J…" at bounding box center [452, 148] width 142 height 24
click at [427, 204] on select "Please Select Starting Rank White White and Yellow White and Orange White and G…" at bounding box center [452, 211] width 142 height 24
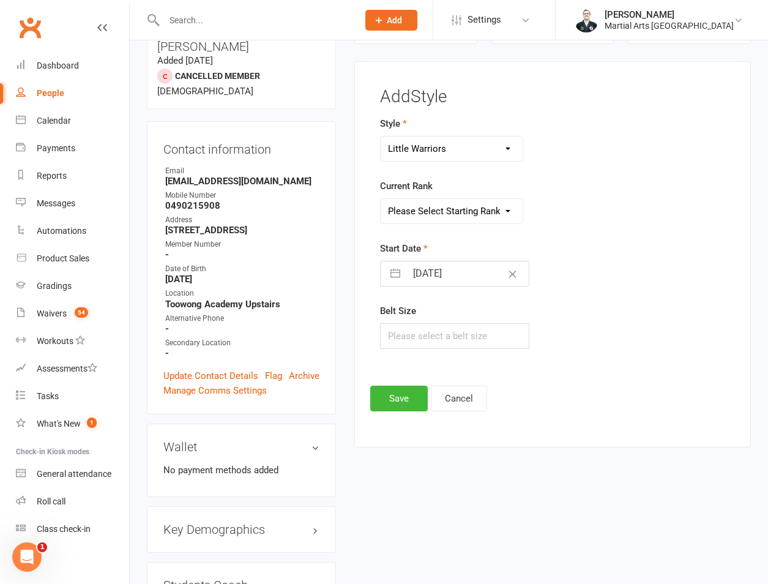
select select "6255"
click at [381, 199] on select "Please Select Starting Rank White White and Yellow White and Orange White and G…" at bounding box center [452, 211] width 142 height 24
click at [434, 272] on input "12 Sep 2025" at bounding box center [467, 273] width 122 height 24
select select "7"
select select "2025"
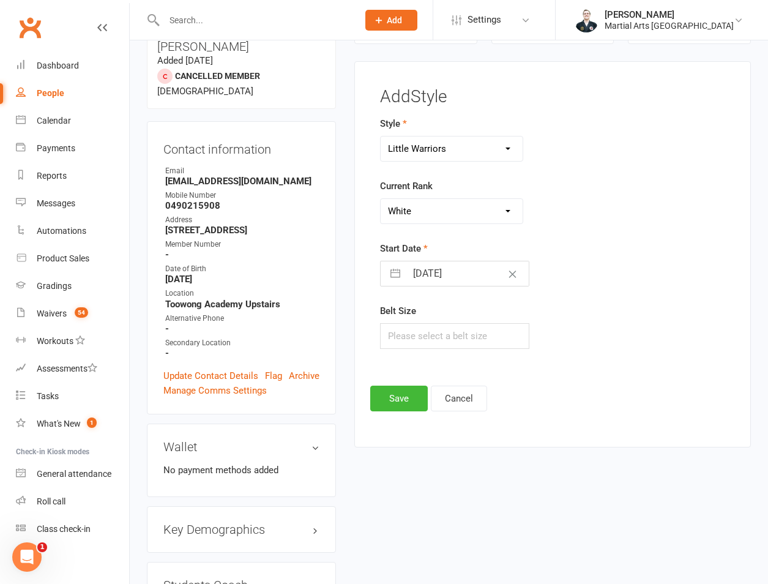
select select "8"
select select "2025"
select select "9"
select select "2025"
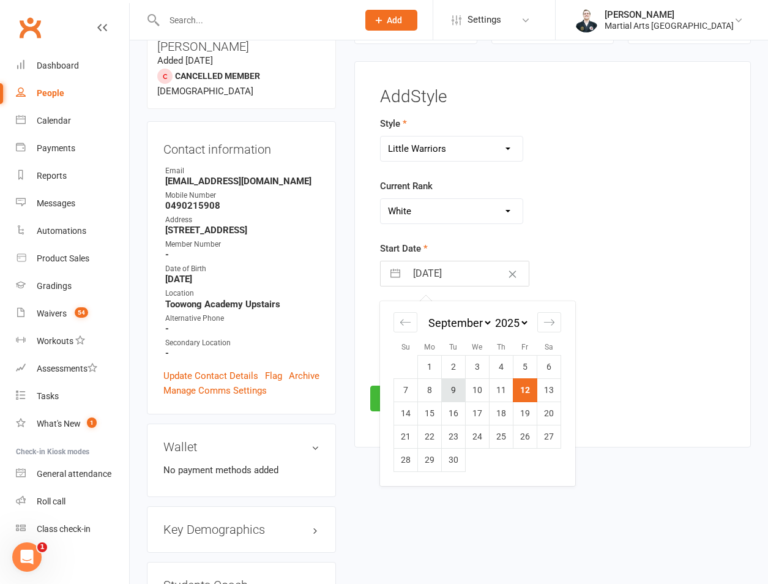
click at [447, 391] on td "9" at bounding box center [454, 389] width 24 height 23
type input "09 Sep 2025"
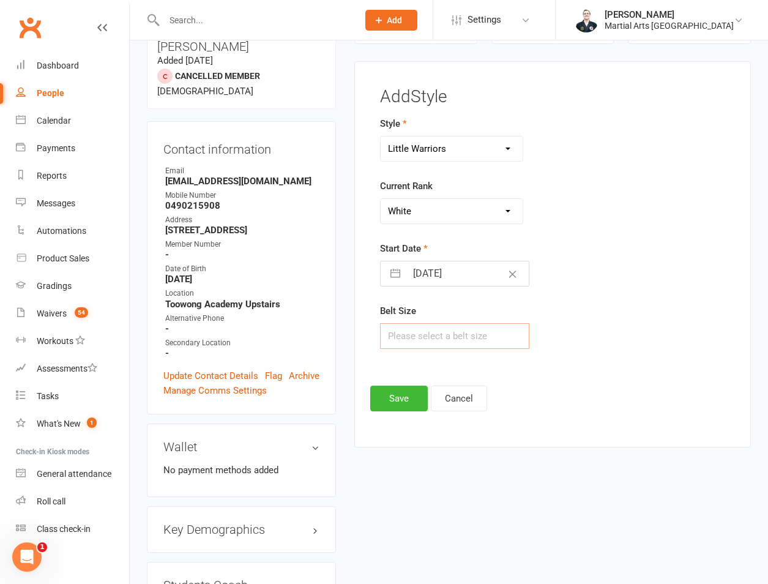
click at [433, 343] on input "text" at bounding box center [454, 336] width 149 height 26
type input "00"
click at [403, 404] on button "Save" at bounding box center [399, 398] width 58 height 26
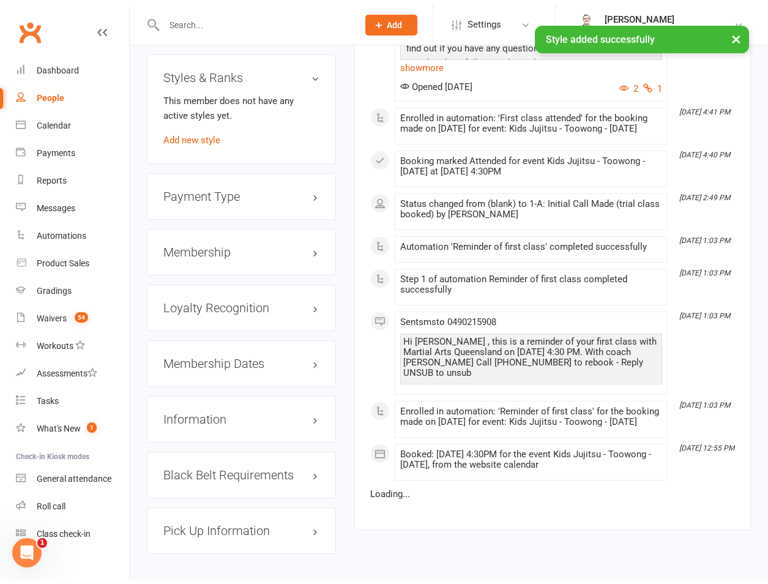
scroll to position [1247, 0]
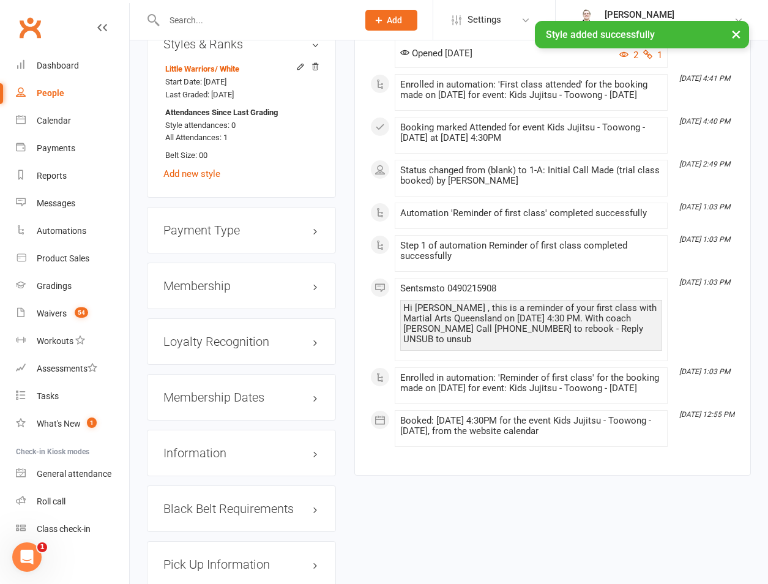
click at [198, 273] on div "Membership" at bounding box center [241, 285] width 189 height 46
click at [201, 279] on h3 "Membership" at bounding box center [241, 285] width 156 height 13
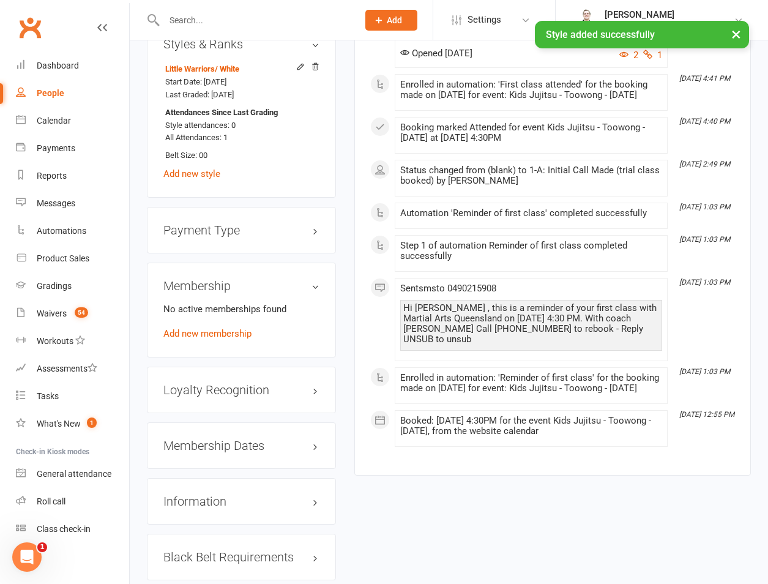
click at [199, 317] on div "No active memberships found Add new membership" at bounding box center [241, 321] width 156 height 39
click at [201, 328] on link "Add new membership" at bounding box center [207, 333] width 88 height 11
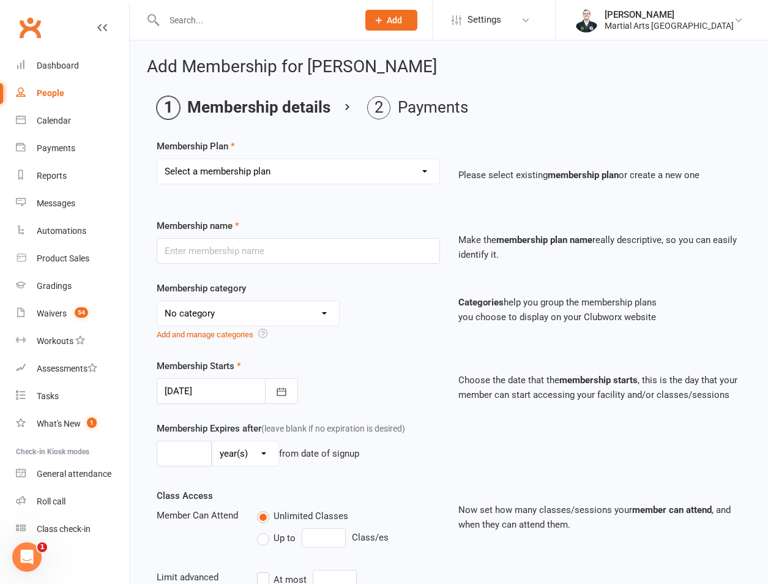
drag, startPoint x: 199, startPoint y: 184, endPoint x: 210, endPoint y: 176, distance: 13.2
click at [201, 182] on div "Select a membership plan Create new Membership Plan 1 day per week 2 days per w…" at bounding box center [298, 171] width 283 height 26
click at [216, 173] on select "Select a membership plan Create new Membership Plan 1 day per week 2 days per w…" at bounding box center [298, 171] width 282 height 24
select select "2"
click at [157, 159] on select "Select a membership plan Create new Membership Plan 1 day per week 2 days per w…" at bounding box center [298, 171] width 282 height 24
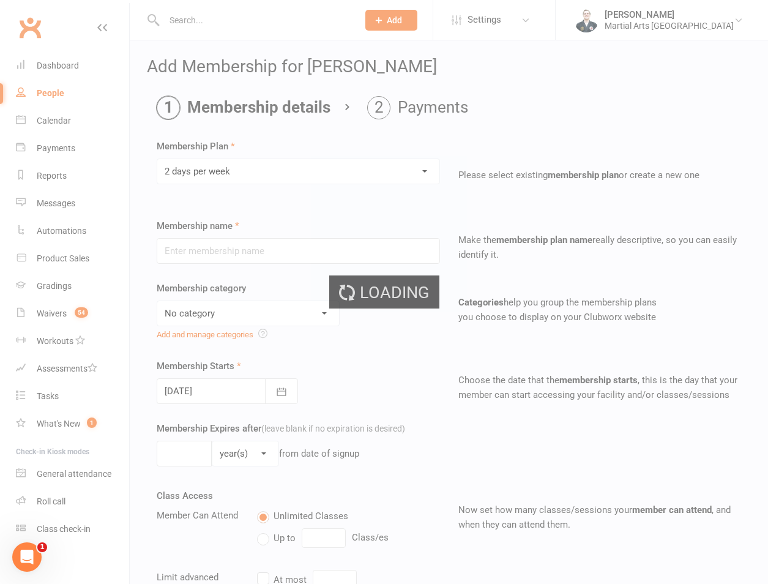
type input "2 days per week"
select select "3"
type input "0"
type input "2"
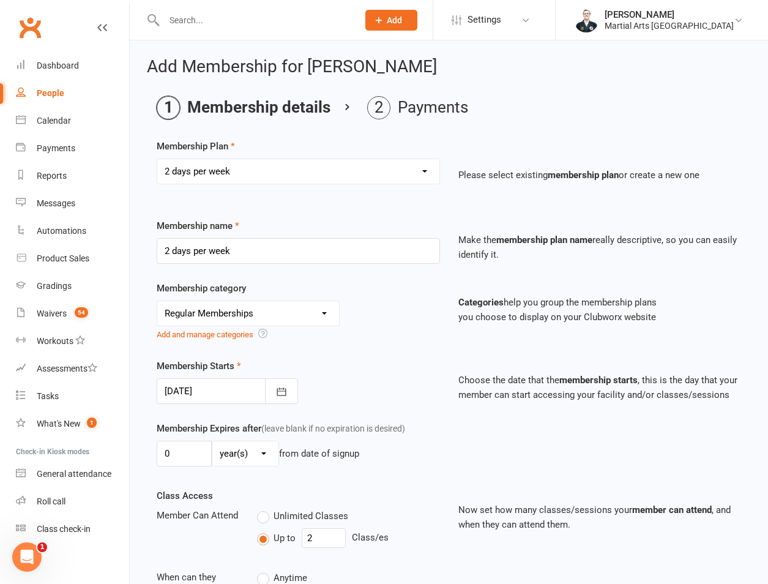
click at [225, 393] on div at bounding box center [227, 391] width 141 height 26
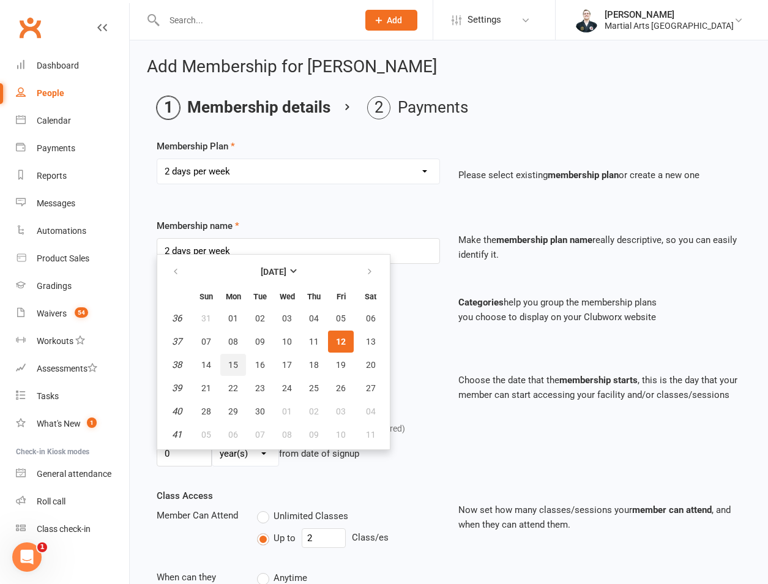
click at [236, 362] on span "15" at bounding box center [233, 365] width 10 height 10
type input "15 Sep 2025"
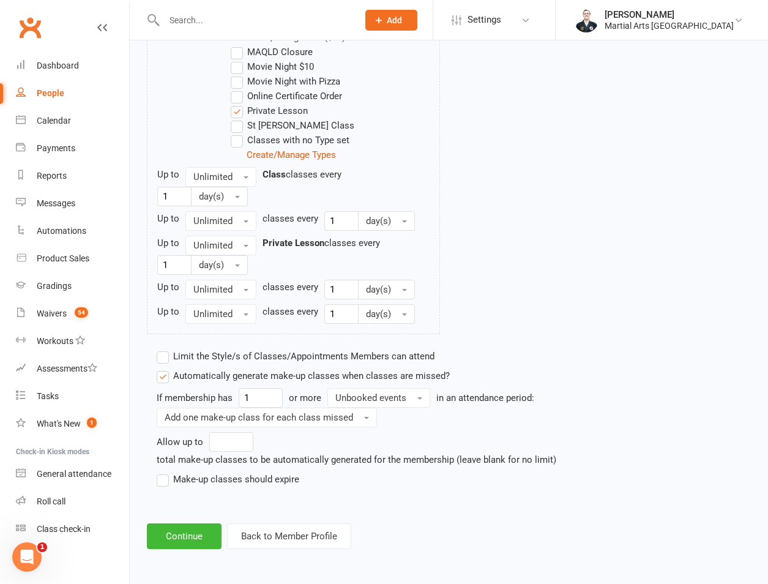
scroll to position [874, 0]
click at [194, 473] on label "Make-up classes should expire" at bounding box center [228, 479] width 143 height 15
click at [165, 472] on input "Make-up classes should expire" at bounding box center [161, 472] width 8 height 0
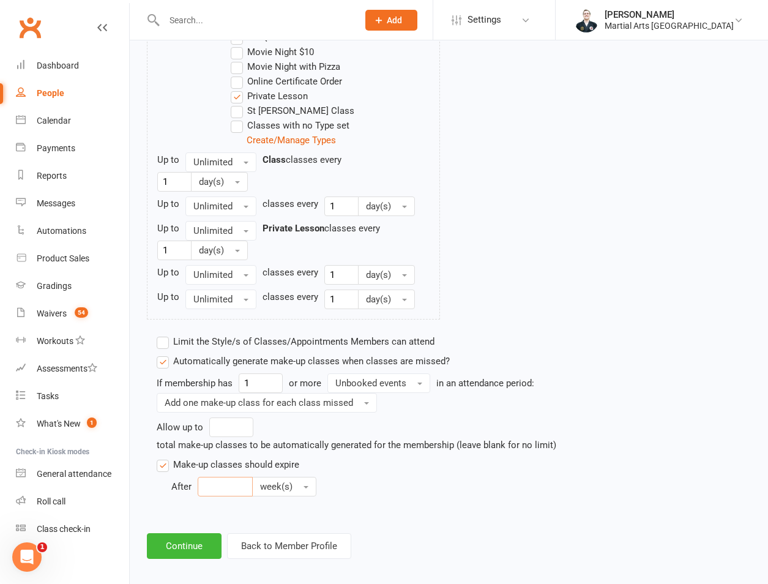
click at [210, 496] on input "number" at bounding box center [225, 487] width 55 height 20
type input "12"
click at [442, 390] on div "in an attendance period:" at bounding box center [485, 383] width 98 height 15
click at [405, 388] on span "Unbooked events" at bounding box center [370, 382] width 71 height 11
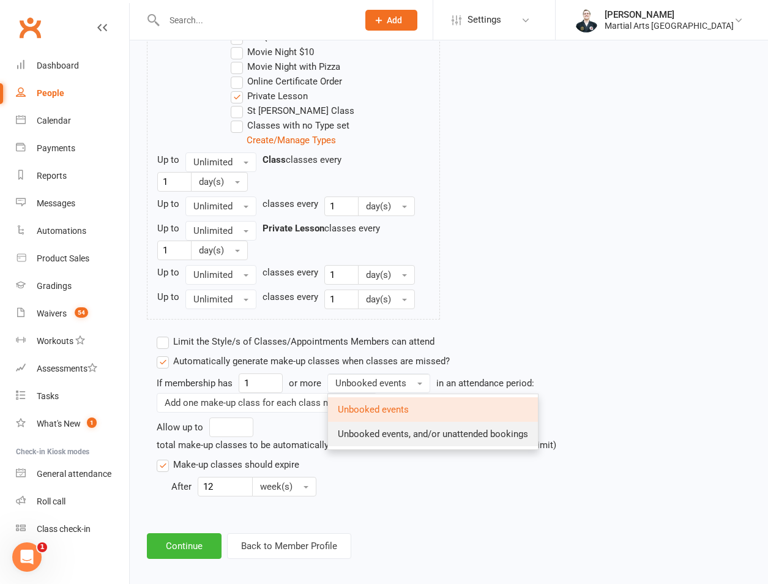
drag, startPoint x: 403, startPoint y: 453, endPoint x: 383, endPoint y: 450, distance: 20.5
click at [403, 439] on span "Unbooked events, and/or unattended bookings" at bounding box center [433, 433] width 190 height 11
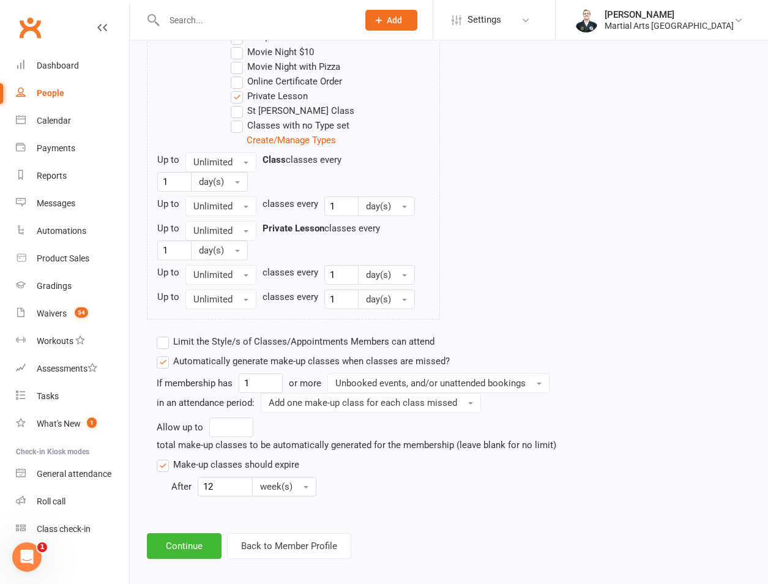
click at [170, 349] on label "Limit the Style/s of Classes/Appointments Members can attend" at bounding box center [296, 341] width 278 height 15
click at [165, 334] on input "Limit the Style/s of Classes/Appointments Members can attend" at bounding box center [161, 334] width 8 height 0
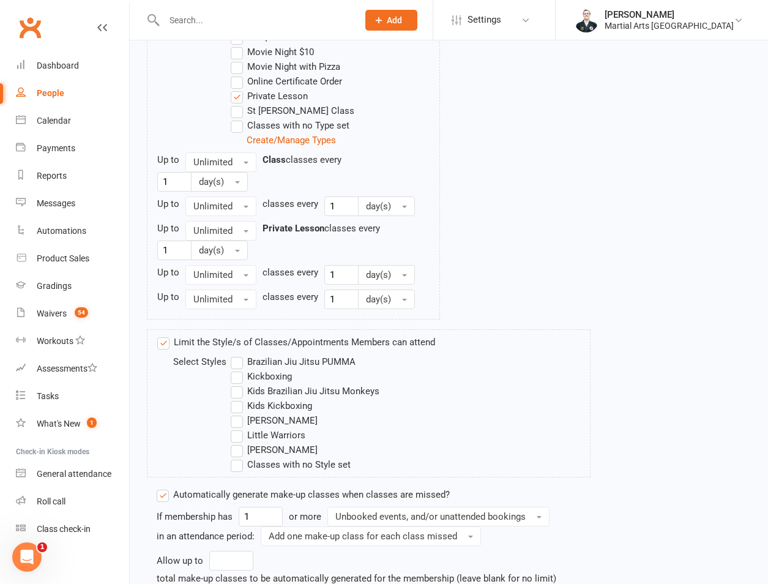
click at [277, 442] on label "Little Warriors" at bounding box center [268, 435] width 75 height 15
click at [239, 428] on input "Little Warriors" at bounding box center [235, 428] width 8 height 0
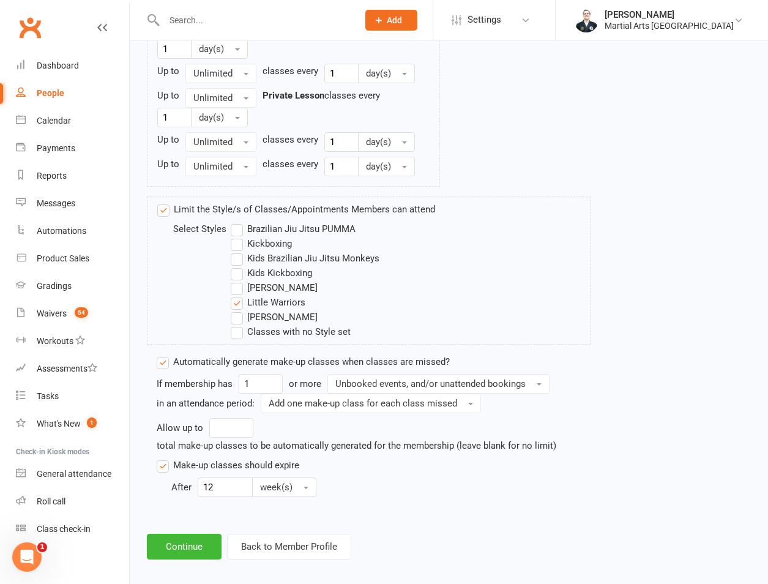
scroll to position [1031, 0]
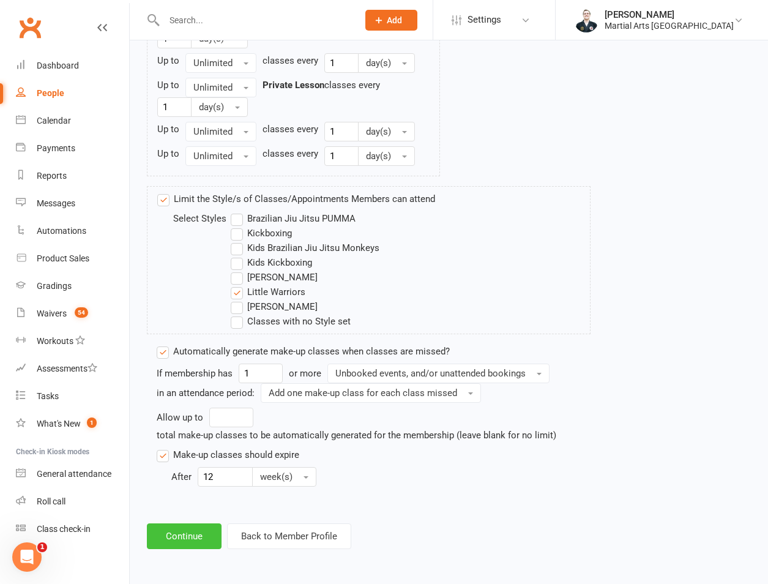
click at [174, 545] on button "Continue" at bounding box center [184, 536] width 75 height 26
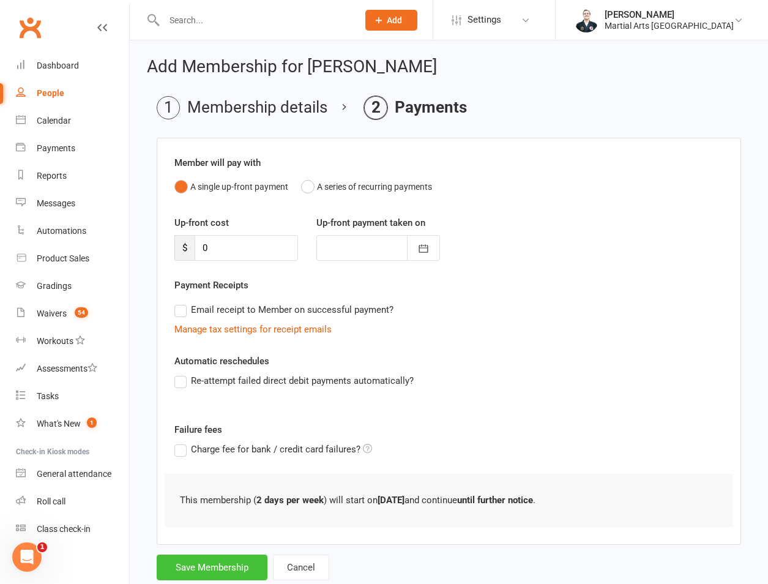
click at [198, 569] on button "Save Membership" at bounding box center [212, 567] width 111 height 26
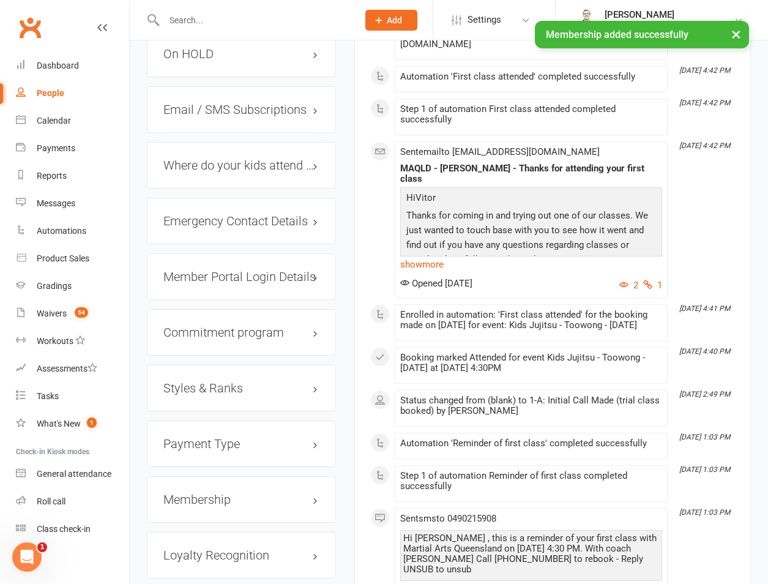
scroll to position [1142, 0]
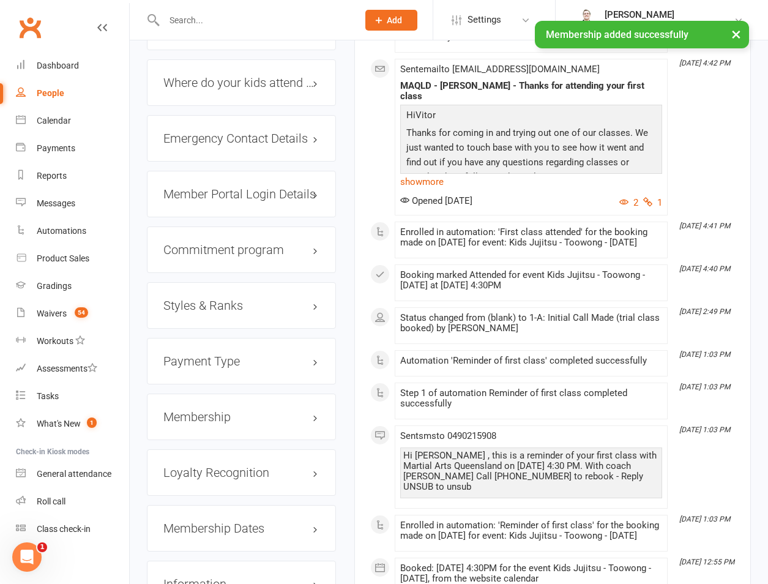
click at [243, 299] on h3 "Styles & Ranks" at bounding box center [241, 305] width 156 height 13
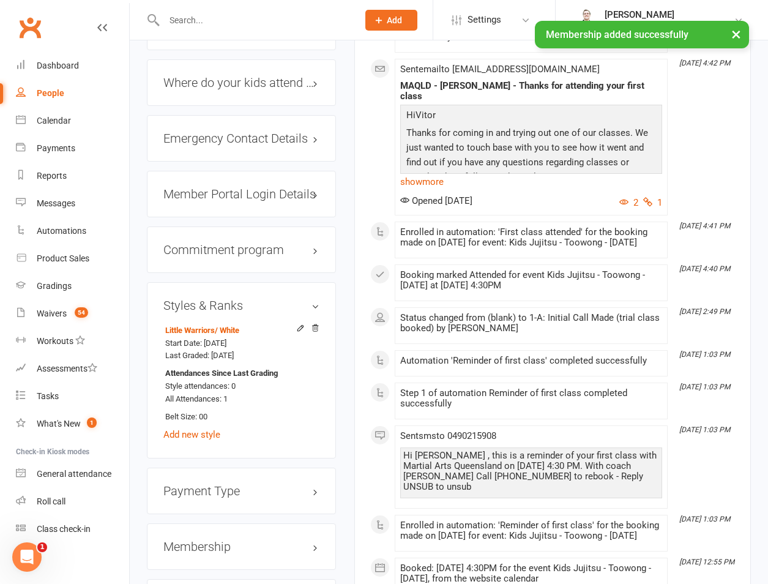
click at [245, 299] on h3 "Styles & Ranks" at bounding box center [241, 305] width 156 height 13
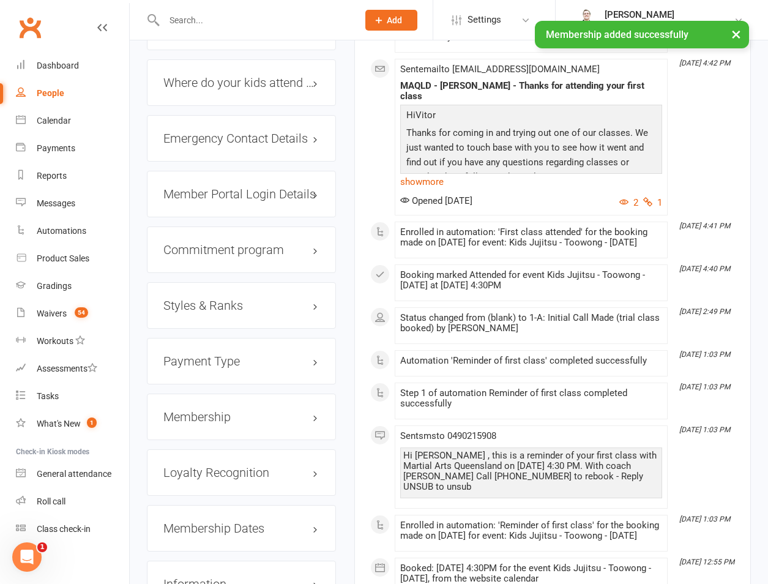
click at [253, 410] on h3 "Membership" at bounding box center [241, 416] width 156 height 13
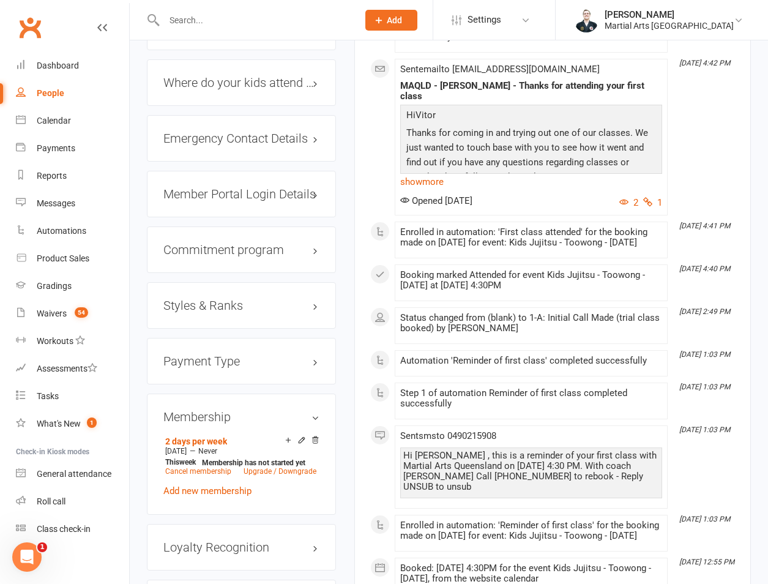
click at [225, 410] on h3 "Membership" at bounding box center [241, 416] width 156 height 13
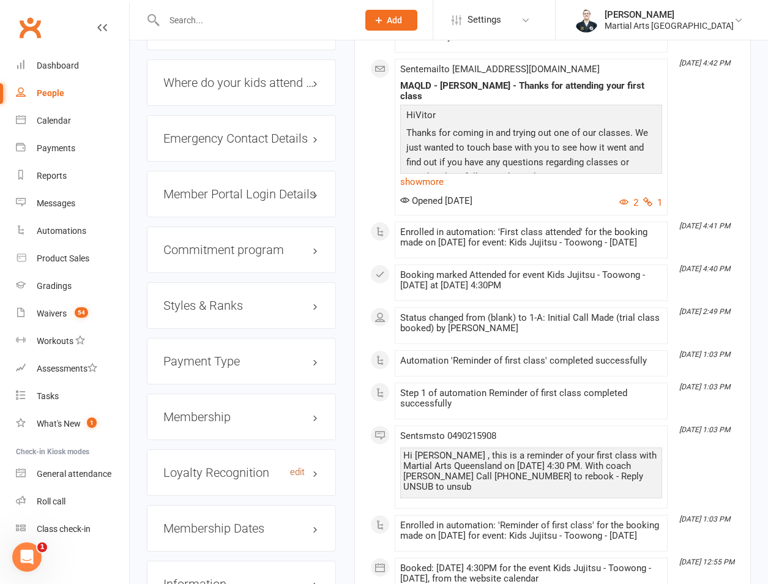
click at [295, 467] on link "edit" at bounding box center [297, 472] width 15 height 10
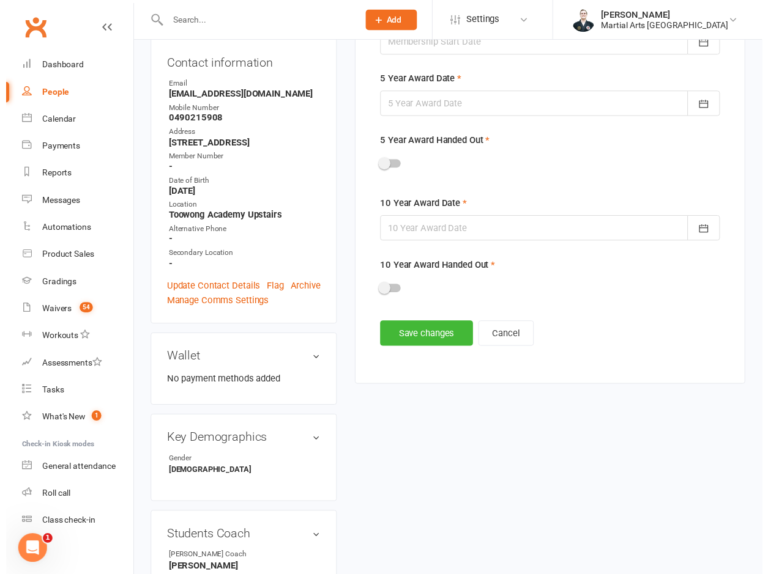
scroll to position [105, 0]
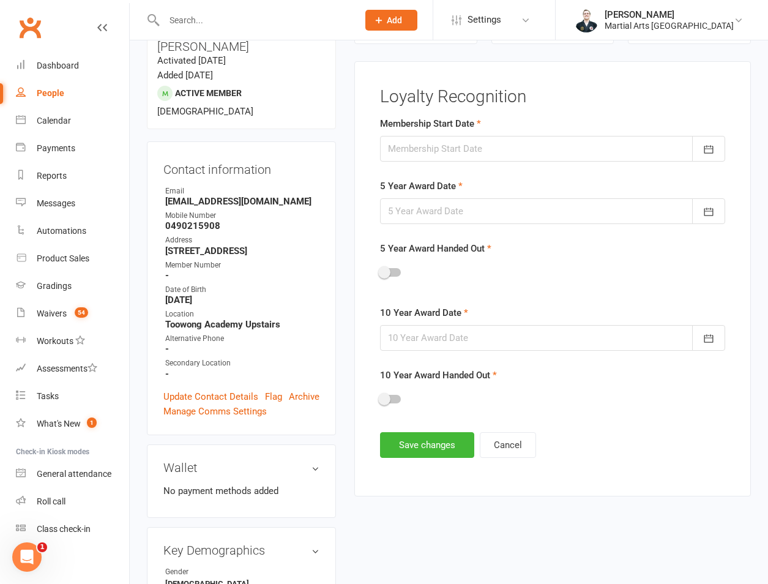
click at [414, 150] on div at bounding box center [552, 149] width 345 height 26
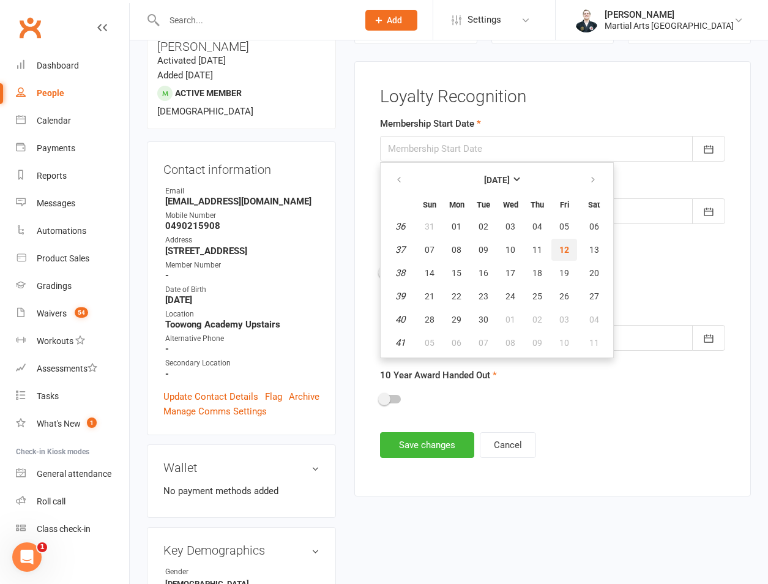
click at [565, 245] on span "12" at bounding box center [564, 250] width 10 height 10
type input "12 Sep 2025"
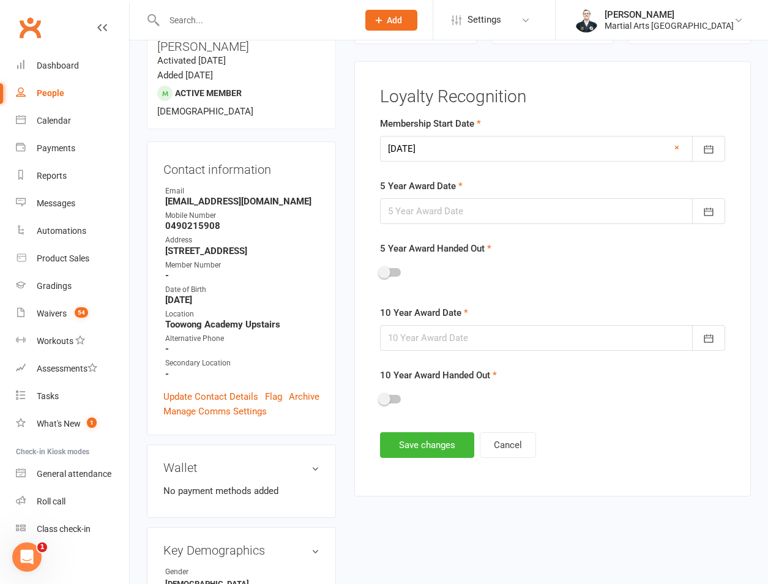
click at [511, 239] on form "Membership Start Date 12 Sep 2025 September 2025 Sun Mon Tue Wed Thu Fri Sat 36…" at bounding box center [552, 265] width 345 height 299
click at [471, 213] on div at bounding box center [552, 211] width 345 height 26
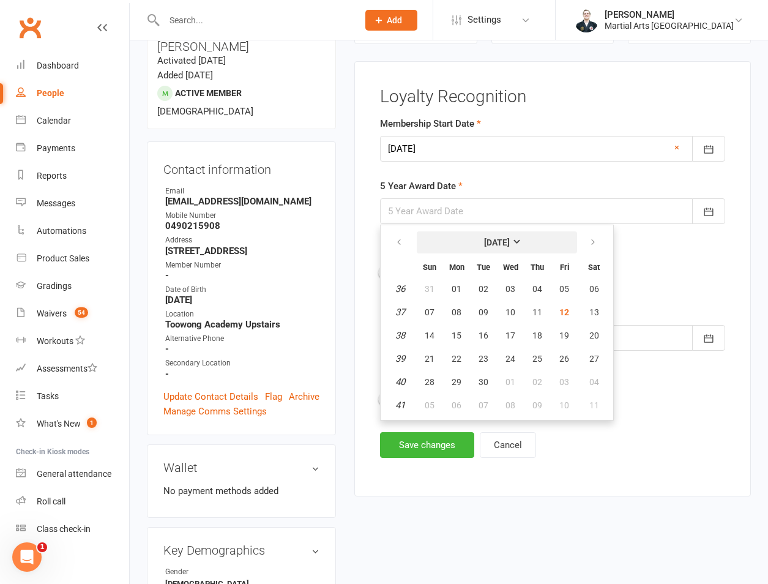
click at [484, 240] on strong "September 2025" at bounding box center [497, 242] width 26 height 10
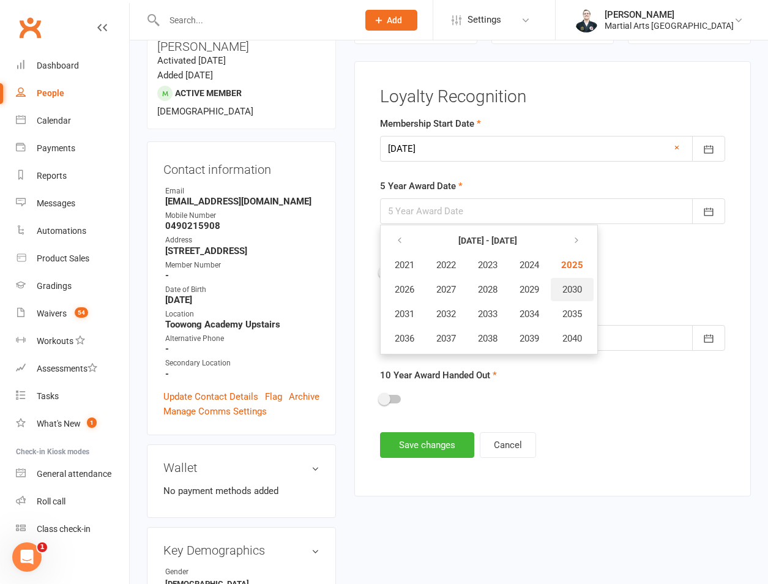
click at [568, 294] on span "2030" at bounding box center [572, 289] width 20 height 11
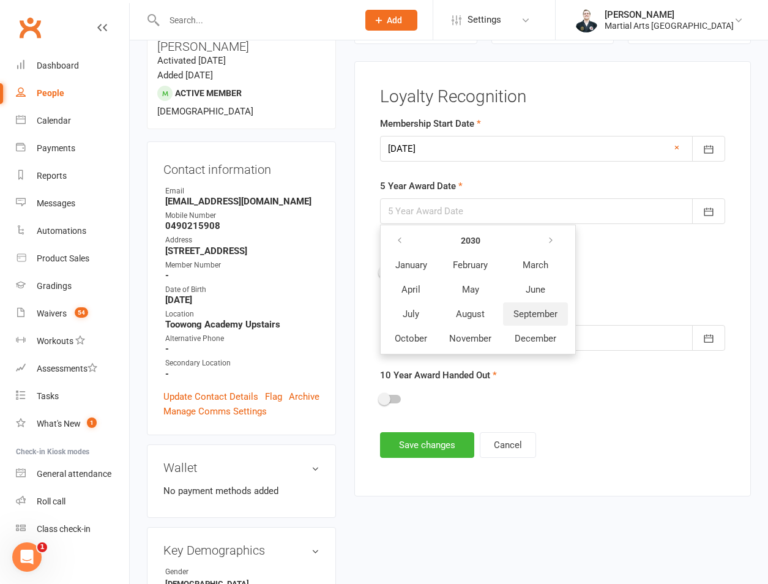
click at [541, 321] on button "September" at bounding box center [535, 313] width 65 height 23
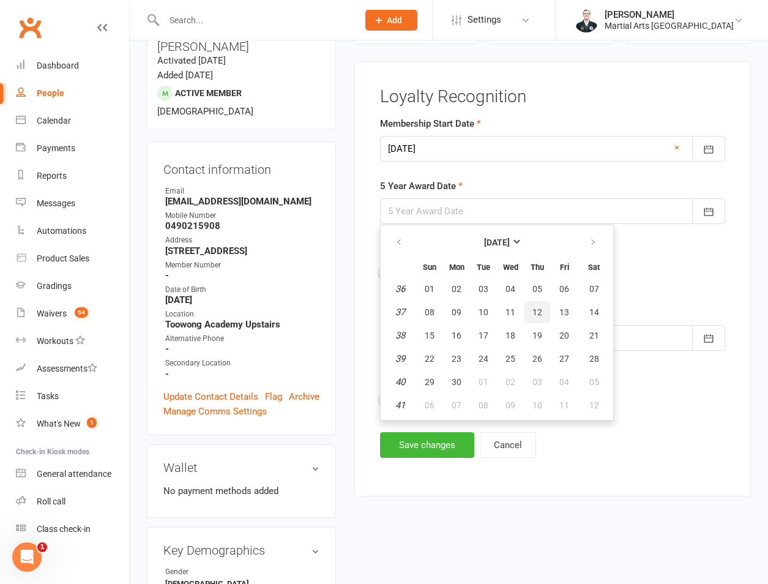
click at [539, 314] on span "12" at bounding box center [537, 312] width 10 height 10
type input "12 Sep 2030"
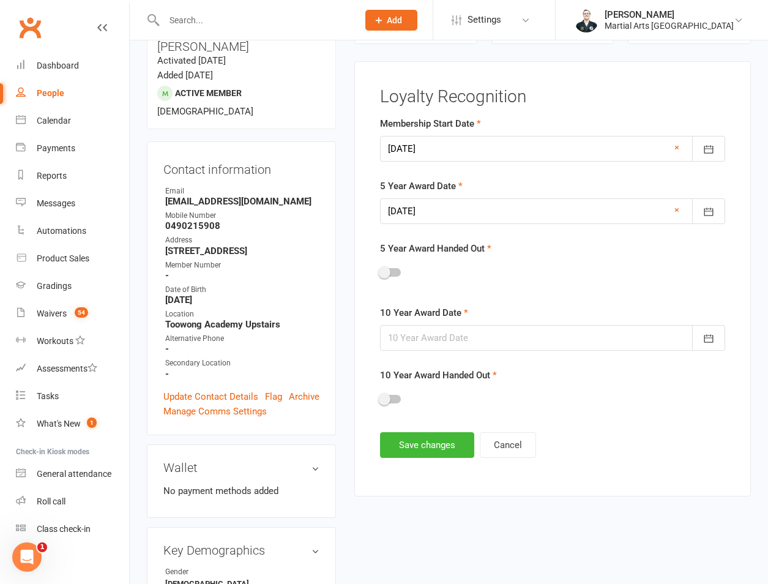
click at [528, 351] on div at bounding box center [552, 338] width 345 height 26
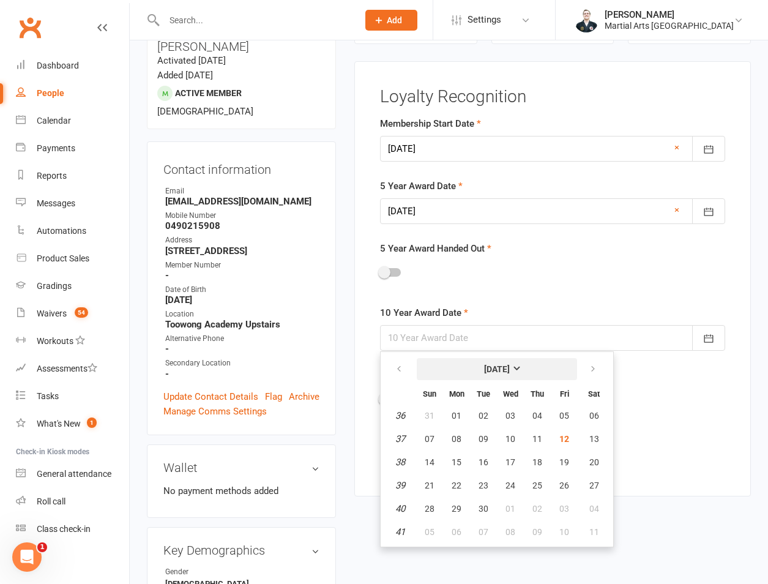
click at [504, 369] on strong "September 2025" at bounding box center [497, 369] width 26 height 10
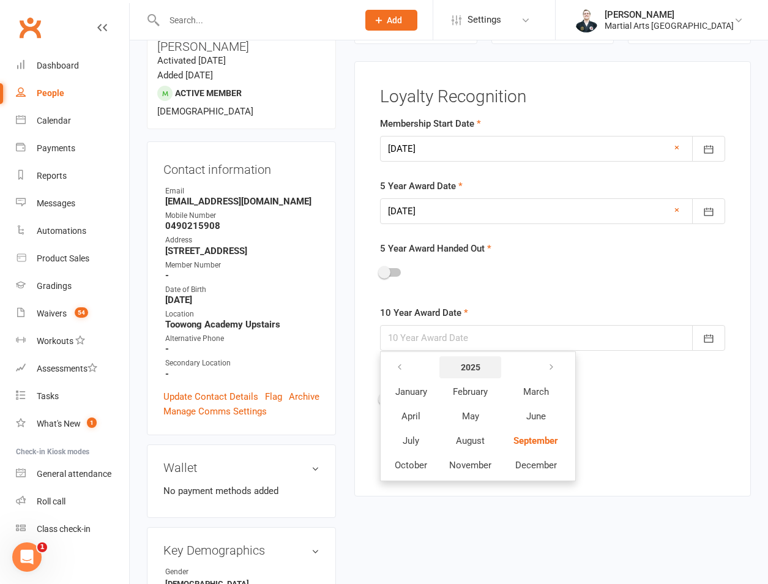
click at [486, 373] on button "2025" at bounding box center [470, 367] width 62 height 22
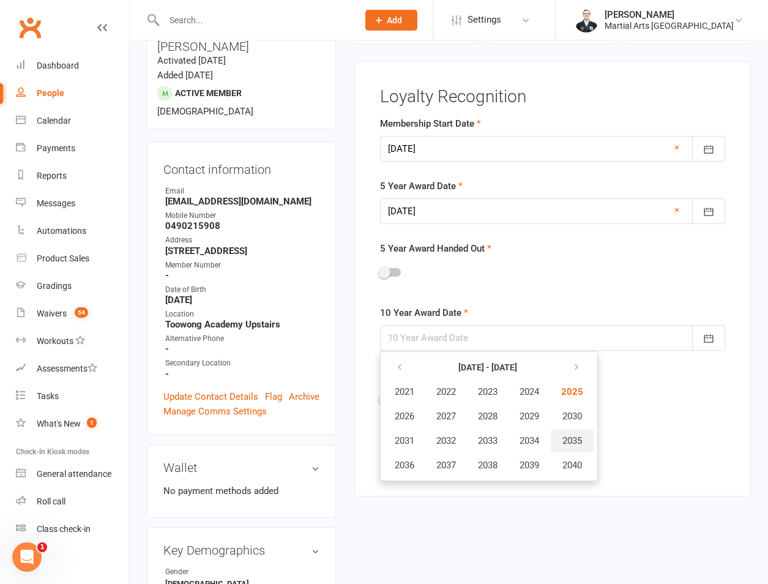
click at [576, 446] on span "2035" at bounding box center [572, 440] width 20 height 11
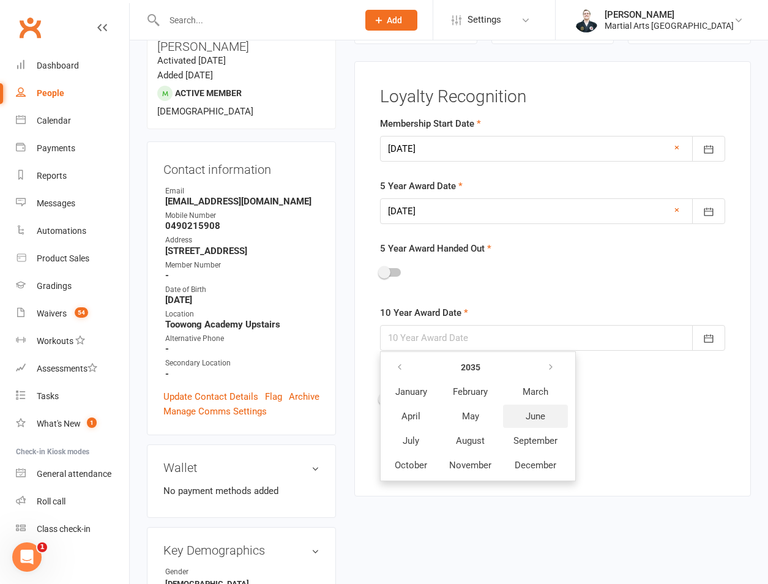
click at [548, 422] on button "June" at bounding box center [535, 415] width 65 height 23
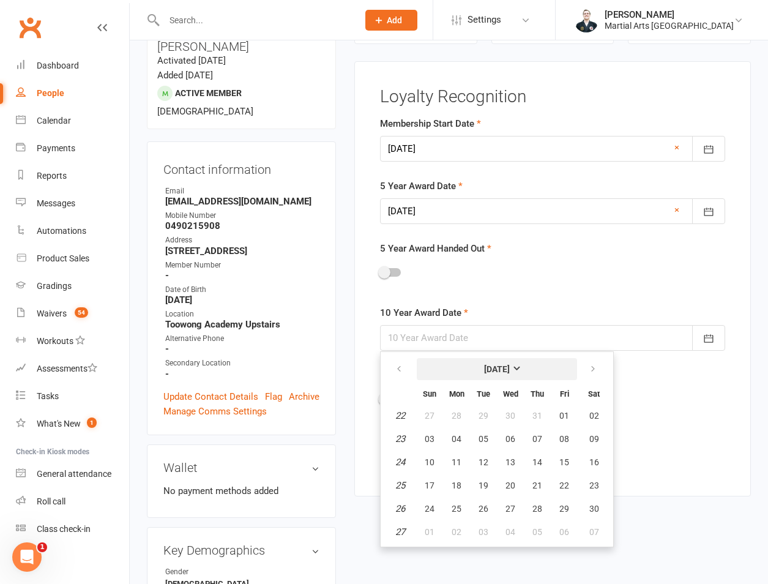
click at [491, 365] on strong "June 2035" at bounding box center [497, 369] width 26 height 10
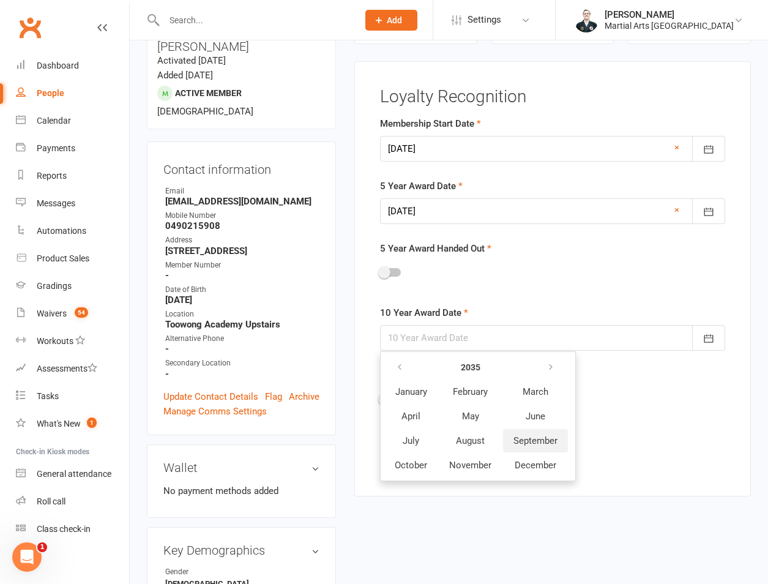
click at [535, 446] on span "September" at bounding box center [535, 440] width 44 height 11
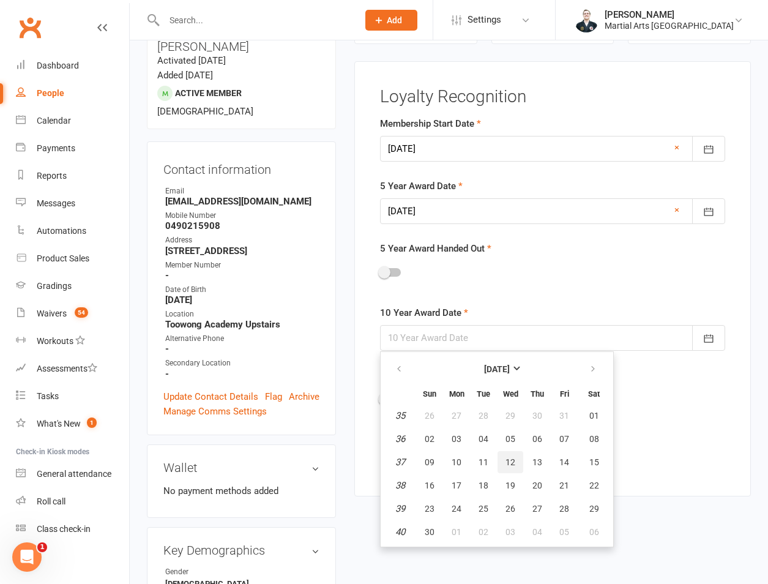
click at [510, 464] on span "12" at bounding box center [510, 462] width 10 height 10
type input "12 Sep 2035"
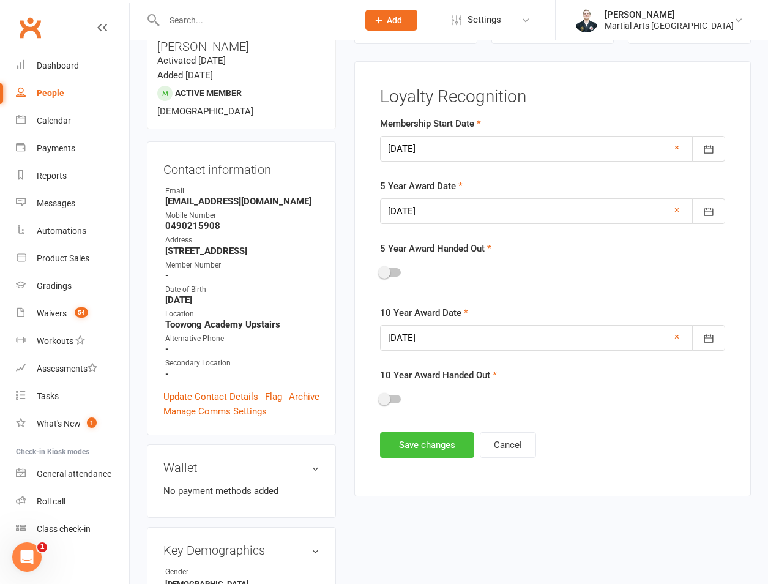
click at [416, 440] on button "Save changes" at bounding box center [427, 445] width 94 height 26
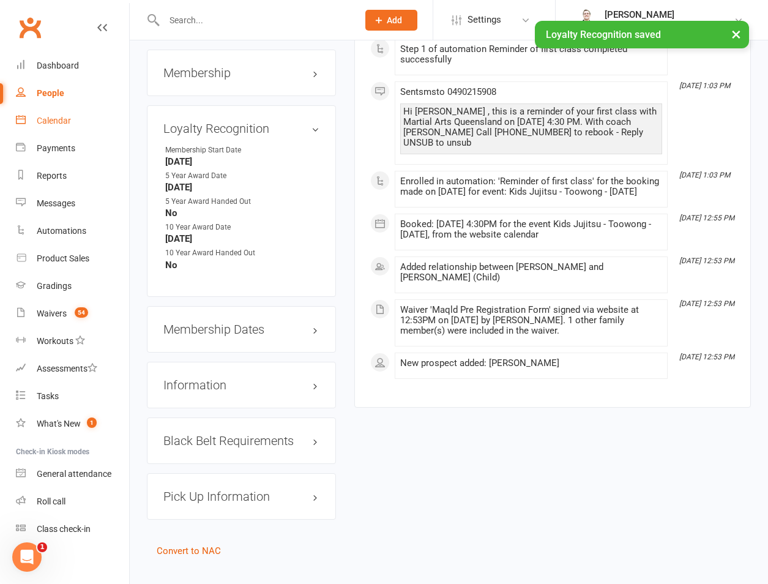
scroll to position [0, 0]
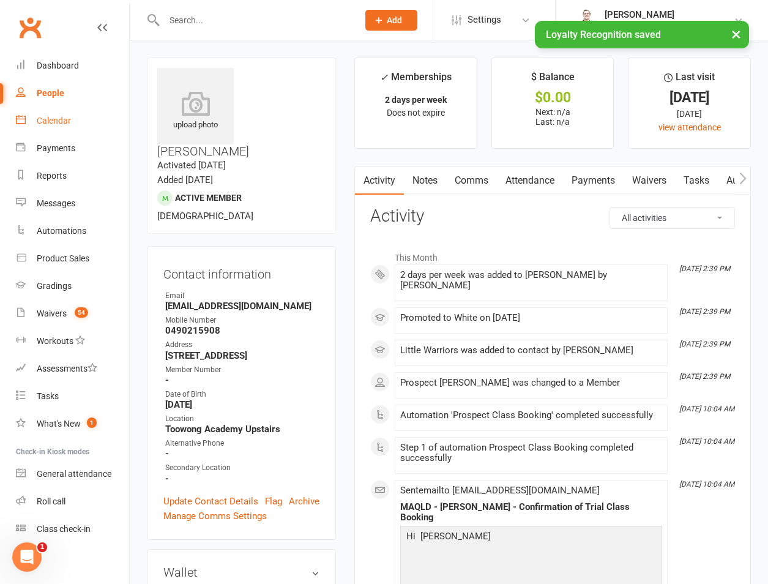
click at [528, 182] on link "Attendance" at bounding box center [530, 180] width 66 height 28
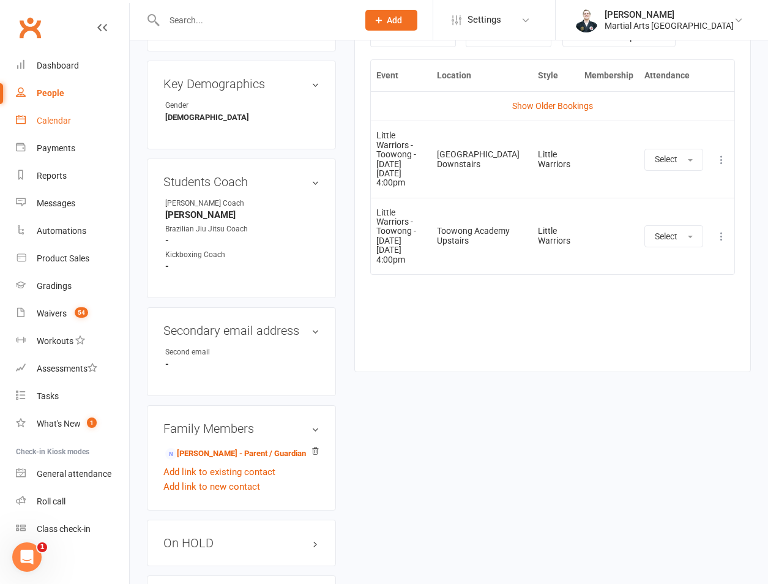
scroll to position [286, 0]
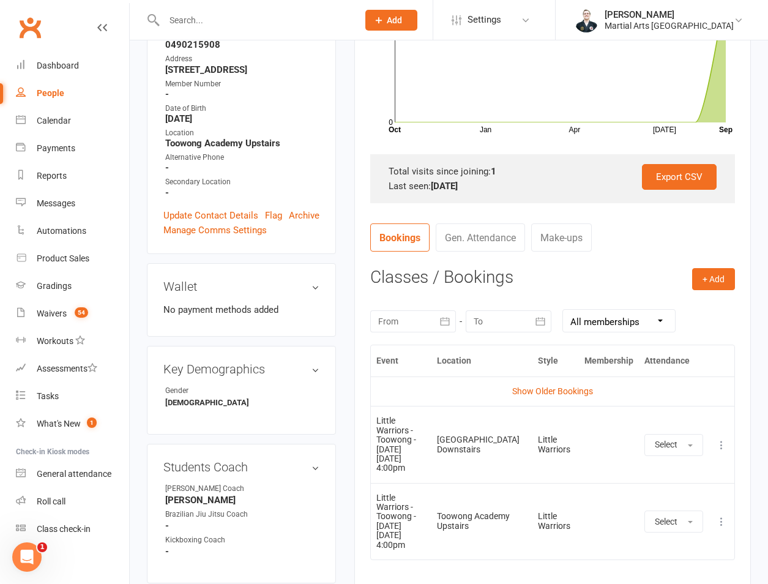
click at [728, 442] on button at bounding box center [721, 444] width 15 height 15
click at [671, 507] on link "Remove booking" at bounding box center [667, 517] width 121 height 24
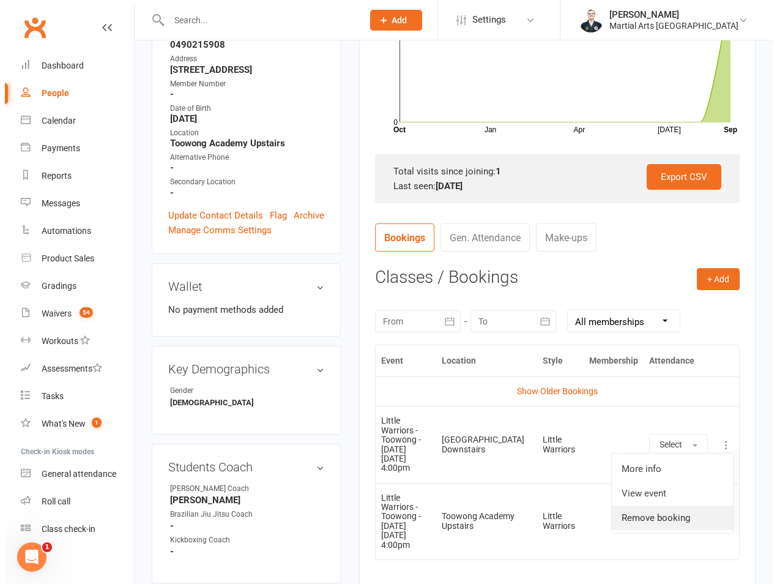
scroll to position [272, 0]
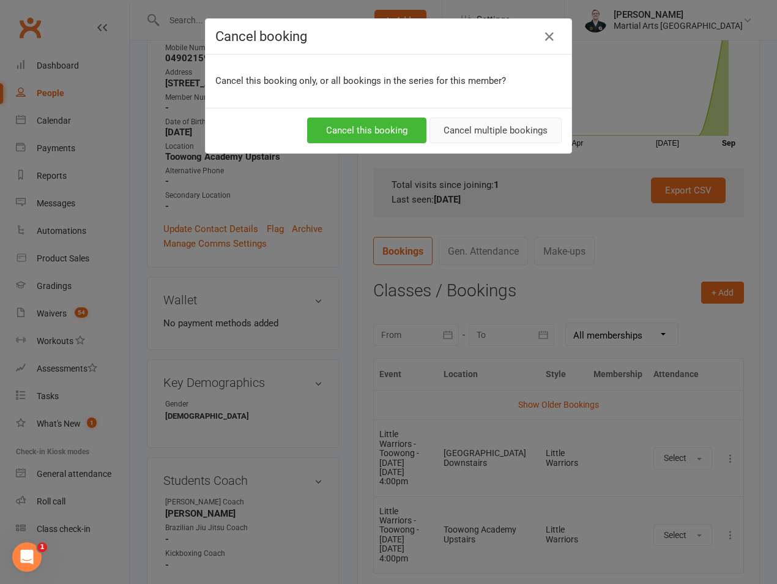
click at [497, 136] on button "Cancel multiple bookings" at bounding box center [495, 130] width 132 height 26
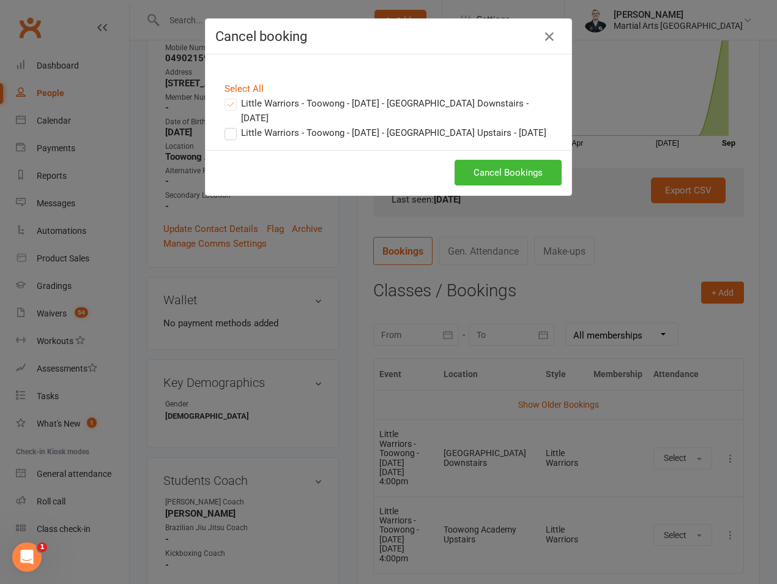
click at [247, 83] on div "Select All" at bounding box center [388, 88] width 346 height 15
click at [227, 92] on link "Select All" at bounding box center [244, 88] width 39 height 11
click at [508, 184] on button "Cancel Bookings" at bounding box center [508, 173] width 107 height 26
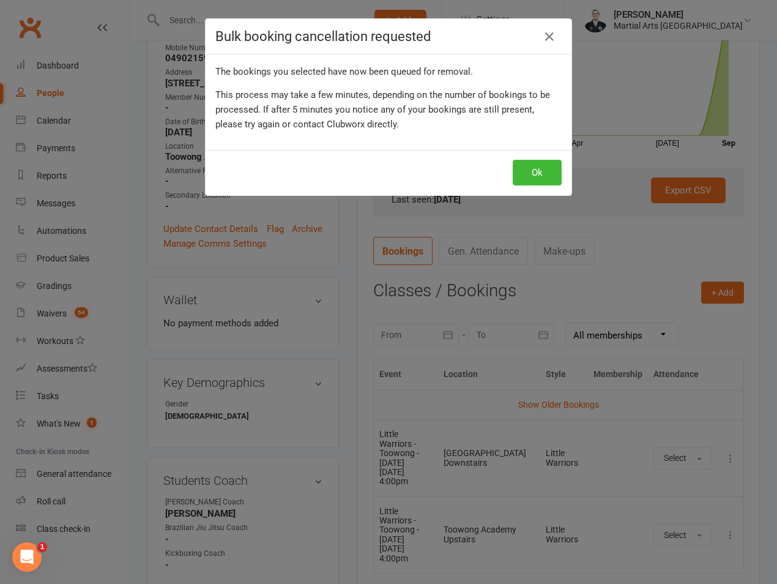
click at [528, 158] on div "Ok" at bounding box center [389, 172] width 366 height 45
click at [524, 162] on button "Ok" at bounding box center [537, 173] width 49 height 26
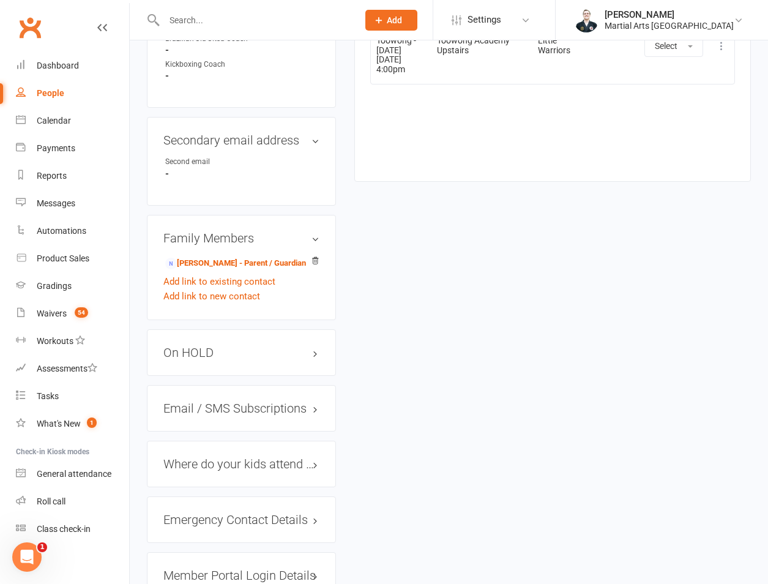
scroll to position [1142, 0]
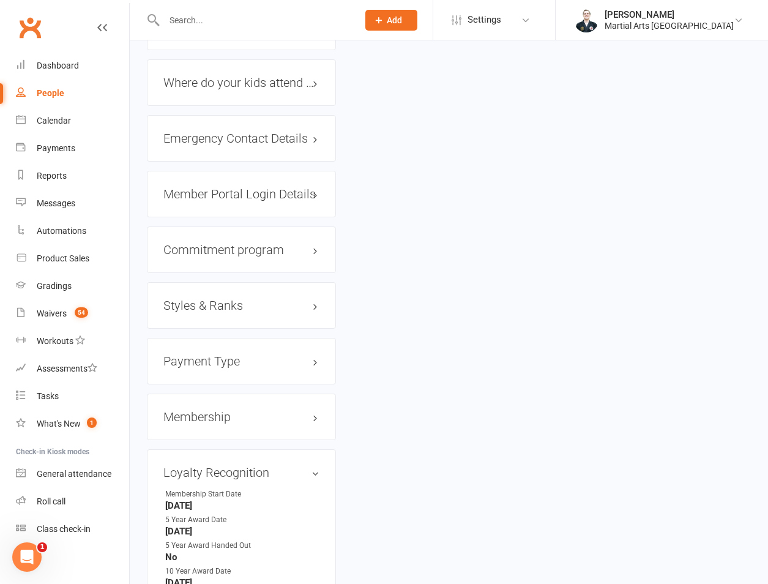
click at [216, 187] on h3 "Member Portal Login Details" at bounding box center [241, 193] width 156 height 13
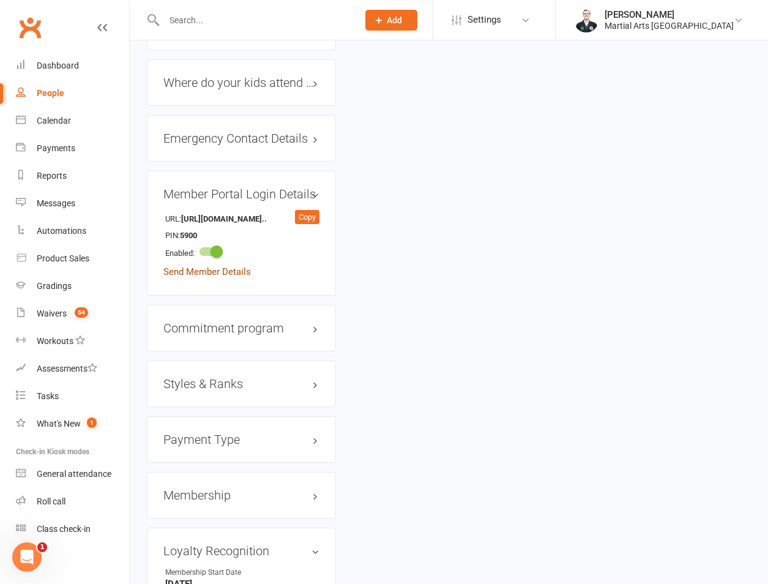
click at [221, 266] on link "Send Member Details" at bounding box center [206, 271] width 87 height 11
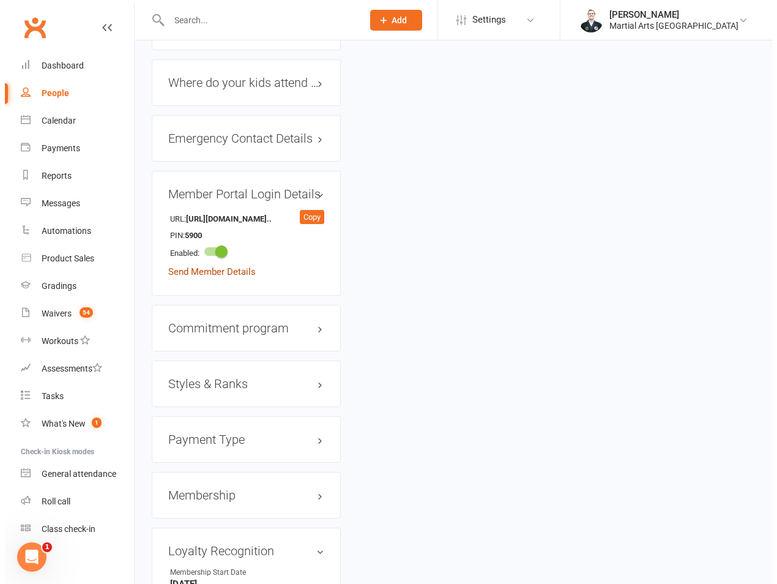
scroll to position [1129, 0]
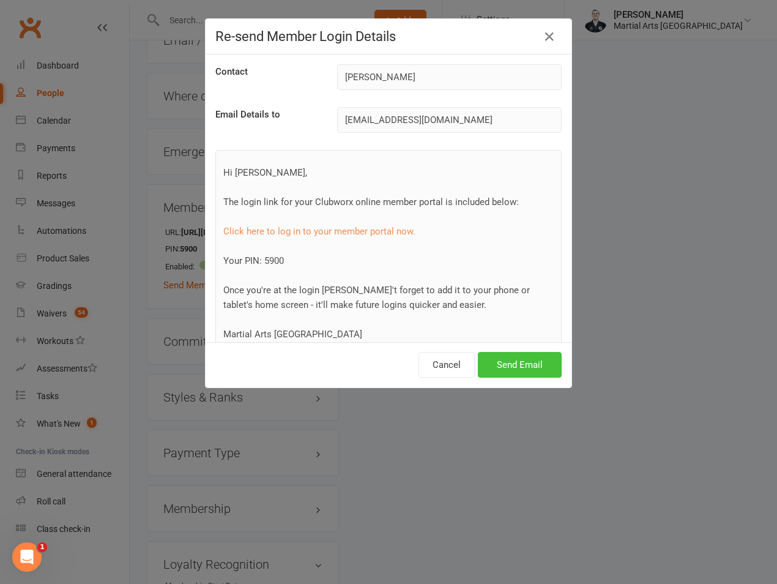
click at [544, 363] on button "Send Email" at bounding box center [520, 365] width 84 height 26
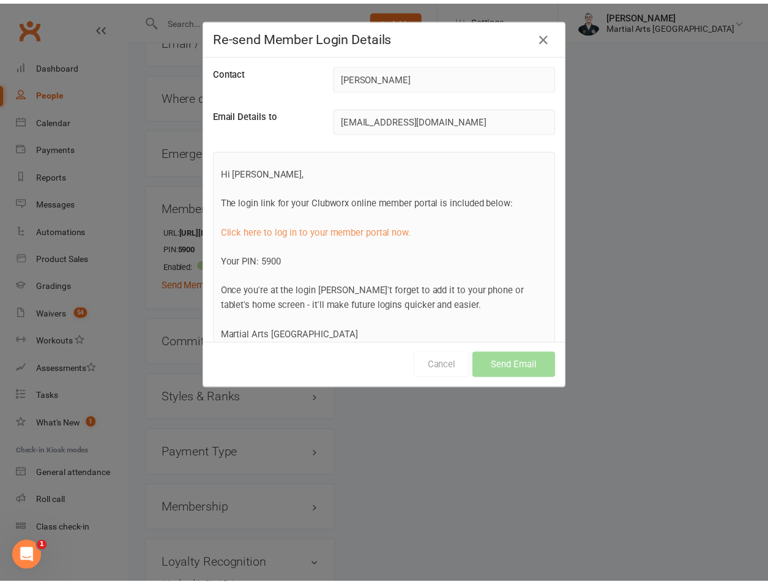
scroll to position [1142, 0]
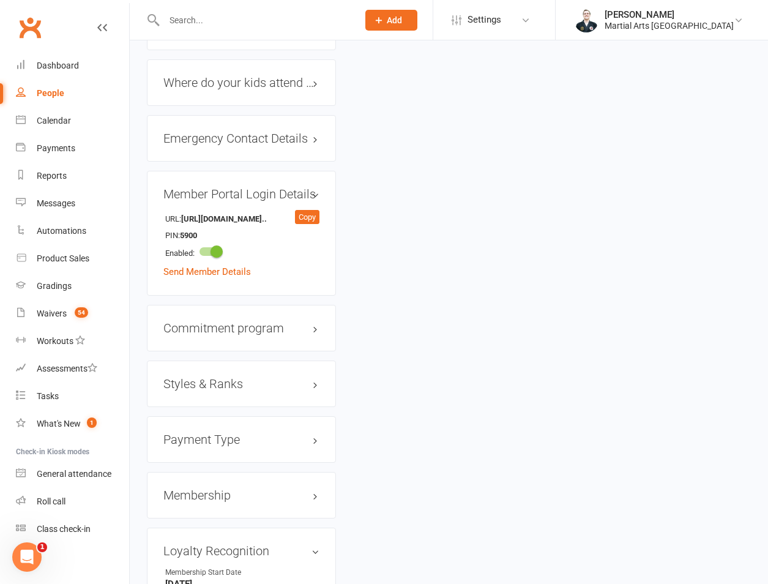
click at [209, 24] on input "text" at bounding box center [254, 20] width 189 height 17
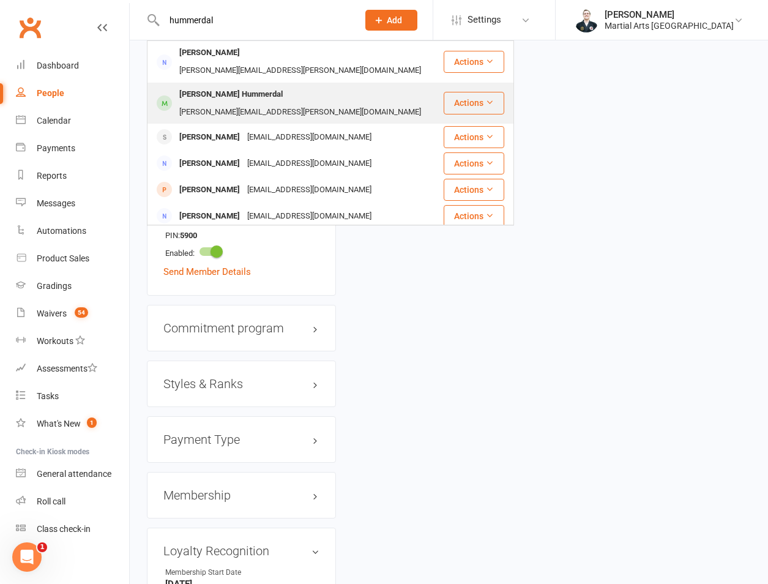
type input "hummerdal"
click at [225, 86] on div "Charlie Revelli Hummerdal" at bounding box center [231, 95] width 111 height 18
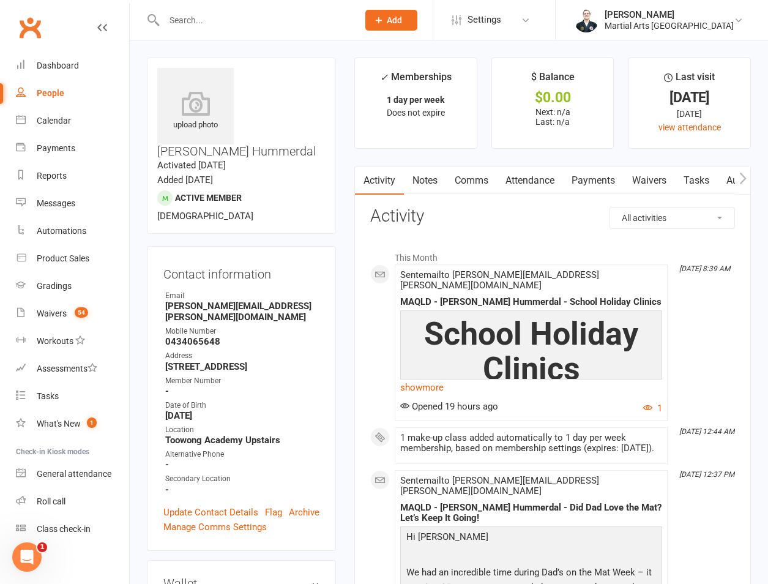
click at [190, 18] on input "text" at bounding box center [254, 20] width 189 height 17
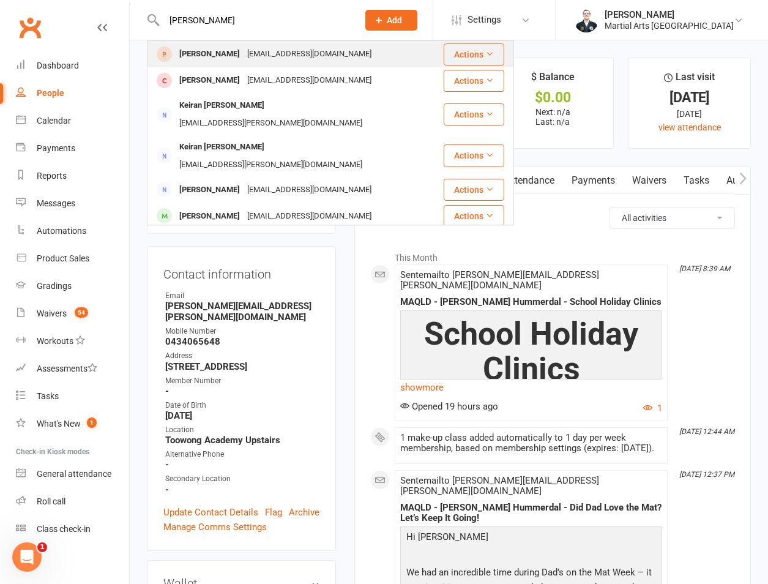
type input "matilda o'leary"
click at [216, 47] on div "Matilda O’Leary" at bounding box center [210, 54] width 68 height 18
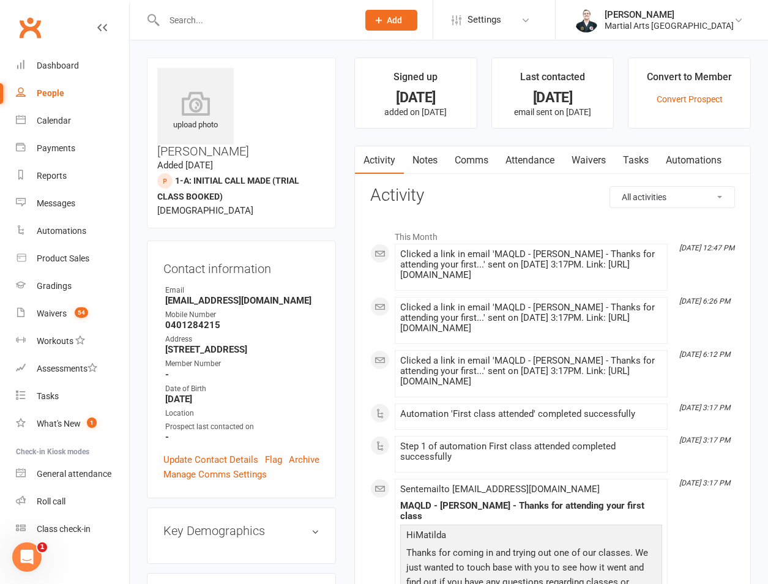
click at [541, 165] on link "Attendance" at bounding box center [530, 160] width 66 height 28
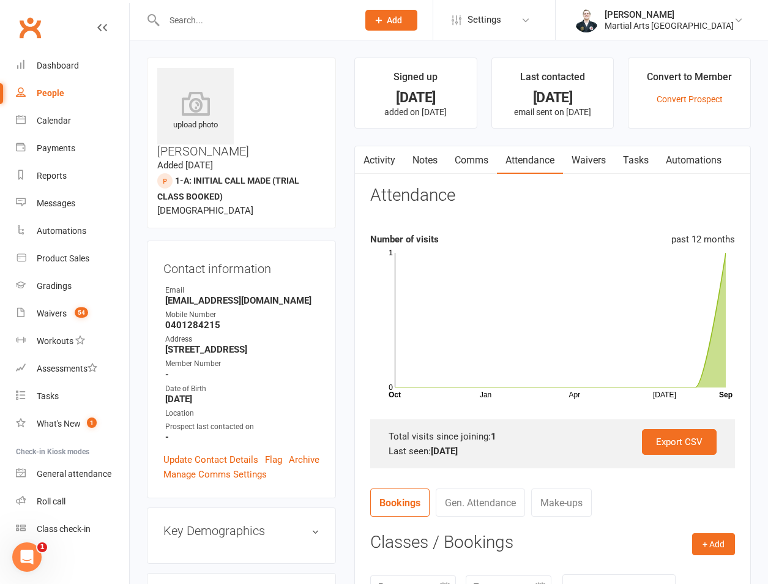
scroll to position [286, 0]
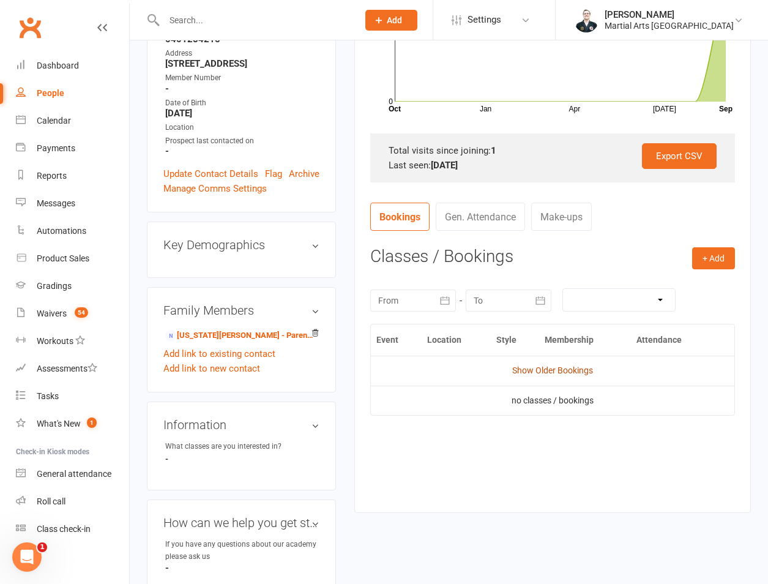
click at [524, 374] on link "Show Older Bookings" at bounding box center [552, 370] width 81 height 10
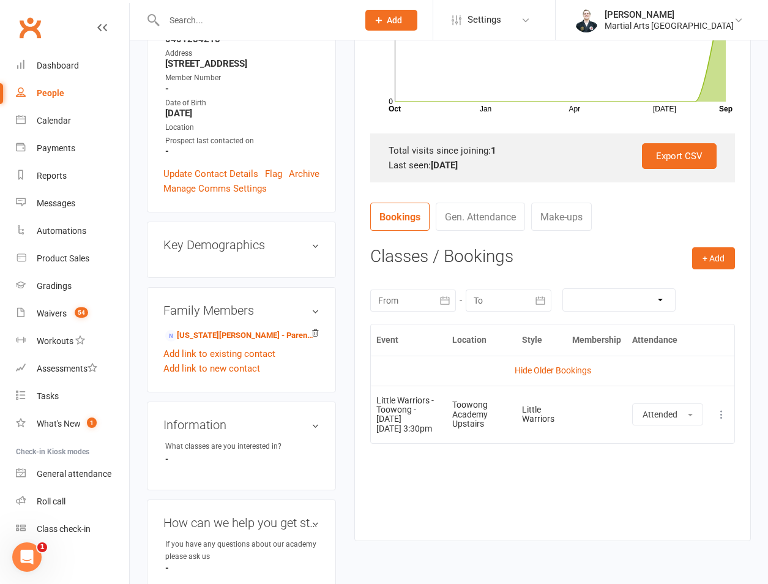
scroll to position [0, 0]
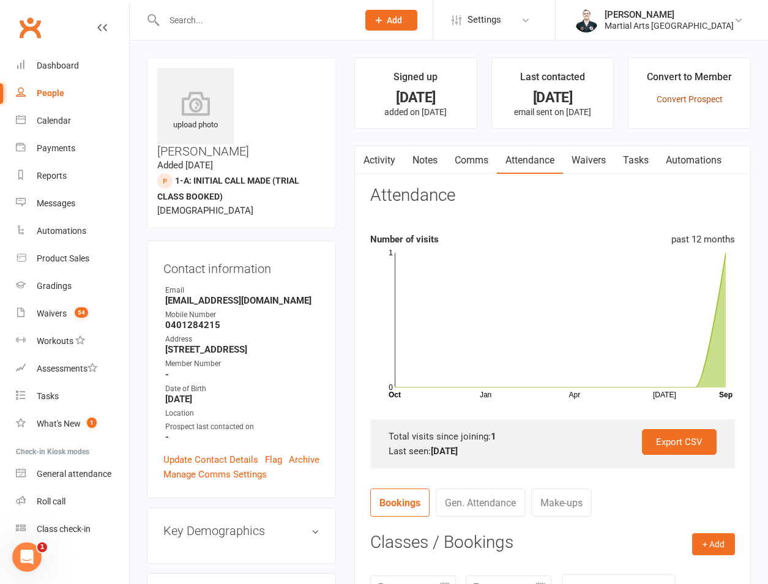
click at [711, 97] on link "Convert Prospect" at bounding box center [689, 99] width 66 height 10
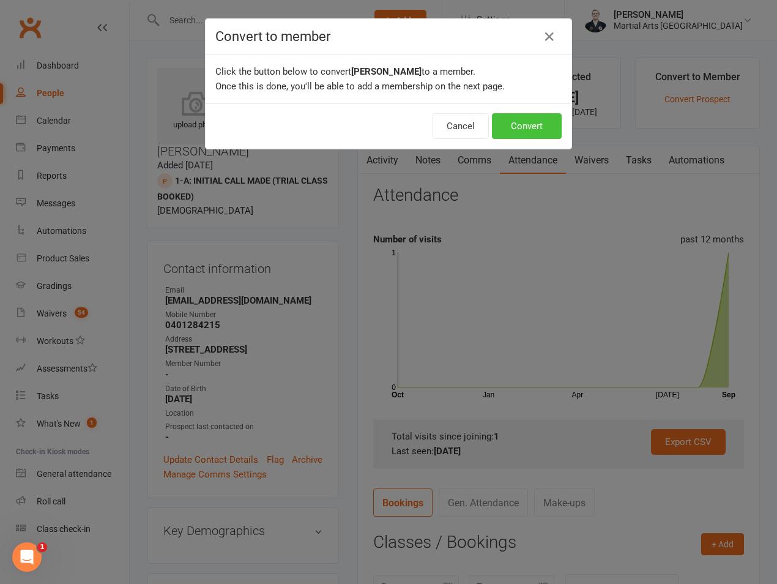
click at [550, 117] on button "Convert" at bounding box center [527, 126] width 70 height 26
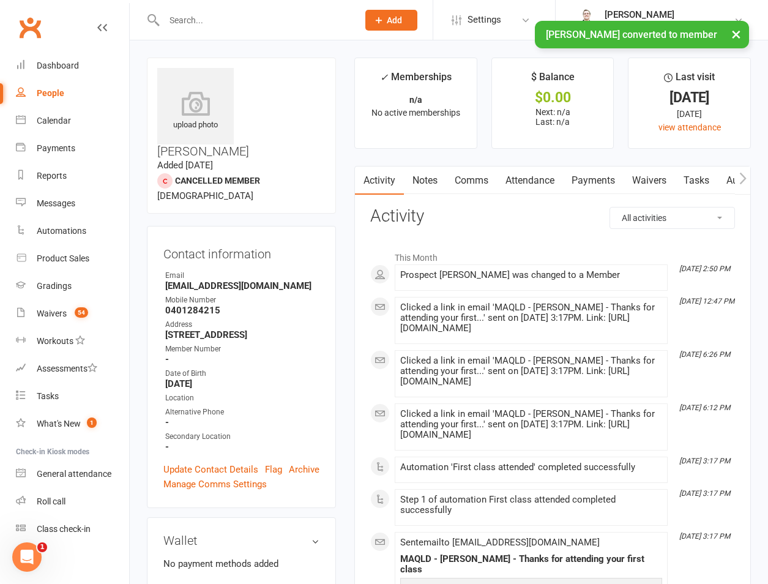
click at [210, 439] on div "Contact information Owner Email Georgiabutler04@gmail.com Mobile Number 0401284…" at bounding box center [241, 367] width 189 height 283
click at [210, 462] on link "Update Contact Details" at bounding box center [210, 469] width 95 height 15
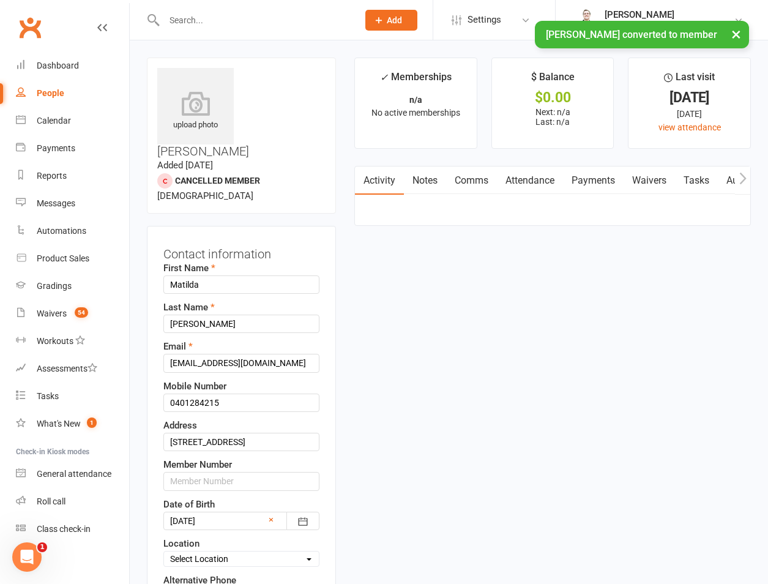
scroll to position [58, 0]
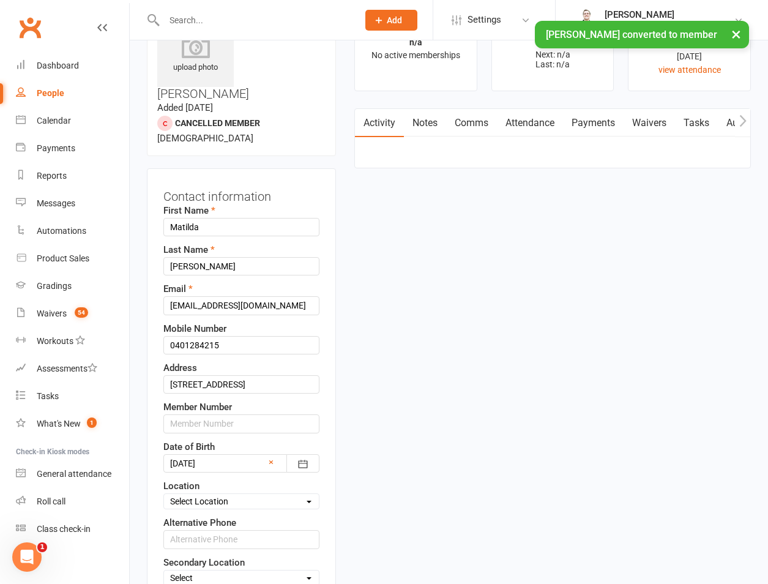
click at [223, 494] on select "Select Location Brookfield State School Jamboree Heights Academy ONLINE - Zoom …" at bounding box center [241, 500] width 155 height 13
select select "9"
click at [164, 494] on select "Select Location Brookfield State School Jamboree Heights Academy ONLINE - Zoom …" at bounding box center [241, 500] width 155 height 13
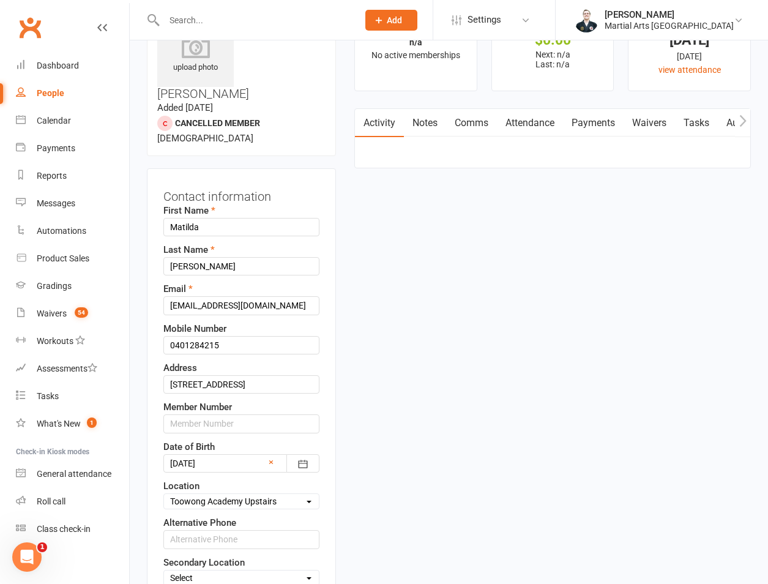
click at [234, 493] on div "Select Location Brookfield State School Jamboree Heights Academy ONLINE - Zoom …" at bounding box center [241, 501] width 156 height 16
click at [242, 493] on div "Select Location Brookfield State School Jamboree Heights Academy ONLINE - Zoom …" at bounding box center [241, 501] width 156 height 16
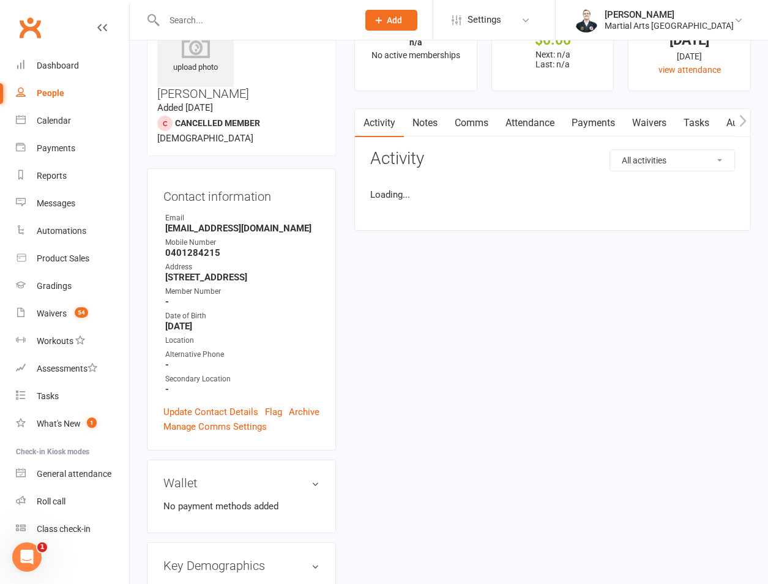
scroll to position [67, 0]
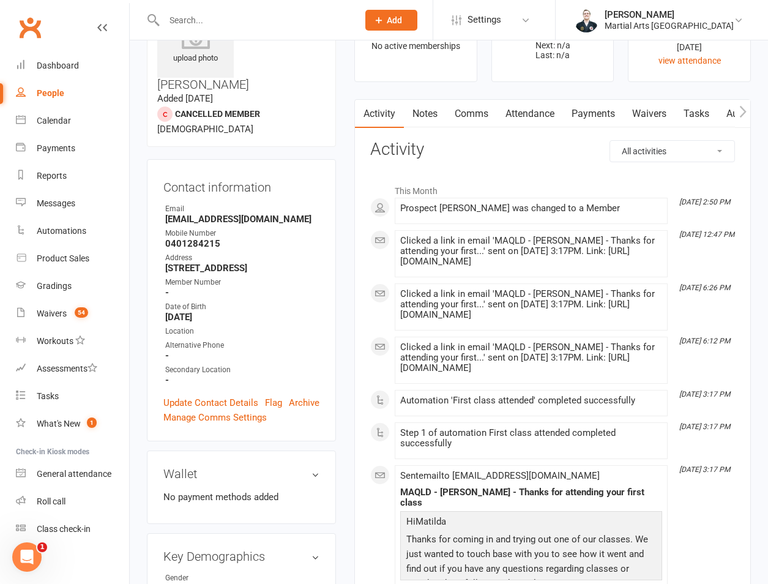
click at [548, 110] on link "Attendance" at bounding box center [530, 114] width 66 height 28
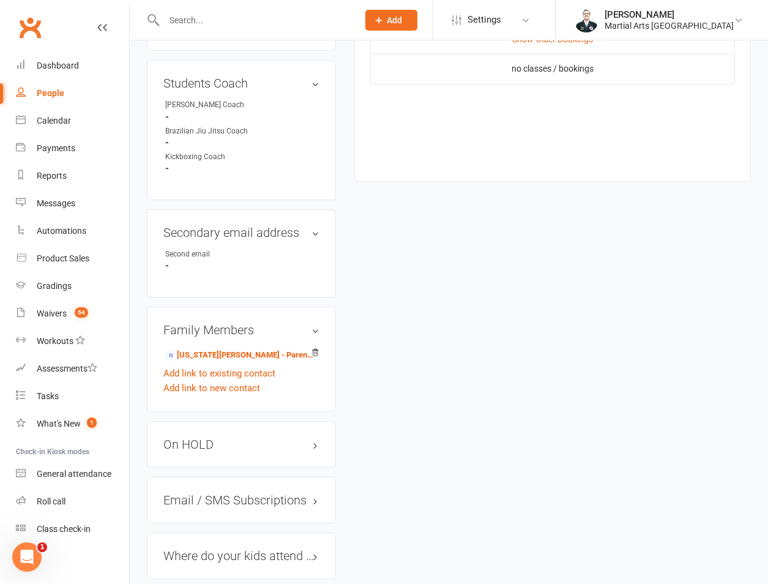
scroll to position [352, 0]
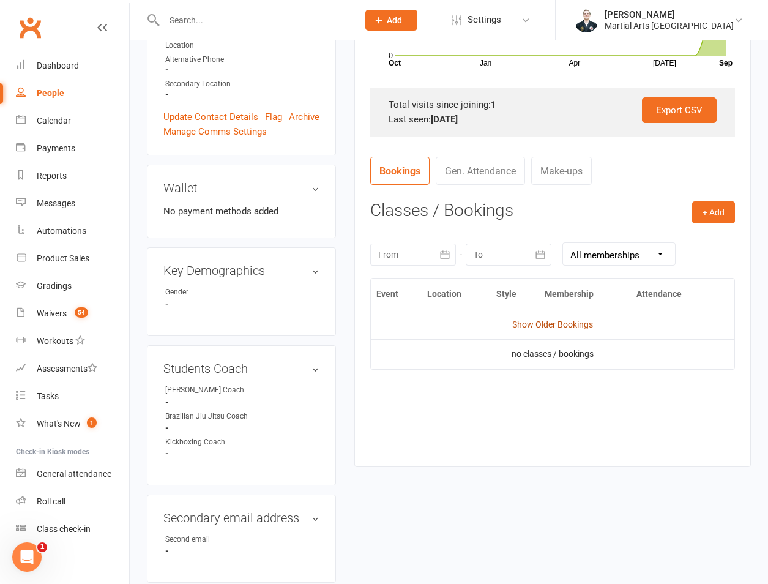
click at [539, 327] on link "Show Older Bookings" at bounding box center [552, 324] width 81 height 10
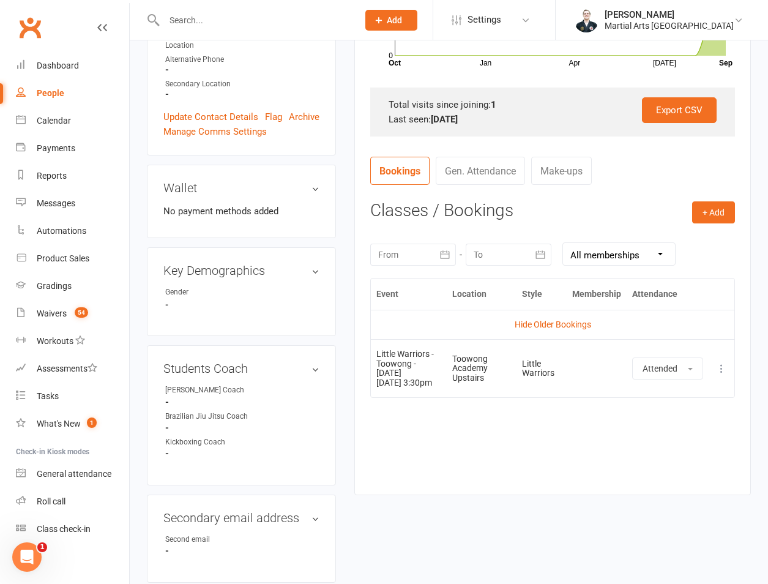
scroll to position [67, 0]
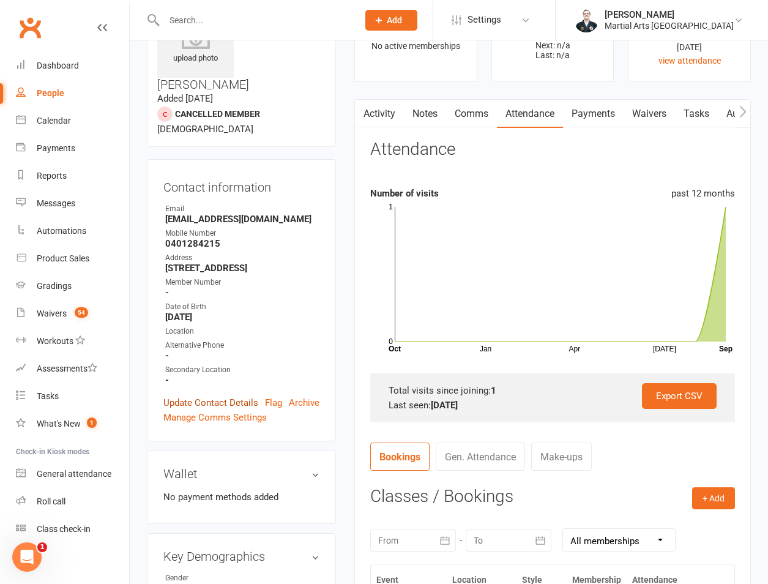
click at [225, 395] on link "Update Contact Details" at bounding box center [210, 402] width 95 height 15
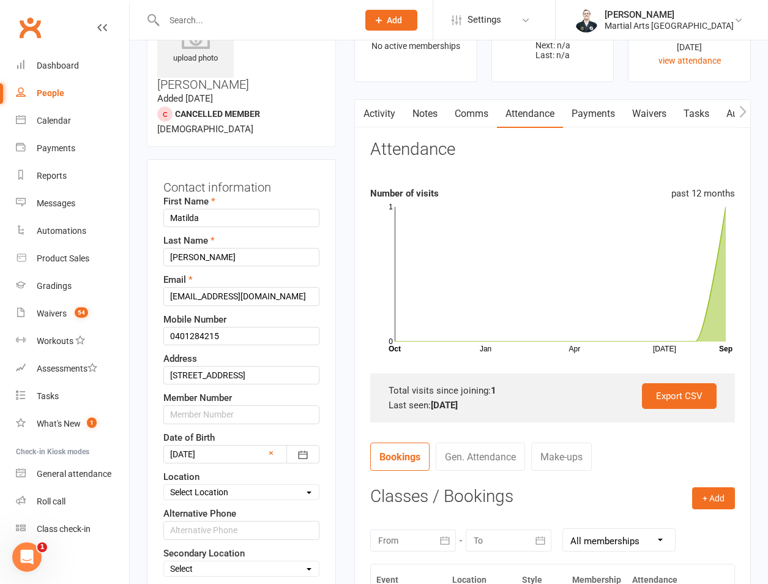
scroll to position [58, 0]
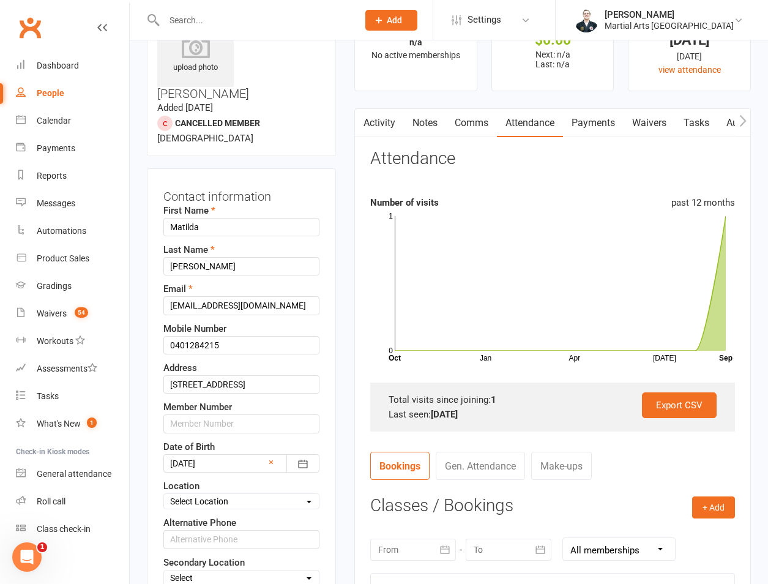
click at [214, 494] on select "Select Location Brookfield State School Jamboree Heights Academy ONLINE - Zoom …" at bounding box center [241, 500] width 155 height 13
select select "9"
click at [164, 494] on select "Select Location Brookfield State School Jamboree Heights Academy ONLINE - Zoom …" at bounding box center [241, 500] width 155 height 13
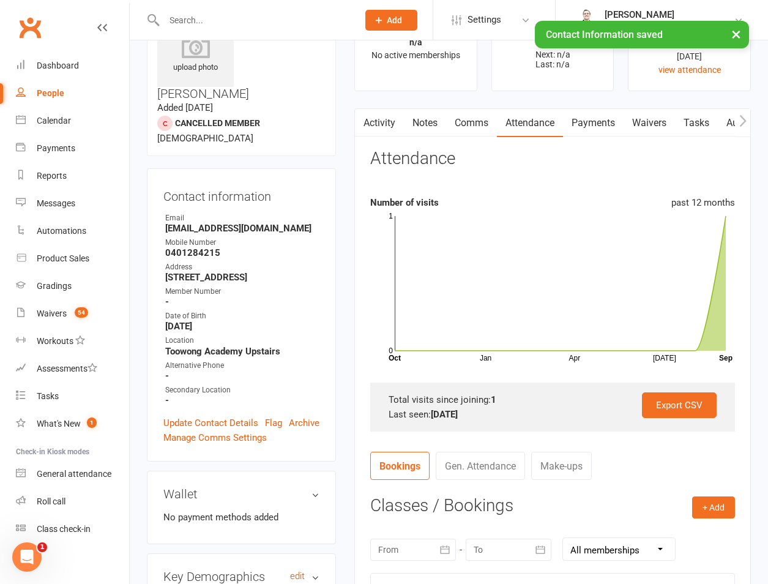
click at [302, 571] on link "edit" at bounding box center [297, 576] width 15 height 10
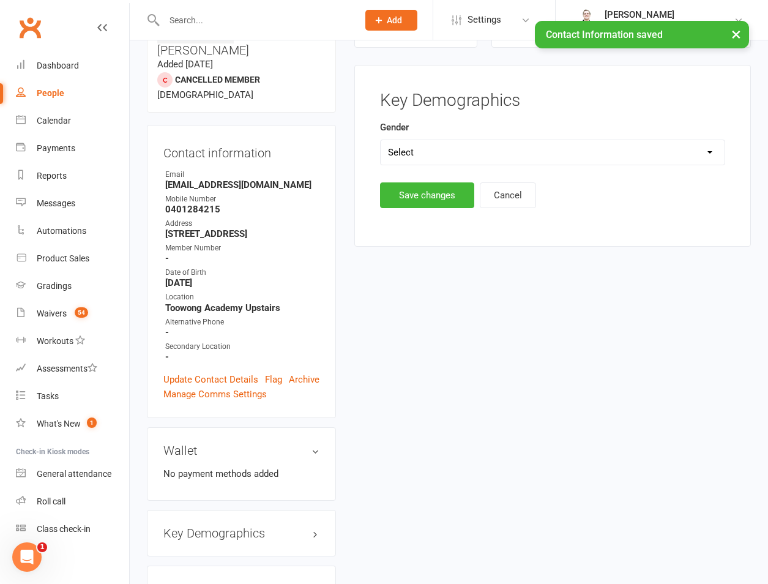
scroll to position [105, 0]
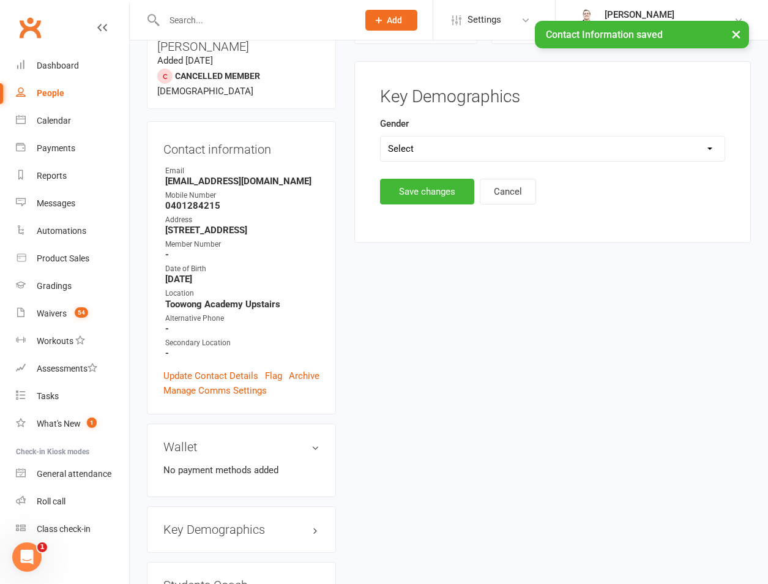
click at [436, 147] on select "Select Male Female" at bounding box center [553, 148] width 344 height 24
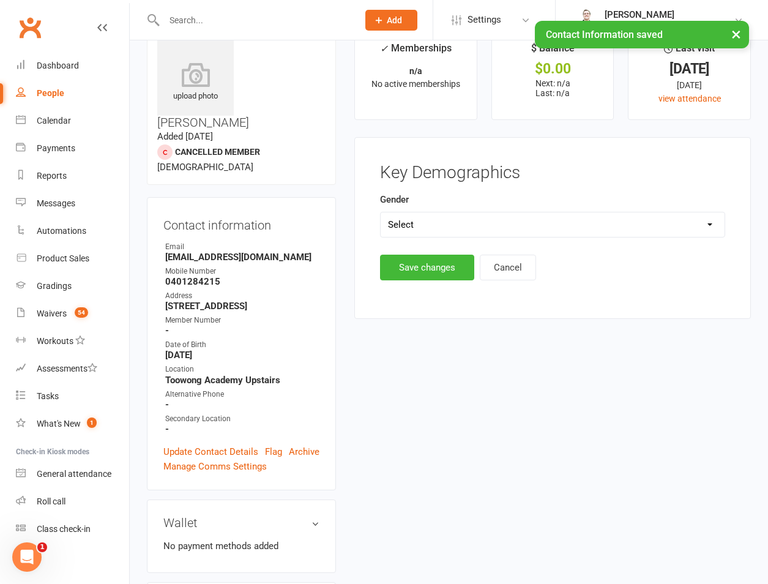
scroll to position [0, 0]
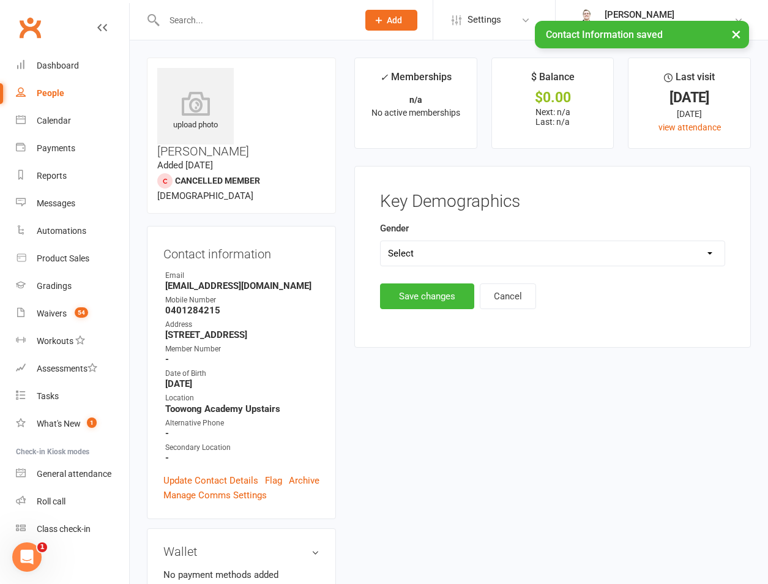
click at [433, 261] on select "Select Male Female" at bounding box center [553, 253] width 344 height 24
drag, startPoint x: 407, startPoint y: 323, endPoint x: 407, endPoint y: 316, distance: 7.3
click at [407, 323] on div "Key Demographics Gender Select Male Female Save changes Cancel Attendance Numbe…" at bounding box center [552, 257] width 396 height 182
drag, startPoint x: 434, startPoint y: 246, endPoint x: 436, endPoint y: 262, distance: 16.6
click at [436, 244] on select "Select Male Female" at bounding box center [553, 253] width 344 height 24
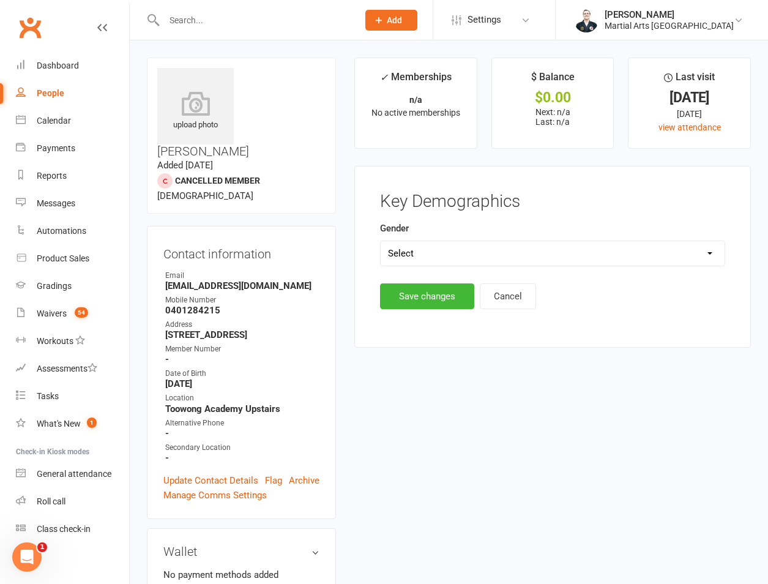
click at [381, 241] on select "Select Male Female" at bounding box center [553, 253] width 344 height 24
click at [429, 253] on select "Select Male Female" at bounding box center [553, 253] width 344 height 24
select select "Female"
click at [381, 241] on select "Select Male Female" at bounding box center [553, 253] width 344 height 24
click at [407, 303] on button "Save changes" at bounding box center [427, 296] width 94 height 26
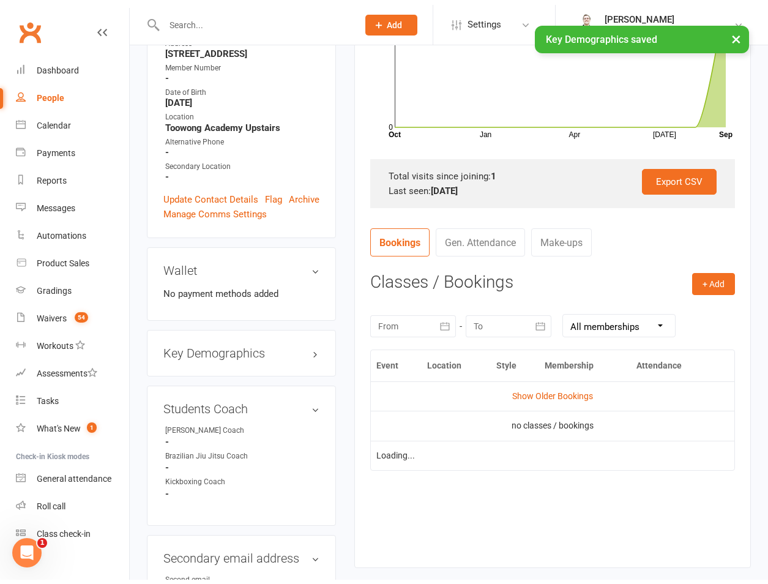
scroll to position [571, 0]
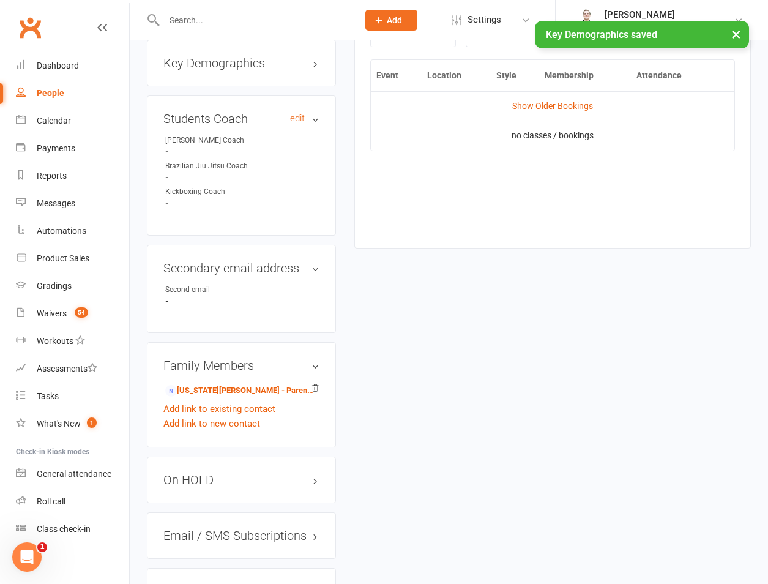
click at [299, 112] on h3 "Students Coach edit" at bounding box center [241, 118] width 156 height 13
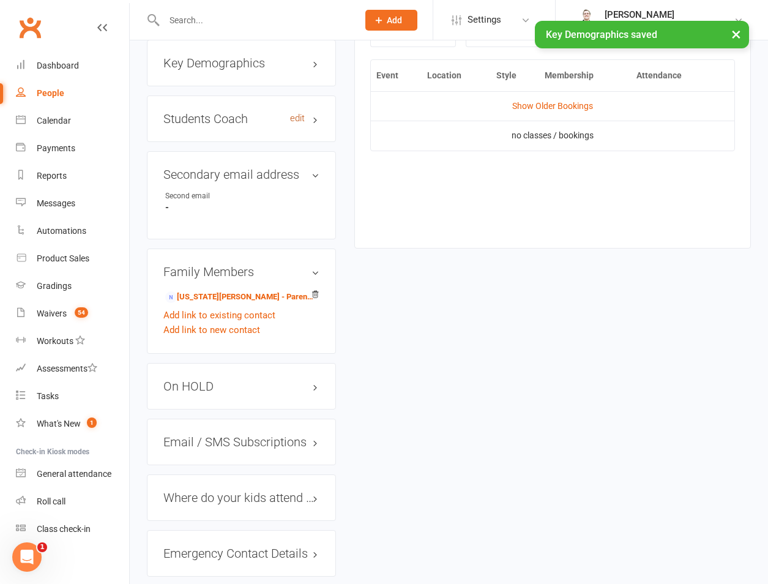
click at [291, 113] on link "edit" at bounding box center [297, 118] width 15 height 10
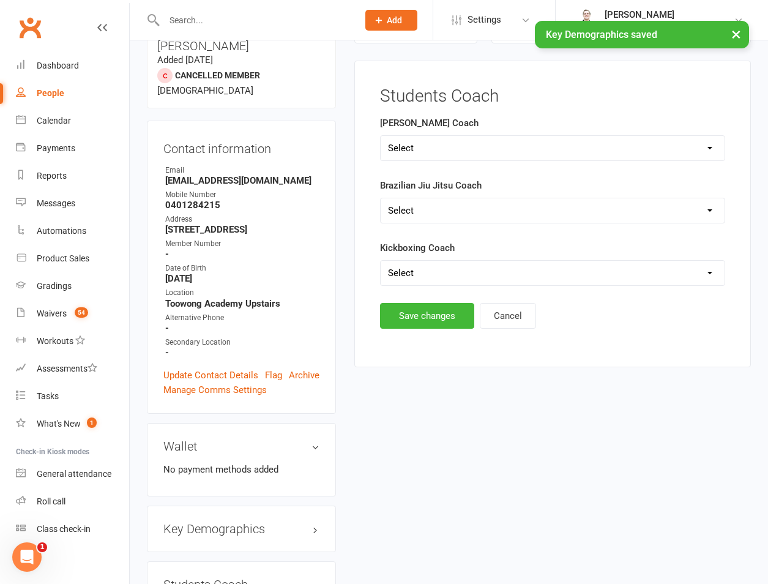
scroll to position [105, 0]
click at [434, 165] on form "Ronin Ryu Jujitsu Coach Select Shane Rob Matthew Quinton Brandon Richard Andrew…" at bounding box center [552, 201] width 345 height 170
click at [433, 150] on select "Select Shane Rob Matthew Quinton Brandon Richard Andrew Dan Kyle" at bounding box center [553, 148] width 344 height 24
select select "Quinton"
click at [381, 136] on select "Select Shane Rob Matthew Quinton Brandon Richard Andrew Dan Kyle" at bounding box center [553, 148] width 344 height 24
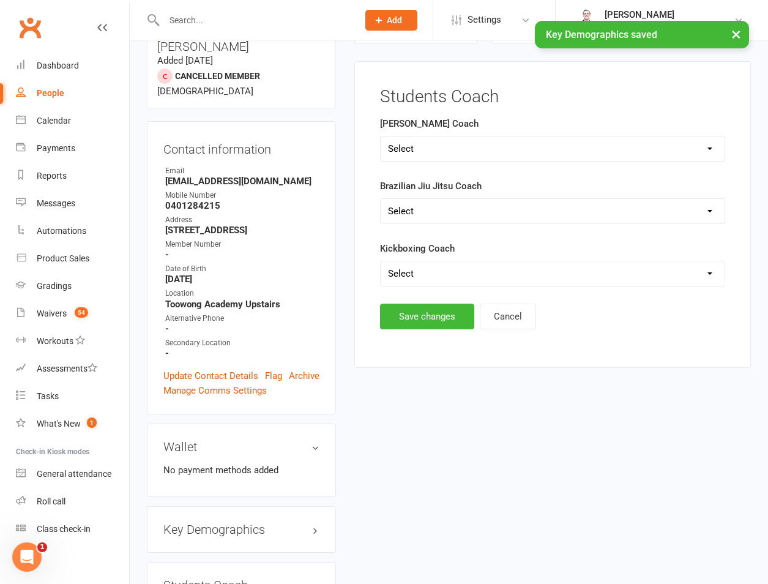
click at [420, 303] on main "Students Coach Ronin Ryu Jujitsu Coach Select Shane Rob Matthew Quinton Brandon…" at bounding box center [552, 208] width 365 height 242
drag, startPoint x: 414, startPoint y: 321, endPoint x: 370, endPoint y: 295, distance: 51.0
click at [412, 323] on button "Save changes" at bounding box center [427, 316] width 94 height 26
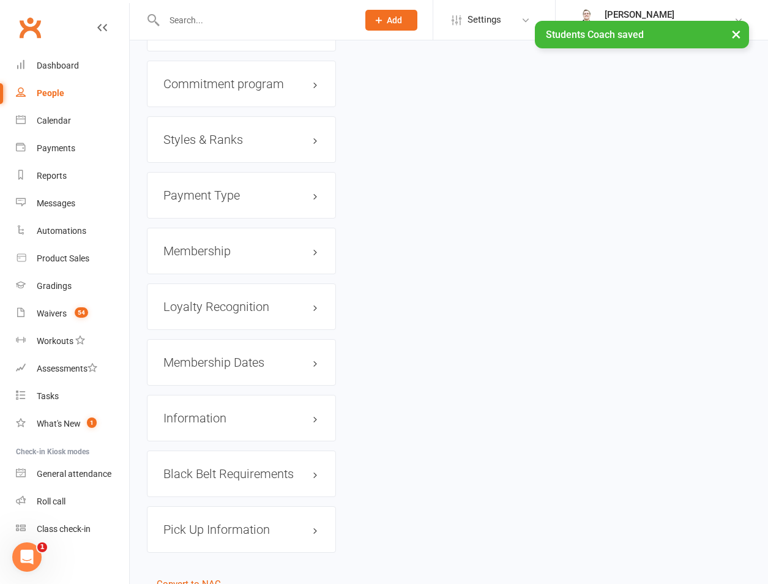
scroll to position [1247, 0]
drag, startPoint x: 229, startPoint y: 116, endPoint x: 227, endPoint y: 125, distance: 9.4
click at [229, 131] on h3 "Styles & Ranks" at bounding box center [241, 137] width 156 height 13
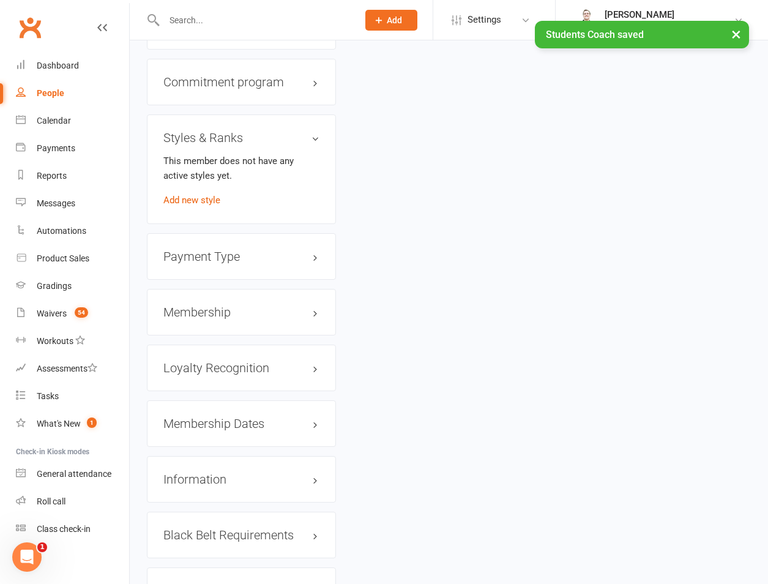
click at [210, 195] on link "Add new style" at bounding box center [191, 200] width 57 height 11
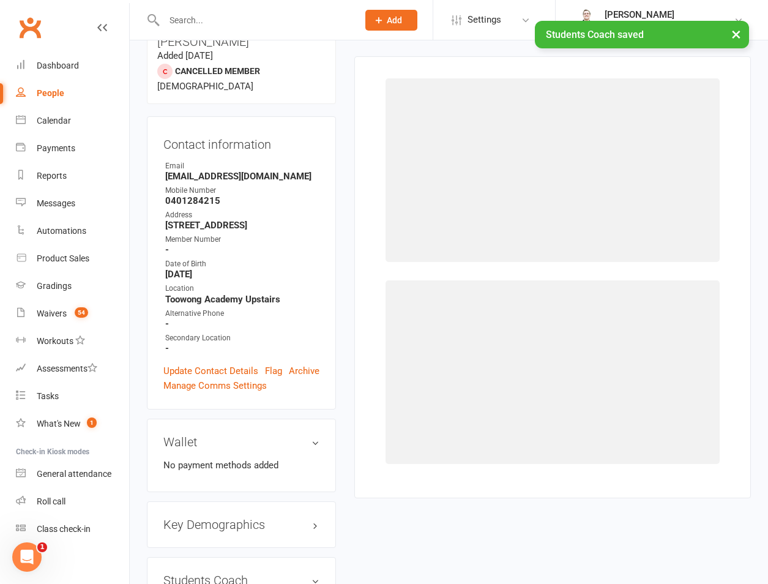
scroll to position [105, 0]
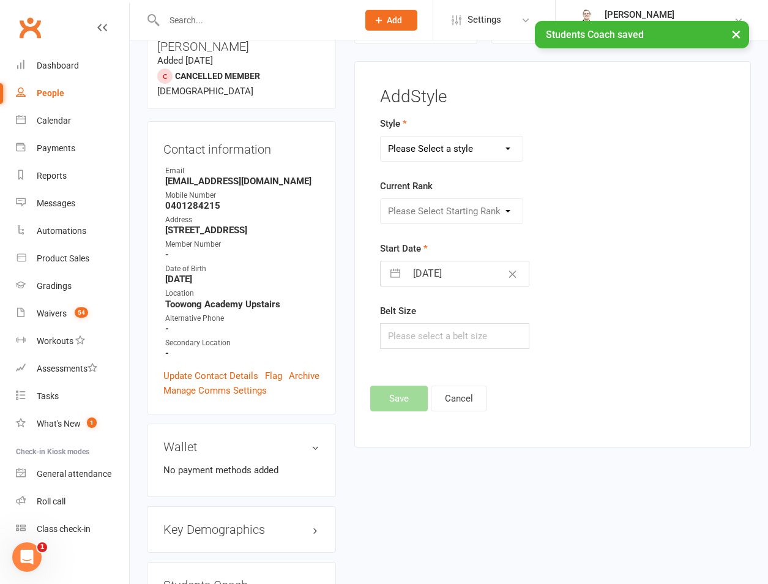
drag, startPoint x: 438, startPoint y: 150, endPoint x: 436, endPoint y: 158, distance: 7.6
click at [436, 149] on select "Please Select a style Brazilian Jiu Jitsu PUMMA Kickboxing Kids Brazilian Jiu J…" at bounding box center [452, 148] width 142 height 24
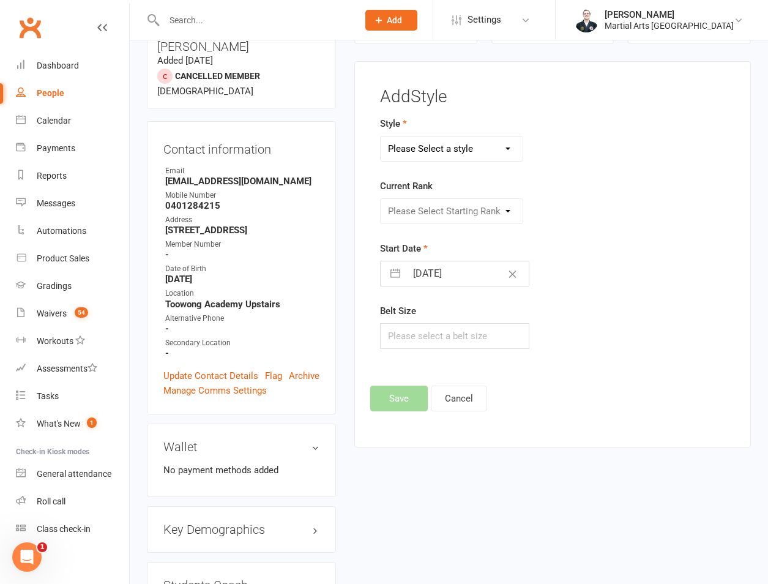
select select "700"
click at [381, 136] on select "Please Select a style Brazilian Jiu Jitsu PUMMA Kickboxing Kids Brazilian Jiu J…" at bounding box center [452, 148] width 142 height 24
click at [442, 195] on div "Current Rank Please Select Starting Rank White White and Yellow White and Orang…" at bounding box center [492, 201] width 224 height 45
click at [434, 220] on select "Please Select Starting Rank White White and Yellow White and Orange White and G…" at bounding box center [452, 211] width 142 height 24
select select "6255"
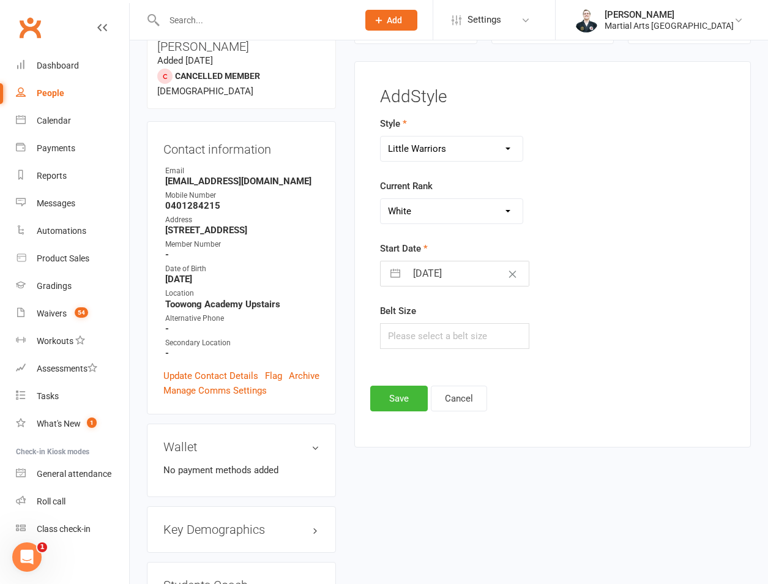
click at [381, 199] on select "Please Select Starting Rank White White and Yellow White and Orange White and G…" at bounding box center [452, 211] width 142 height 24
click at [427, 270] on input "12 Sep 2025" at bounding box center [467, 273] width 122 height 24
select select "7"
select select "2025"
select select "8"
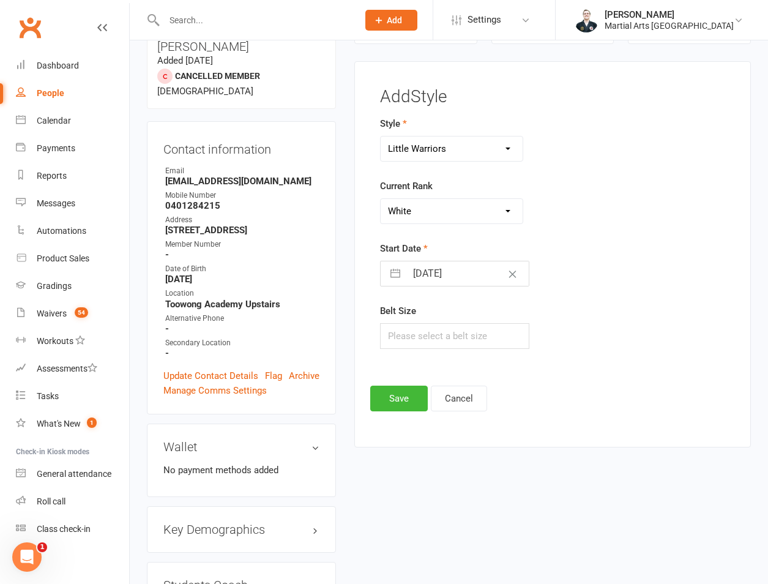
select select "2025"
select select "9"
select select "2025"
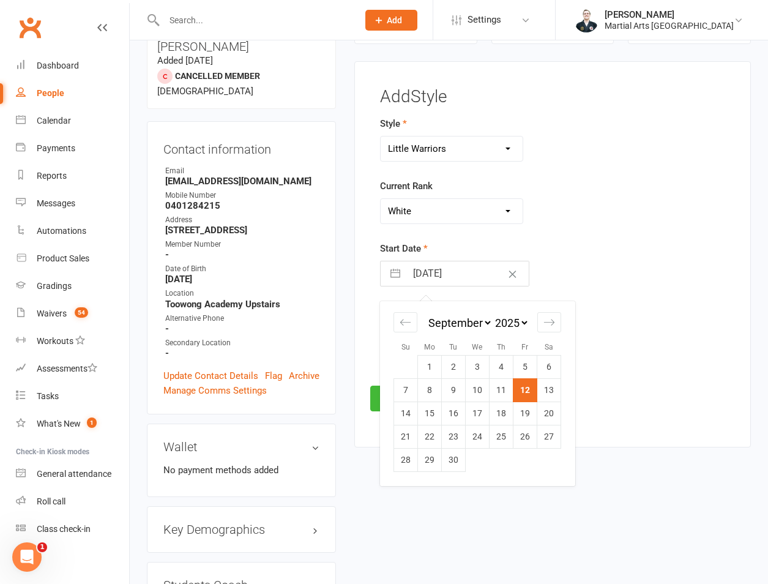
click at [524, 391] on td "12" at bounding box center [525, 389] width 24 height 23
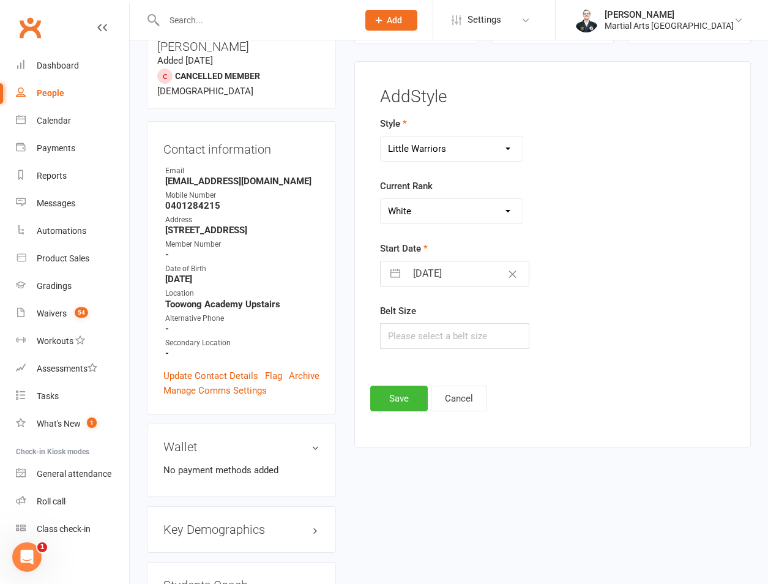
click at [447, 290] on form "Style Brazilian Jiu Jitsu PUMMA Kickboxing Kids Brazilian Jiu Jitsu Monkeys Kid…" at bounding box center [492, 232] width 224 height 232
click at [451, 279] on input "12 Sep 2025" at bounding box center [467, 273] width 122 height 24
select select "7"
select select "2025"
select select "8"
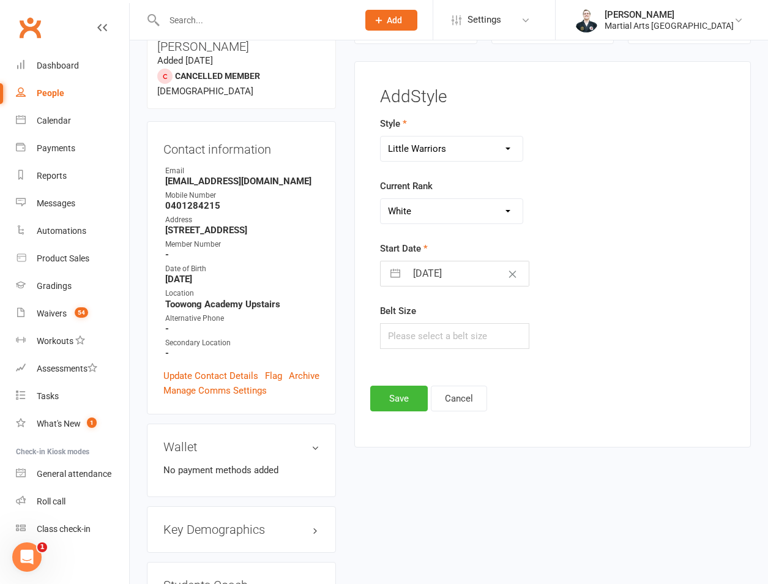
select select "2025"
select select "9"
select select "2025"
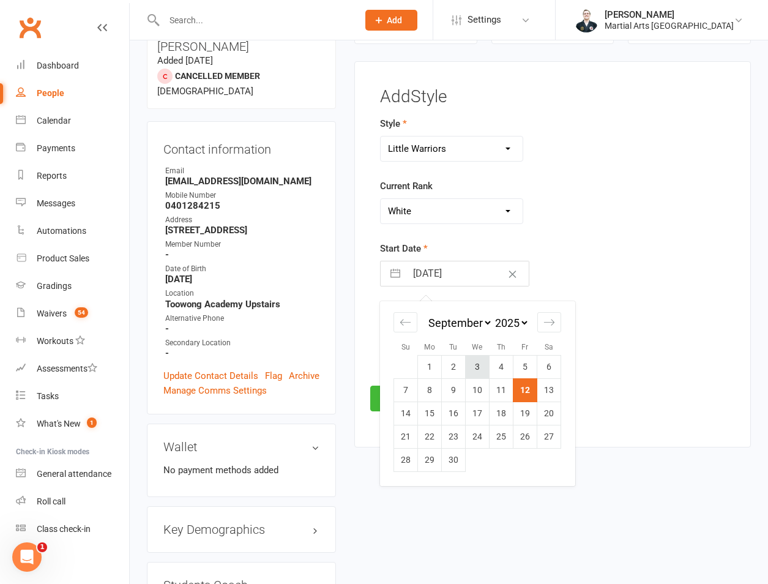
click at [471, 367] on td "3" at bounding box center [478, 366] width 24 height 23
type input "03 Sep 2025"
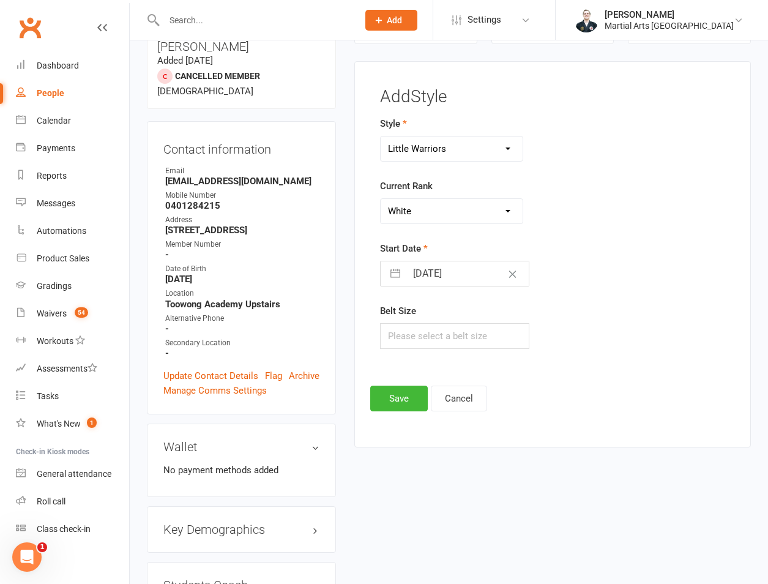
click at [445, 319] on div "Belt Size" at bounding box center [492, 325] width 224 height 45
click at [440, 332] on input "text" at bounding box center [454, 336] width 149 height 26
type input "00"
click at [399, 396] on button "Save" at bounding box center [399, 398] width 58 height 26
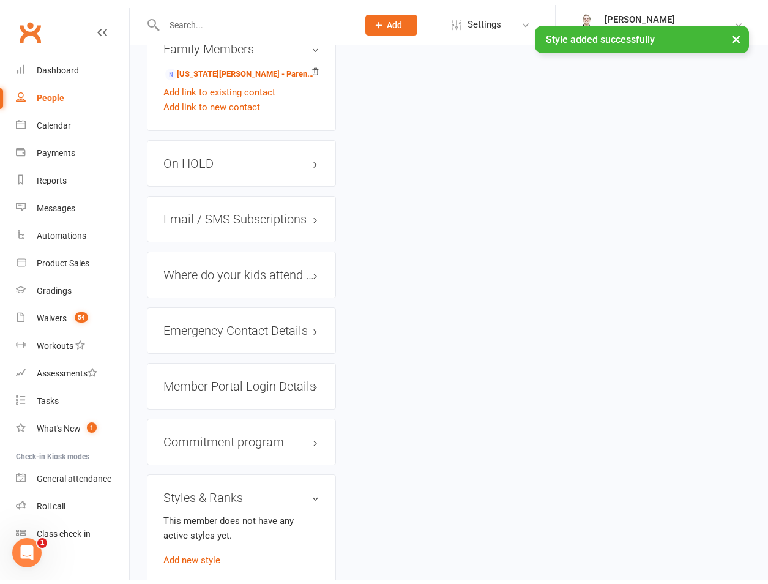
scroll to position [1247, 0]
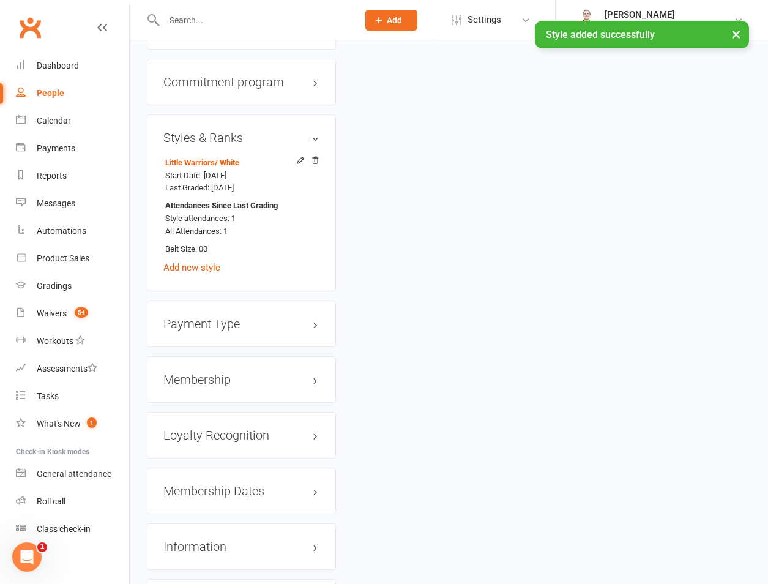
click at [199, 356] on div "Membership" at bounding box center [241, 379] width 189 height 46
click at [199, 363] on div "Membership" at bounding box center [241, 379] width 189 height 46
click at [205, 373] on h3 "Membership" at bounding box center [241, 379] width 156 height 13
click at [196, 421] on link "Add new membership" at bounding box center [207, 426] width 88 height 11
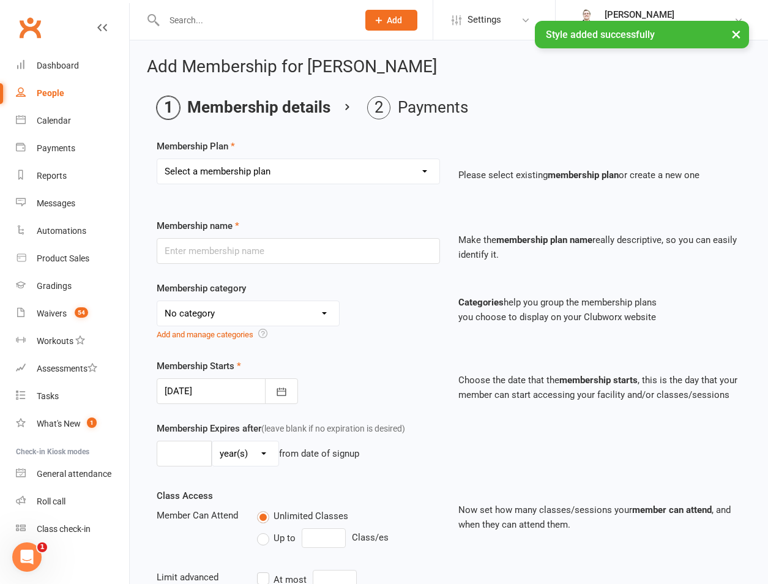
click at [236, 184] on div "Select a membership plan Create new Membership Plan 1 day per week 2 days per w…" at bounding box center [298, 171] width 283 height 26
click at [236, 178] on select "Select a membership plan Create new Membership Plan 1 day per week 2 days per w…" at bounding box center [298, 171] width 282 height 24
select select "1"
click at [157, 159] on select "Select a membership plan Create new Membership Plan 1 day per week 2 days per w…" at bounding box center [298, 171] width 282 height 24
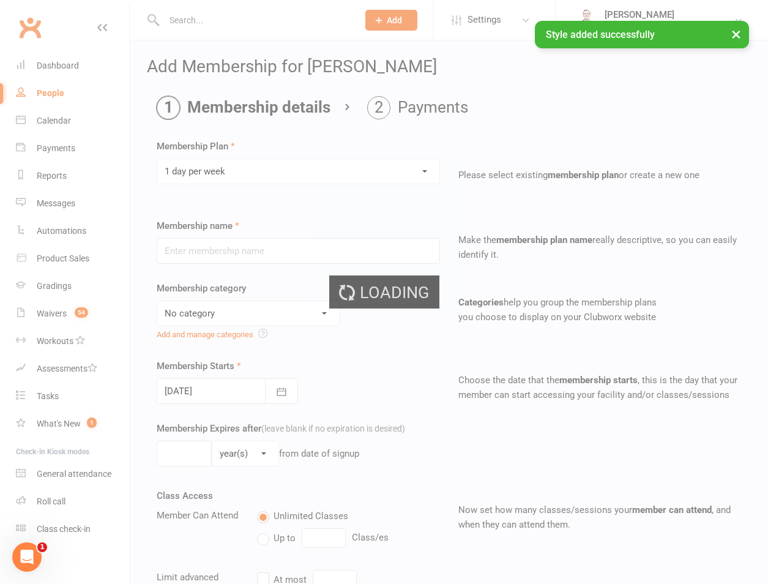
type input "1 day per week"
select select "3"
type input "0"
type input "1"
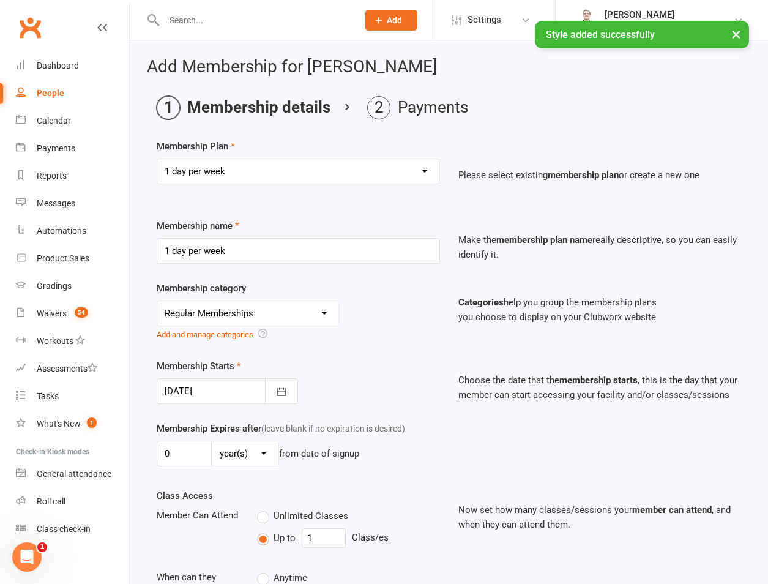
click at [207, 393] on div at bounding box center [227, 391] width 141 height 26
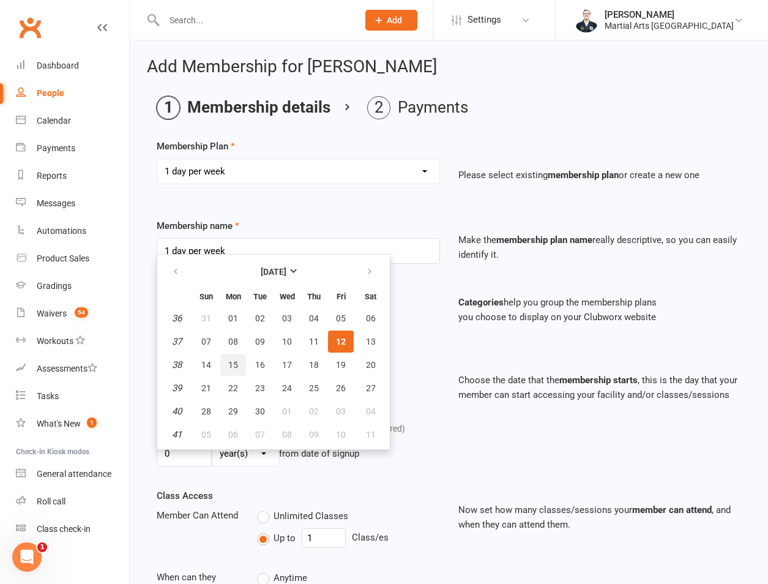
click at [231, 362] on span "15" at bounding box center [233, 365] width 10 height 10
type input "15 Sep 2025"
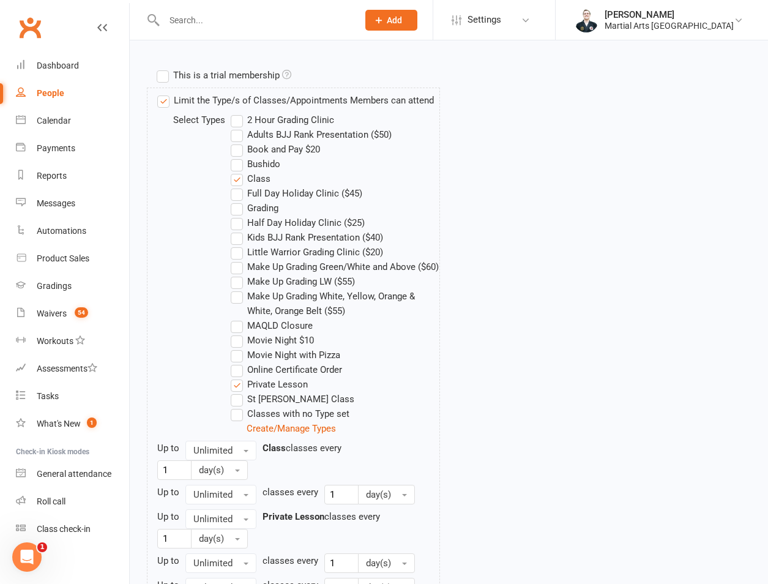
scroll to position [874, 0]
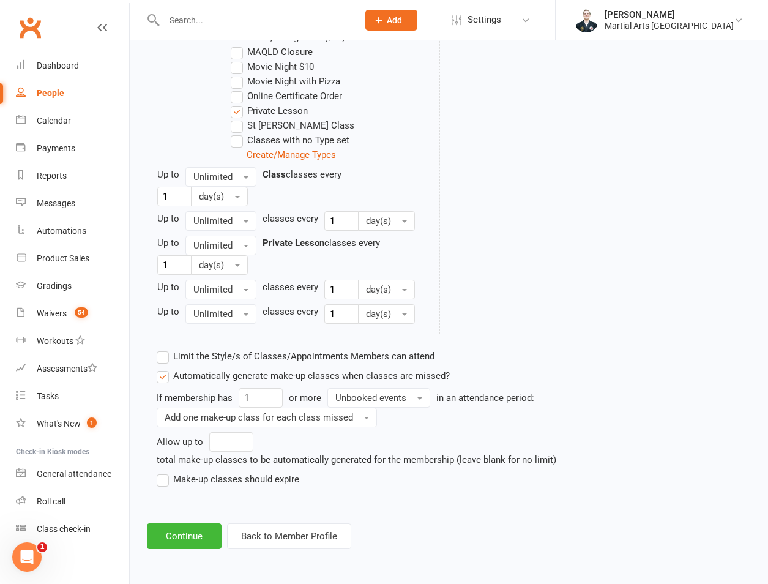
click at [212, 477] on label "Make-up classes should expire" at bounding box center [228, 479] width 143 height 15
click at [165, 472] on input "Make-up classes should expire" at bounding box center [161, 472] width 8 height 0
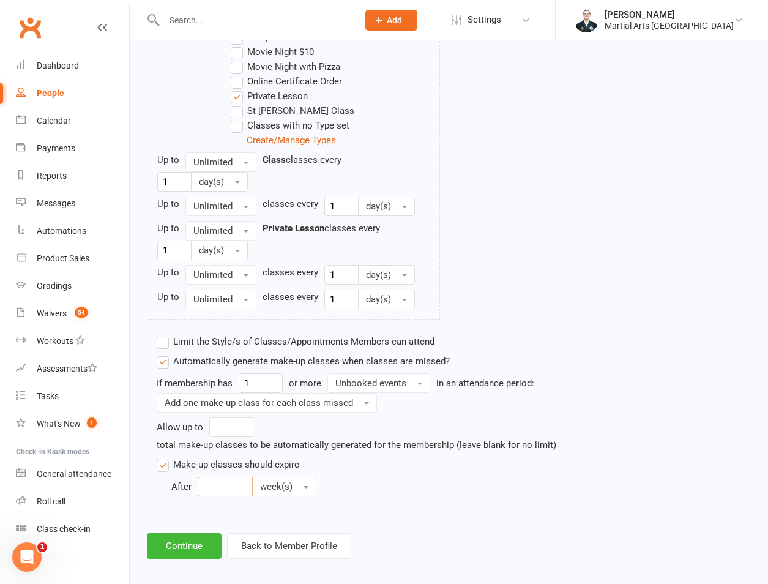
click at [234, 496] on input "number" at bounding box center [225, 487] width 55 height 20
type input "12"
click at [365, 388] on span "Unbooked events" at bounding box center [370, 382] width 71 height 11
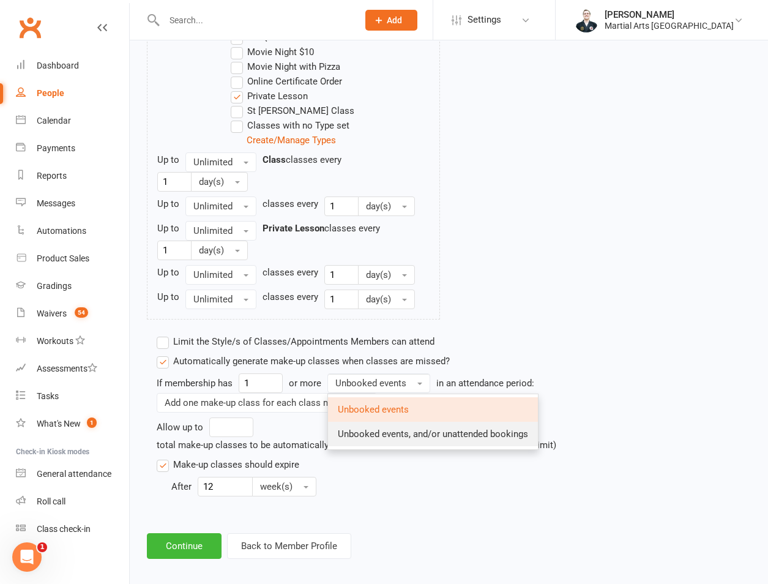
click at [374, 446] on link "Unbooked events, and/or unattended bookings" at bounding box center [433, 433] width 210 height 24
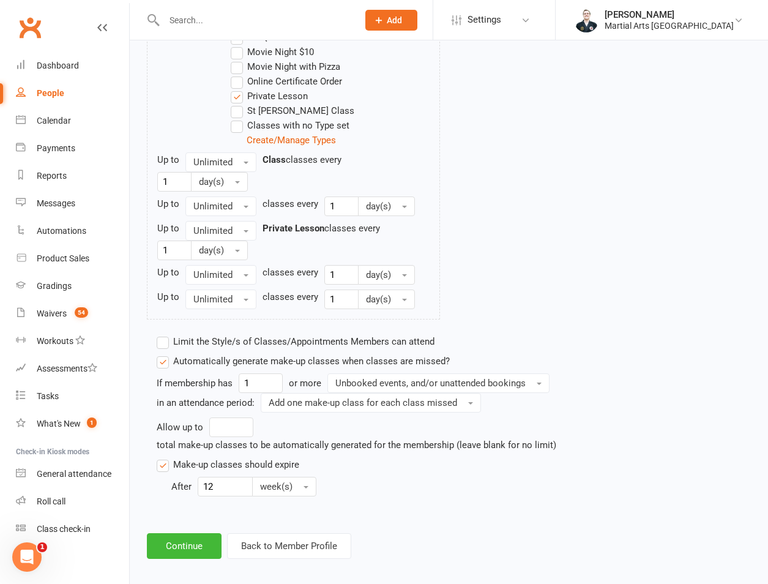
click at [214, 349] on label "Limit the Style/s of Classes/Appointments Members can attend" at bounding box center [296, 341] width 278 height 15
click at [165, 334] on input "Limit the Style/s of Classes/Appointments Members can attend" at bounding box center [161, 334] width 8 height 0
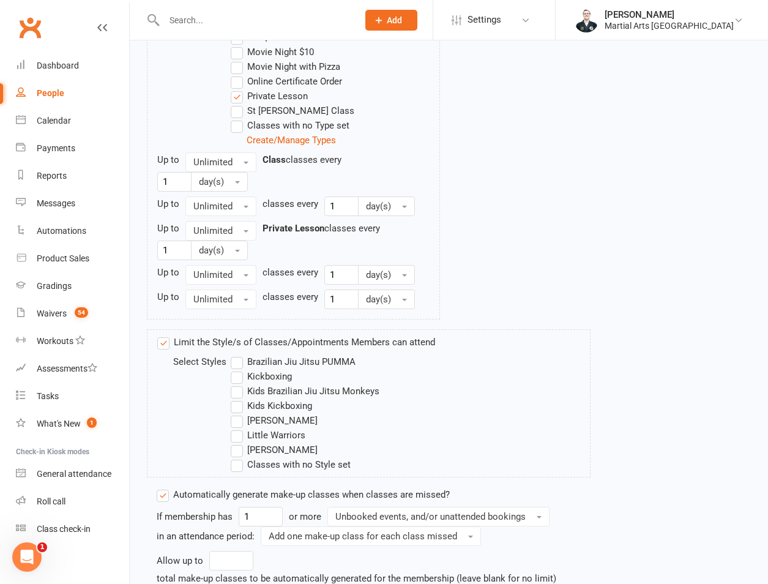
click at [282, 442] on label "Little Warriors" at bounding box center [268, 435] width 75 height 15
click at [239, 428] on input "Little Warriors" at bounding box center [235, 428] width 8 height 0
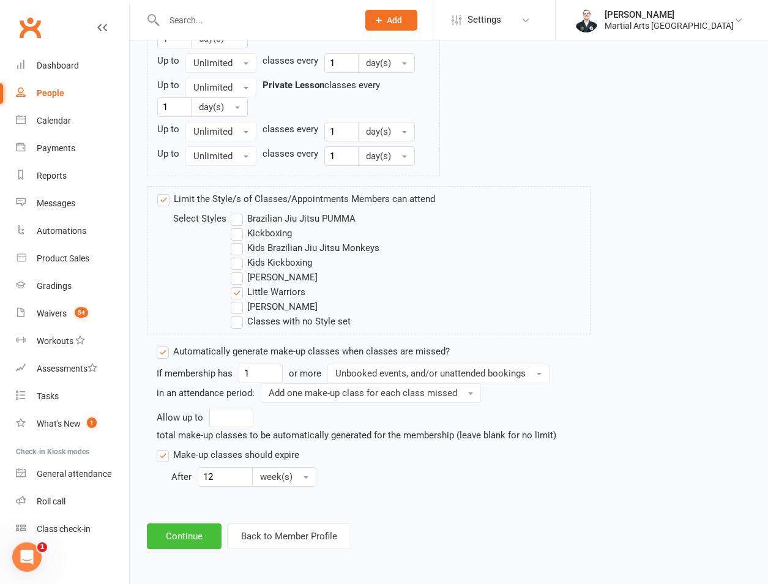
click at [181, 540] on button "Continue" at bounding box center [184, 536] width 75 height 26
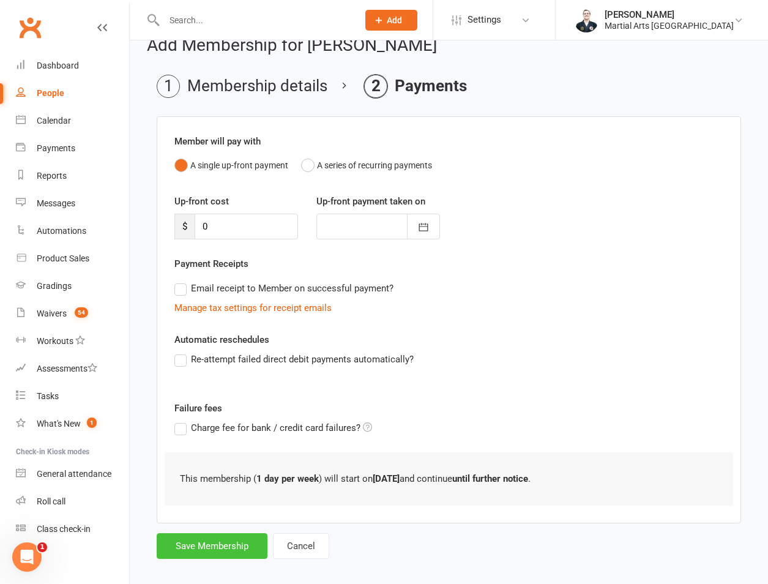
scroll to position [34, 0]
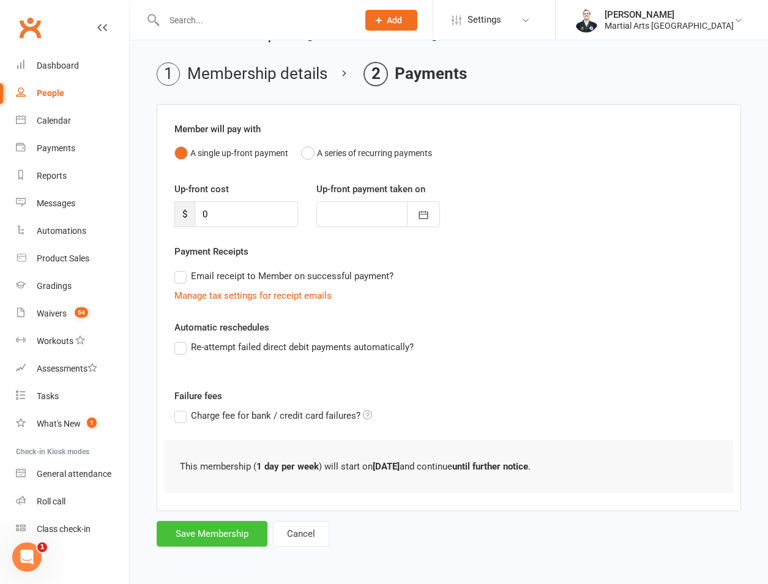
click at [188, 543] on button "Save Membership" at bounding box center [212, 534] width 111 height 26
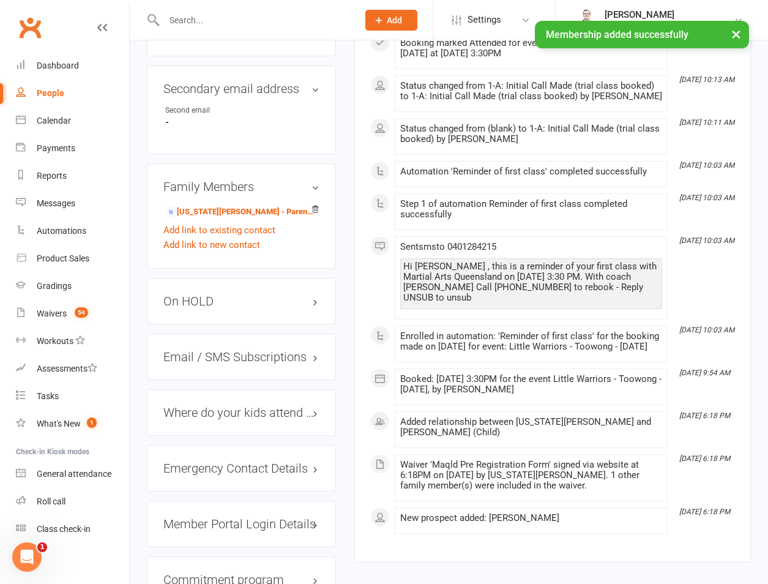
scroll to position [1142, 0]
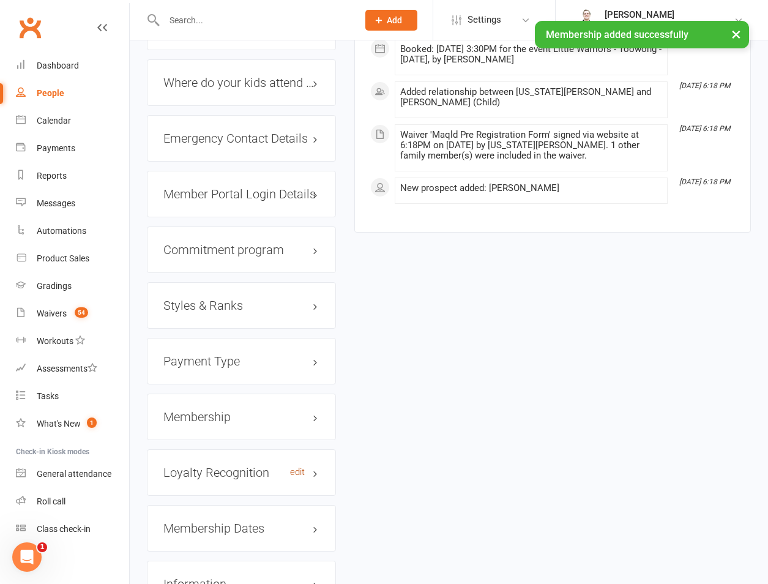
click at [299, 467] on link "edit" at bounding box center [297, 472] width 15 height 10
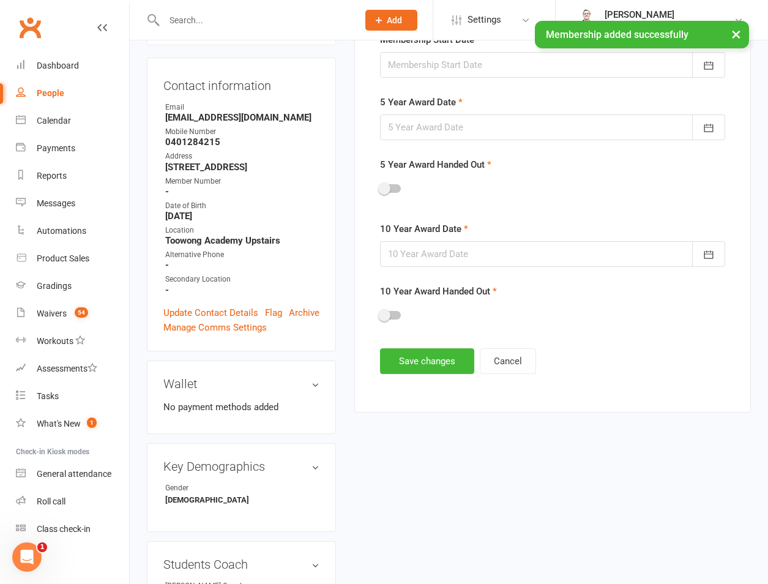
scroll to position [105, 0]
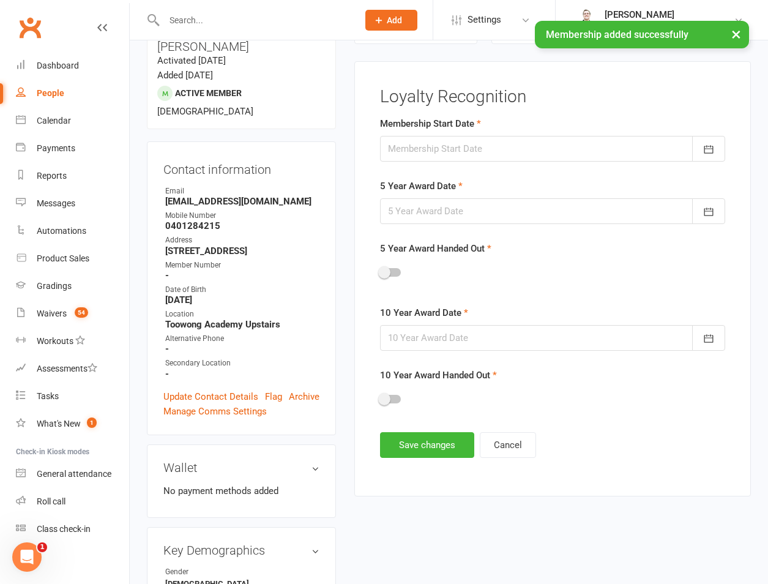
click at [491, 143] on div at bounding box center [552, 149] width 345 height 26
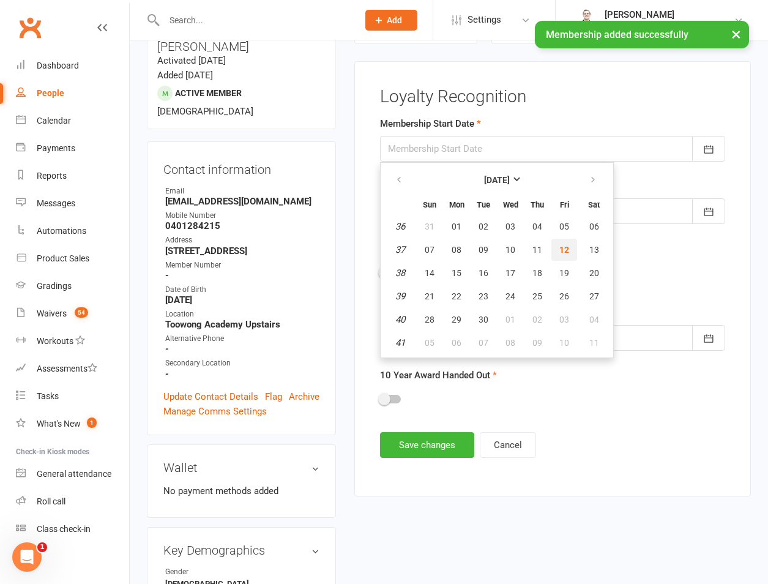
click at [559, 250] on span "12" at bounding box center [564, 250] width 10 height 10
type input "12 Sep 2025"
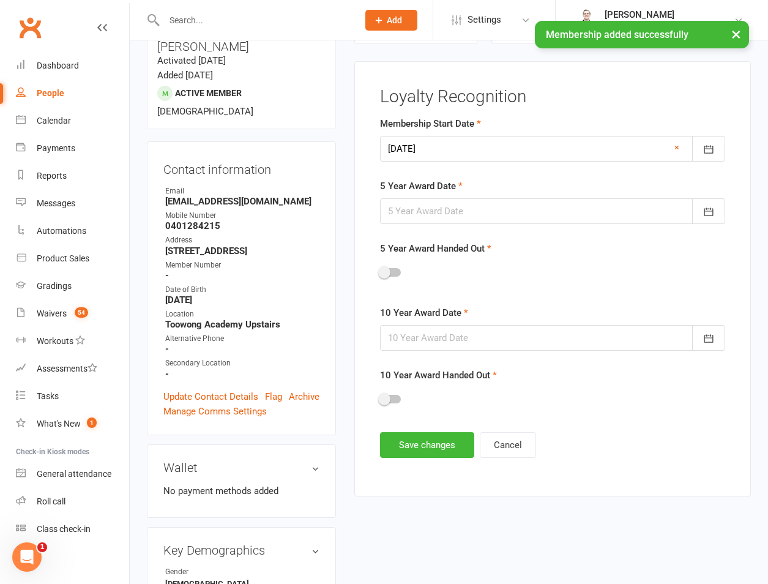
click at [482, 222] on div at bounding box center [552, 211] width 345 height 26
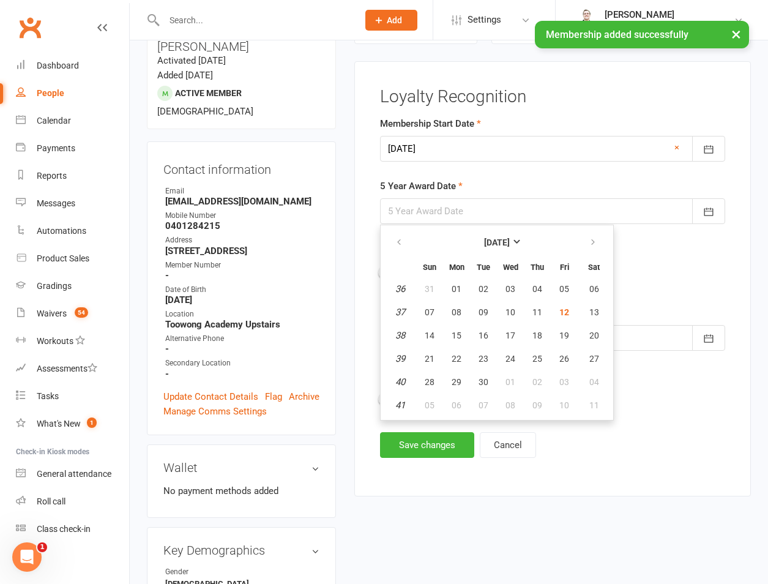
click at [480, 229] on th "September 2025" at bounding box center [497, 242] width 160 height 27
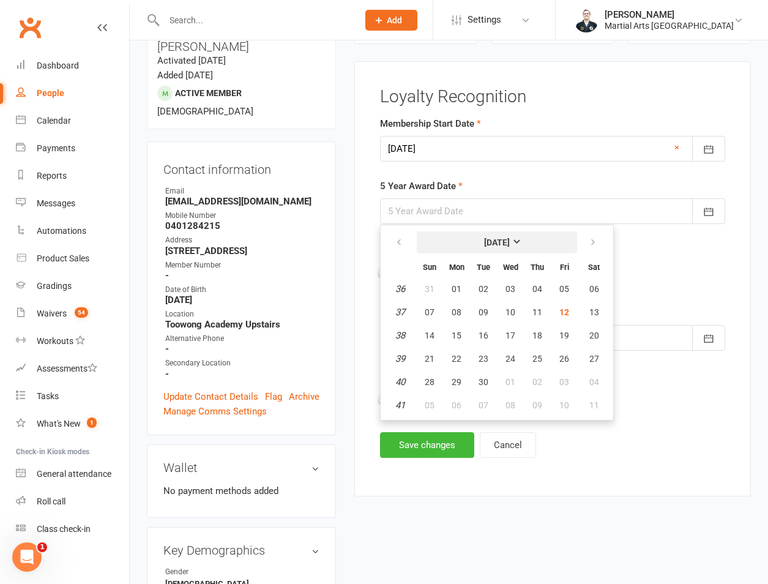
click at [477, 235] on button "September 2025" at bounding box center [497, 242] width 160 height 22
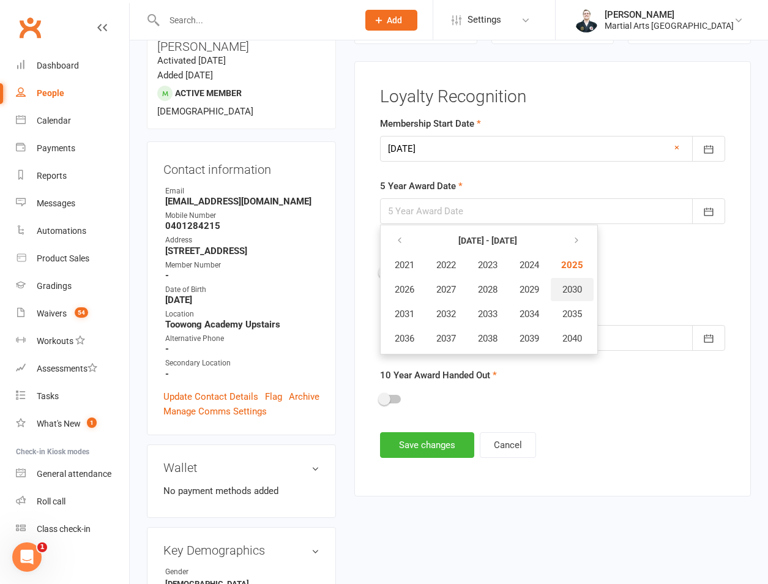
drag, startPoint x: 587, startPoint y: 290, endPoint x: 574, endPoint y: 288, distance: 13.0
click at [585, 288] on button "2030" at bounding box center [572, 289] width 43 height 23
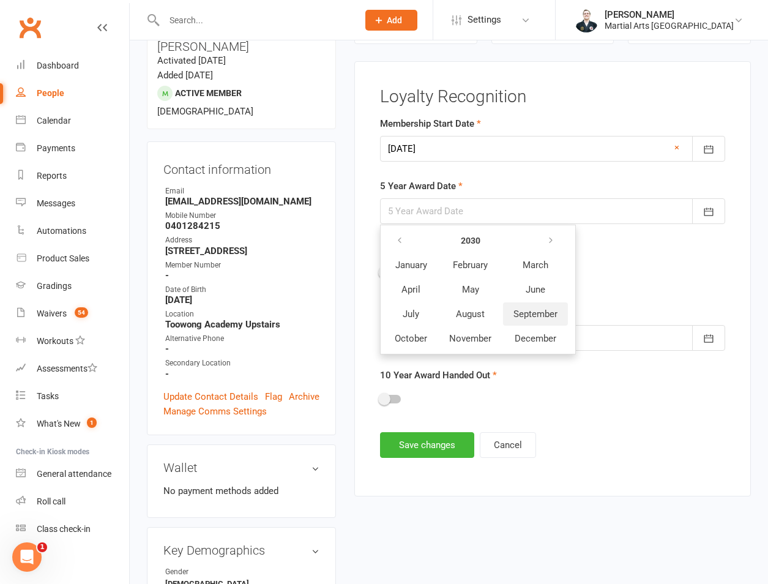
click at [510, 314] on button "September" at bounding box center [535, 313] width 65 height 23
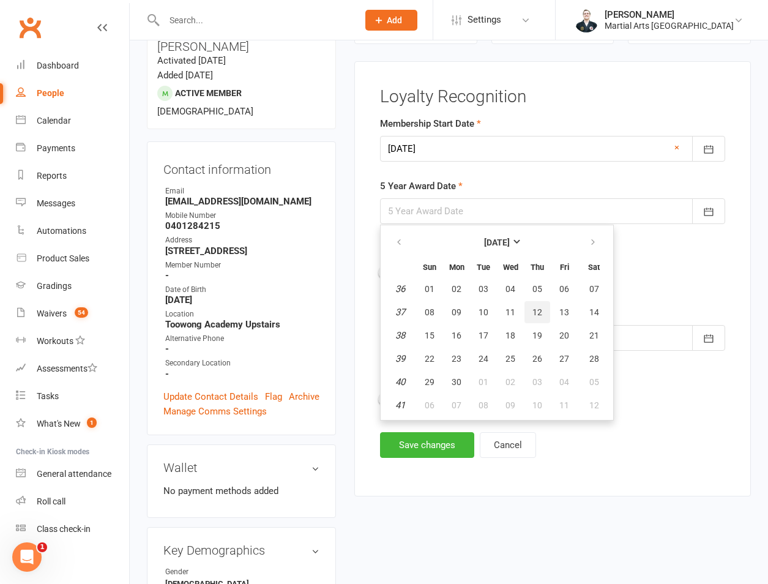
click at [530, 319] on button "12" at bounding box center [537, 312] width 26 height 22
type input "12 Sep 2030"
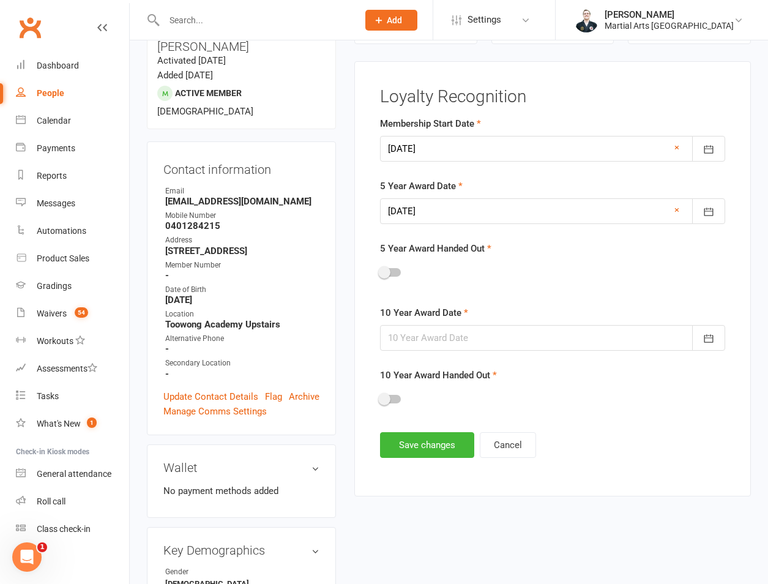
click at [506, 343] on div at bounding box center [552, 338] width 345 height 26
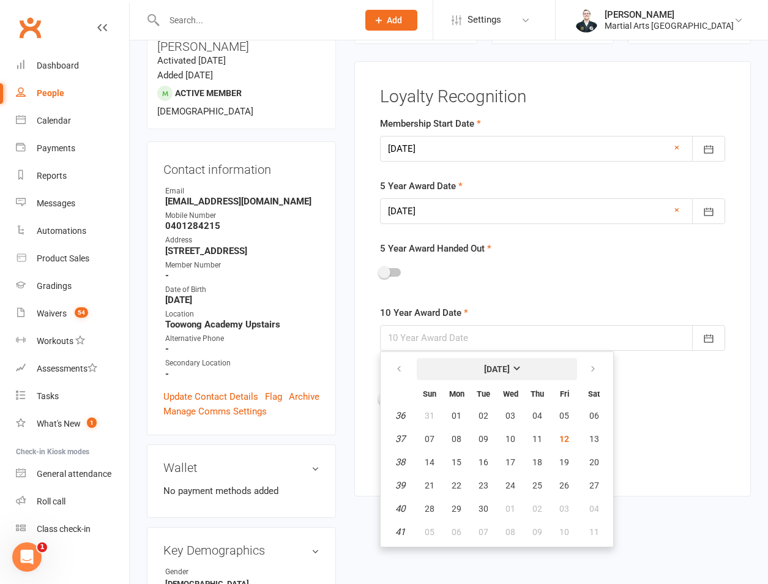
click at [456, 363] on button "September 2025" at bounding box center [497, 369] width 160 height 22
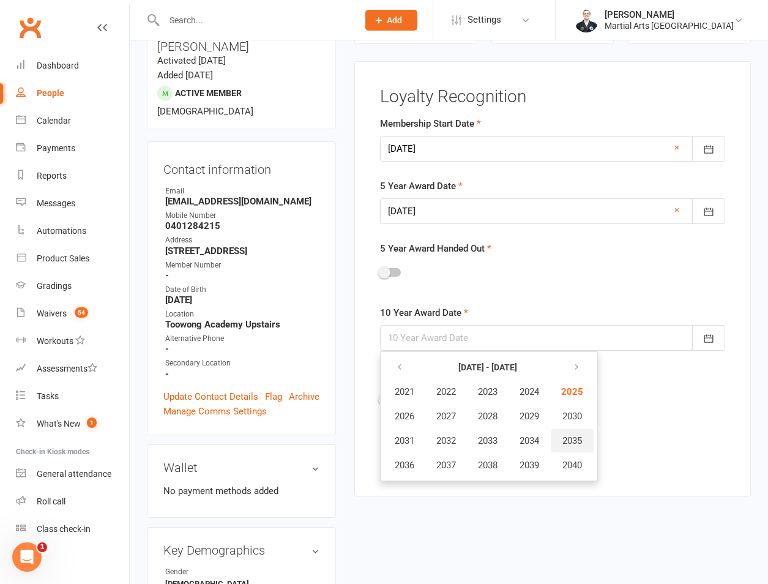
click at [559, 433] on button "2035" at bounding box center [572, 440] width 43 height 23
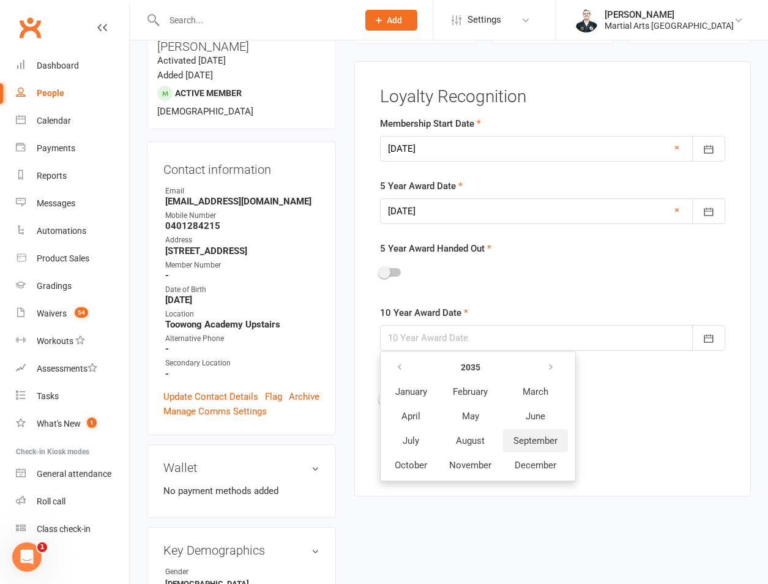
click at [522, 433] on button "September" at bounding box center [535, 440] width 65 height 23
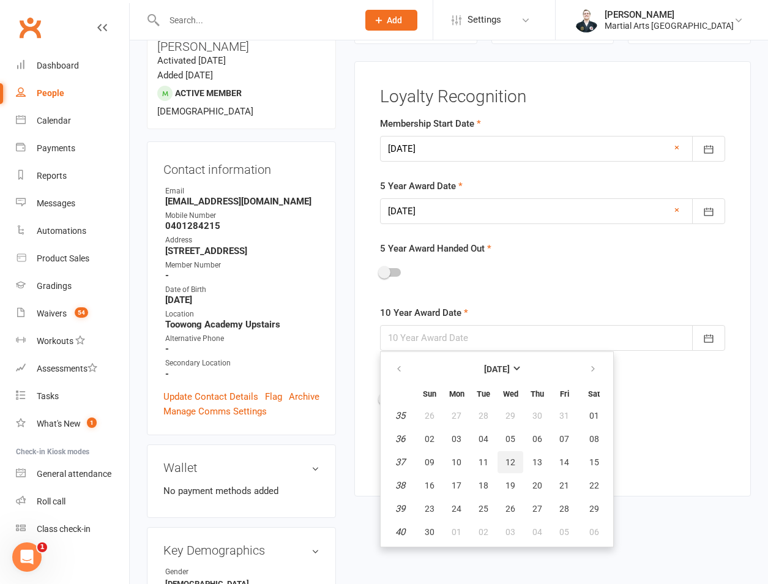
click at [517, 461] on button "12" at bounding box center [510, 462] width 26 height 22
type input "12 Sep 2035"
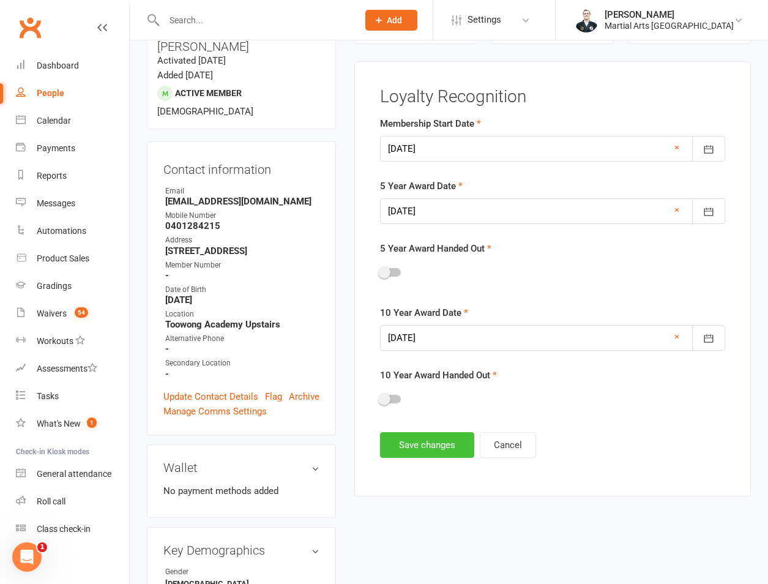
click at [442, 446] on button "Save changes" at bounding box center [427, 445] width 94 height 26
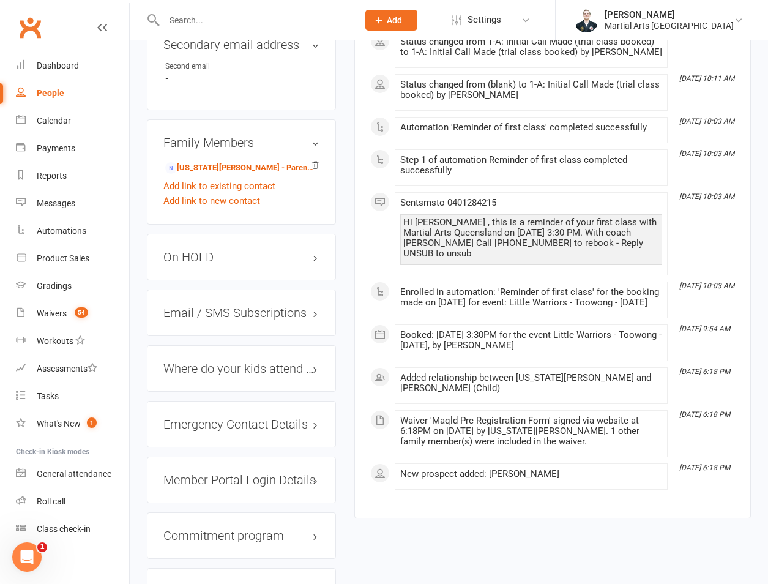
scroll to position [1142, 0]
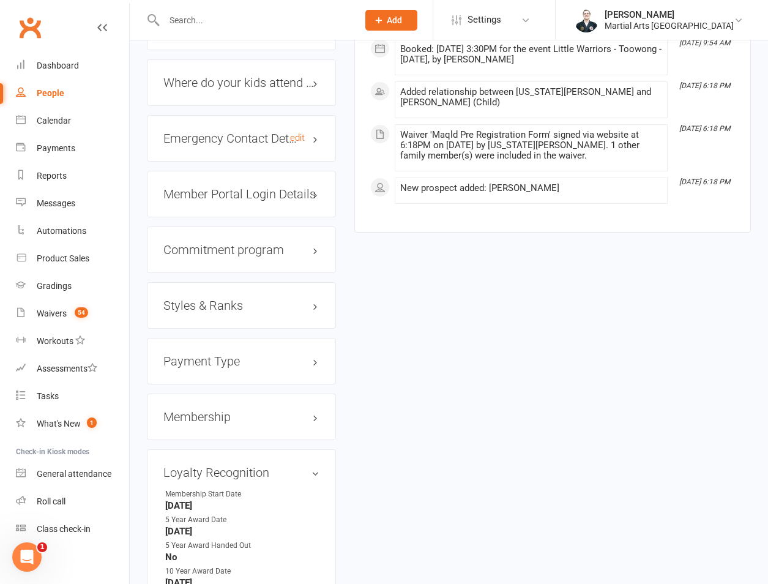
click at [207, 132] on h3 "Emergency Contact Details edit" at bounding box center [241, 138] width 156 height 13
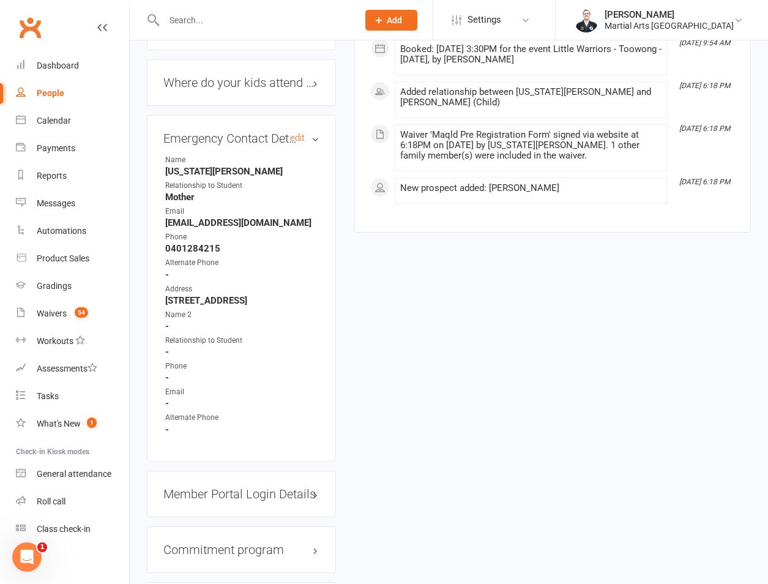
click at [198, 132] on h3 "Emergency Contact Details edit" at bounding box center [241, 138] width 156 height 13
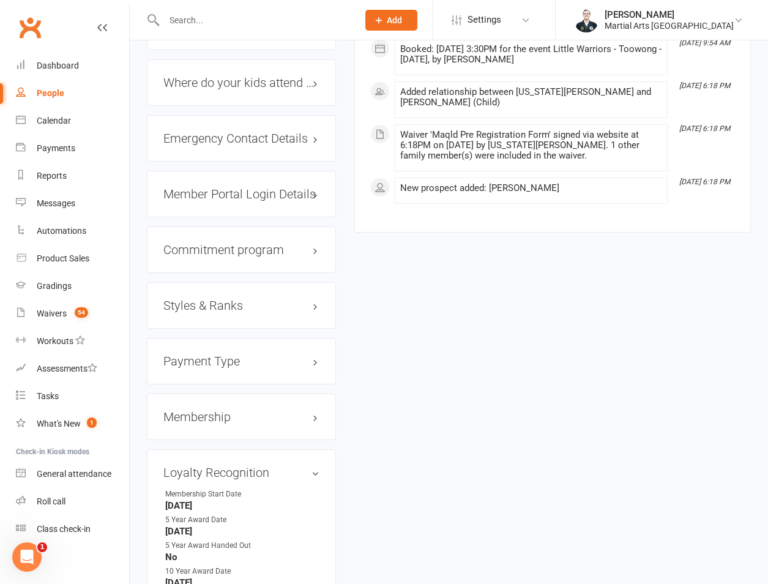
click at [203, 187] on h3 "Member Portal Login Details" at bounding box center [241, 193] width 156 height 13
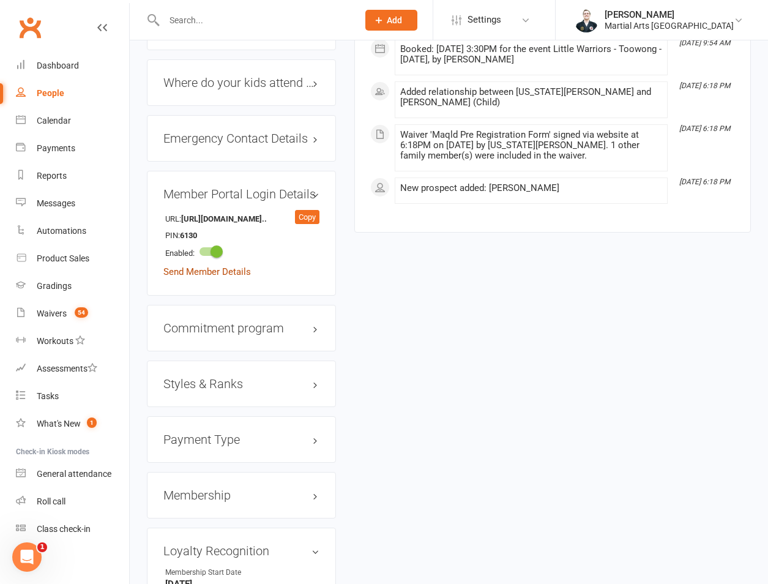
click at [218, 266] on link "Send Member Details" at bounding box center [206, 271] width 87 height 11
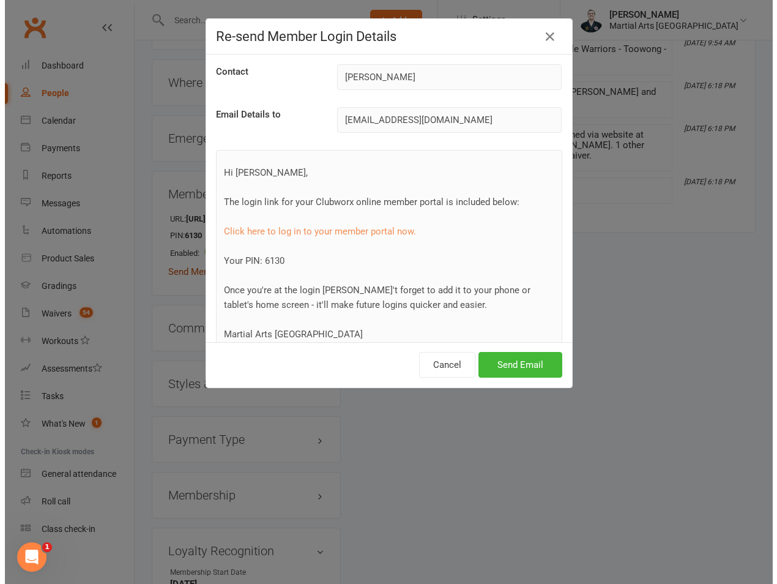
scroll to position [1129, 0]
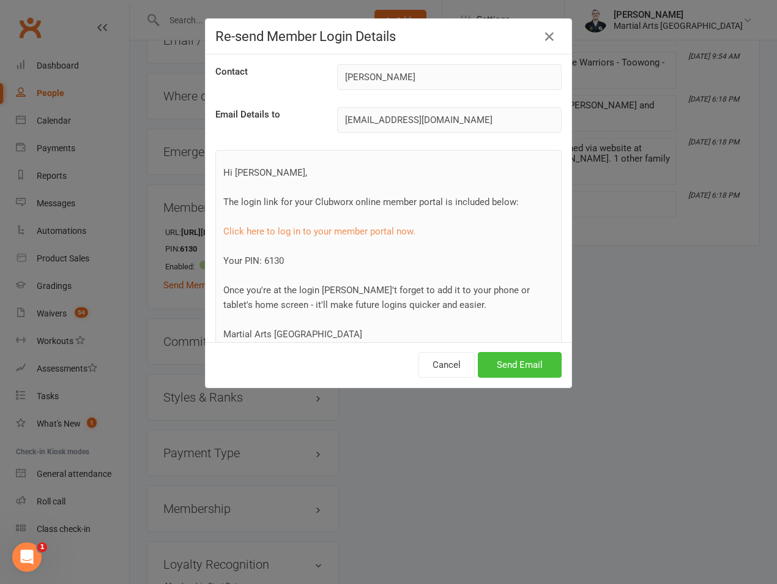
click at [511, 360] on button "Send Email" at bounding box center [520, 365] width 84 height 26
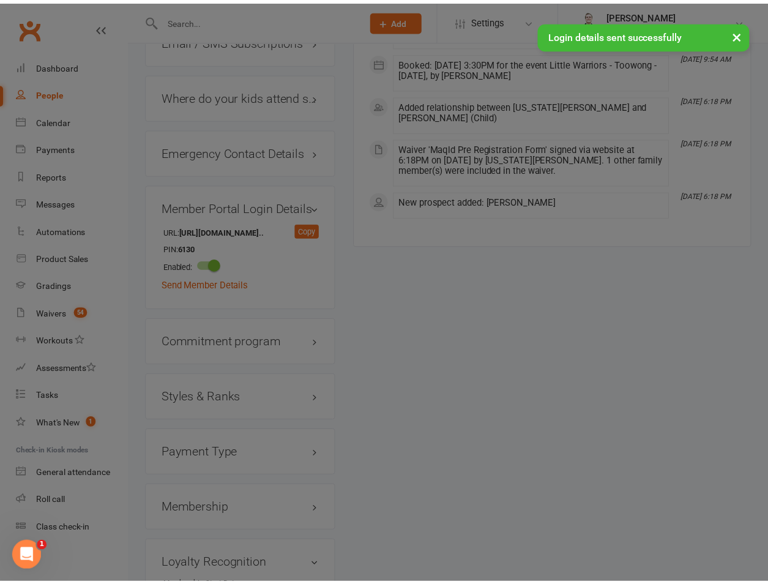
scroll to position [1142, 0]
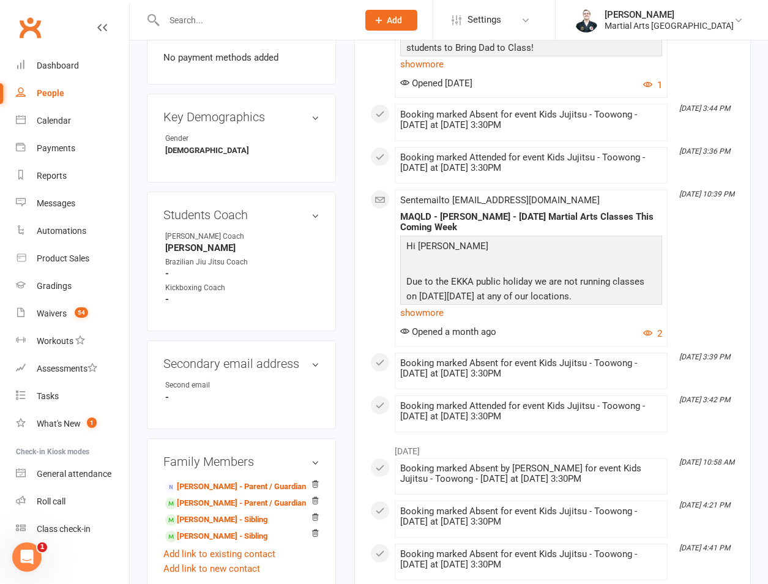
scroll to position [856, 0]
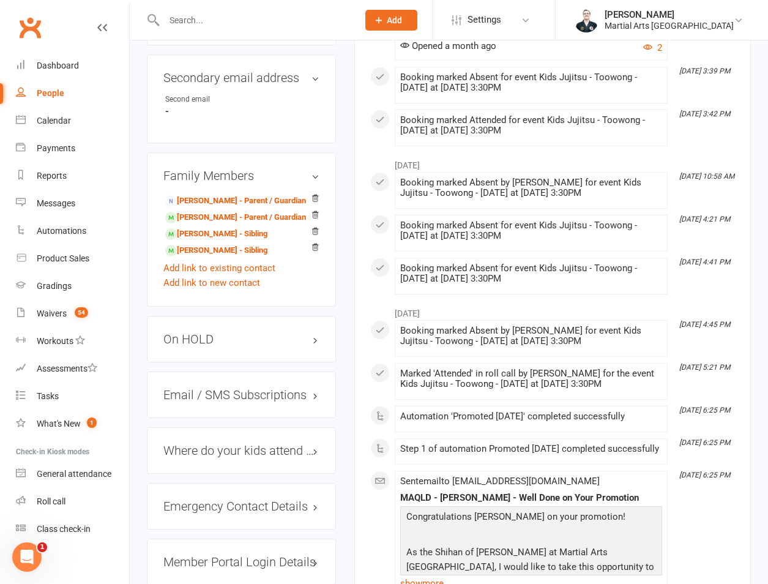
click at [229, 327] on div "On HOLD" at bounding box center [241, 339] width 189 height 46
click at [205, 332] on h3 "On HOLD" at bounding box center [241, 338] width 156 height 13
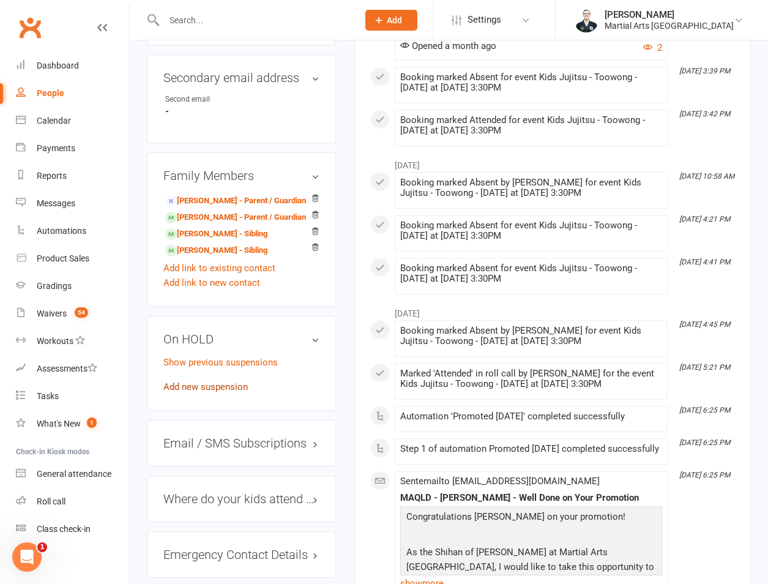
click at [185, 381] on link "Add new suspension" at bounding box center [205, 386] width 84 height 11
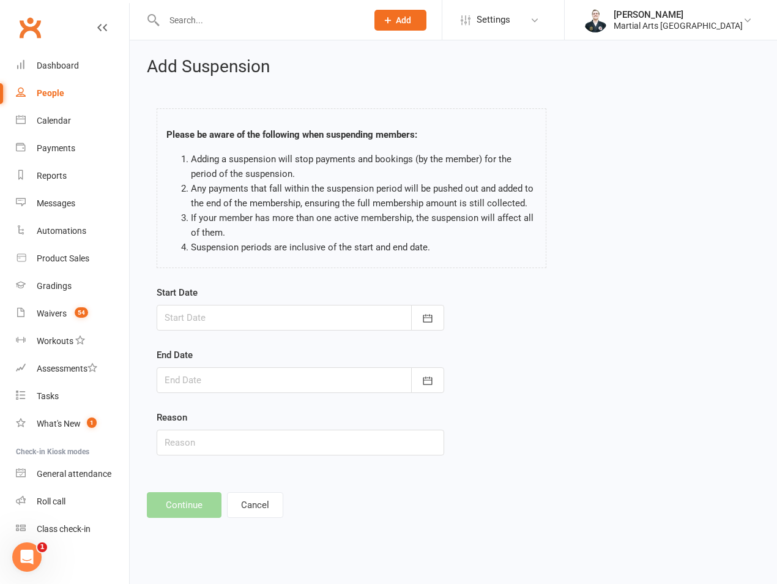
click at [210, 312] on div at bounding box center [301, 318] width 288 height 26
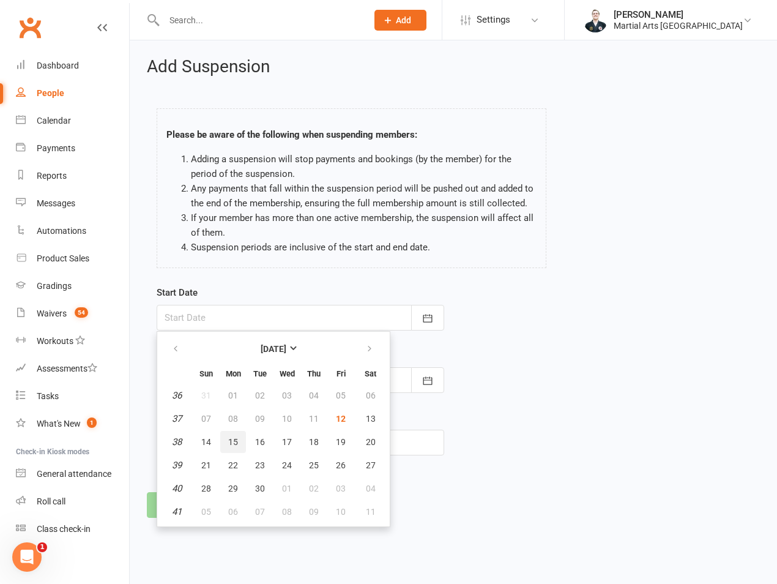
click at [232, 448] on button "15" at bounding box center [233, 442] width 26 height 22
type input "[DATE]"
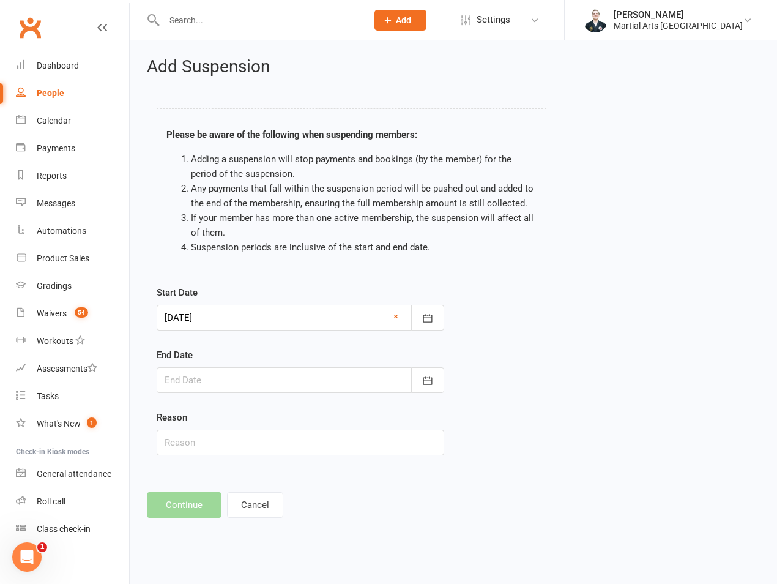
click at [229, 374] on div at bounding box center [301, 380] width 288 height 26
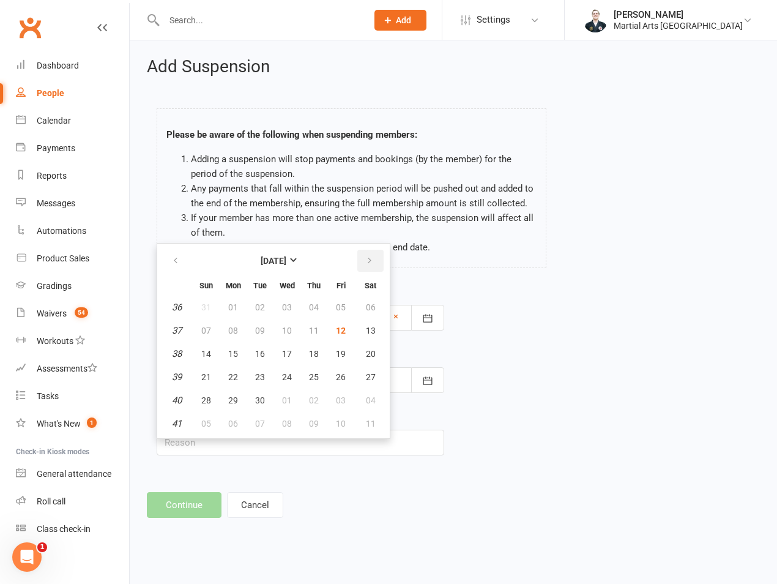
click at [370, 264] on icon "button" at bounding box center [369, 261] width 9 height 10
click at [194, 352] on button "12" at bounding box center [206, 354] width 26 height 22
type input "[DATE]"
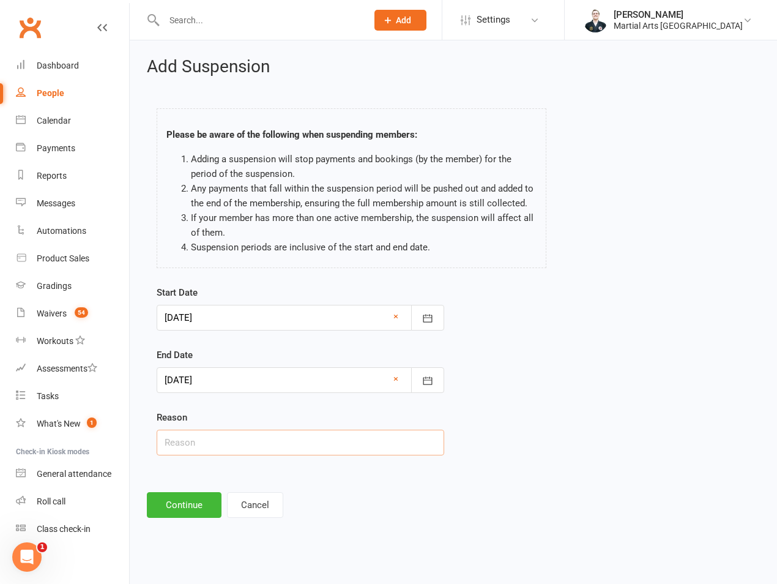
click at [207, 437] on input "text" at bounding box center [301, 442] width 288 height 26
type input "On Hold 2 Weeks"
click at [187, 451] on input "On Hold 2 Weeks" at bounding box center [301, 442] width 288 height 26
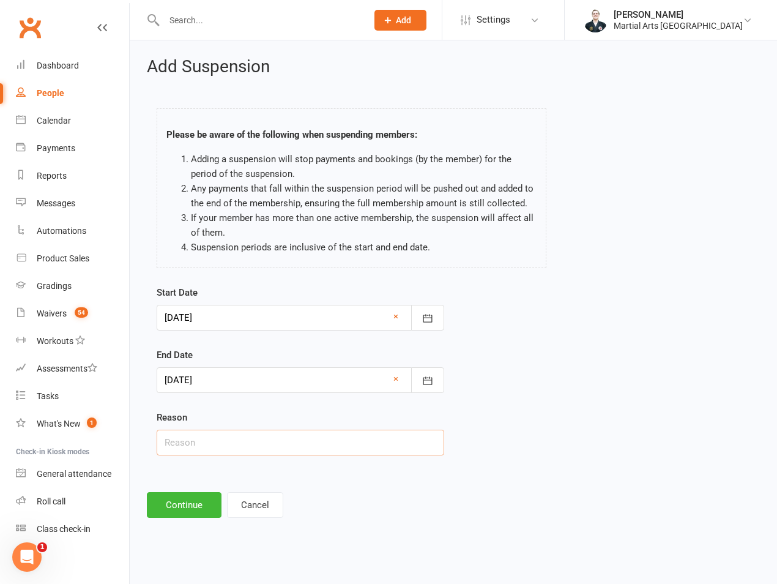
click at [188, 444] on input "text" at bounding box center [301, 442] width 288 height 26
type input "on hold"
drag, startPoint x: 185, startPoint y: 527, endPoint x: 183, endPoint y: 501, distance: 25.8
click at [183, 529] on div "Add Suspension Please be aware of the following when suspending members: Adding…" at bounding box center [453, 287] width 647 height 494
click at [183, 501] on button "Continue" at bounding box center [184, 505] width 75 height 26
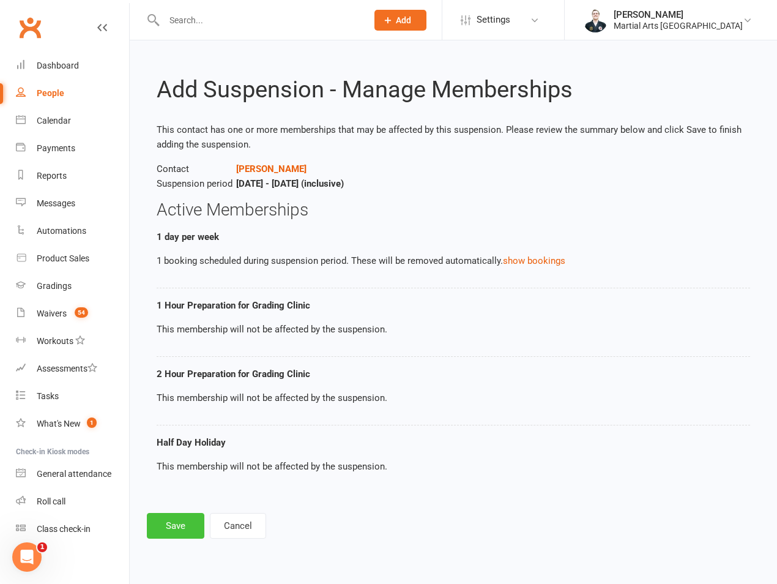
click at [168, 513] on button "Save" at bounding box center [176, 526] width 58 height 26
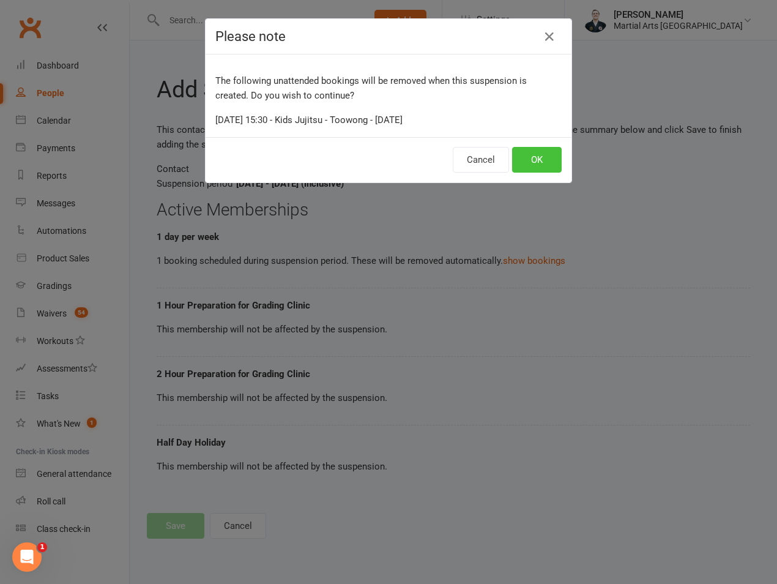
click at [533, 150] on button "OK" at bounding box center [537, 160] width 50 height 26
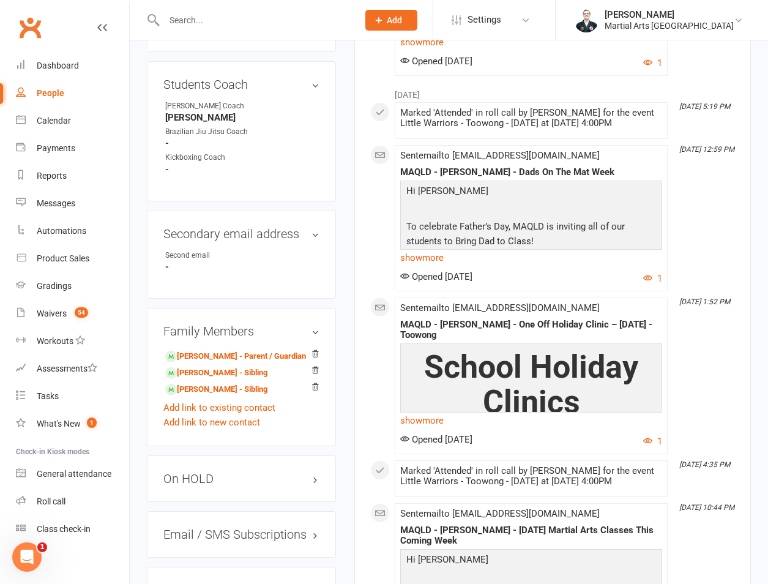
scroll to position [856, 0]
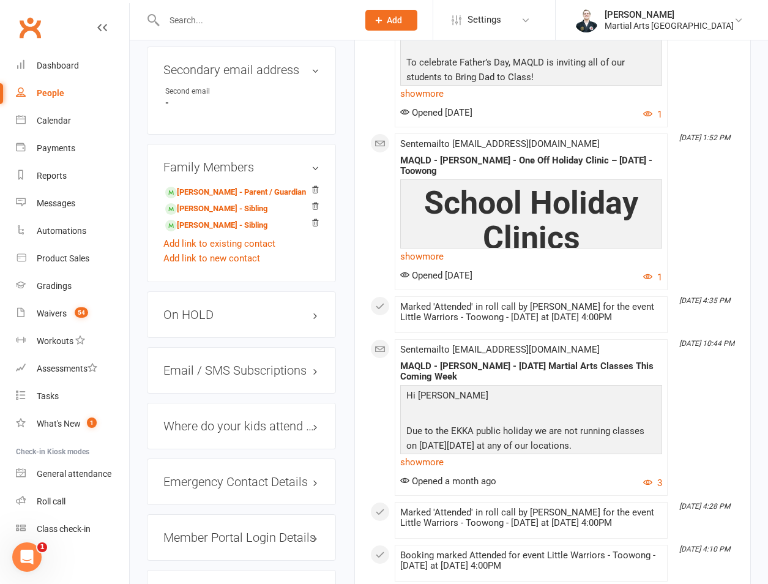
click at [199, 308] on h3 "On HOLD" at bounding box center [241, 314] width 156 height 13
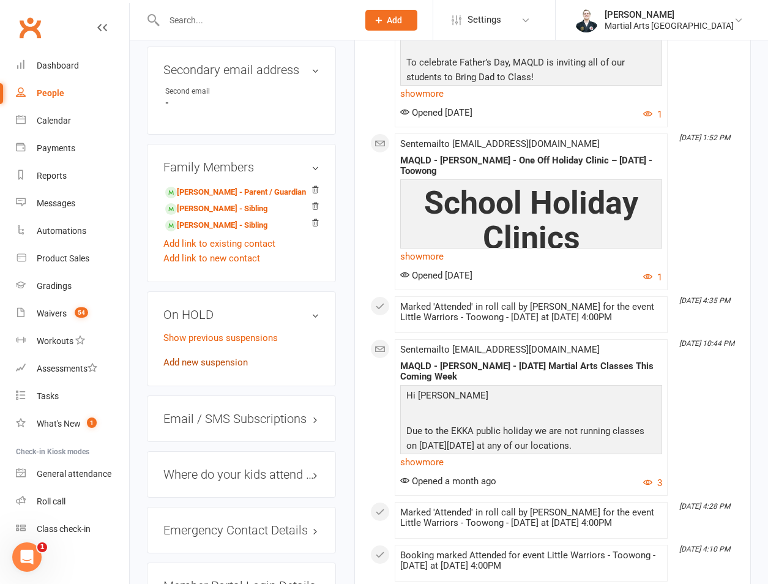
drag, startPoint x: 199, startPoint y: 305, endPoint x: 190, endPoint y: 345, distance: 41.4
click at [190, 357] on link "Add new suspension" at bounding box center [205, 362] width 84 height 11
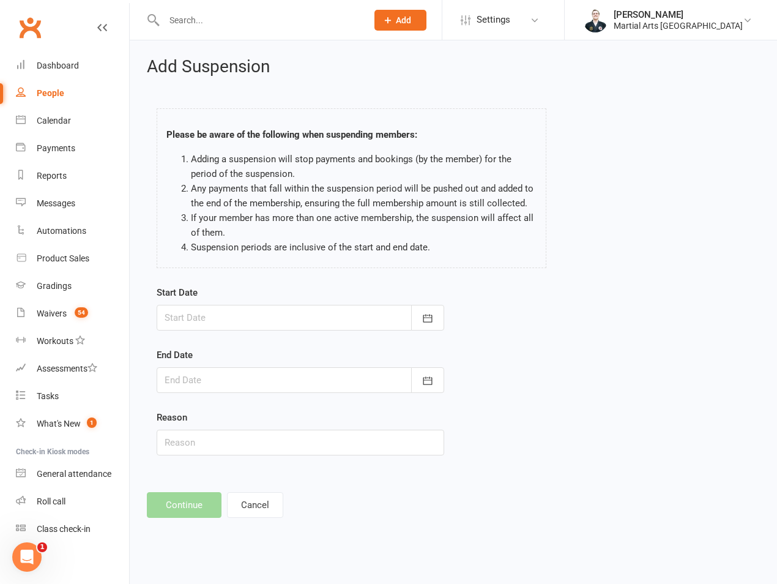
click at [212, 319] on div at bounding box center [301, 318] width 288 height 26
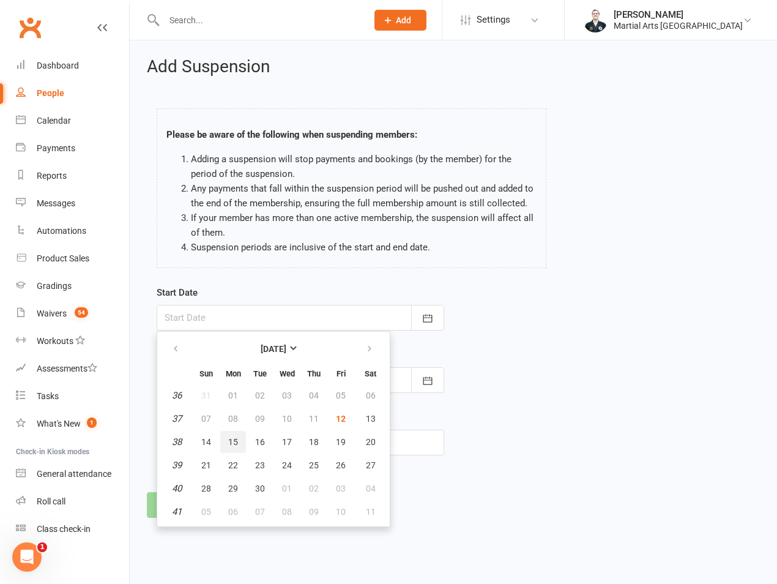
click at [231, 450] on button "15" at bounding box center [233, 442] width 26 height 22
type input "[DATE]"
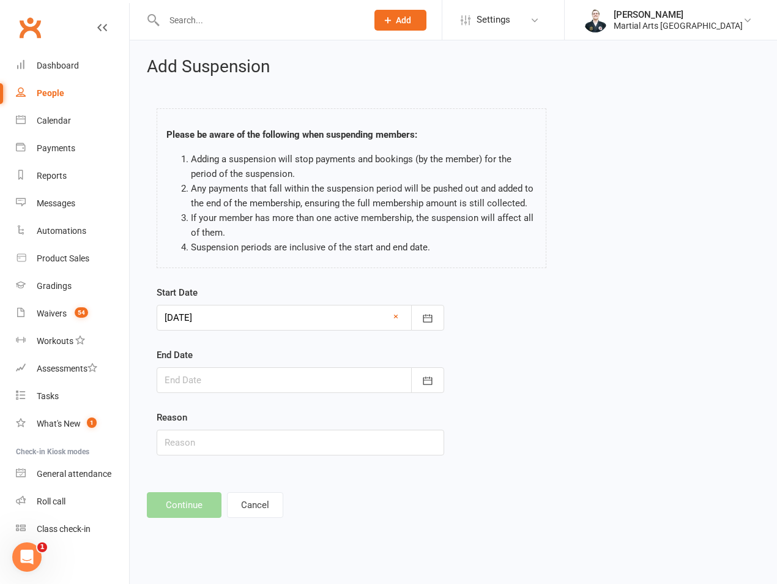
click at [218, 384] on div at bounding box center [301, 380] width 288 height 26
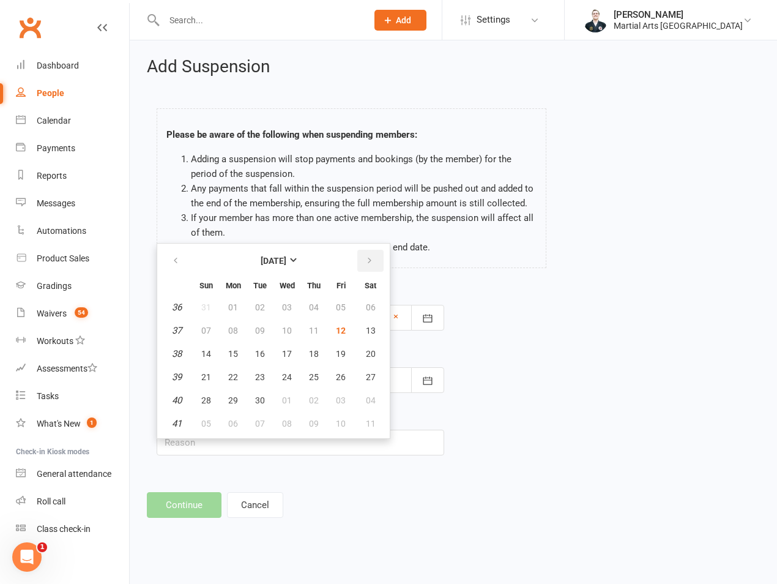
click at [370, 253] on button "button" at bounding box center [370, 261] width 26 height 22
click at [194, 354] on button "12" at bounding box center [206, 354] width 26 height 22
type input "[DATE]"
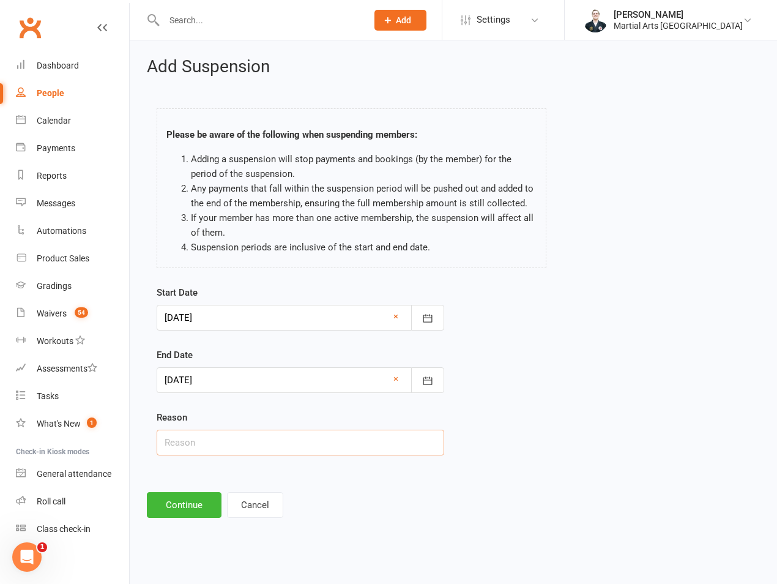
click at [203, 431] on input "text" at bounding box center [301, 442] width 288 height 26
type input "on hold"
click at [181, 505] on button "Continue" at bounding box center [184, 505] width 75 height 26
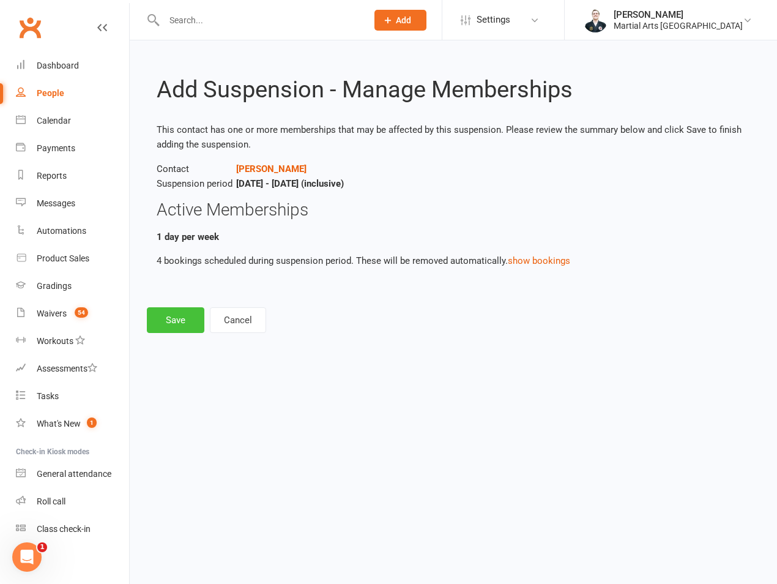
click at [177, 332] on button "Save" at bounding box center [176, 320] width 58 height 26
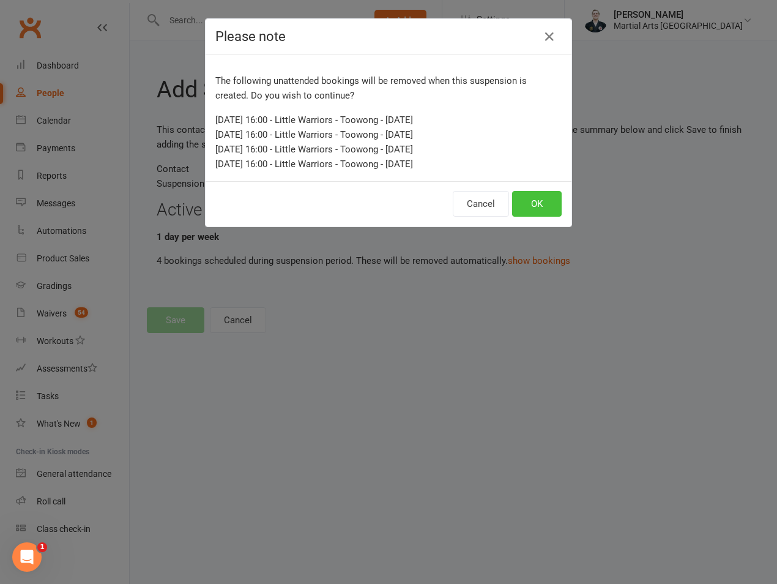
click at [524, 204] on button "OK" at bounding box center [537, 204] width 50 height 26
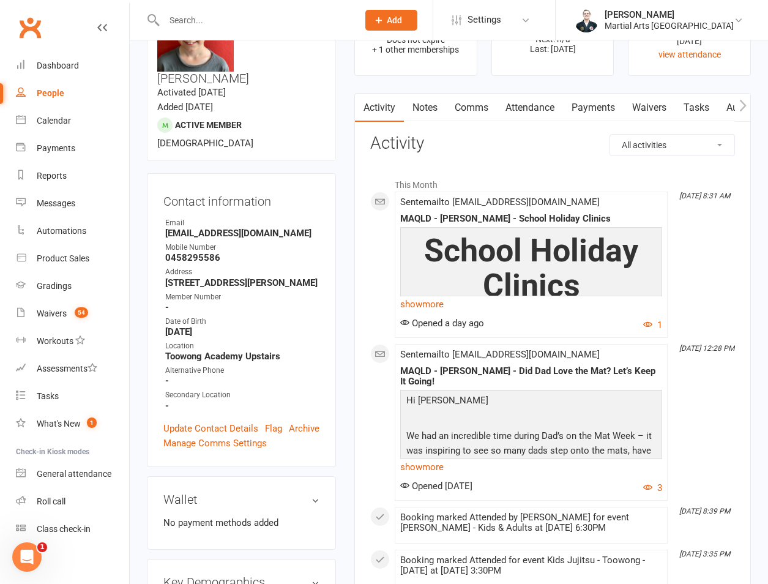
scroll to position [856, 0]
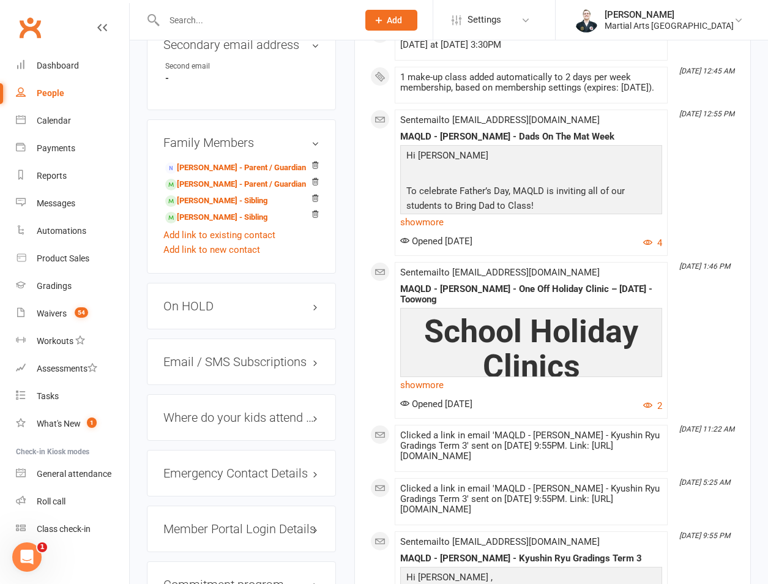
click at [199, 294] on div "On HOLD" at bounding box center [241, 306] width 189 height 46
click at [210, 299] on h3 "On HOLD" at bounding box center [241, 305] width 156 height 13
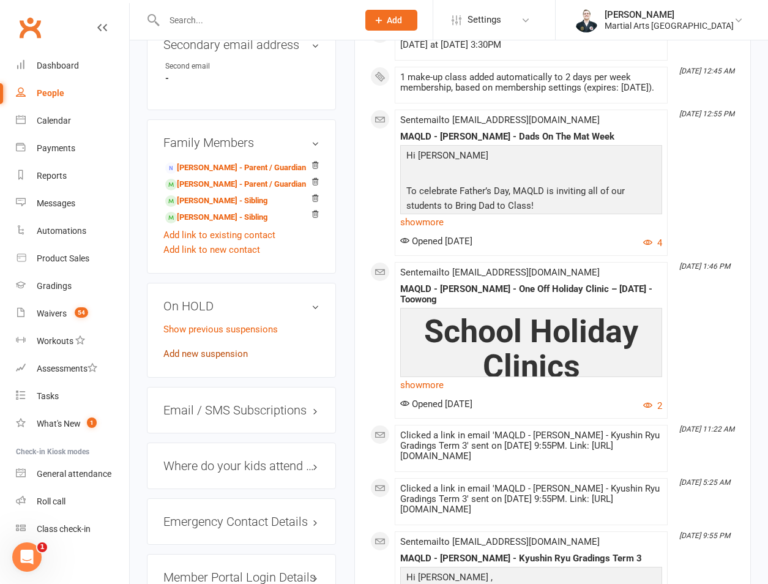
click at [192, 348] on link "Add new suspension" at bounding box center [205, 353] width 84 height 11
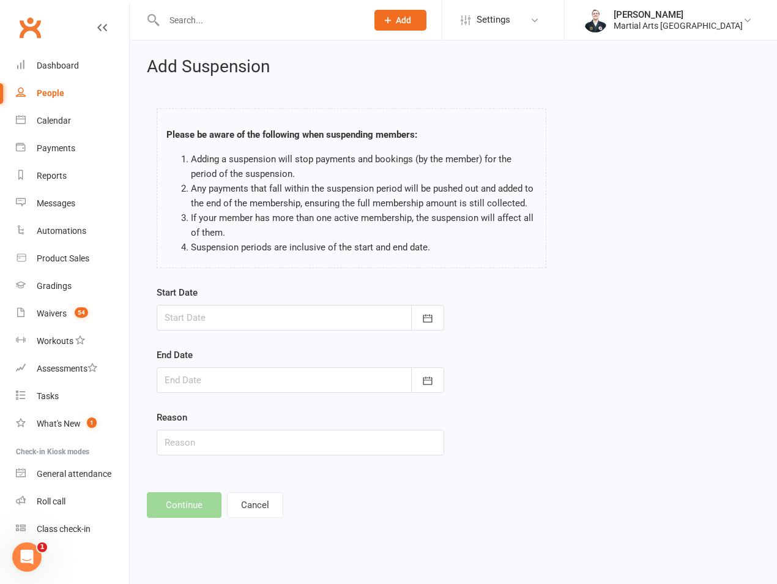
click at [225, 316] on div at bounding box center [301, 318] width 288 height 26
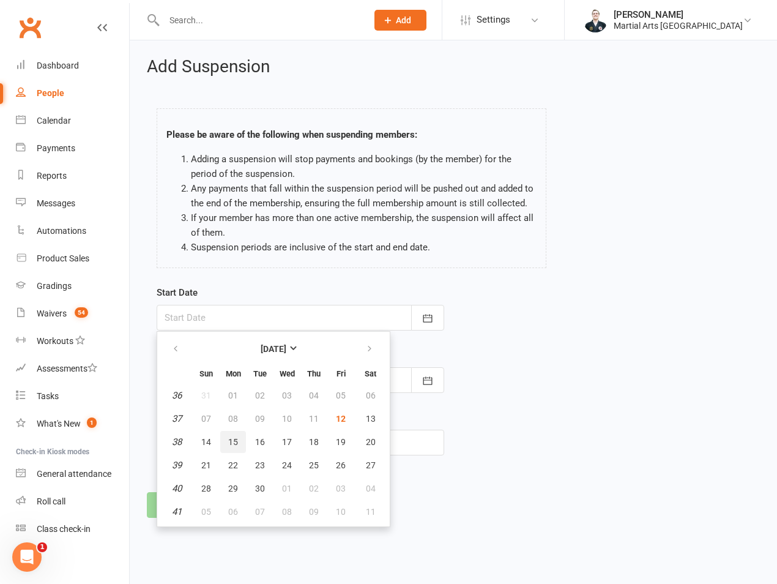
click at [234, 446] on span "15" at bounding box center [233, 442] width 10 height 10
type input "[DATE]"
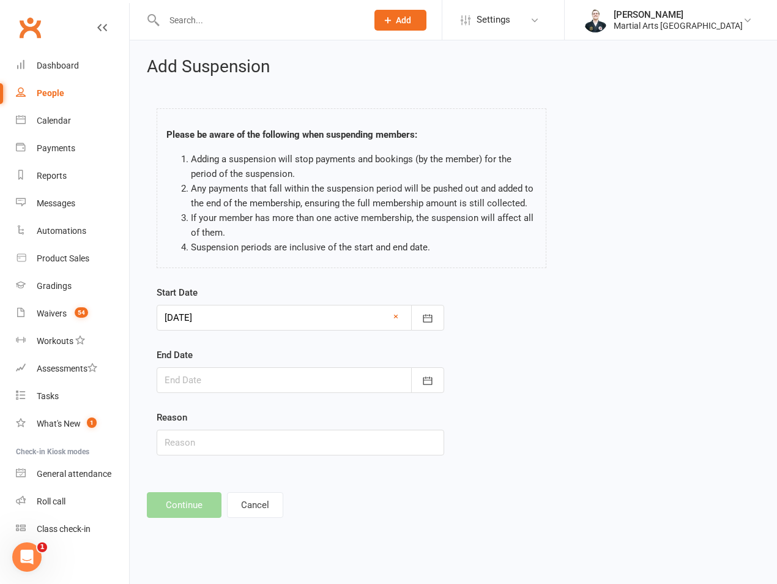
click at [231, 393] on form "Start Date [DATE] [DATE] Sun Mon Tue Wed Thu Fri Sat 36 31 01 02 03 04 05 06 37…" at bounding box center [301, 370] width 288 height 170
click at [234, 382] on div at bounding box center [301, 380] width 288 height 26
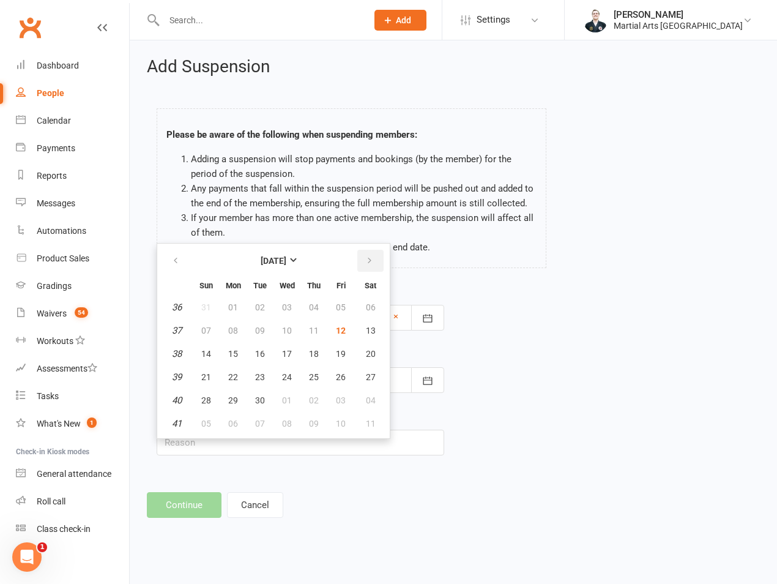
click at [372, 261] on icon "button" at bounding box center [369, 261] width 9 height 10
click at [209, 358] on span "12" at bounding box center [206, 354] width 10 height 10
type input "[DATE]"
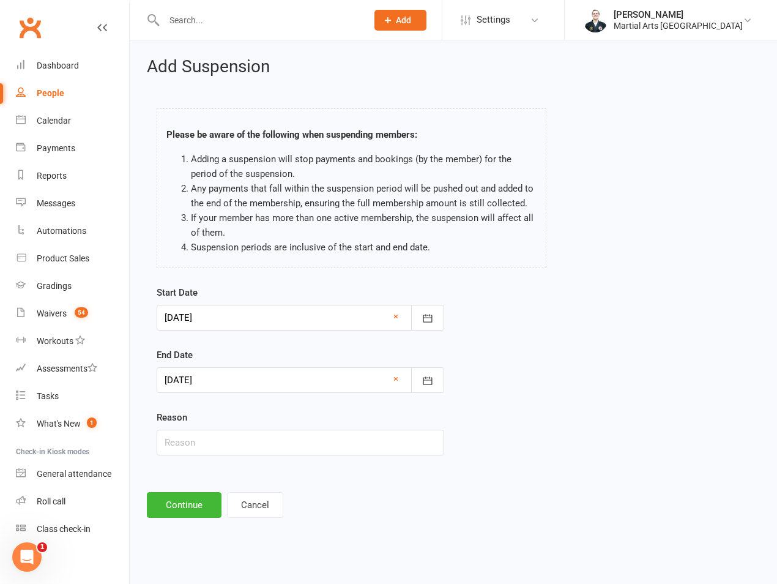
click at [199, 424] on div "Reason" at bounding box center [301, 432] width 288 height 45
click at [198, 444] on input "text" at bounding box center [301, 442] width 288 height 26
type input "on hold"
click at [179, 499] on button "Continue" at bounding box center [184, 505] width 75 height 26
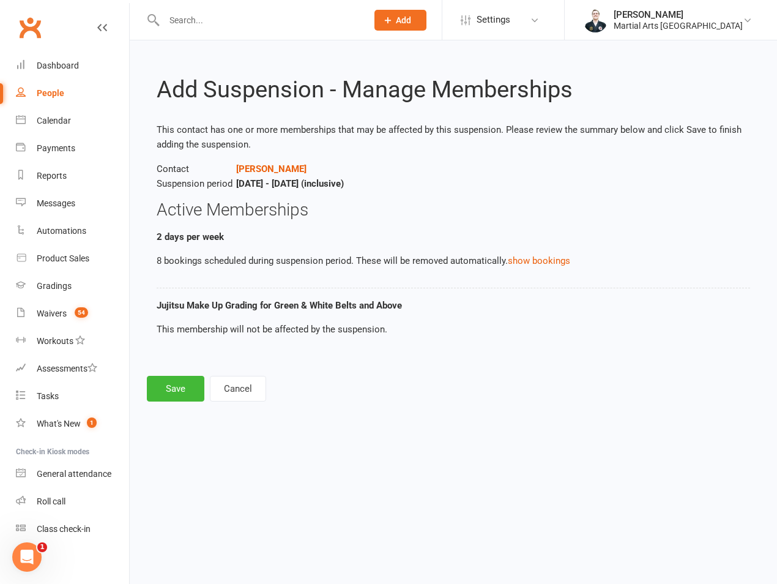
click at [176, 404] on div "Add Suspension - Manage Memberships This contact has one or more memberships th…" at bounding box center [453, 229] width 647 height 378
click at [174, 396] on button "Save" at bounding box center [176, 389] width 58 height 26
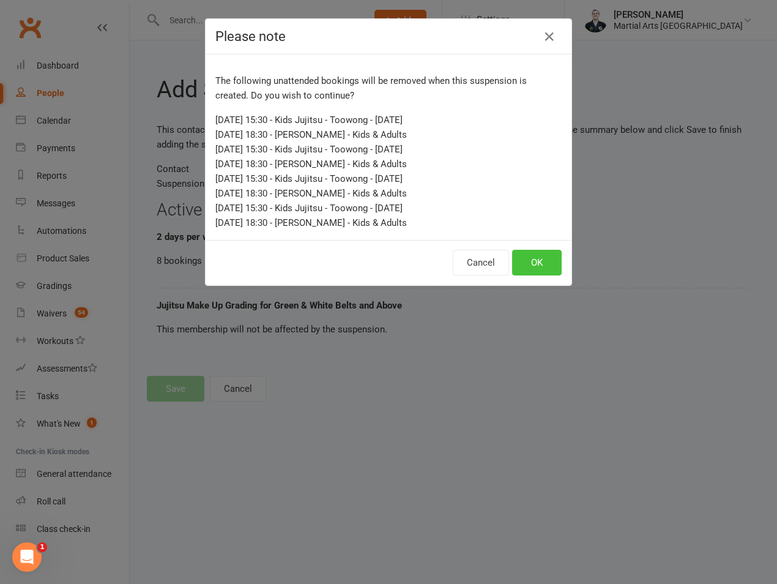
click at [530, 264] on button "OK" at bounding box center [537, 263] width 50 height 26
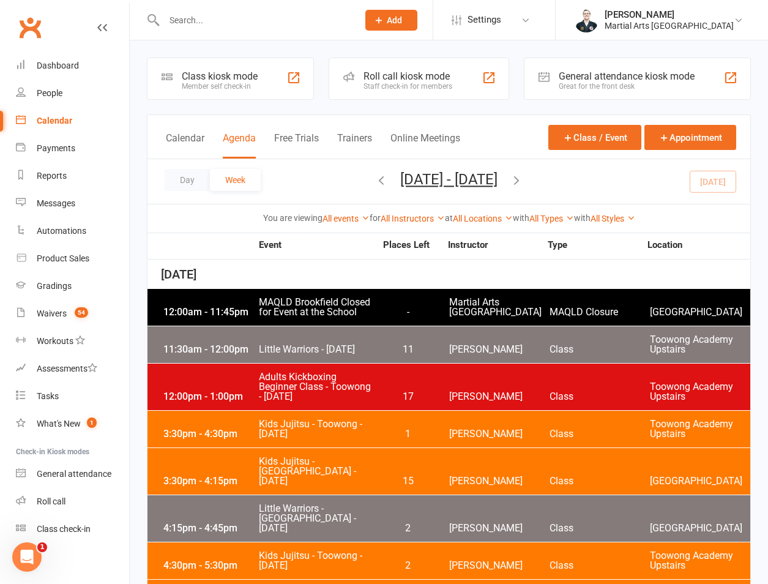
click at [523, 173] on icon "button" at bounding box center [516, 179] width 13 height 13
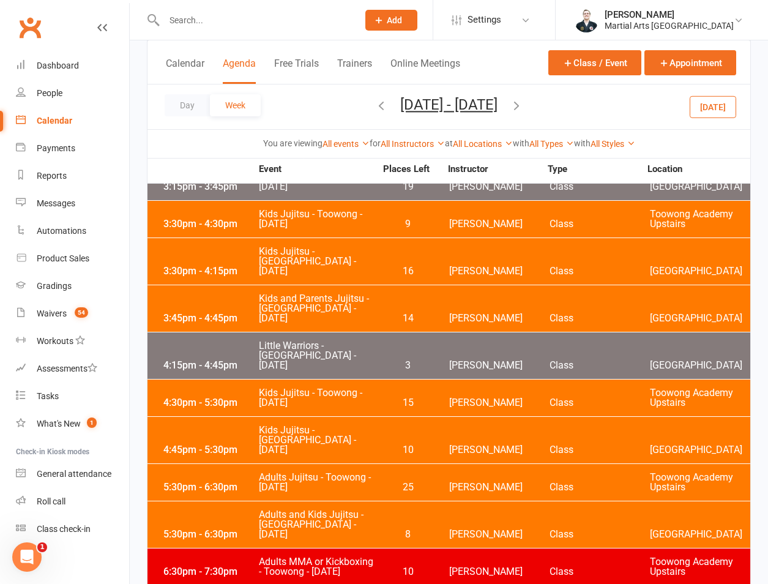
scroll to position [571, 0]
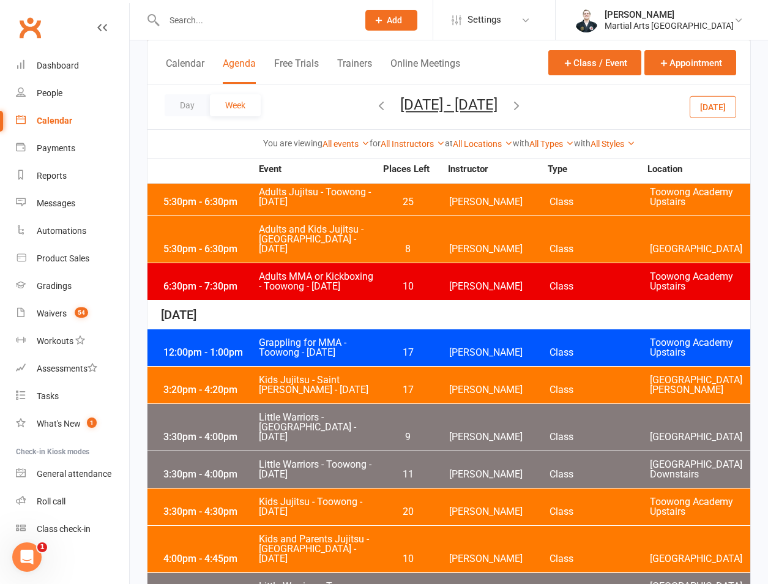
click at [231, 573] on div "4:00pm - 4:30pm Little Warriors - [GEOGRAPHIC_DATA] - [DATE] 20 [PERSON_NAME] C…" at bounding box center [448, 591] width 603 height 37
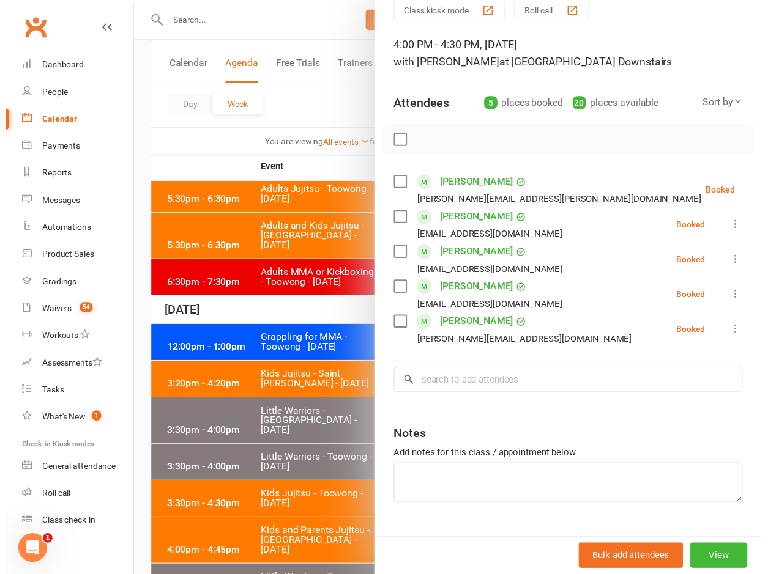
scroll to position [80, 0]
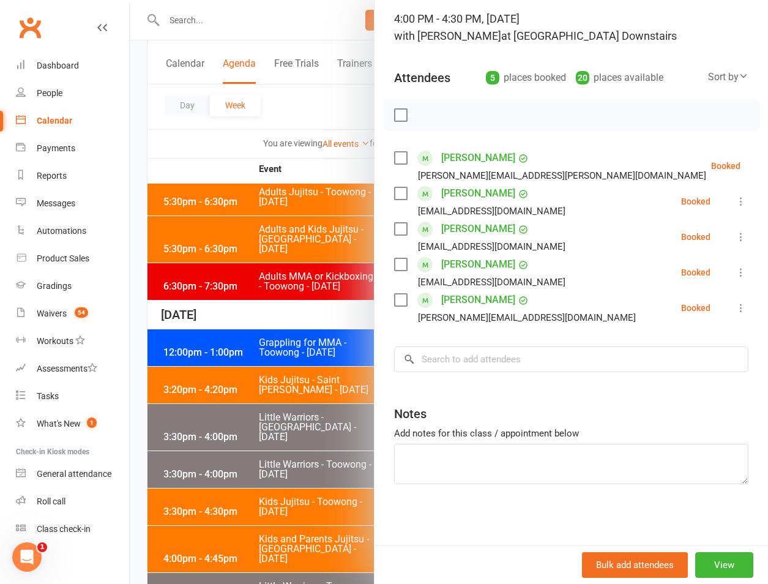
click at [486, 345] on div "Class kiosk mode Roll call 4:00 PM - 4:30 PM, [DATE] with [PERSON_NAME] at [GEO…" at bounding box center [570, 258] width 393 height 573
click at [475, 365] on input "search" at bounding box center [571, 359] width 354 height 26
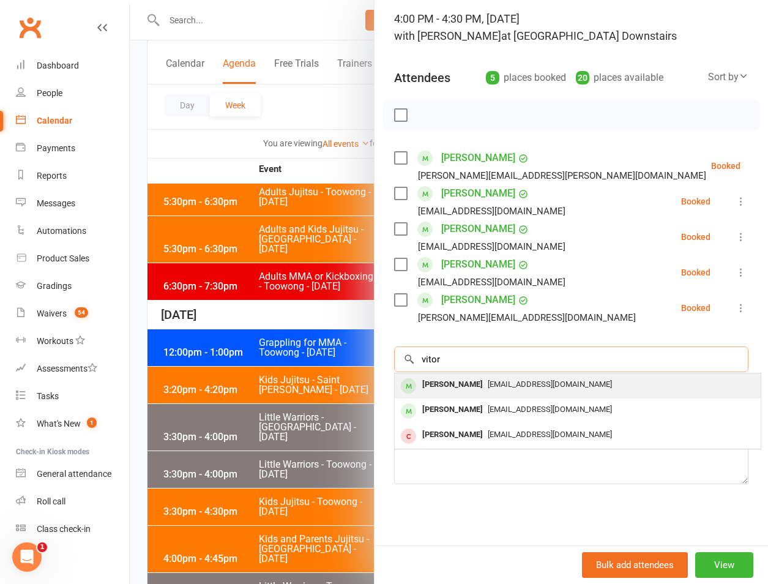
type input "vitor"
click at [469, 387] on div "[PERSON_NAME]" at bounding box center [452, 385] width 70 height 18
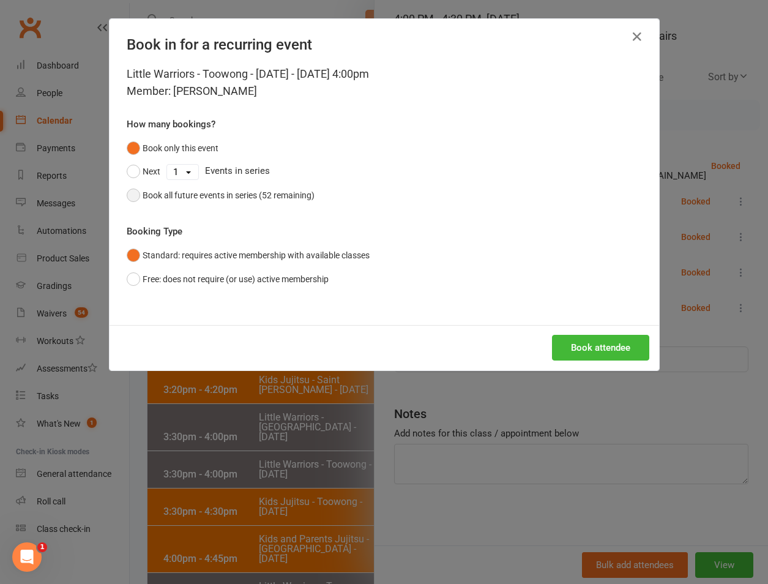
click at [278, 202] on div "Book all future events in series (52 remaining)" at bounding box center [229, 194] width 172 height 13
click at [555, 345] on button "Book attendee" at bounding box center [600, 348] width 97 height 26
click at [260, 464] on div "Book in for a recurring event Little Warriors - Toowong - Tuesday - Sep 16, 202…" at bounding box center [384, 292] width 768 height 584
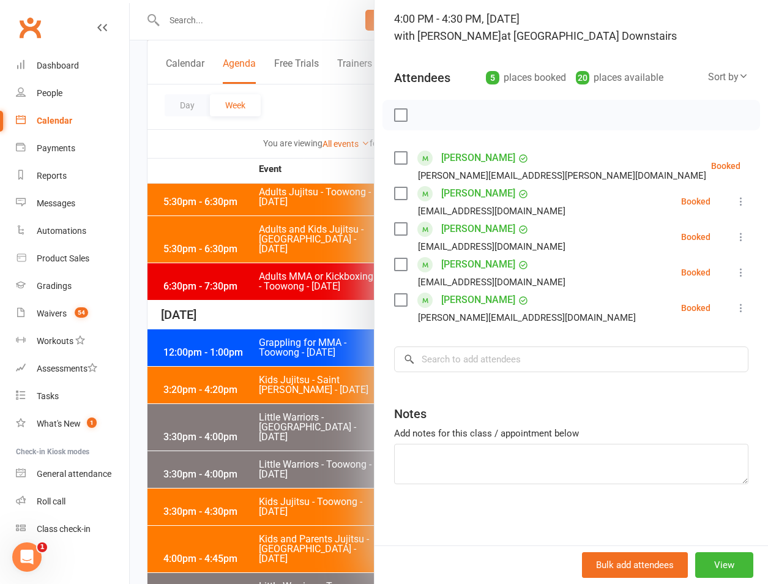
click at [264, 420] on div at bounding box center [449, 292] width 638 height 584
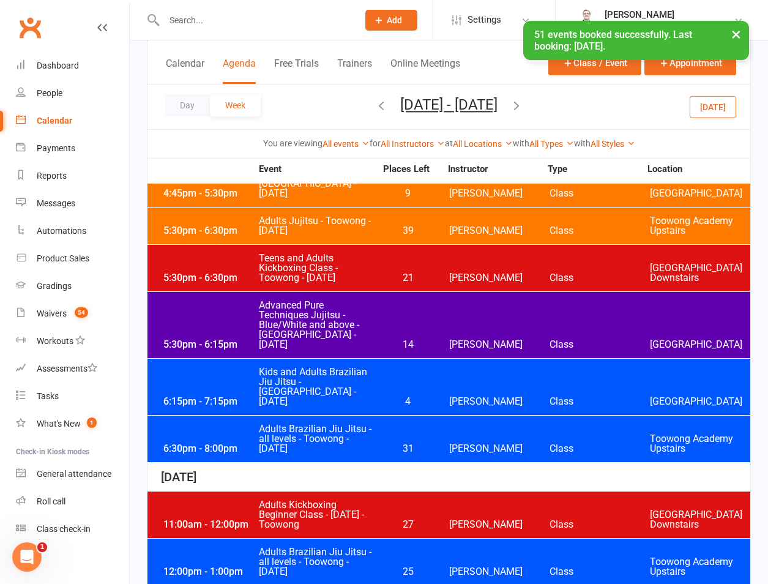
scroll to position [1427, 0]
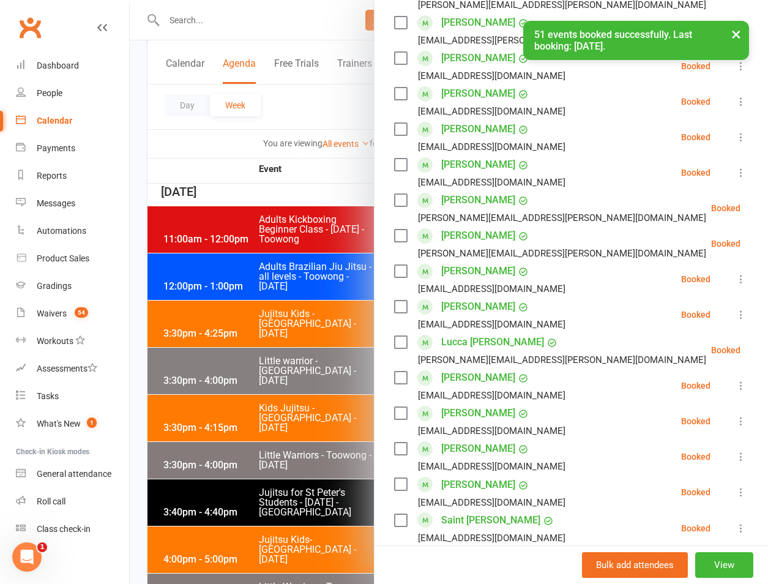
scroll to position [541, 0]
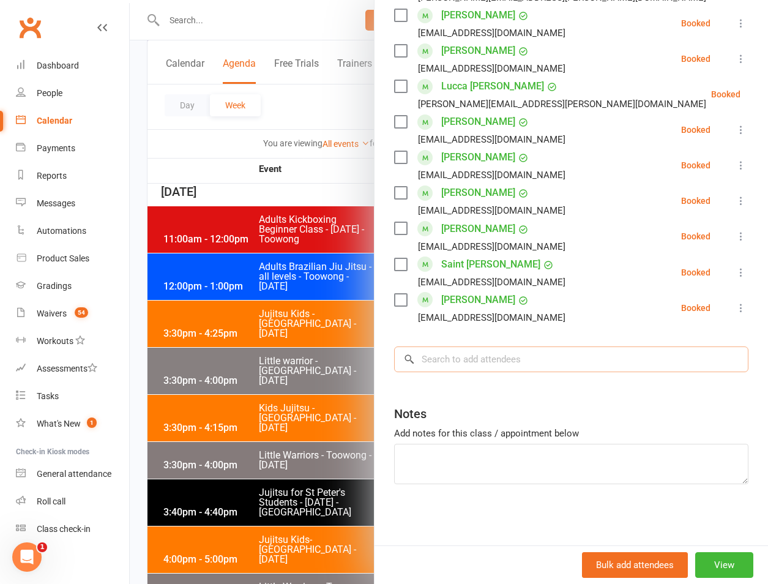
click at [486, 365] on input "search" at bounding box center [571, 359] width 354 height 26
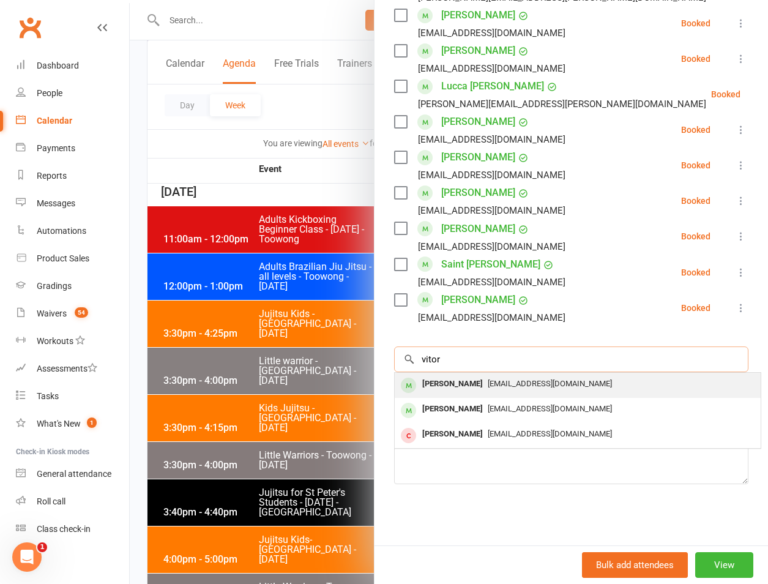
type input "vitor"
click at [489, 384] on span "analeticiabr@gmail.com" at bounding box center [550, 383] width 124 height 9
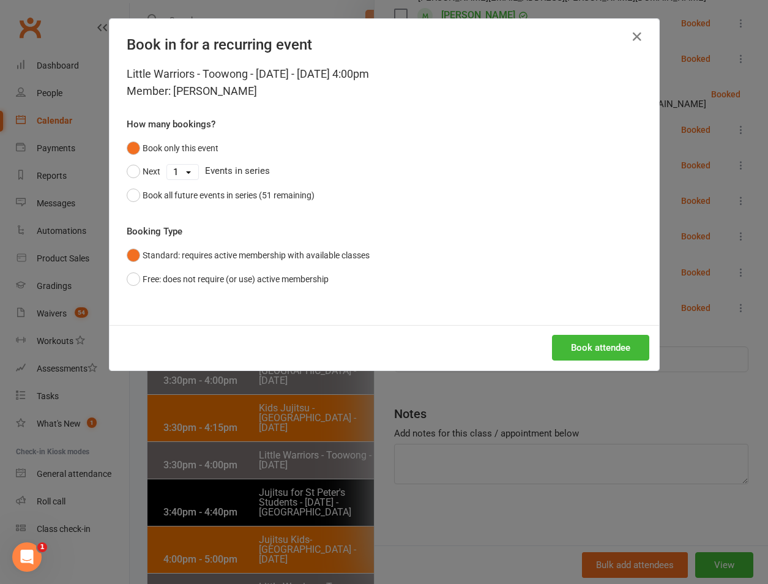
click at [247, 176] on div "Next 1 2 3 4 5 6 7 8 9 10 11 12 13 14 15 16 17 18 19 20 21 22 23 24 25 26 27 28…" at bounding box center [384, 171] width 515 height 23
click at [247, 191] on div "Book all future events in series (51 remaining)" at bounding box center [229, 194] width 172 height 13
click at [600, 332] on div "Book attendee" at bounding box center [384, 347] width 549 height 45
click at [596, 341] on button "Book attendee" at bounding box center [600, 348] width 97 height 26
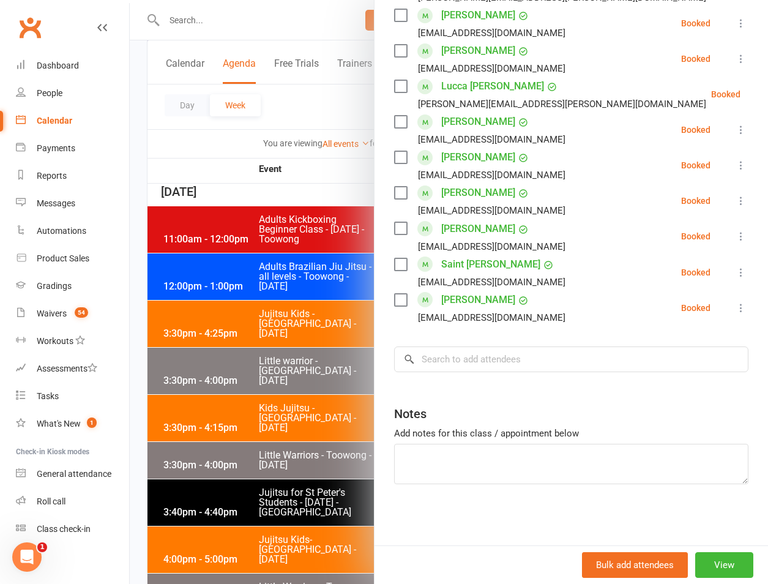
click at [269, 189] on div at bounding box center [449, 292] width 638 height 584
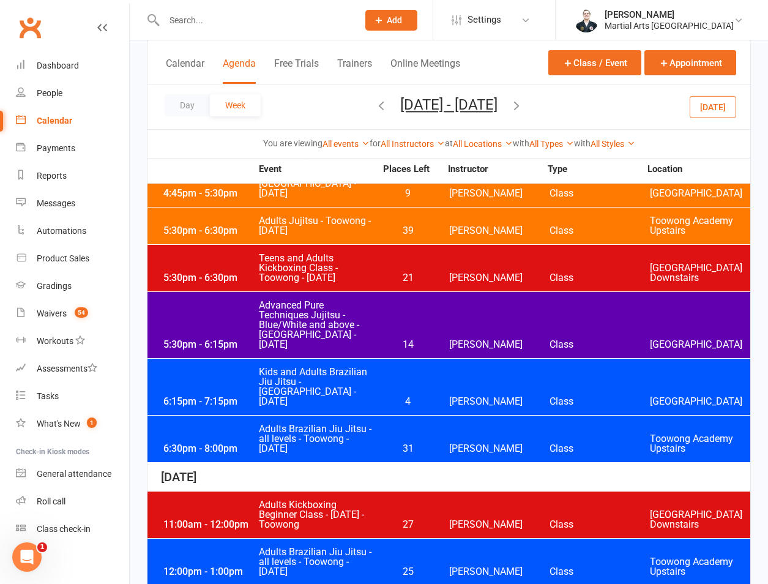
scroll to position [1427, 0]
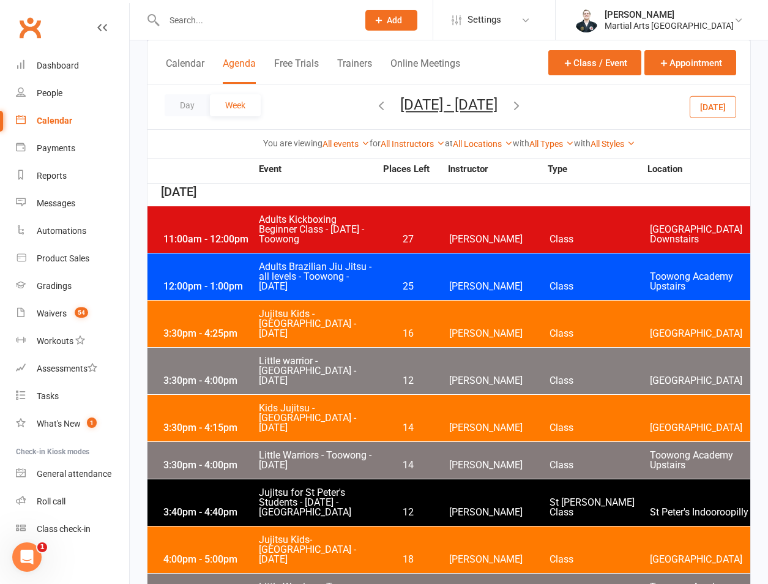
click at [214, 442] on div "3:30pm - 4:00pm Little Warriors - Toowong - Wednesday 14 Quinton Cugola Class T…" at bounding box center [448, 460] width 603 height 37
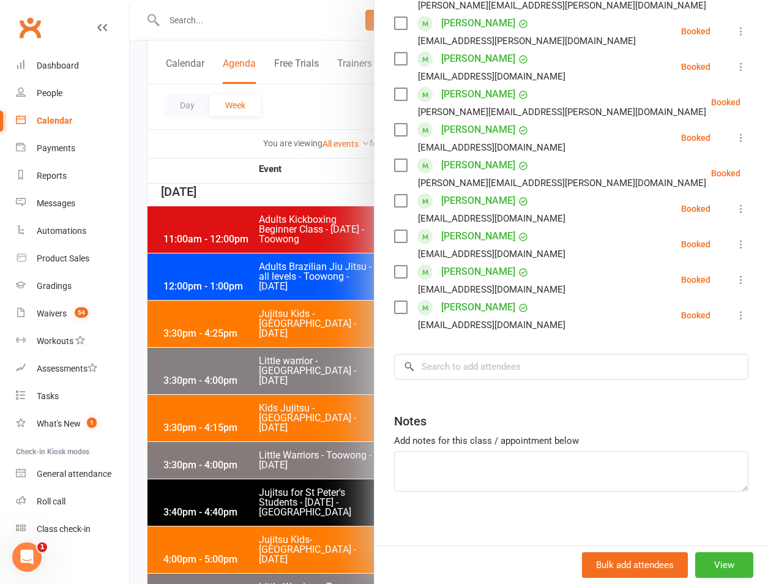
scroll to position [292, 0]
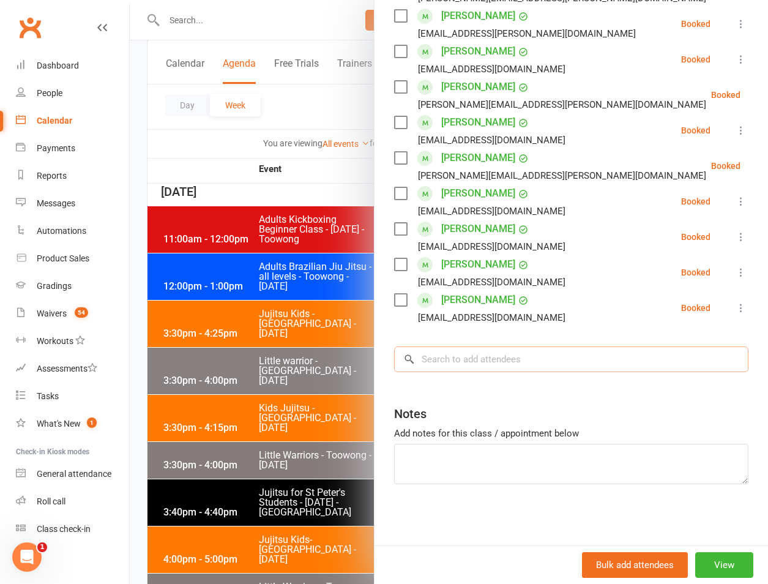
click at [477, 358] on input "search" at bounding box center [571, 359] width 354 height 26
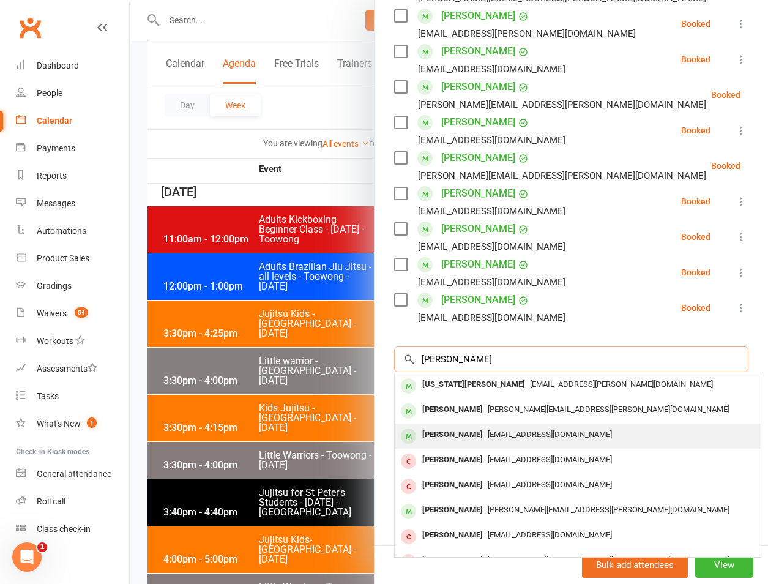
type input "o'leary"
click at [462, 435] on div "Matilda O’Leary" at bounding box center [452, 435] width 70 height 18
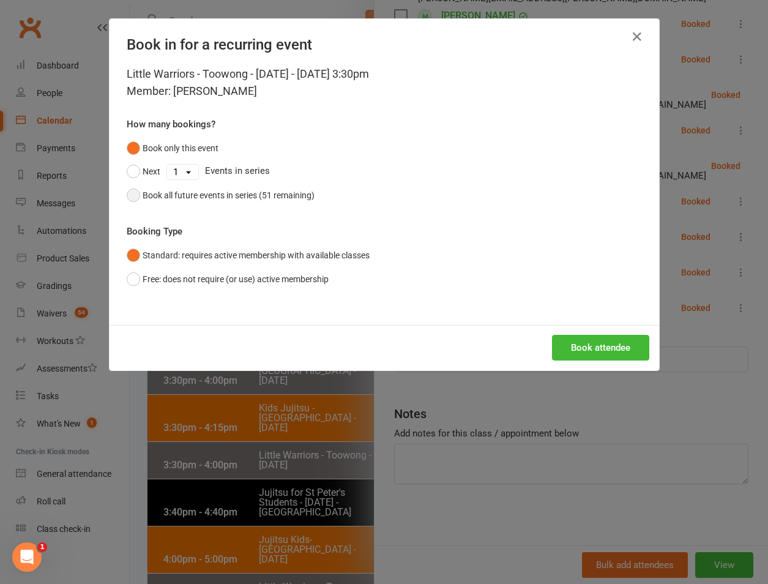
click at [225, 195] on div "Book all future events in series (51 remaining)" at bounding box center [229, 194] width 172 height 13
click at [607, 351] on button "Book attendee" at bounding box center [600, 348] width 97 height 26
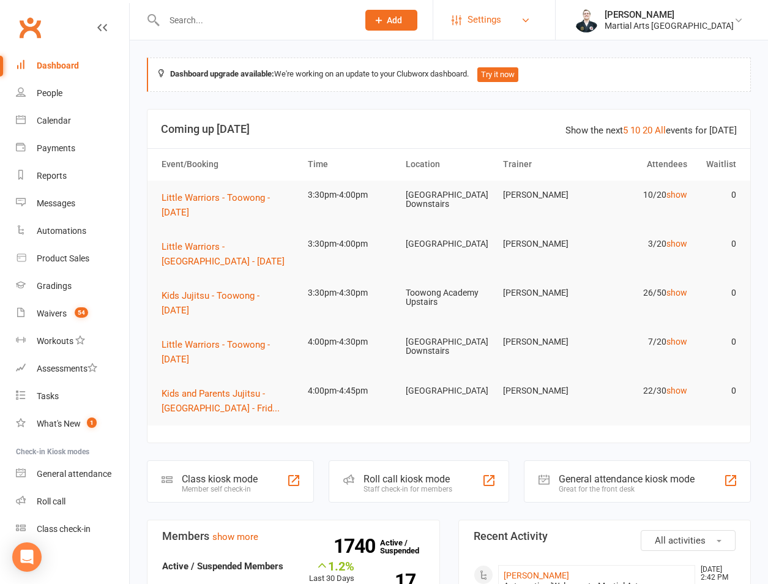
click at [537, 29] on link "Settings" at bounding box center [493, 20] width 85 height 28
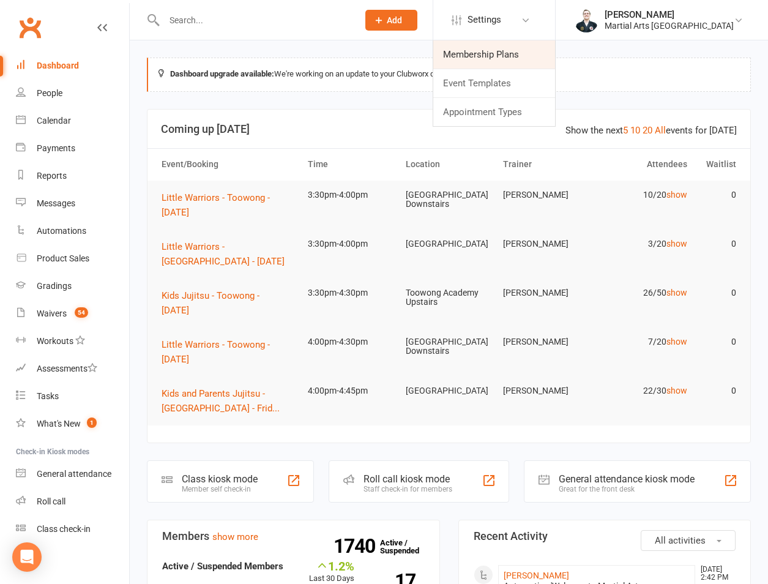
click at [495, 57] on link "Membership Plans" at bounding box center [494, 54] width 122 height 28
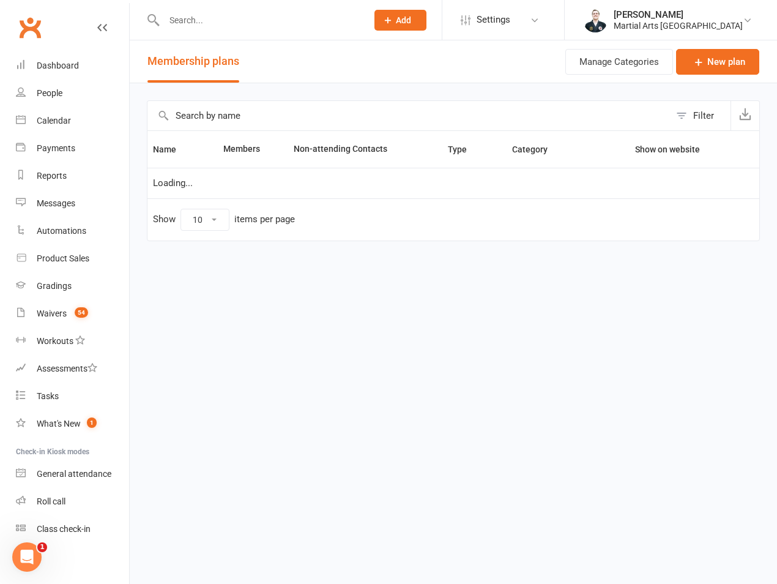
select select "50"
